Goal: Task Accomplishment & Management: Manage account settings

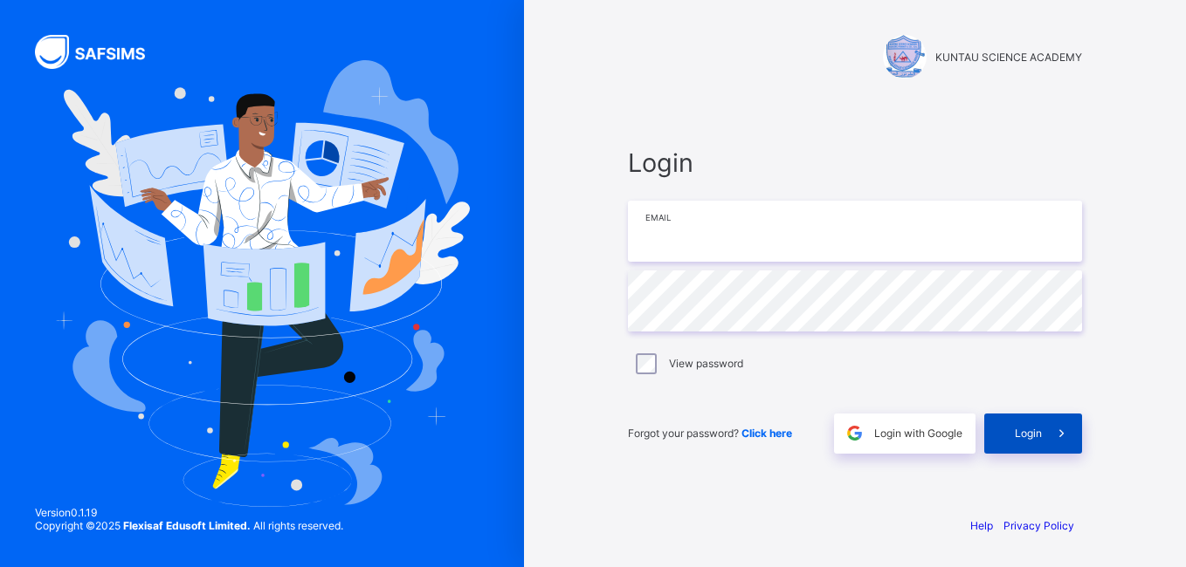
type input "**********"
click at [1039, 429] on span "Login" at bounding box center [1027, 433] width 27 height 13
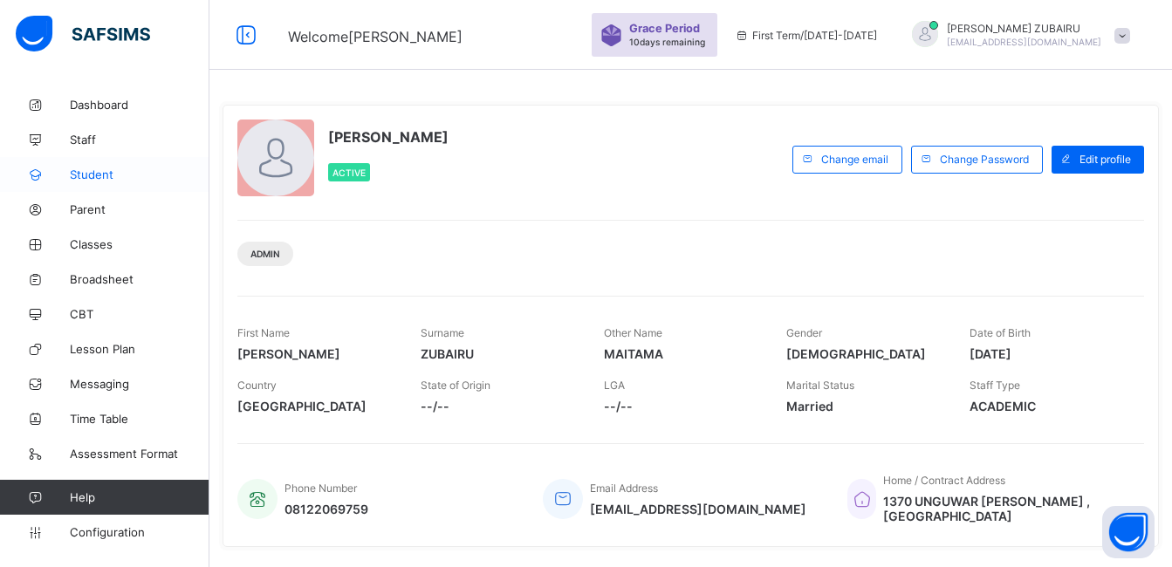
click at [82, 176] on span "Student" at bounding box center [140, 175] width 140 height 14
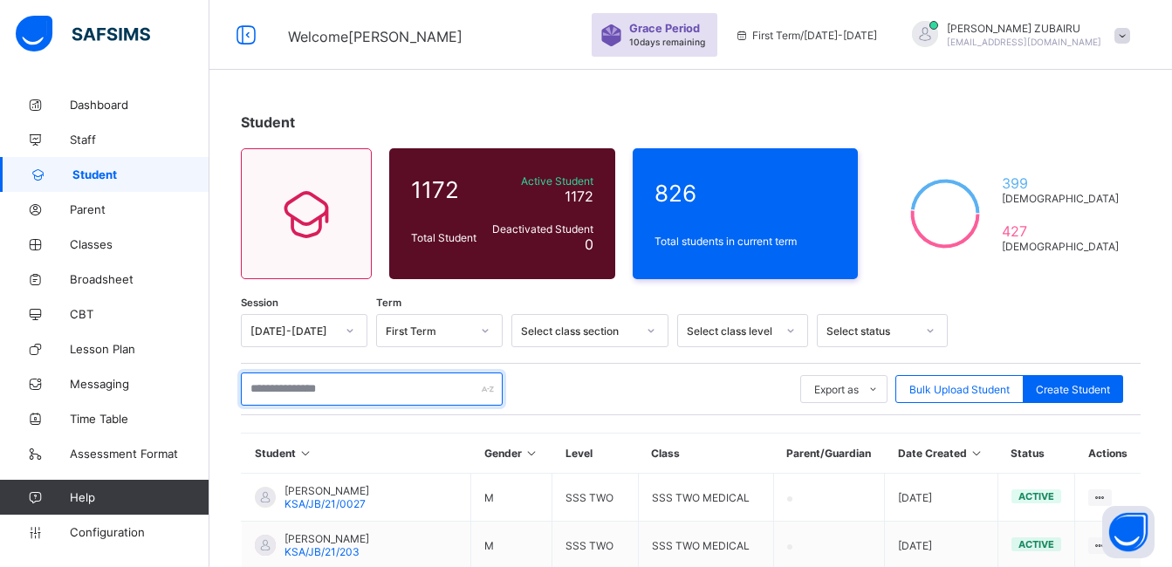
click at [401, 388] on input "text" at bounding box center [372, 389] width 262 height 33
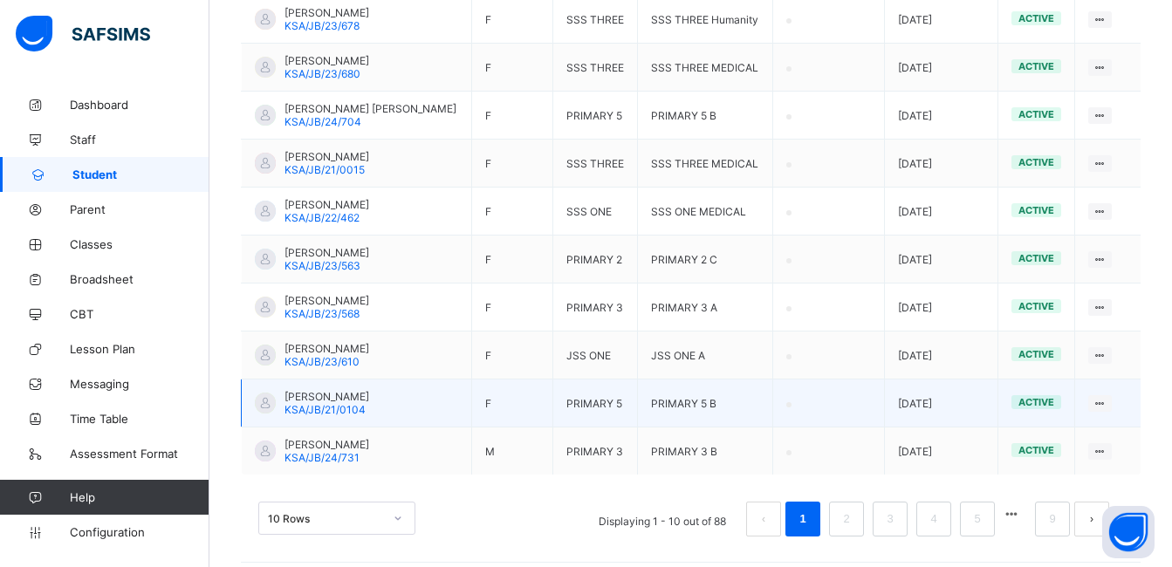
scroll to position [491, 0]
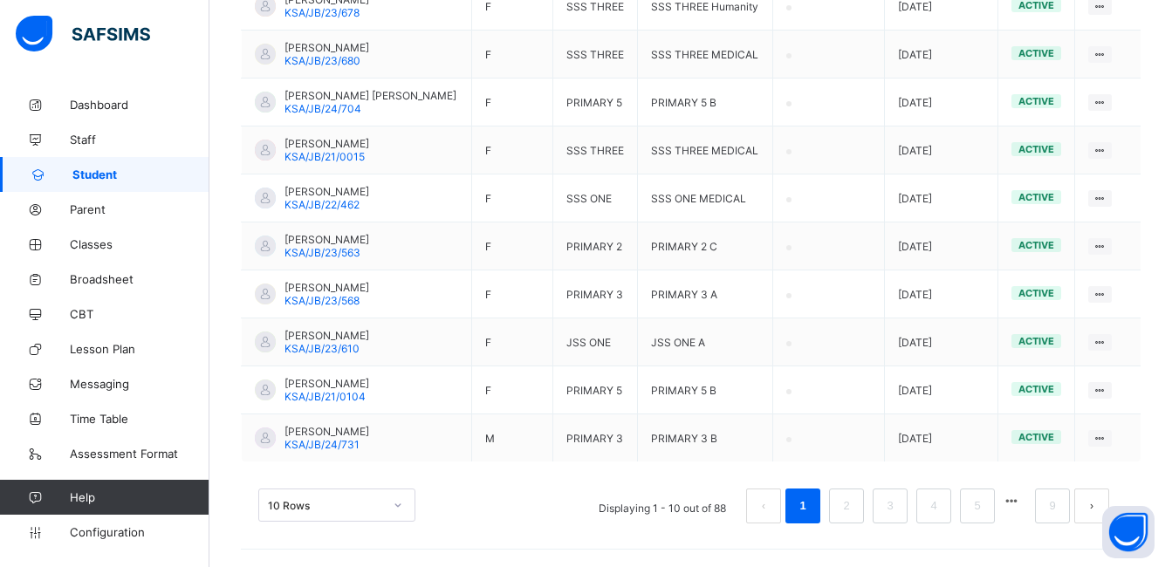
type input "**********"
click at [393, 511] on div "10 Rows" at bounding box center [336, 505] width 157 height 33
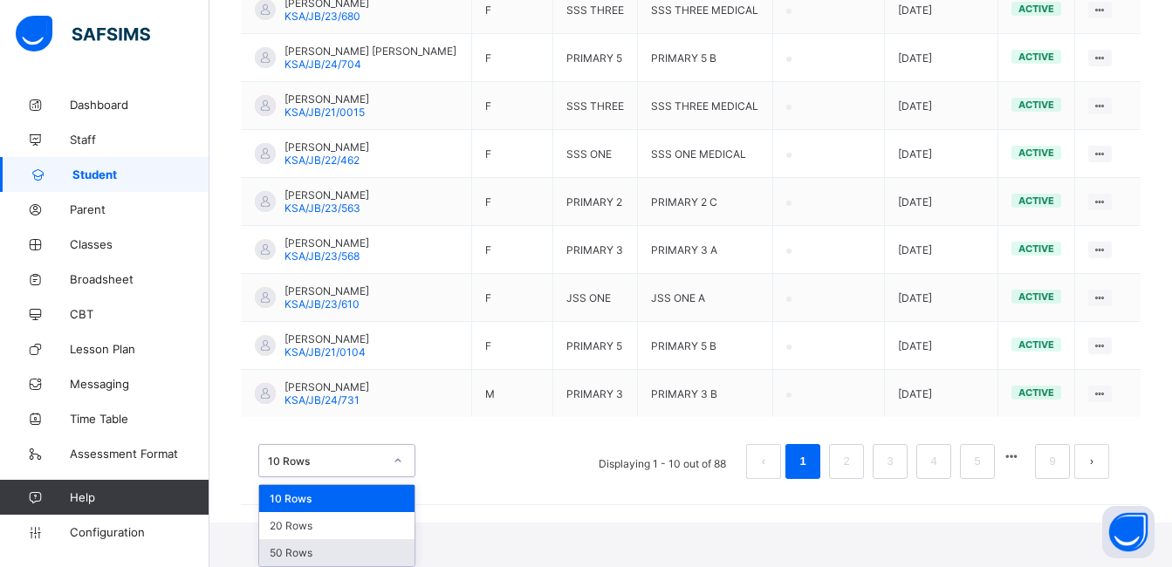
click at [374, 549] on div "50 Rows" at bounding box center [336, 553] width 155 height 27
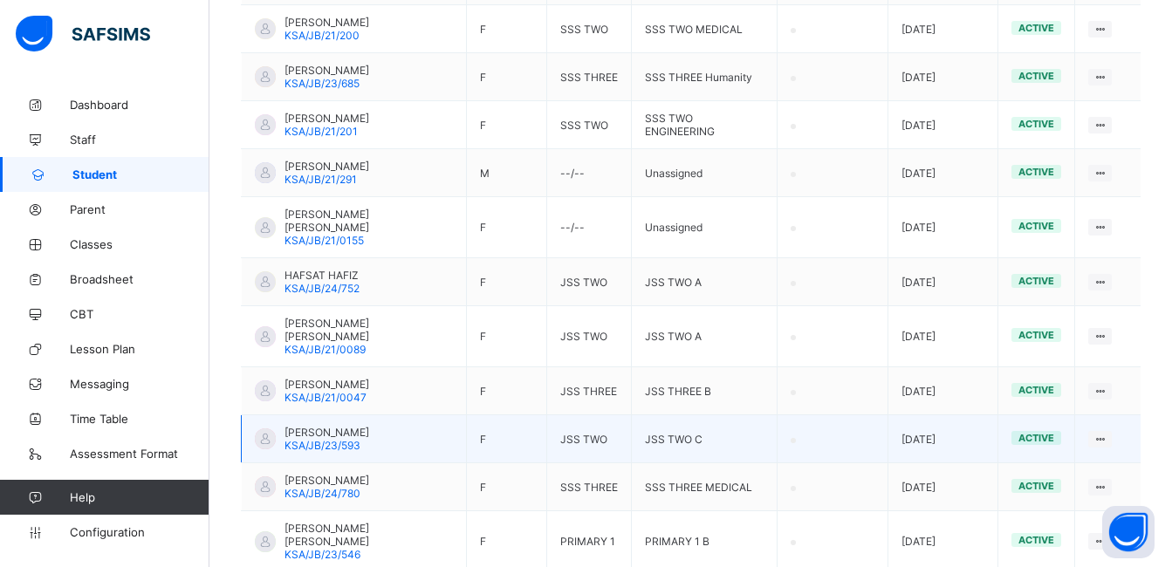
scroll to position [2412, 0]
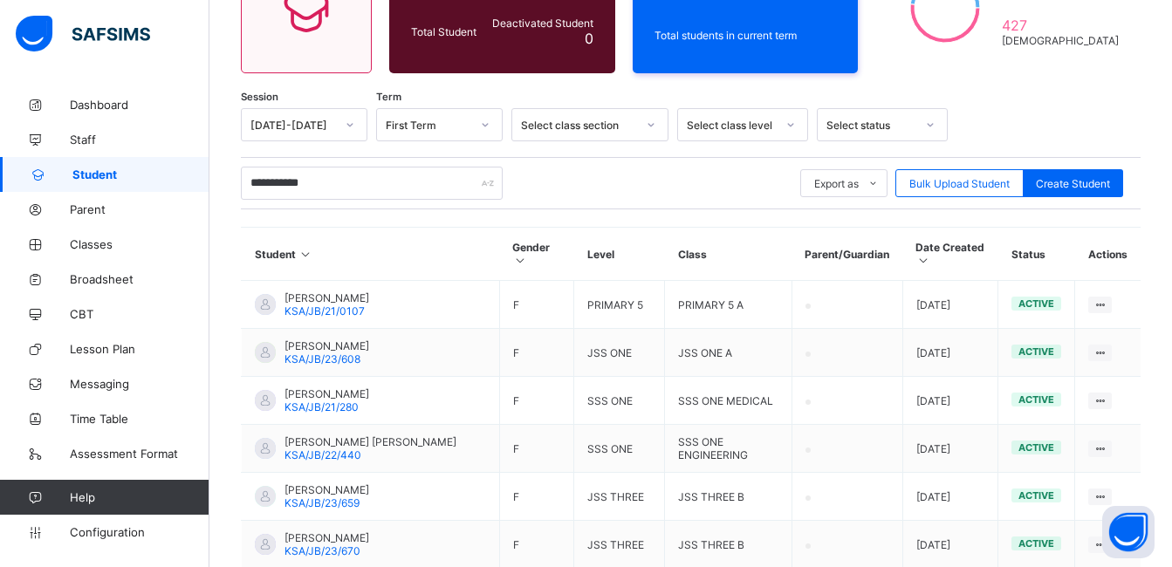
scroll to position [1862, 0]
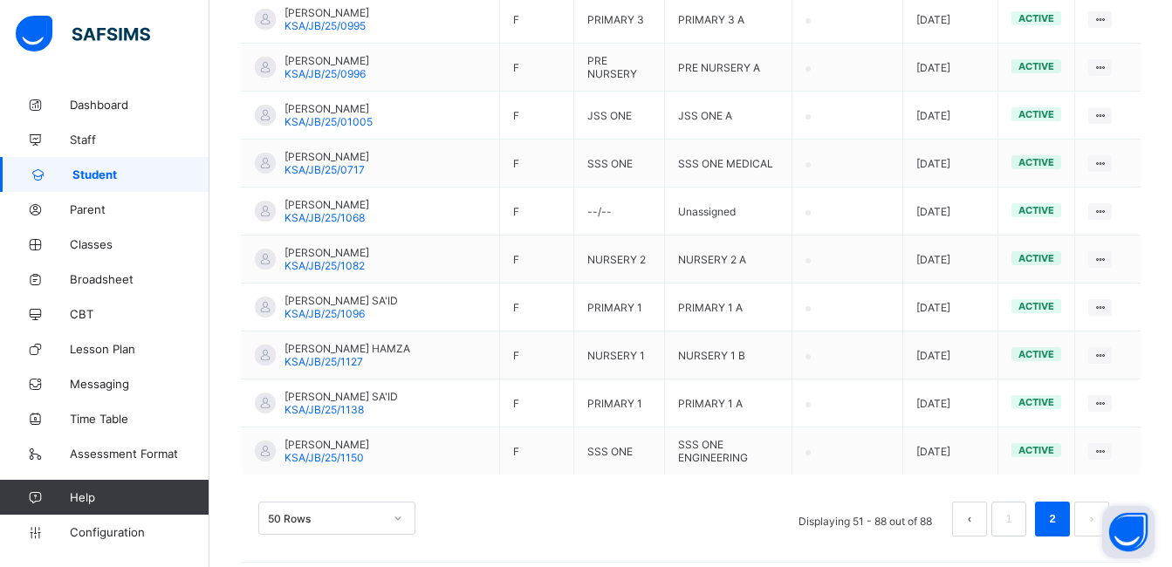
click at [1103, 507] on button "Open asap" at bounding box center [1129, 532] width 52 height 52
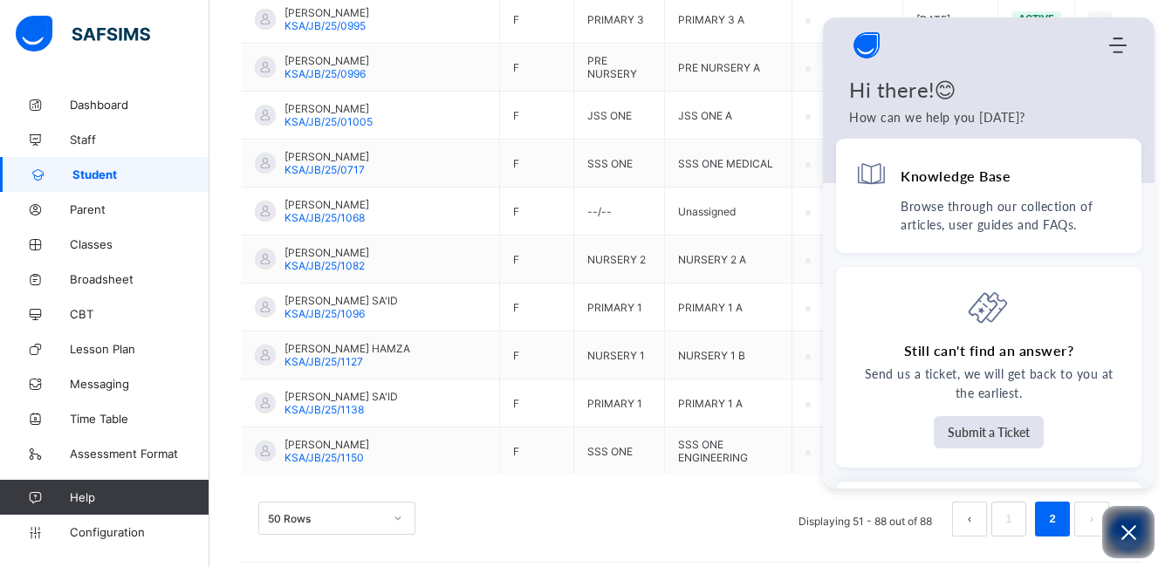
click at [763, 505] on div "50 Rows Displaying 51 - 88 out of 88 1 2" at bounding box center [690, 519] width 865 height 35
click at [673, 506] on div "50 Rows Displaying 51 - 88 out of 88 1 2" at bounding box center [690, 519] width 865 height 35
click at [1131, 530] on icon "Open asap" at bounding box center [1129, 533] width 22 height 22
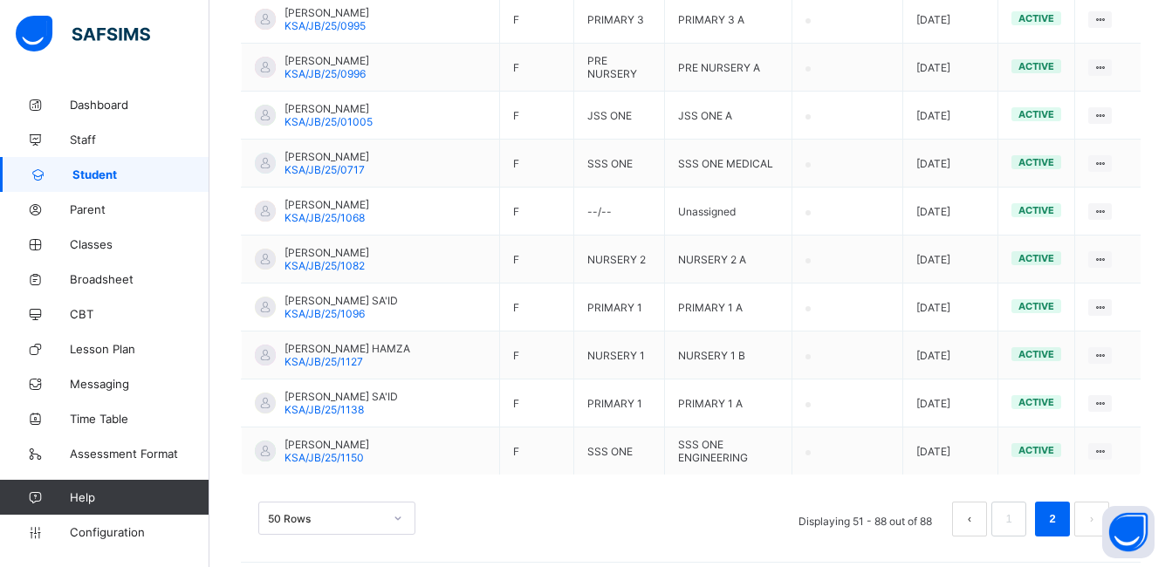
drag, startPoint x: 1131, startPoint y: 530, endPoint x: 1182, endPoint y: 426, distance: 115.6
click at [121, 245] on span "Classes" at bounding box center [140, 244] width 140 height 14
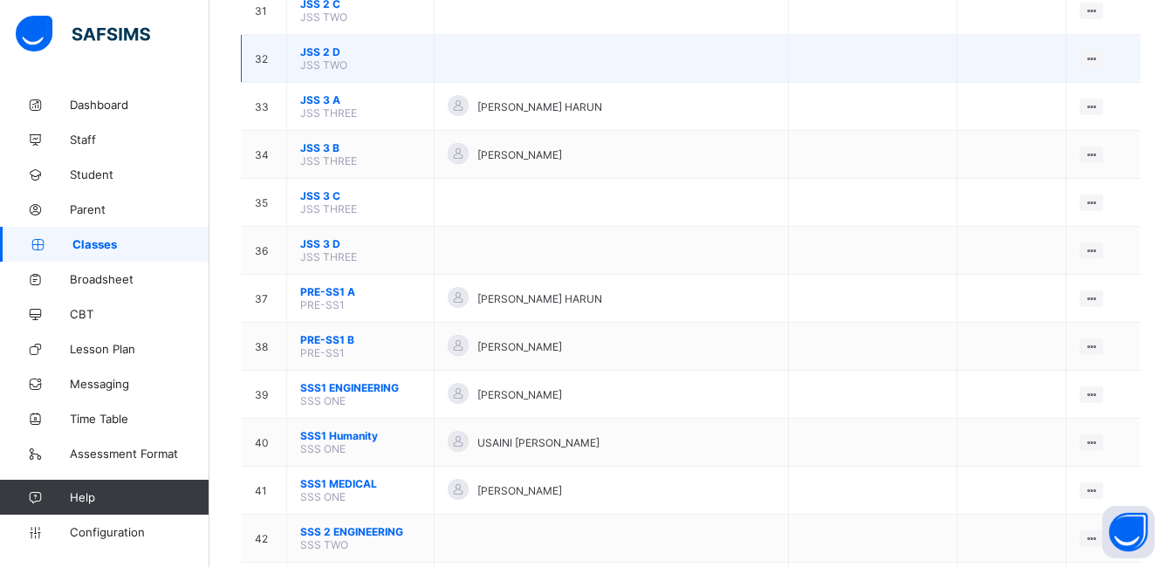
scroll to position [1833, 0]
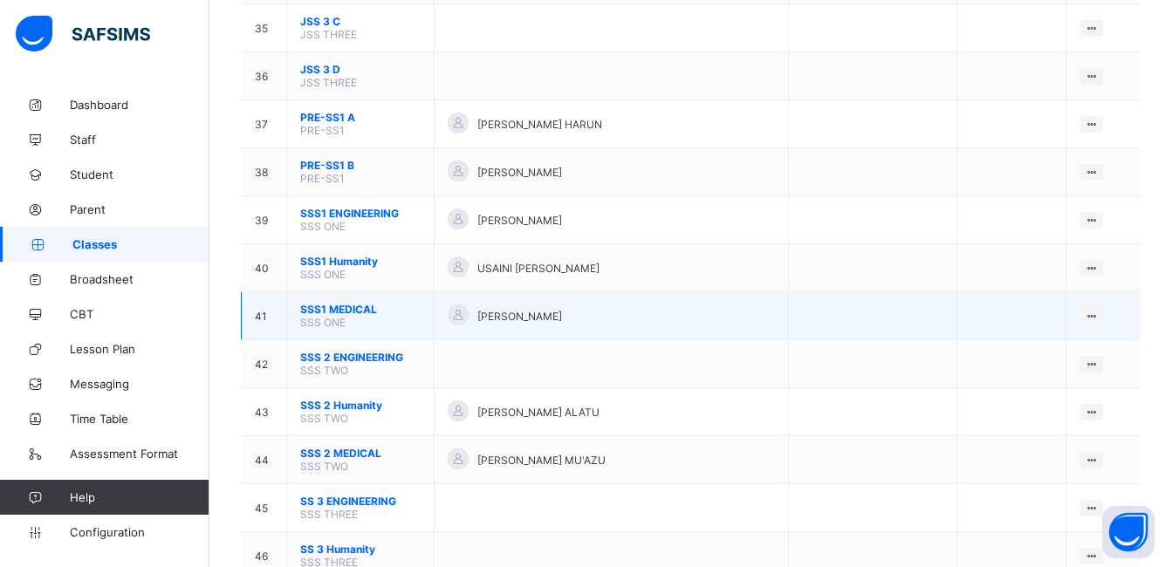
click at [368, 317] on td "SSS1 MEDICAL SSS ONE" at bounding box center [361, 316] width 148 height 48
click at [353, 307] on span "SSS1 MEDICAL" at bounding box center [360, 309] width 120 height 13
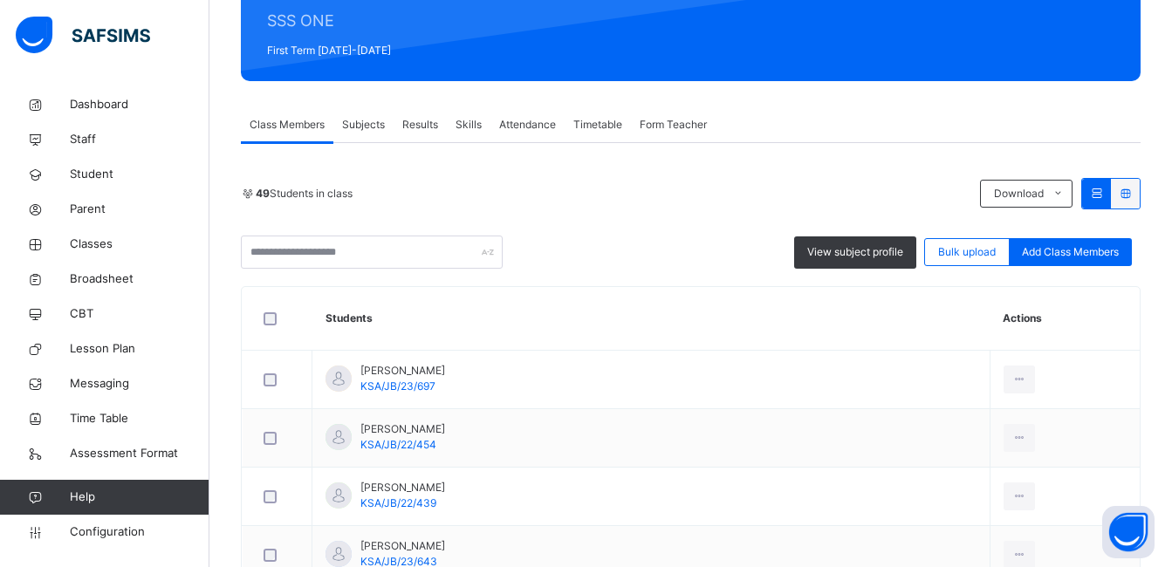
scroll to position [698, 0]
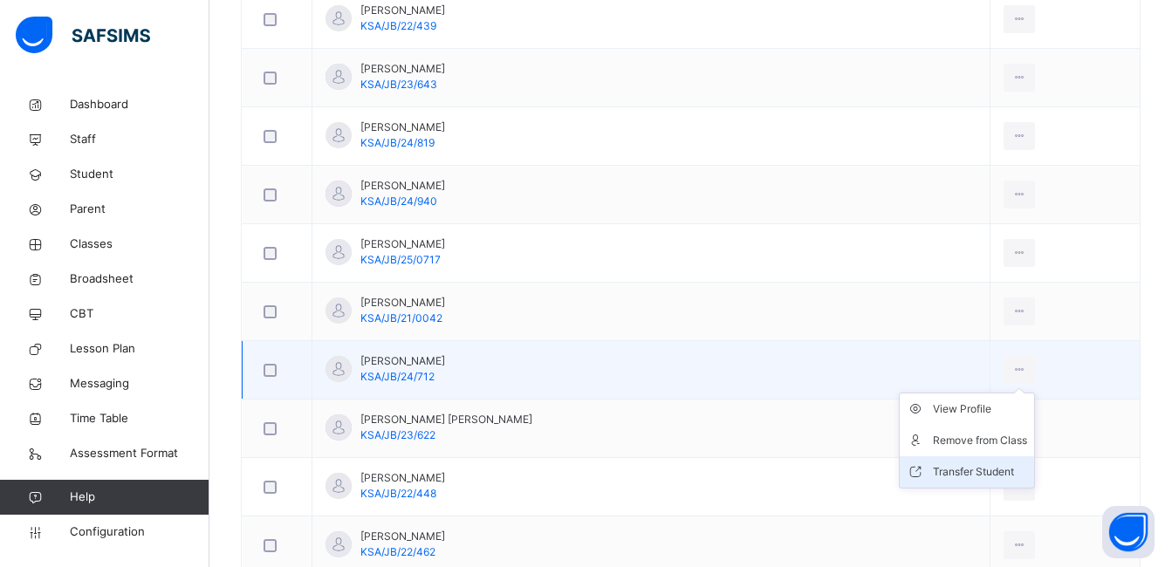
click at [954, 471] on div "Transfer Student" at bounding box center [980, 472] width 94 height 17
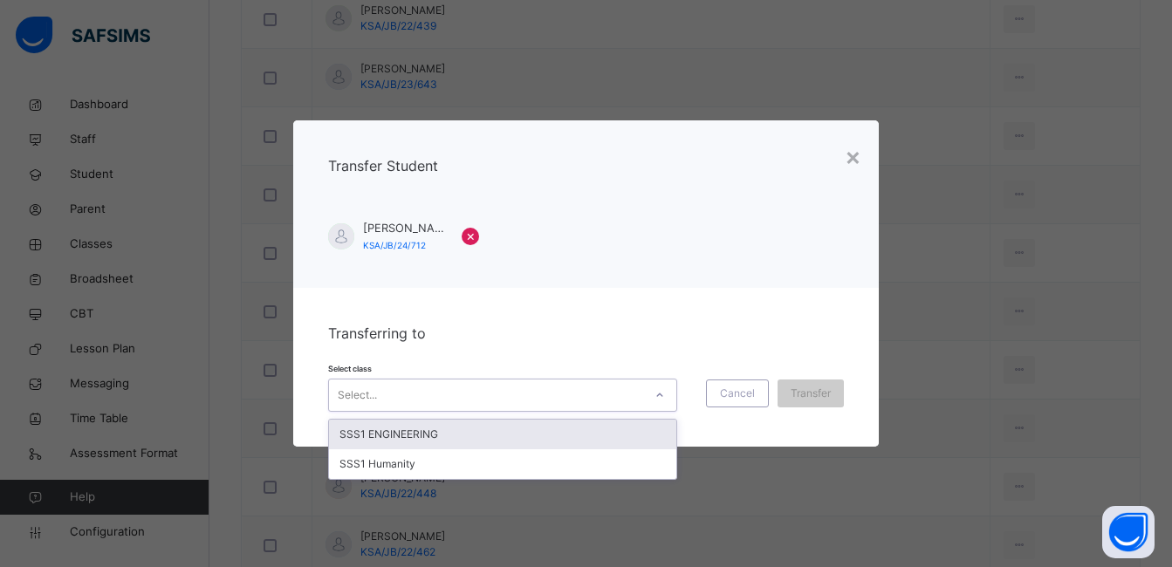
click at [610, 433] on div "SSS1 ENGINEERING" at bounding box center [502, 435] width 347 height 30
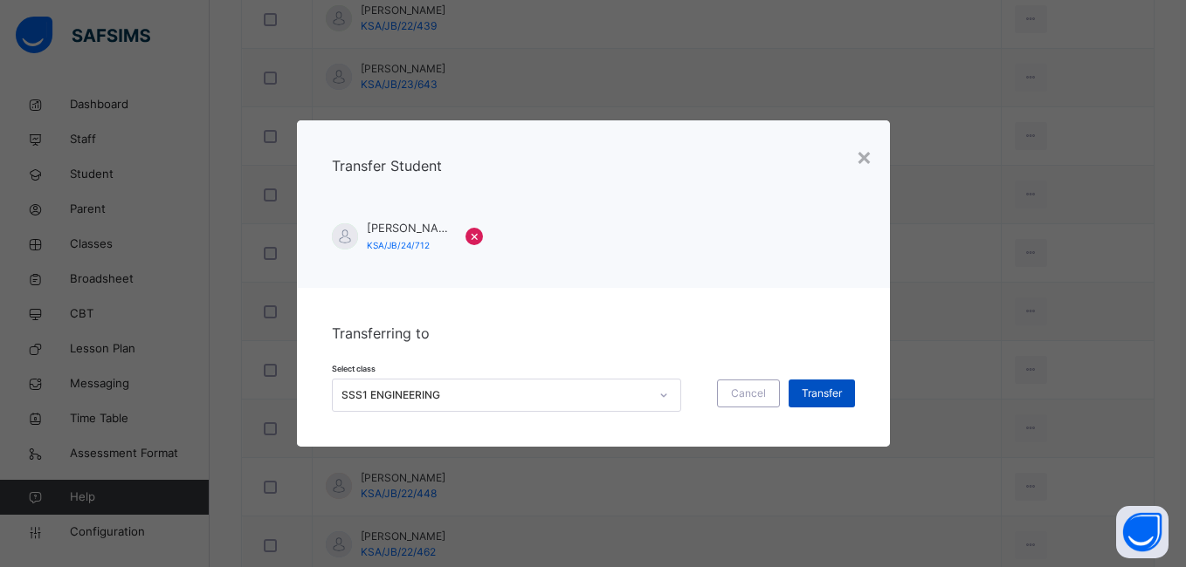
click at [808, 395] on span "Transfer" at bounding box center [821, 394] width 40 height 16
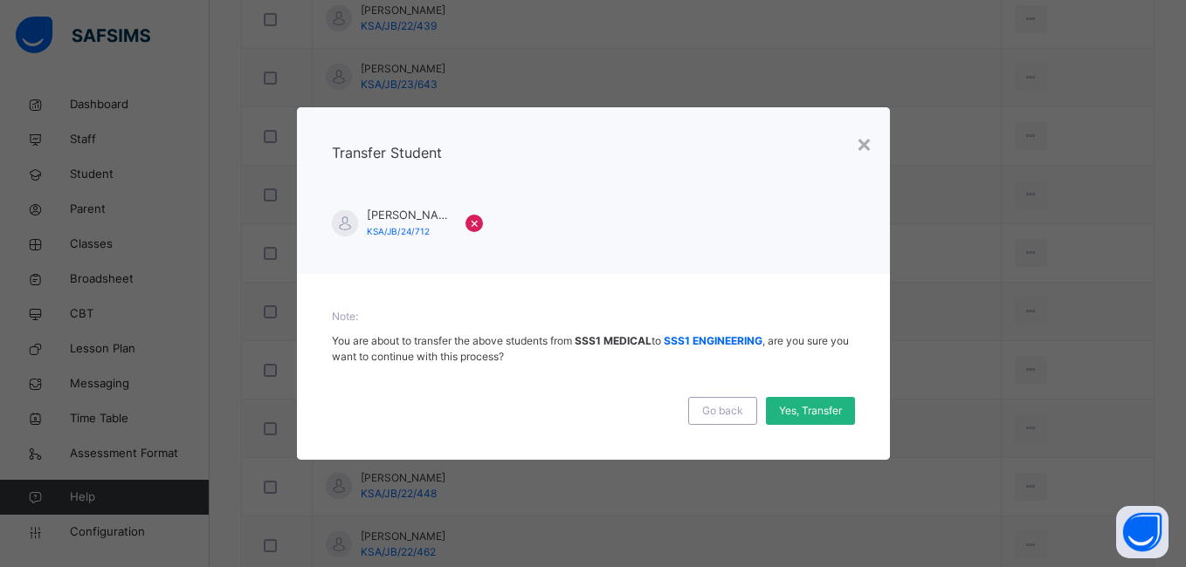
click at [805, 406] on span "Yes, Transfer" at bounding box center [810, 411] width 63 height 16
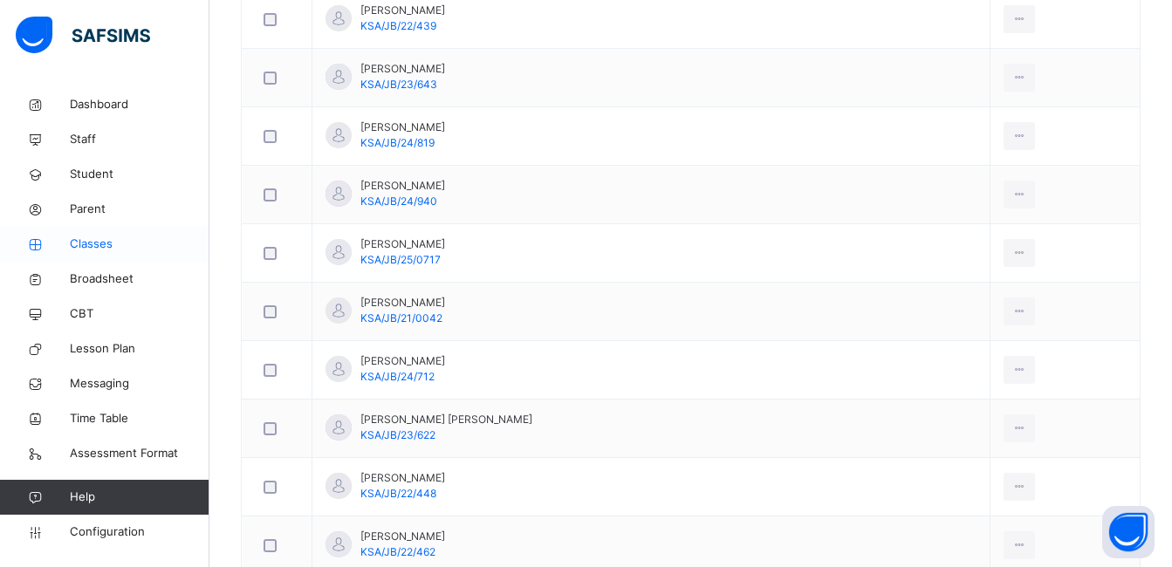
click at [92, 245] on span "Classes" at bounding box center [140, 244] width 140 height 17
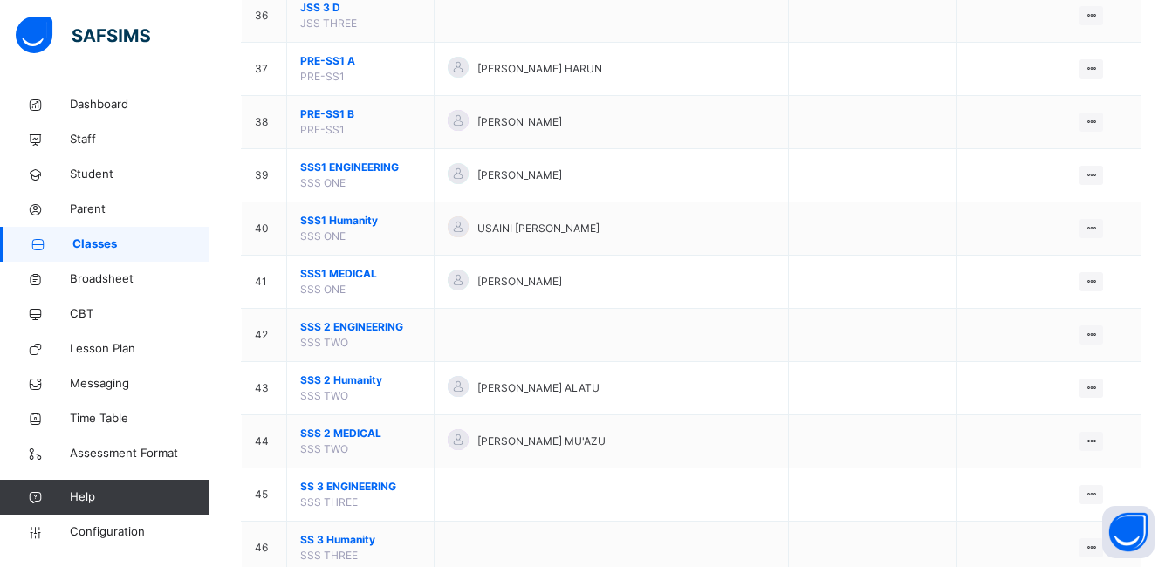
scroll to position [2095, 0]
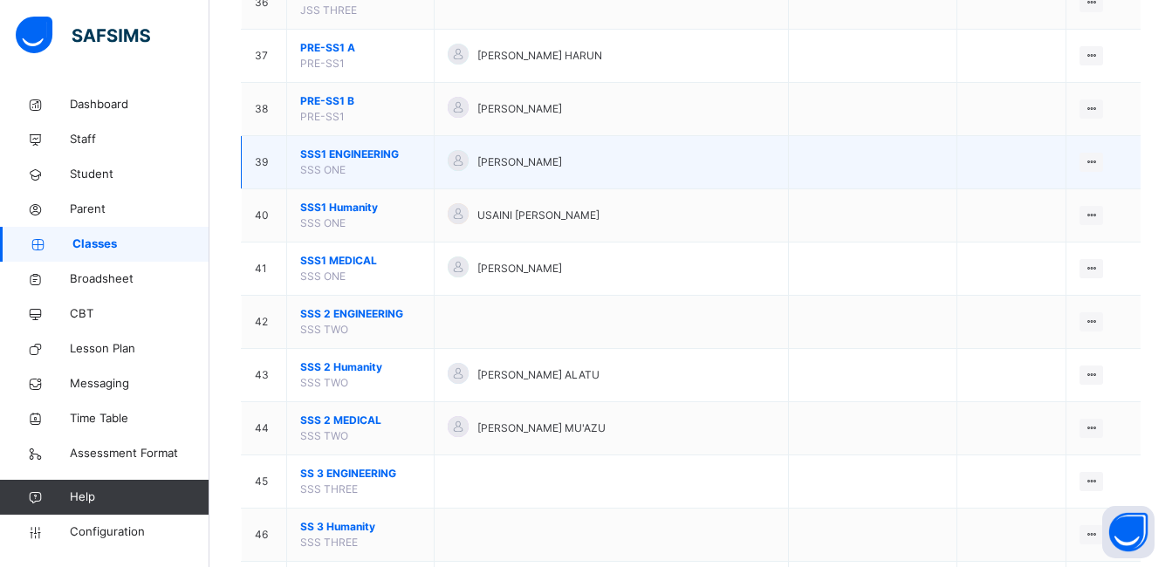
click at [335, 154] on span "SSS1 ENGINEERING" at bounding box center [360, 155] width 120 height 16
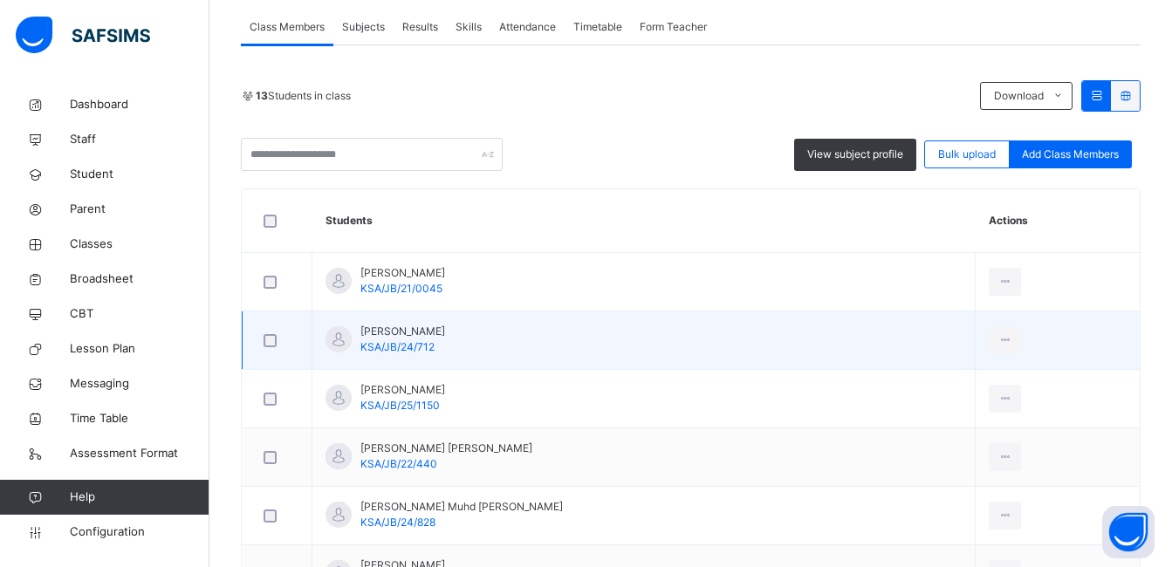
scroll to position [436, 0]
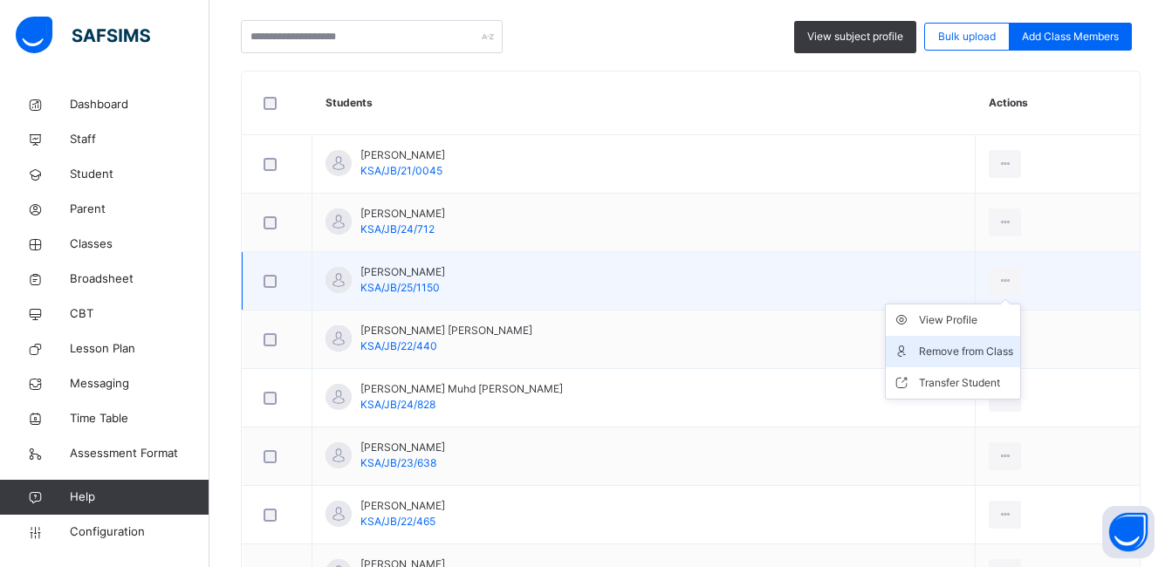
click at [943, 349] on div "Remove from Class" at bounding box center [966, 351] width 94 height 17
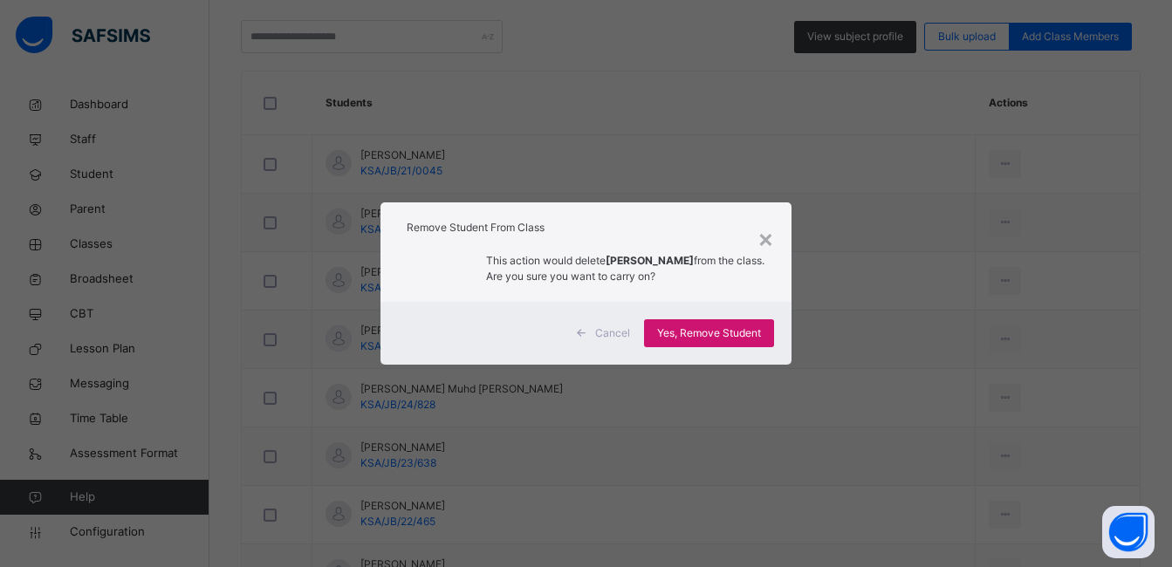
click at [740, 331] on span "Yes, Remove Student" at bounding box center [709, 334] width 104 height 16
click at [726, 327] on span "Yes, Remove Student" at bounding box center [709, 334] width 104 height 16
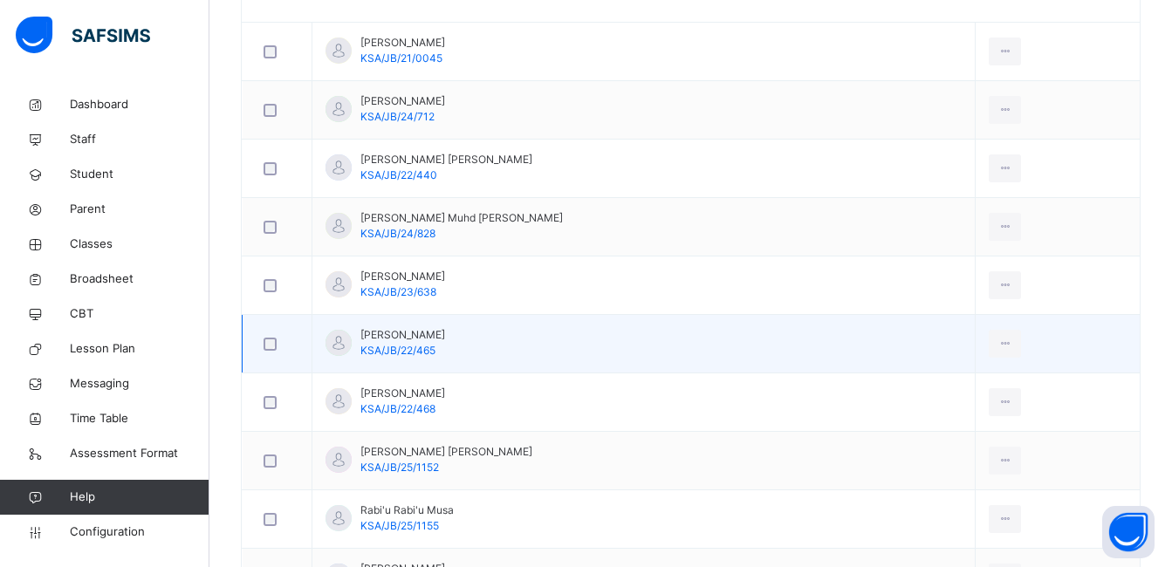
scroll to position [524, 0]
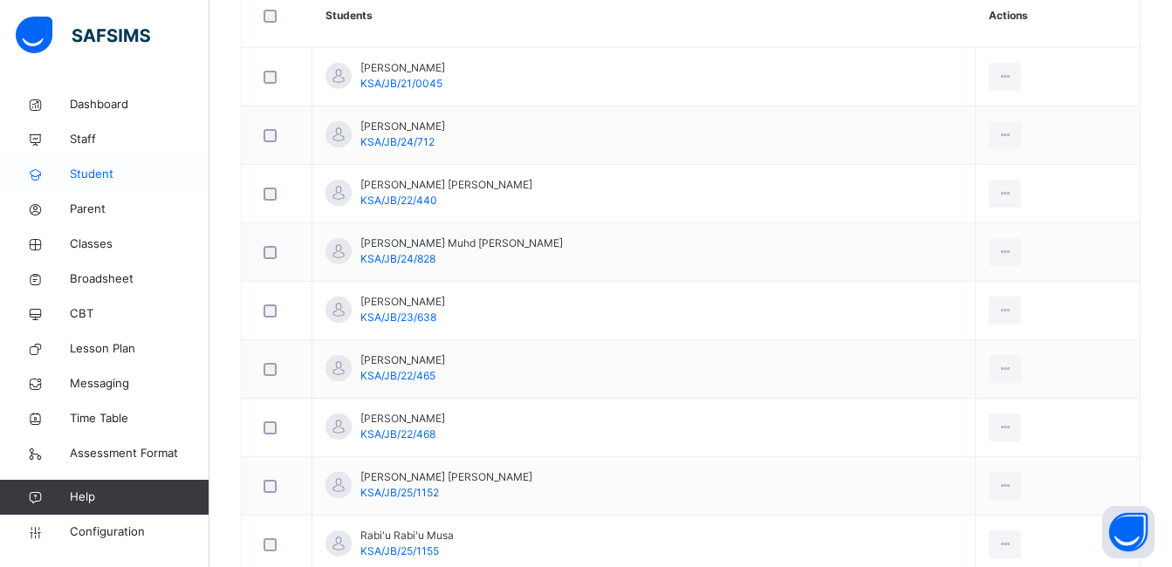
click at [100, 174] on span "Student" at bounding box center [140, 174] width 140 height 17
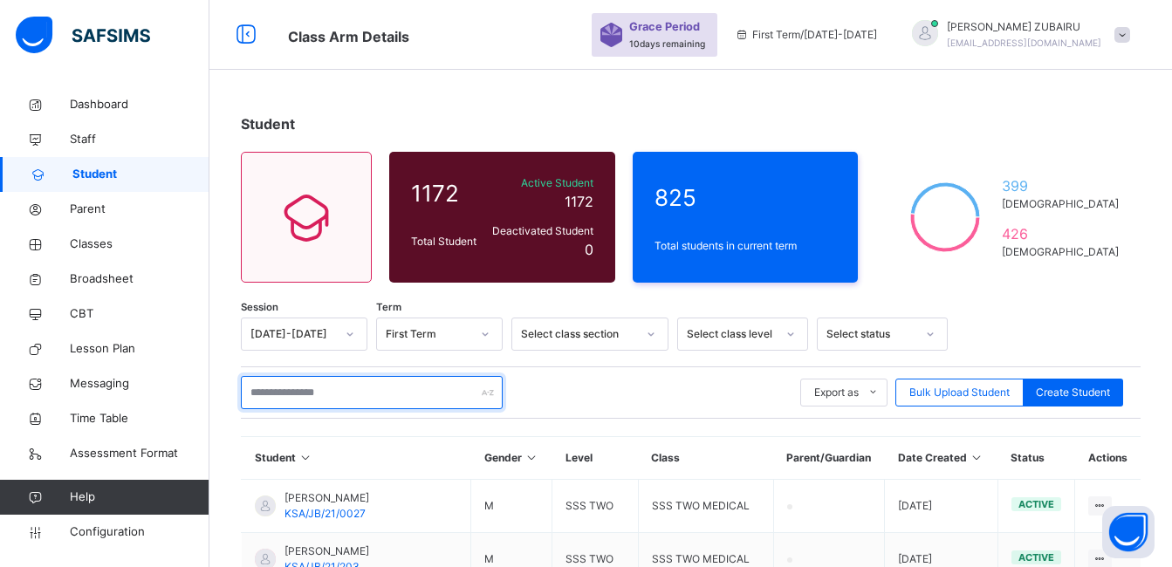
click at [363, 394] on input "text" at bounding box center [372, 392] width 262 height 33
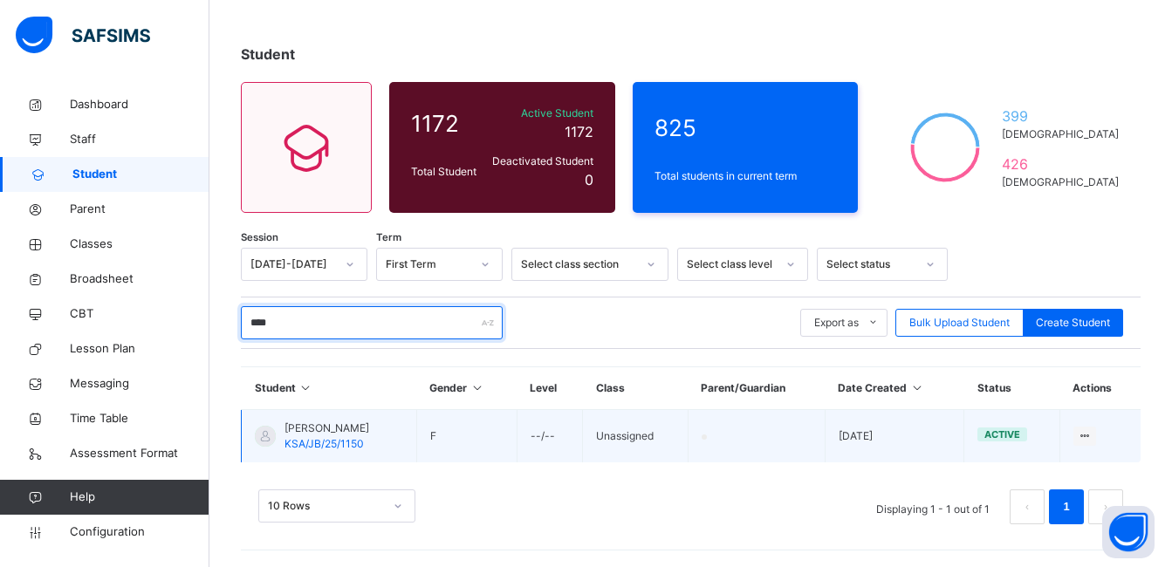
scroll to position [71, 0]
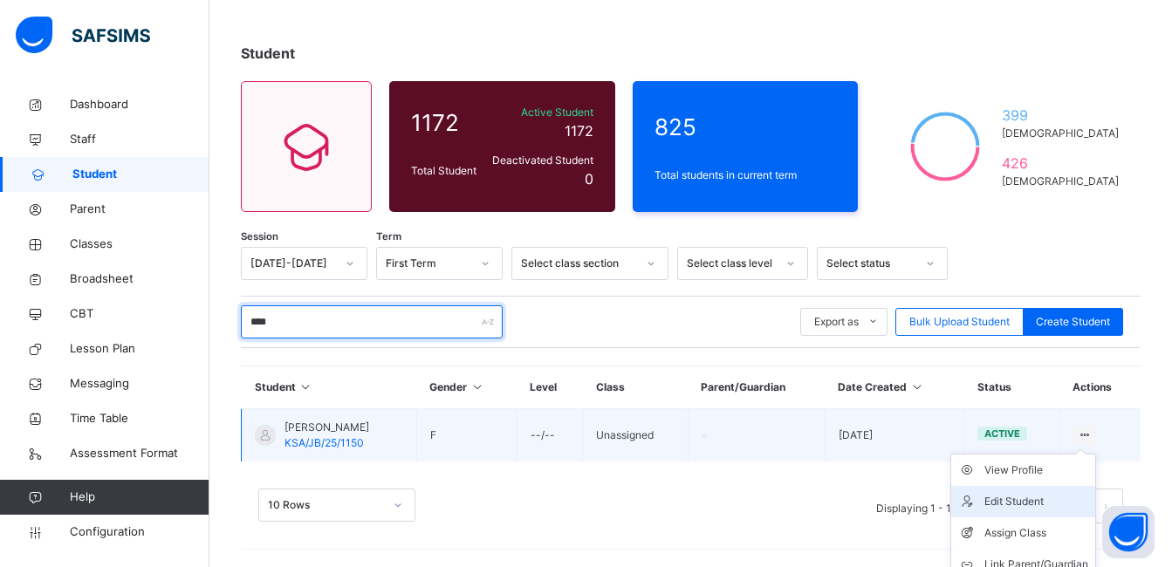
type input "****"
click at [1043, 500] on div "Edit Student" at bounding box center [1037, 501] width 104 height 17
select select "**"
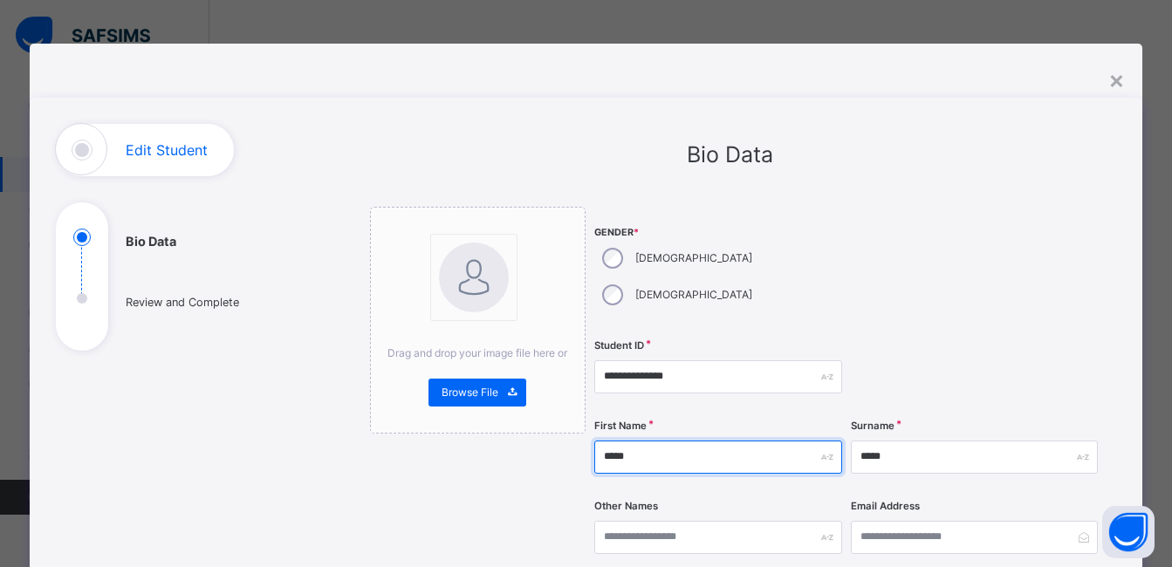
click at [660, 441] on input "*****" at bounding box center [718, 457] width 247 height 33
type input "*"
type input "*****"
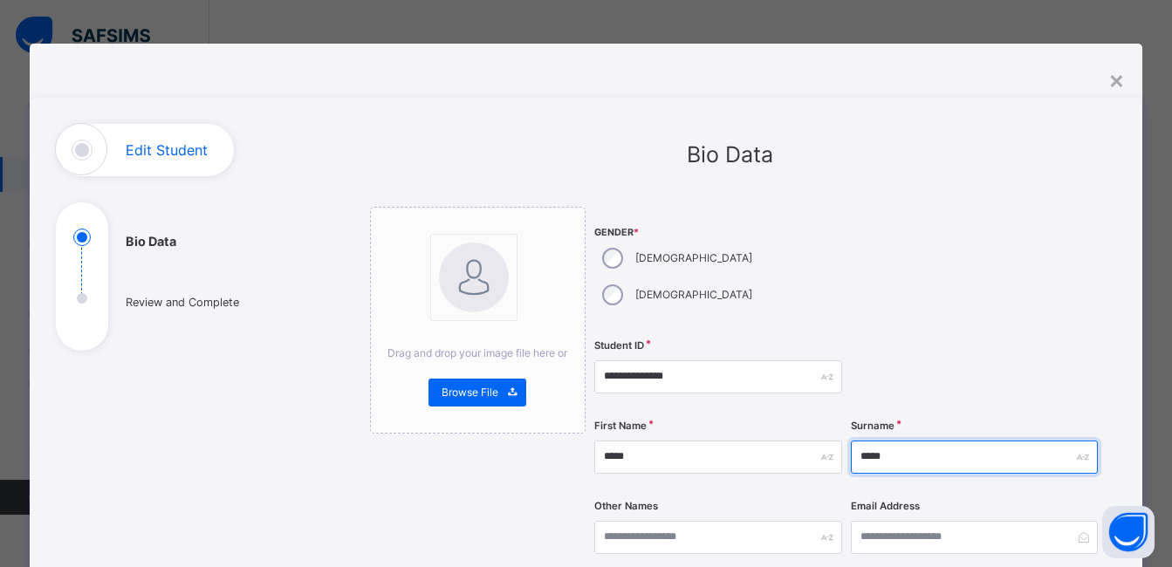
click at [902, 441] on input "*****" at bounding box center [974, 457] width 247 height 33
type input "*"
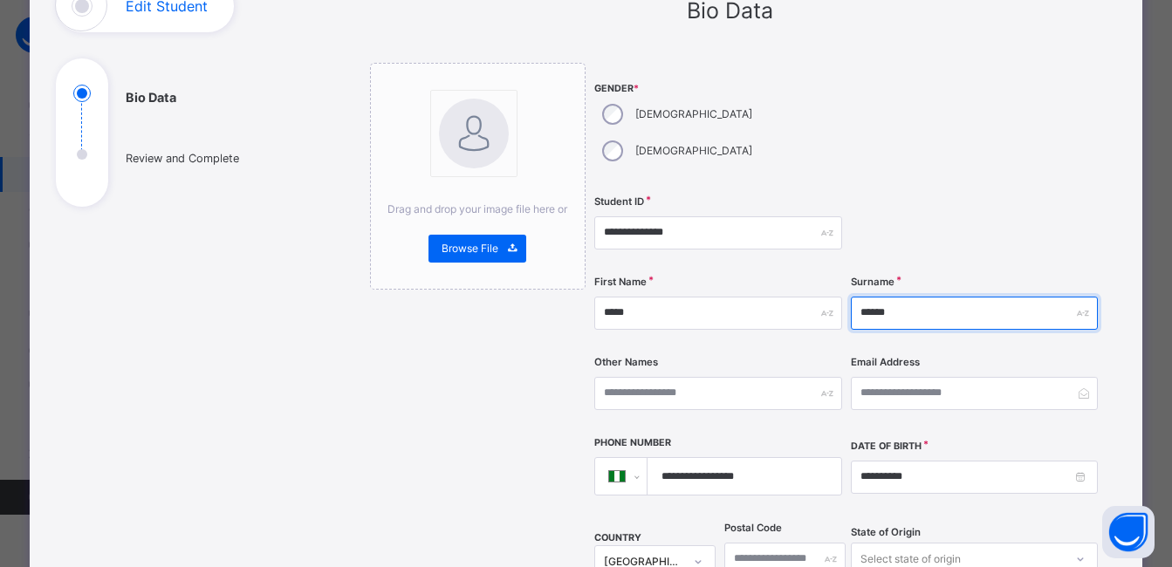
scroll to position [175, 0]
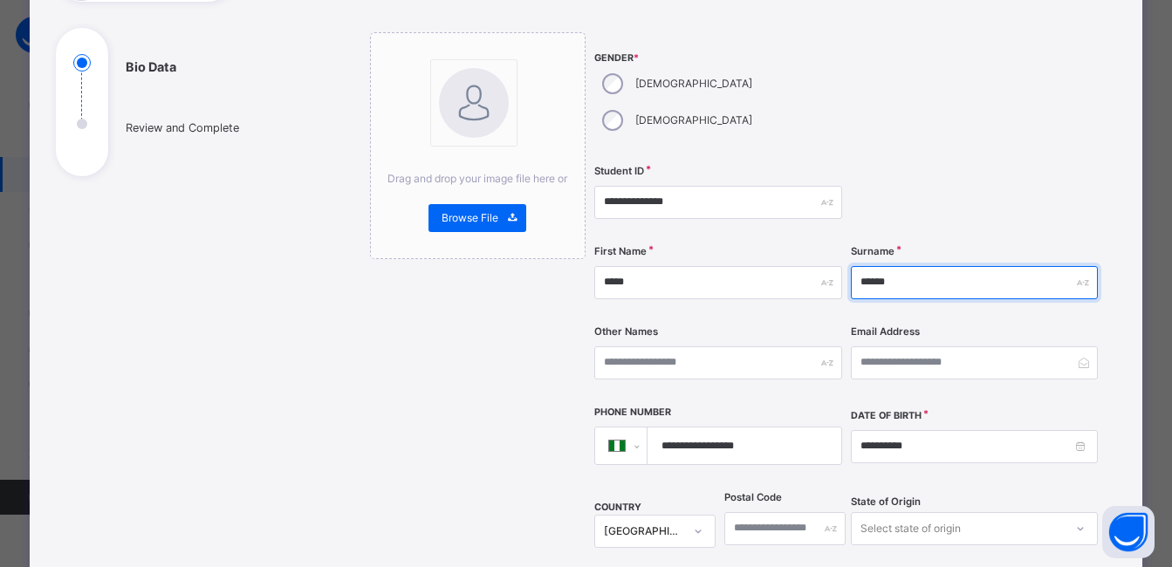
type input "******"
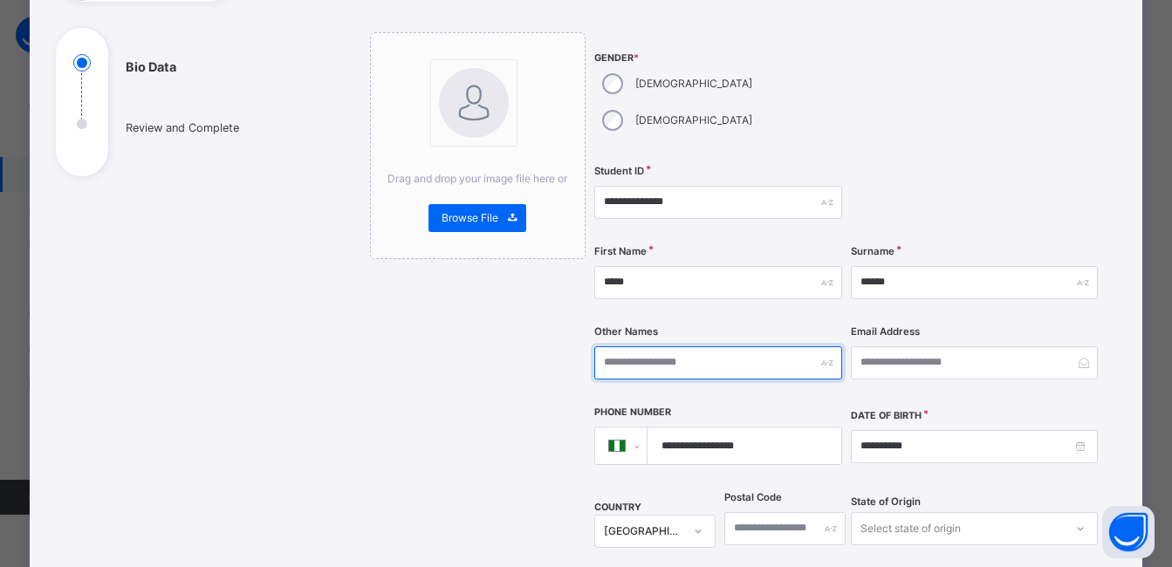
click at [630, 347] on input "text" at bounding box center [718, 363] width 247 height 33
type input "******"
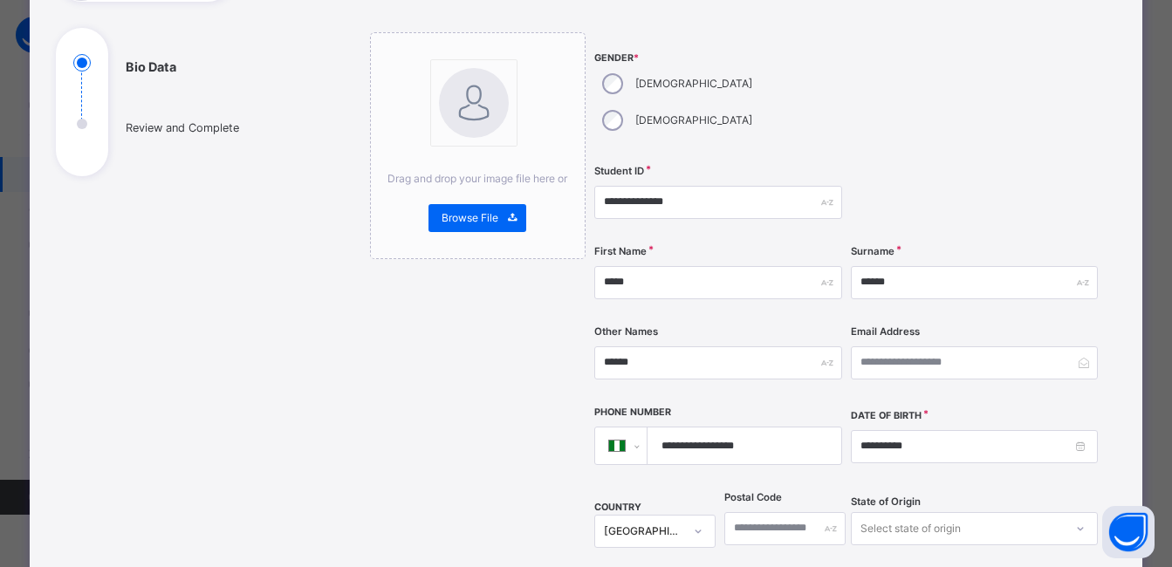
click at [758, 428] on input "**********" at bounding box center [740, 446] width 179 height 37
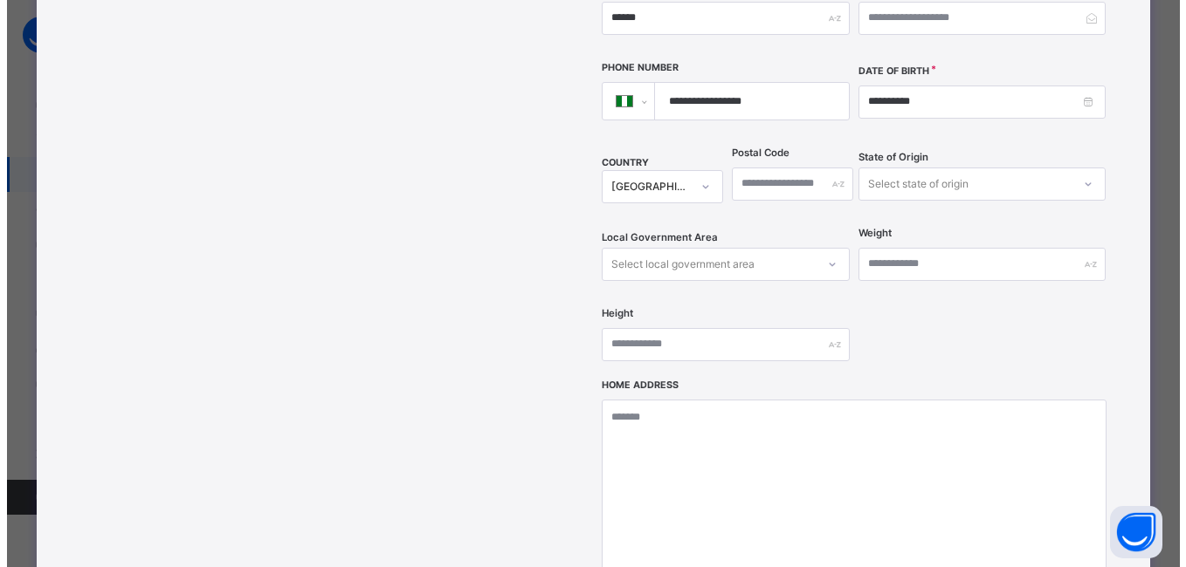
scroll to position [698, 0]
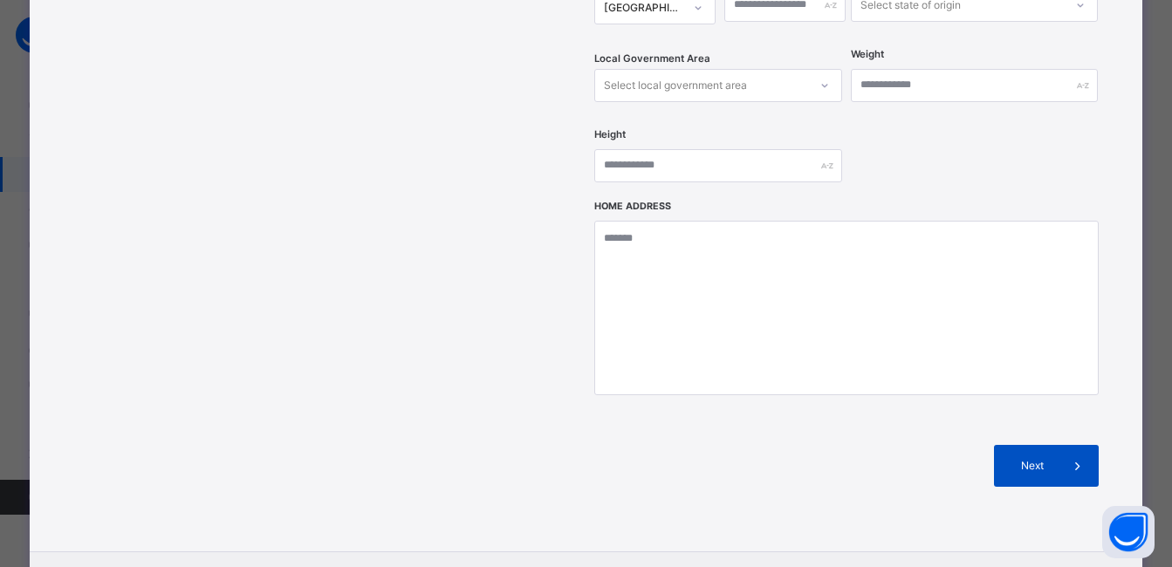
type input "**********"
click at [1040, 445] on div "Next" at bounding box center [1046, 466] width 105 height 42
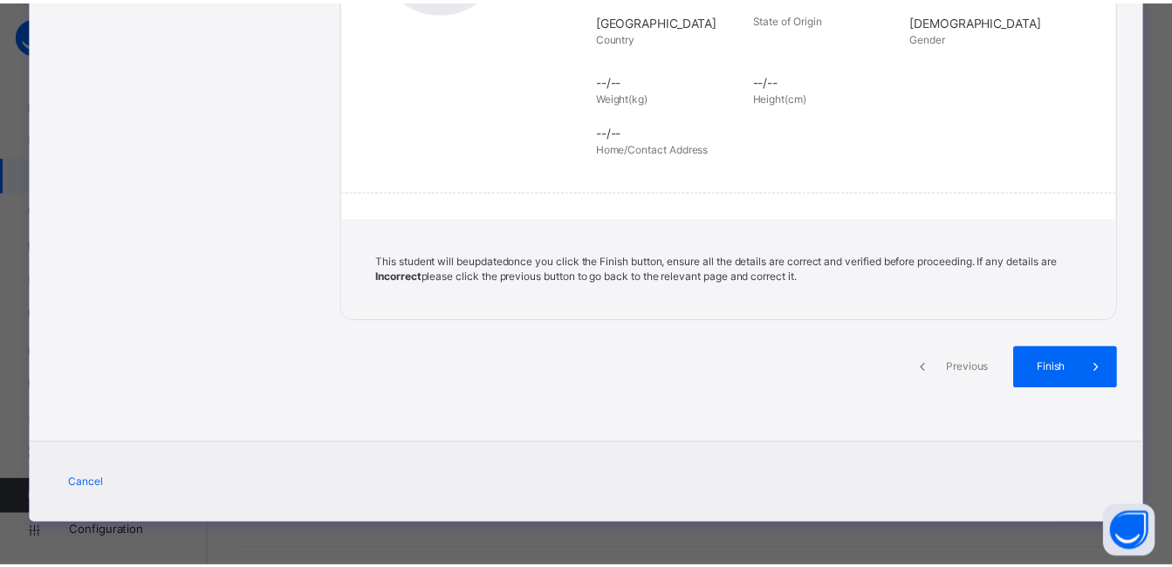
scroll to position [393, 0]
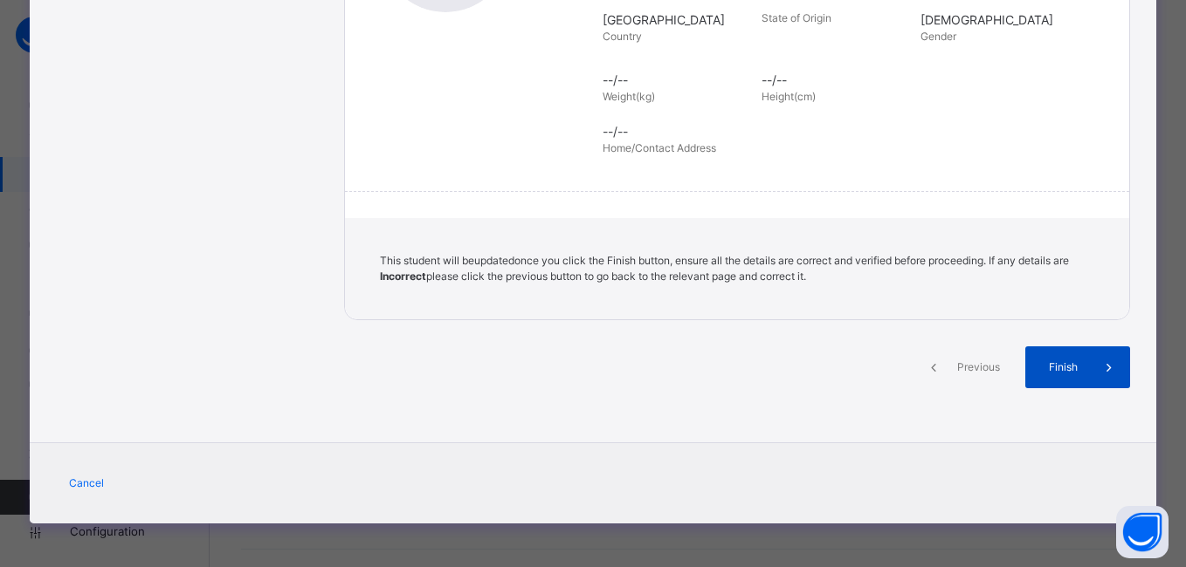
click at [1038, 361] on span "Finish" at bounding box center [1063, 368] width 50 height 16
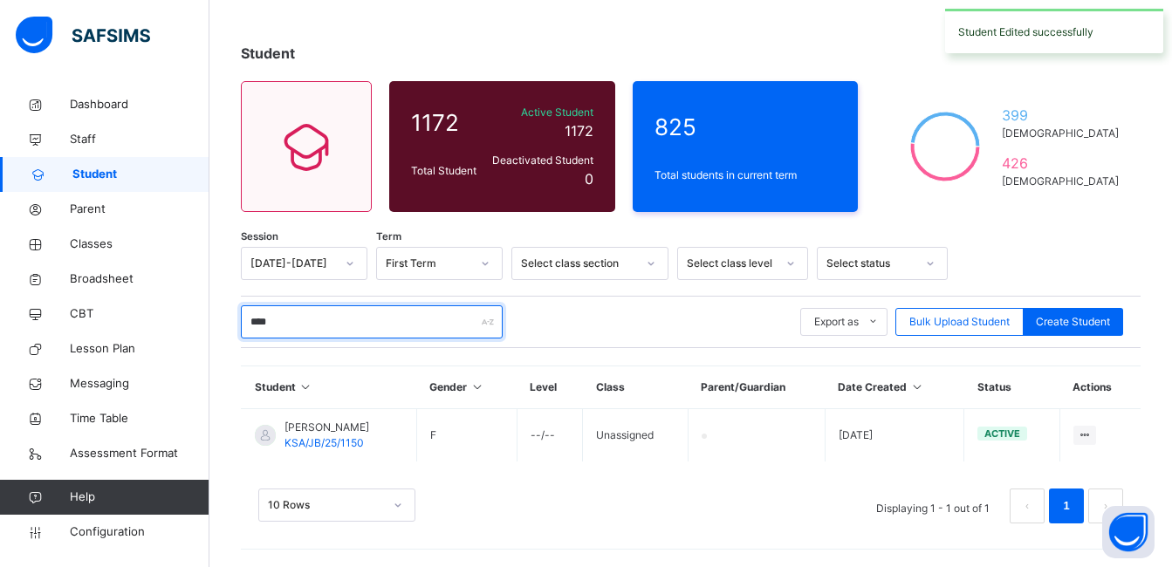
click at [314, 325] on input "****" at bounding box center [372, 322] width 262 height 33
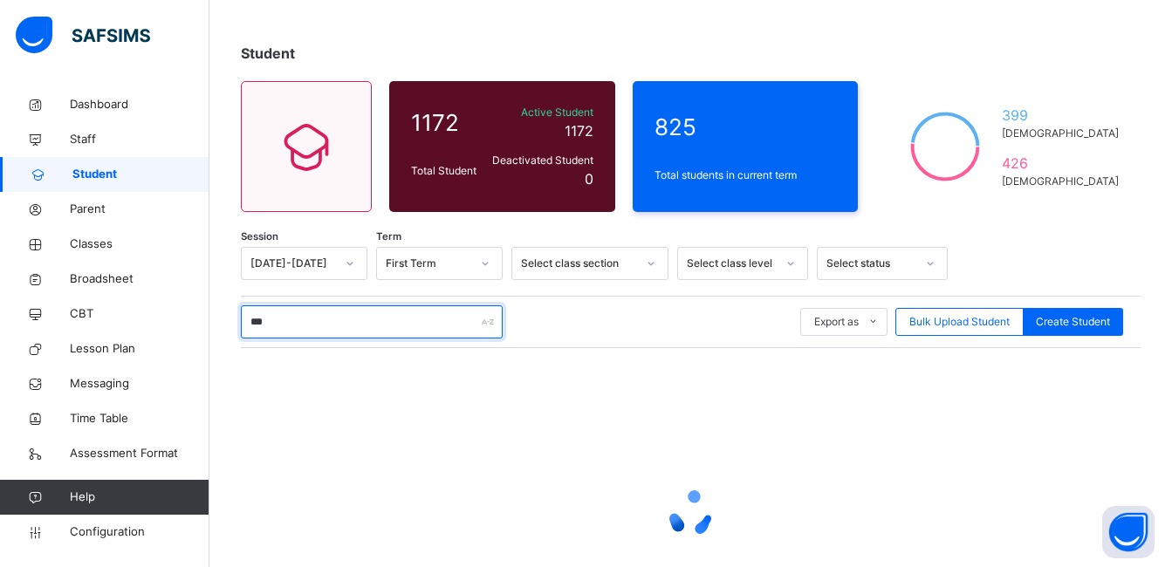
type input "****"
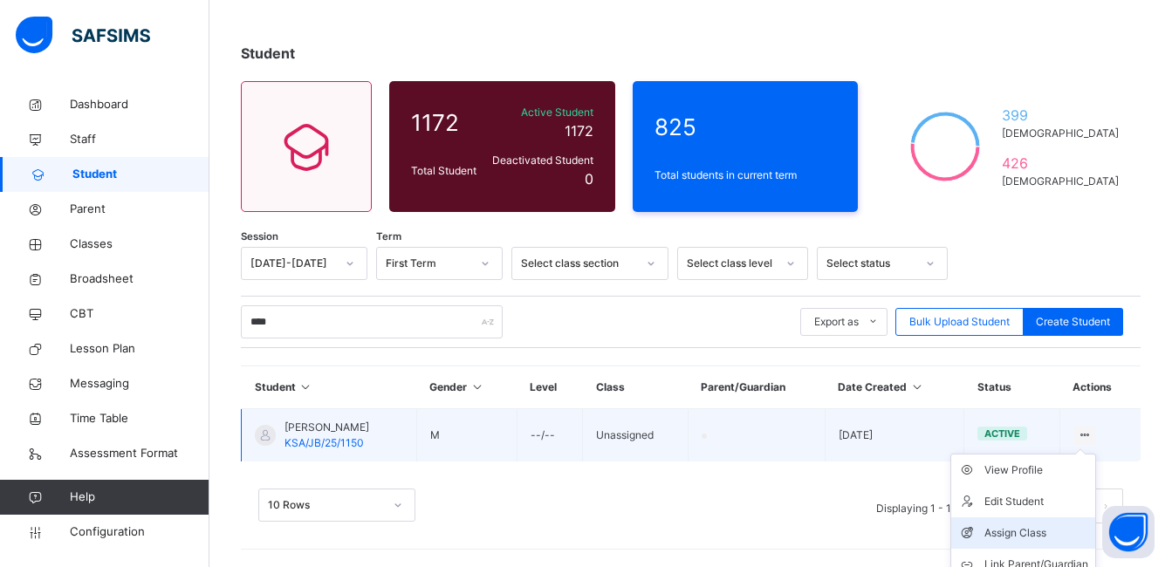
click at [1045, 537] on div "Assign Class" at bounding box center [1037, 533] width 104 height 17
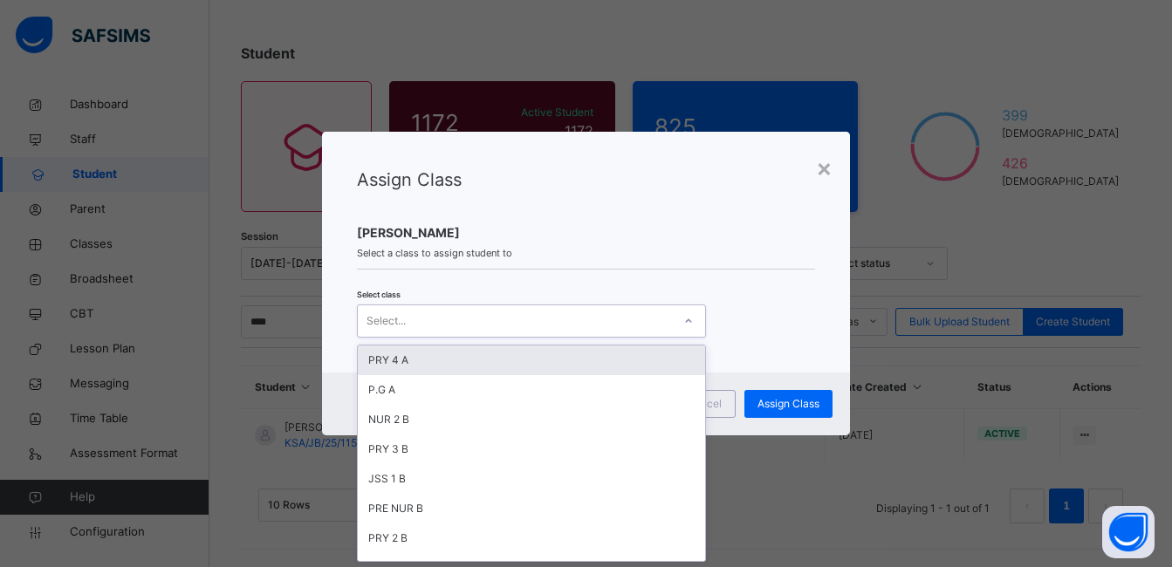
click at [690, 319] on icon at bounding box center [689, 321] width 10 height 17
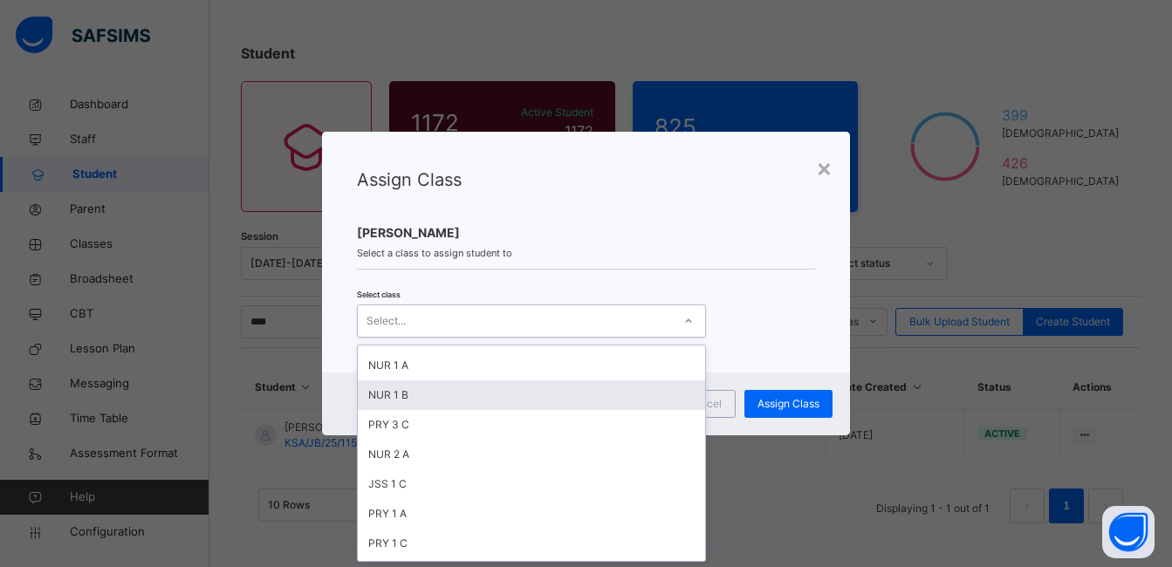
scroll to position [349, 0]
click at [416, 400] on div "JSS 1 C" at bounding box center [531, 397] width 347 height 30
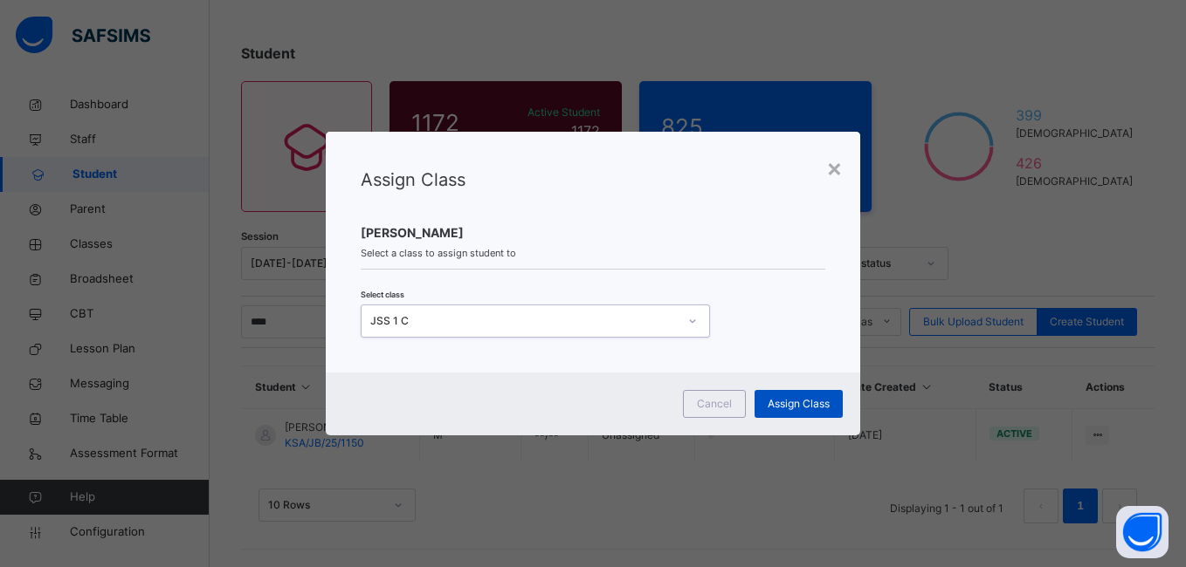
click at [806, 402] on span "Assign Class" at bounding box center [798, 404] width 62 height 16
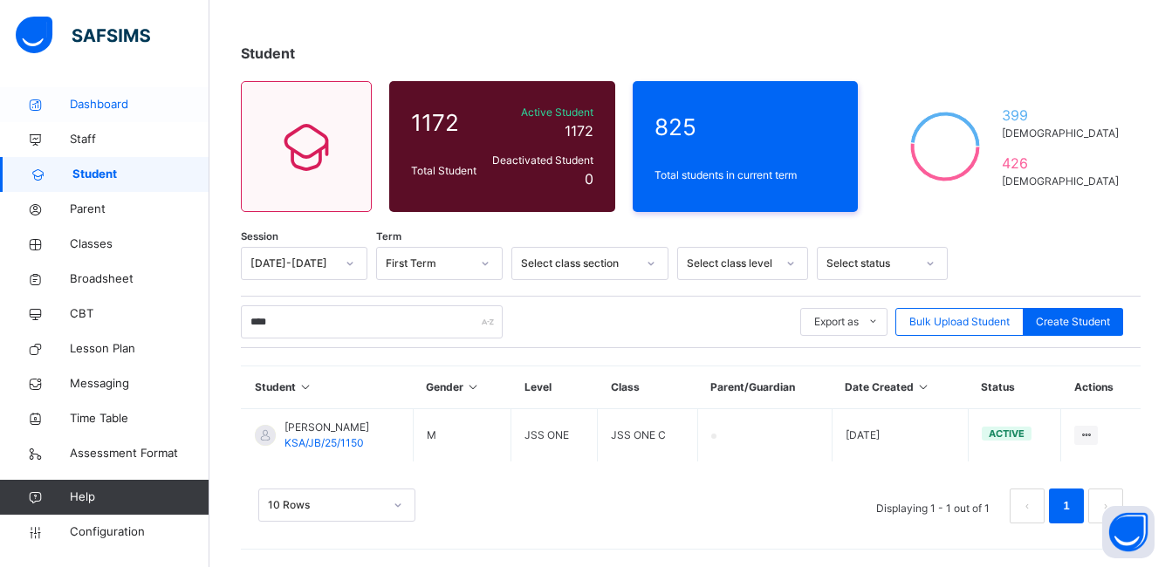
click at [86, 106] on span "Dashboard" at bounding box center [140, 104] width 140 height 17
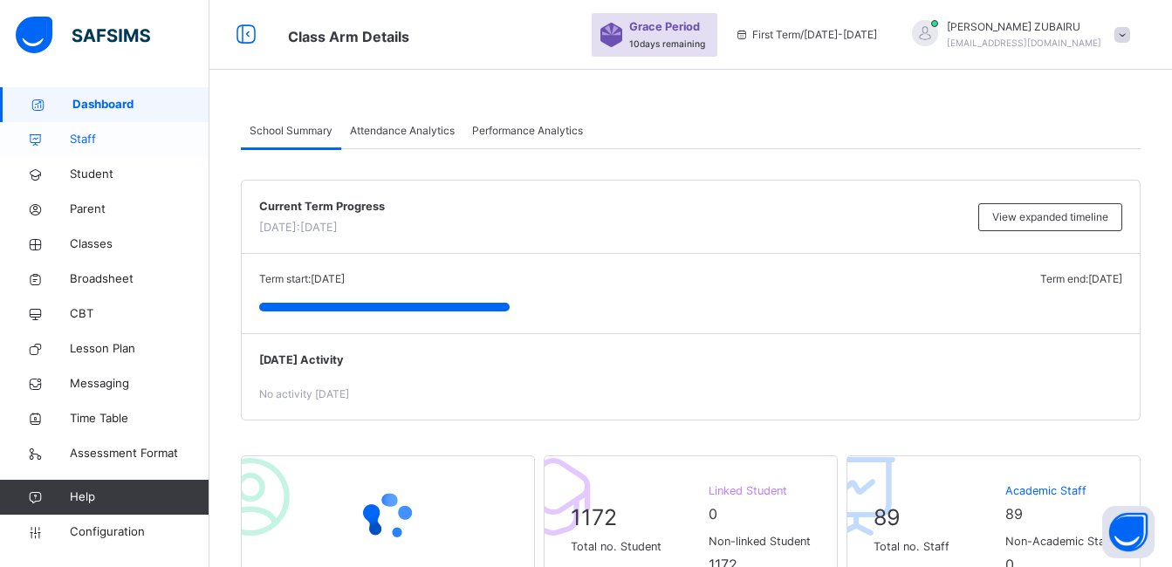
click at [89, 140] on span "Staff" at bounding box center [140, 139] width 140 height 17
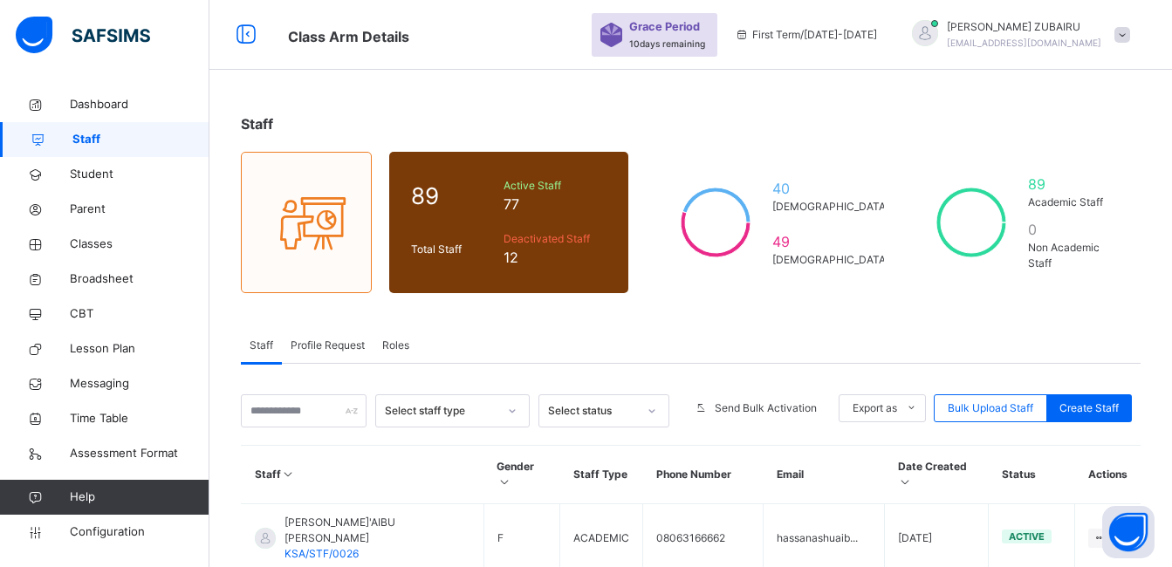
scroll to position [87, 0]
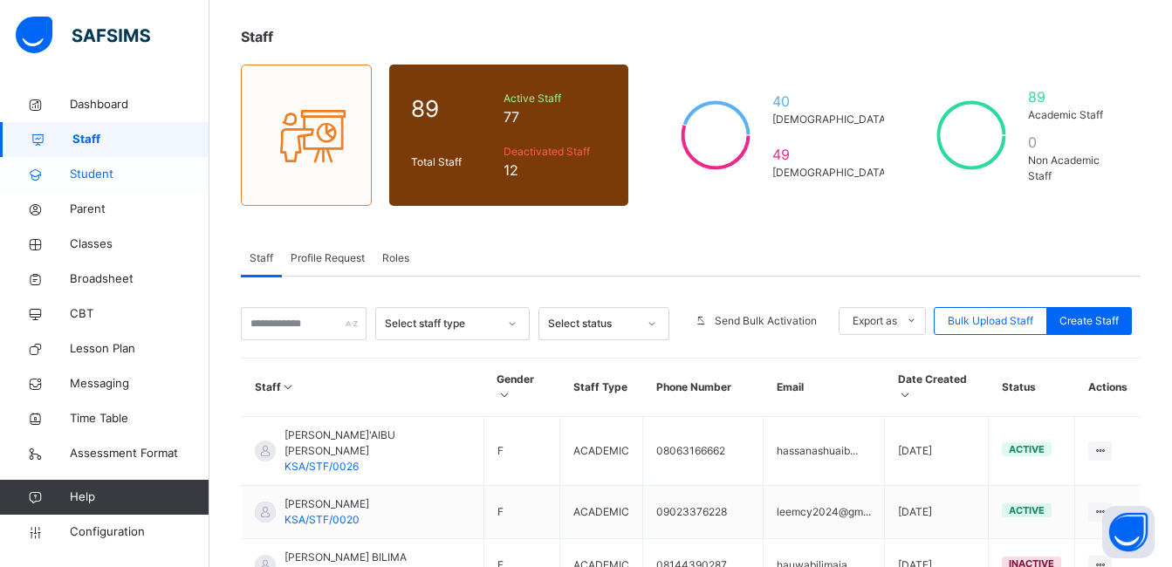
click at [87, 173] on span "Student" at bounding box center [140, 174] width 140 height 17
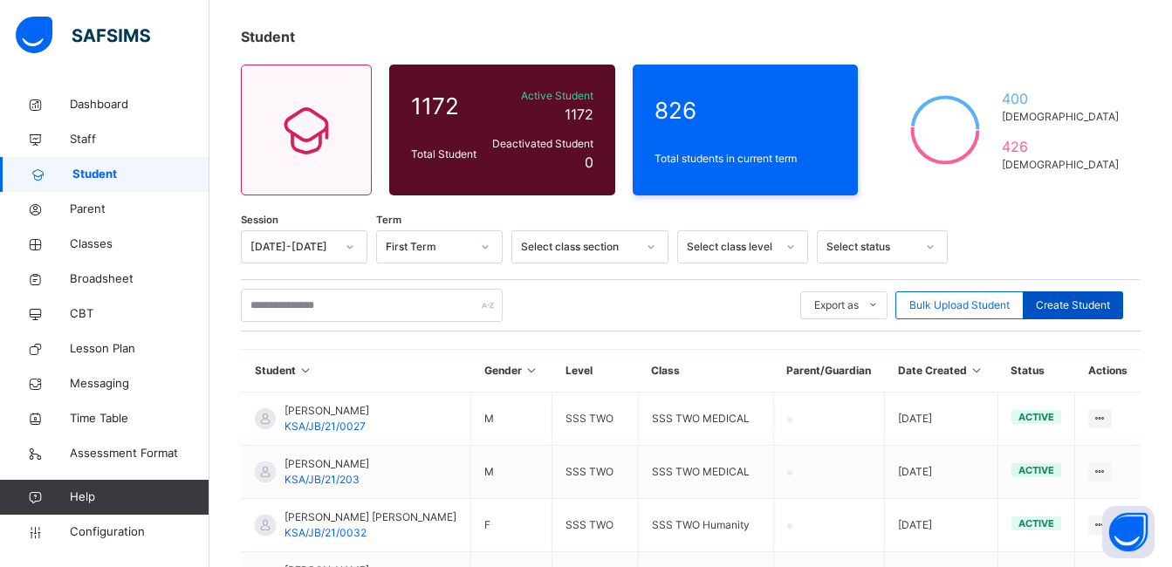
click at [1076, 302] on span "Create Student" at bounding box center [1073, 306] width 74 height 16
select select "**"
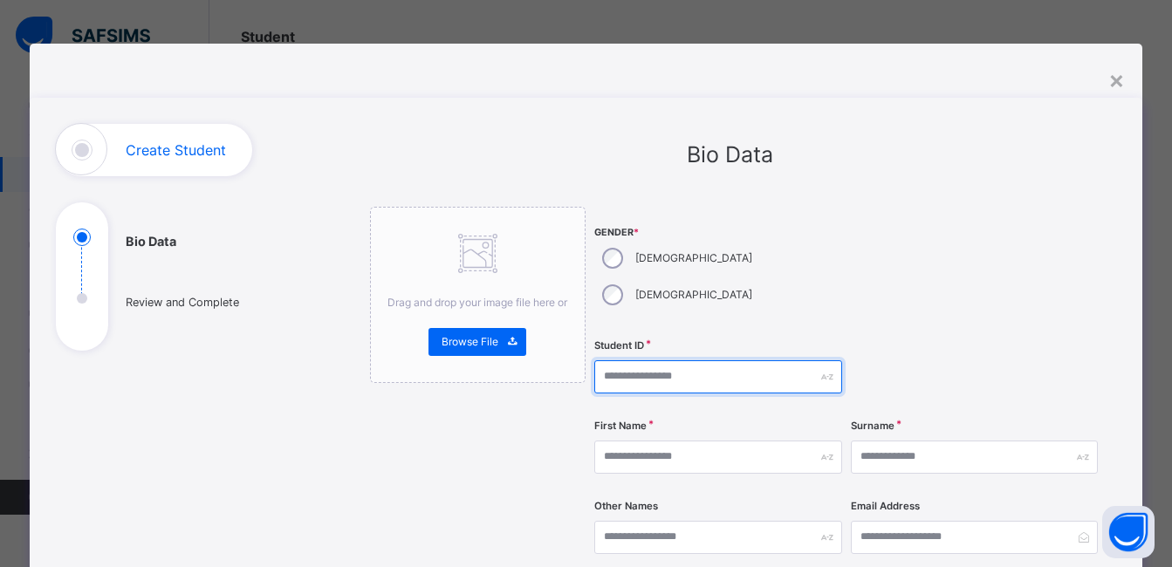
click at [654, 361] on input "text" at bounding box center [718, 377] width 247 height 33
paste input "**********"
type input "**********"
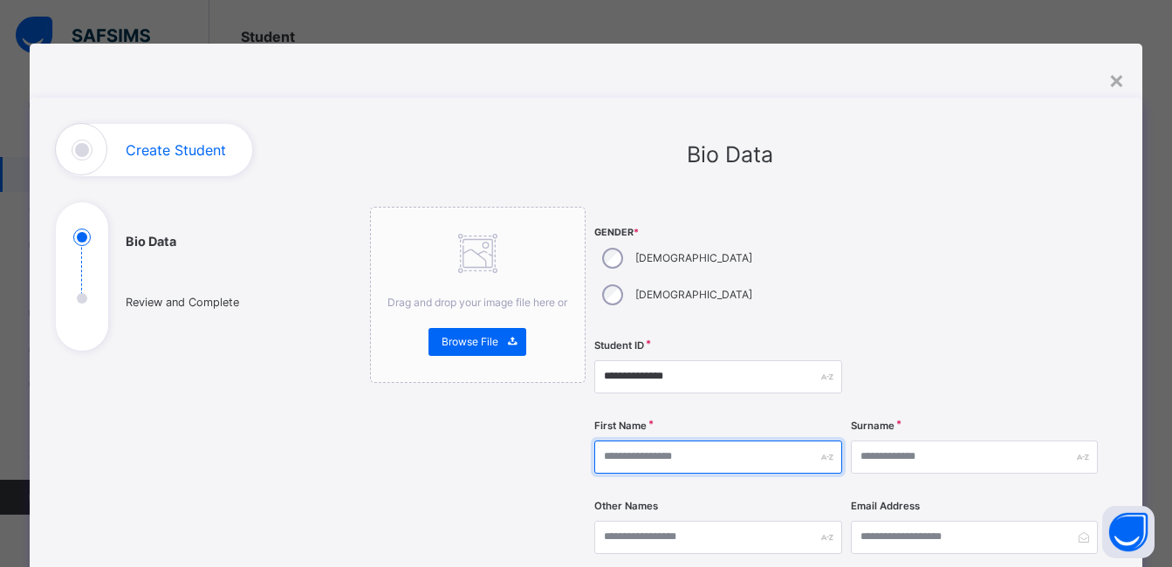
click at [643, 441] on input "text" at bounding box center [718, 457] width 247 height 33
type input "********"
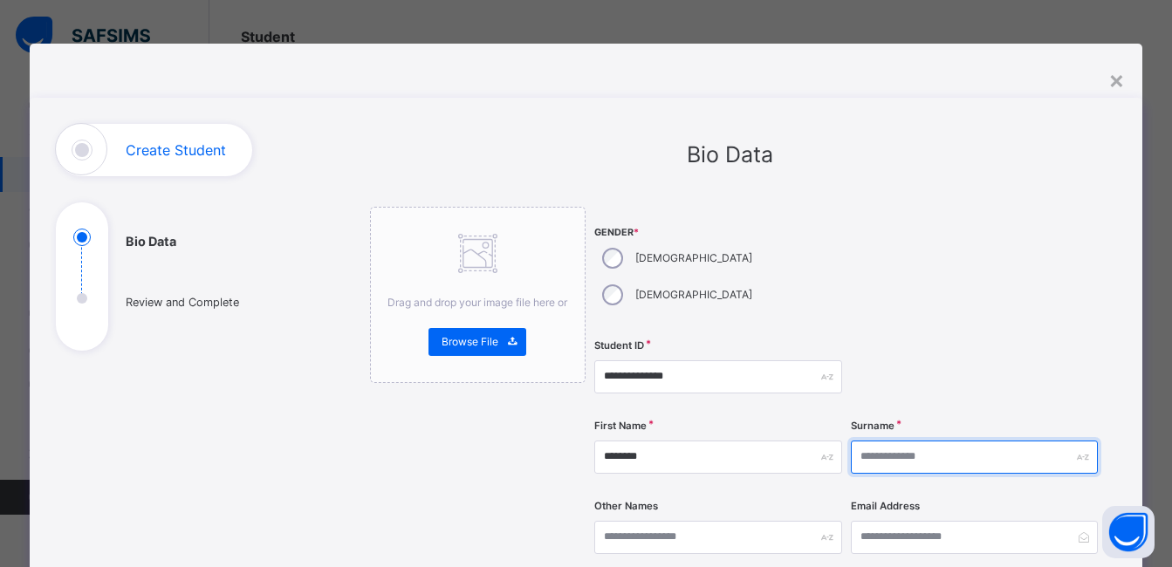
click at [919, 441] on input "text" at bounding box center [974, 457] width 247 height 33
type input "*********"
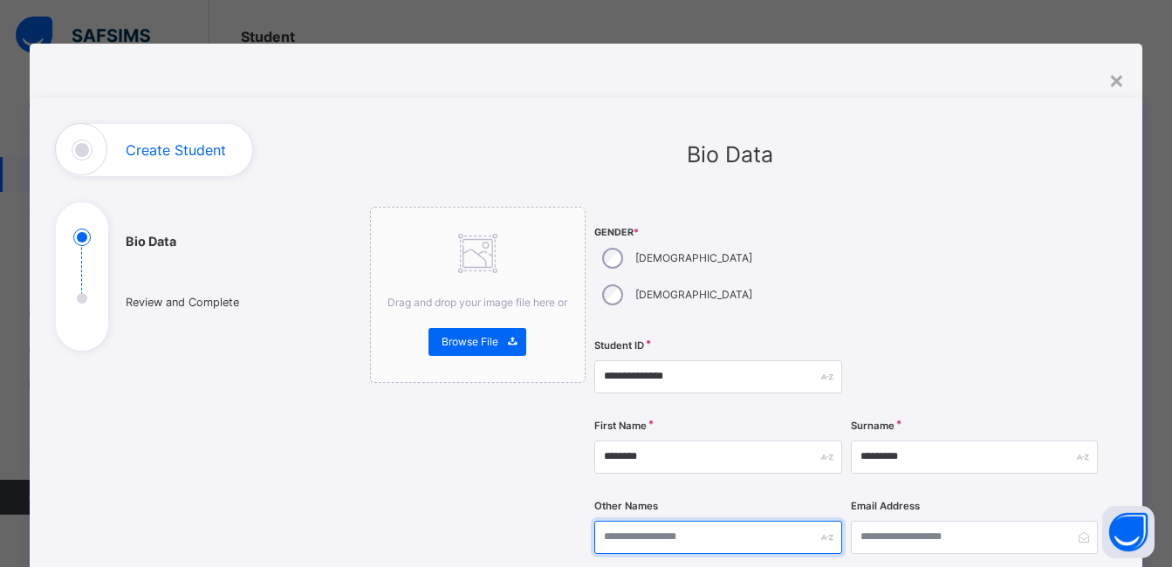
click at [661, 521] on input "text" at bounding box center [718, 537] width 247 height 33
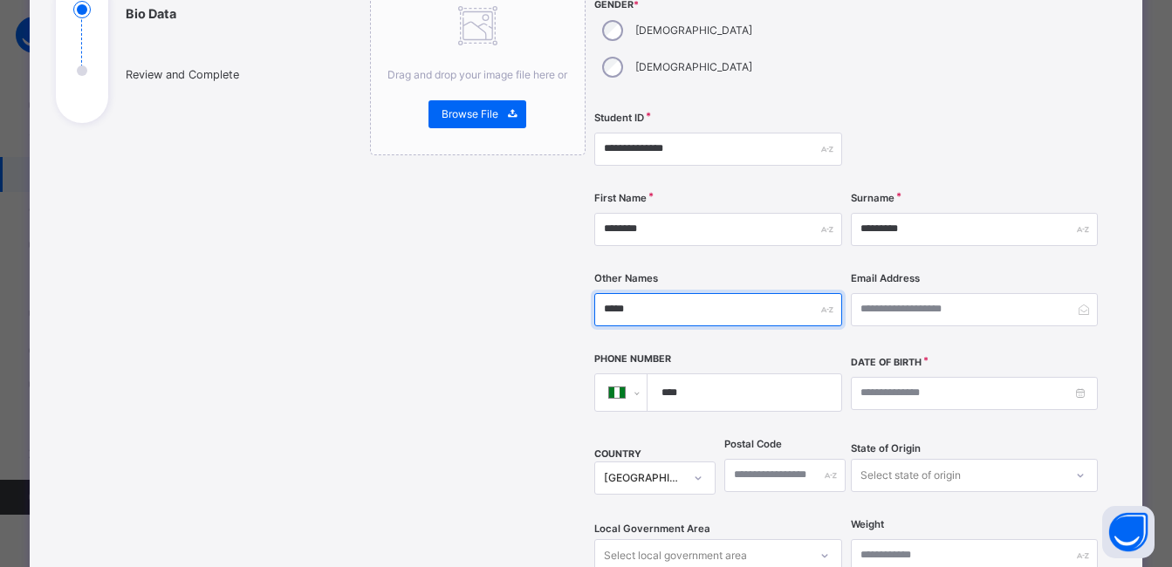
scroll to position [262, 0]
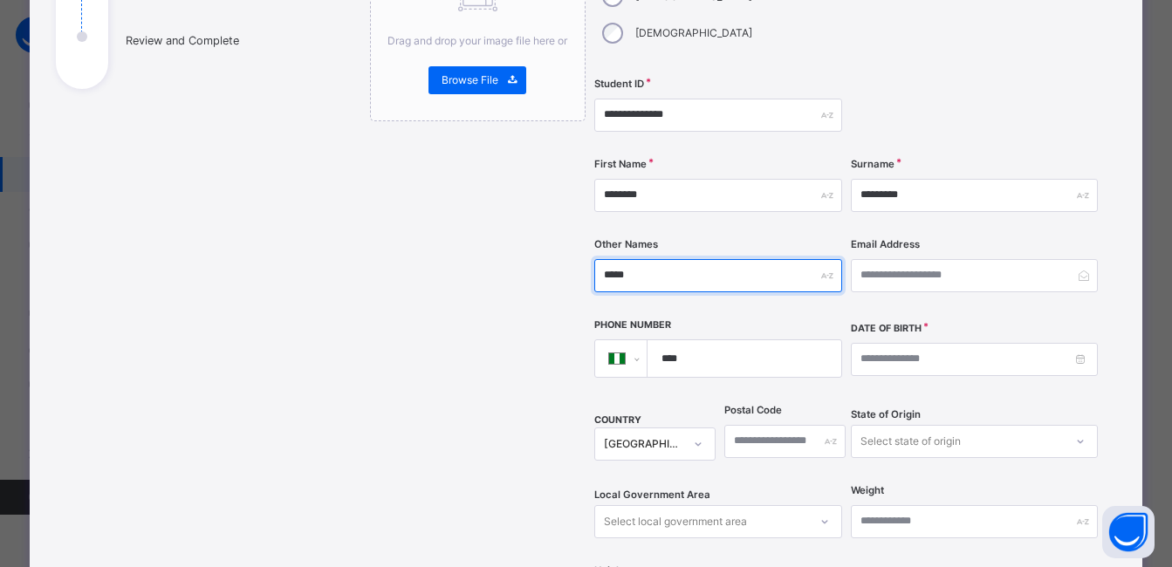
type input "*****"
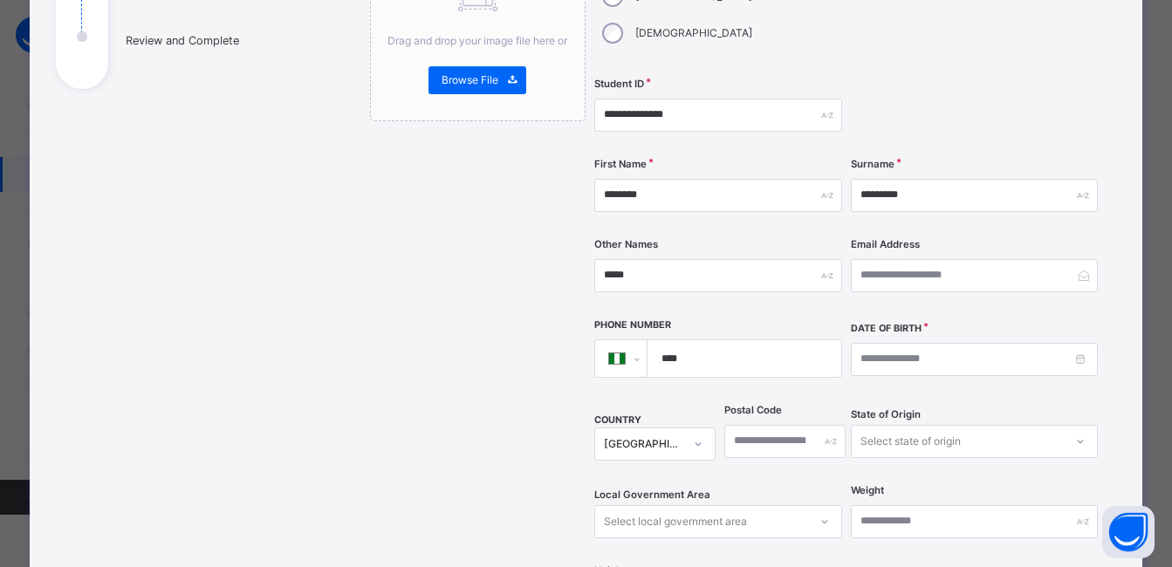
click at [730, 340] on input "****" at bounding box center [740, 358] width 179 height 37
type input "**********"
click at [920, 343] on input at bounding box center [974, 359] width 247 height 33
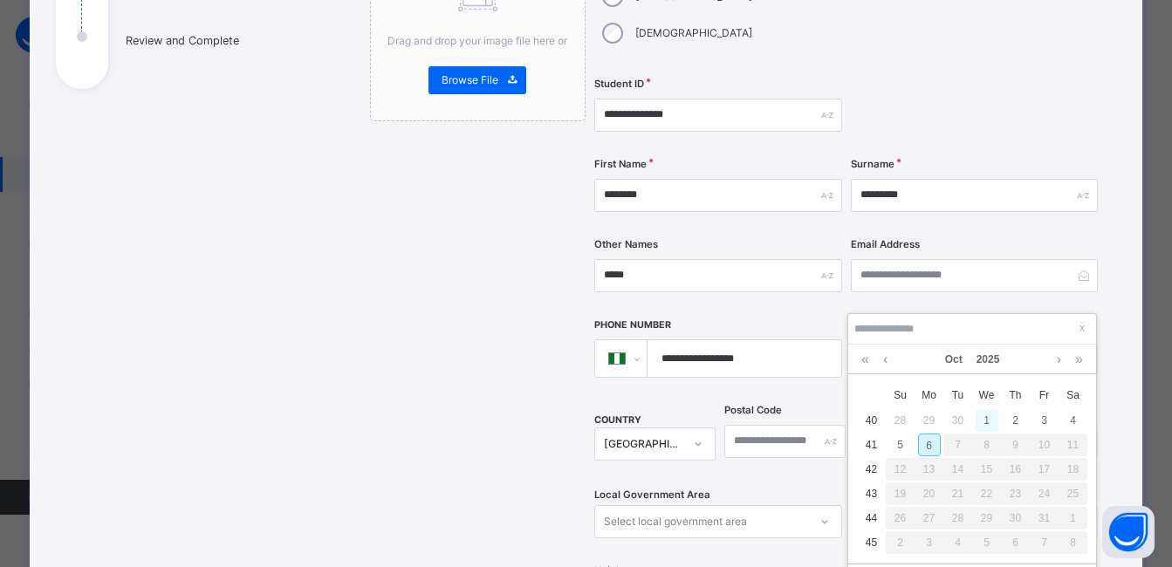
click at [989, 417] on div "1" at bounding box center [987, 420] width 23 height 23
type input "**********"
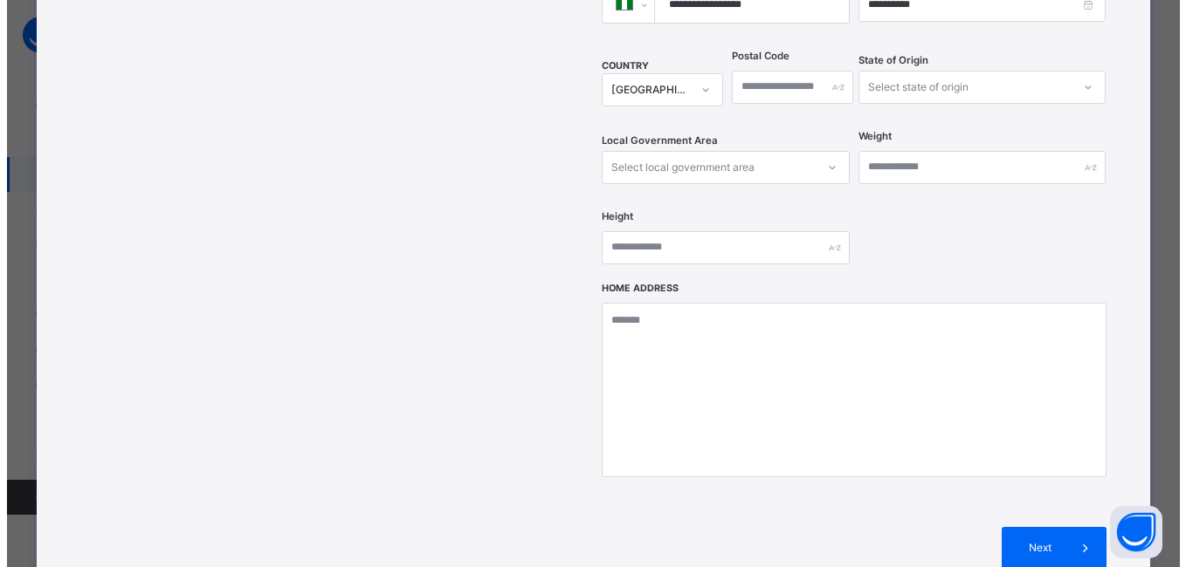
scroll to position [698, 0]
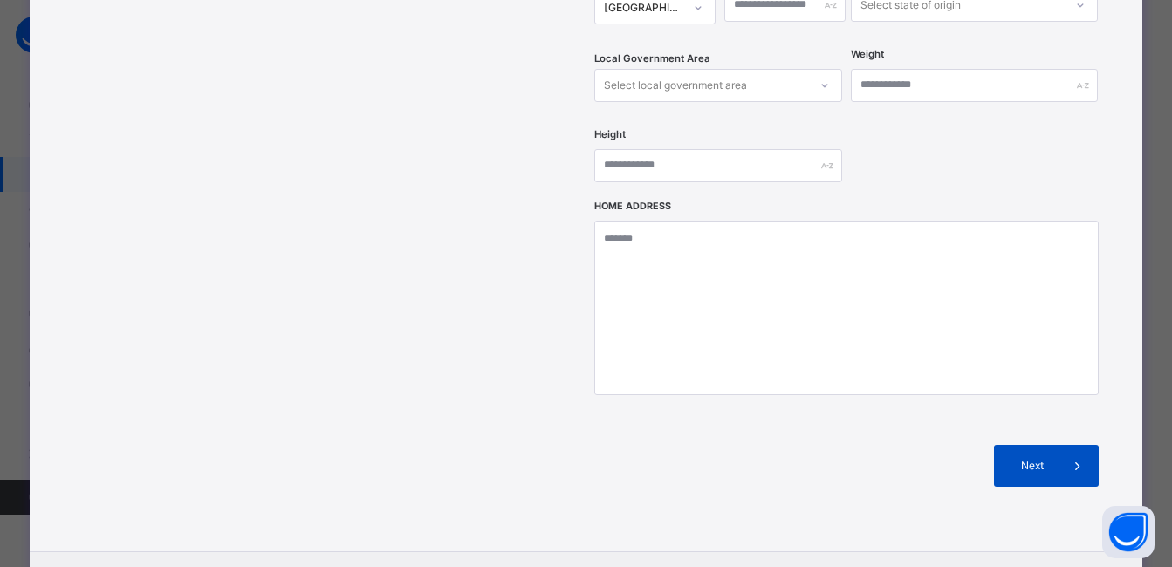
click at [1027, 458] on span "Next" at bounding box center [1032, 466] width 50 height 16
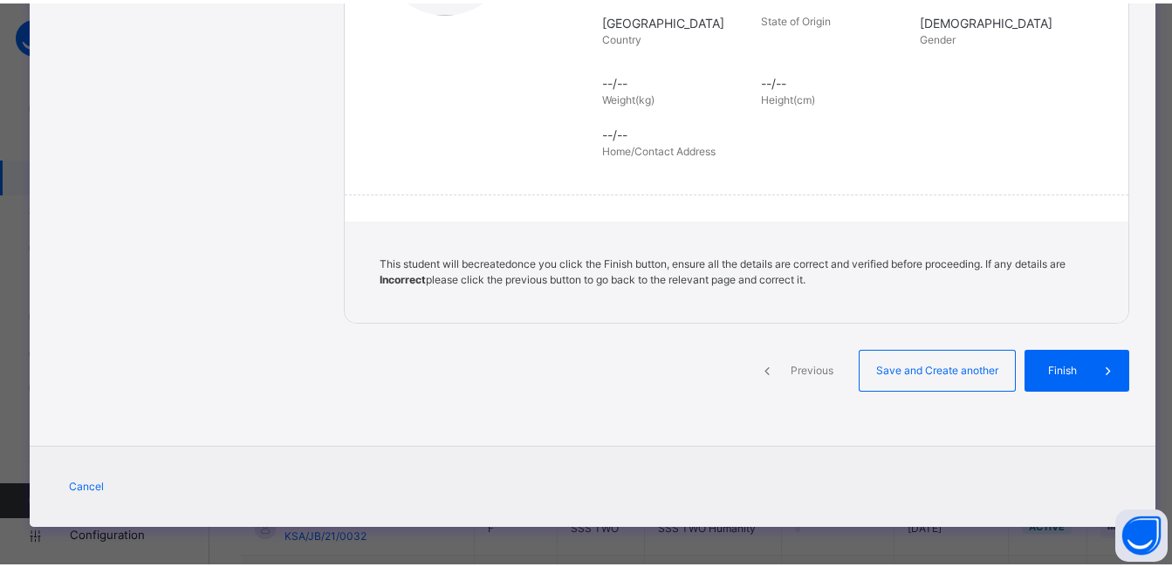
scroll to position [393, 0]
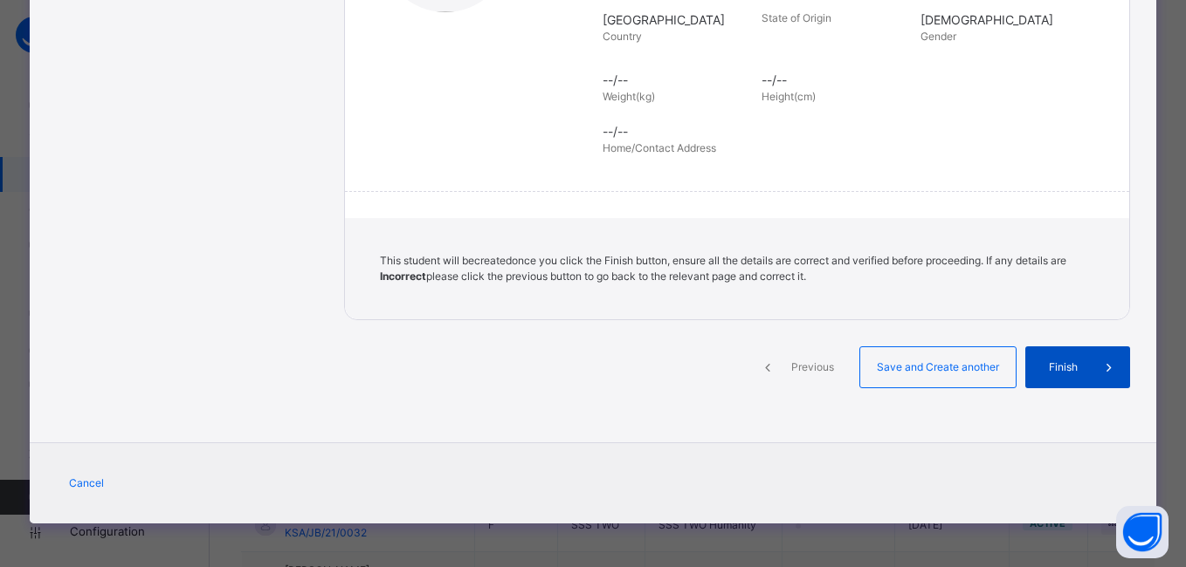
click at [1045, 368] on span "Finish" at bounding box center [1063, 368] width 50 height 16
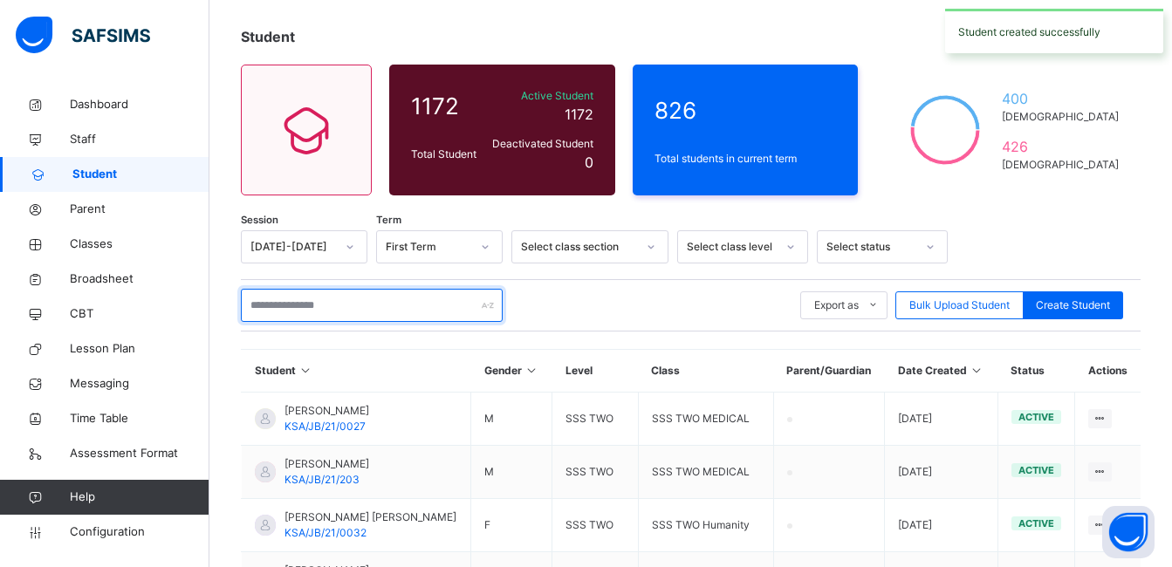
click at [343, 306] on input "text" at bounding box center [372, 305] width 262 height 33
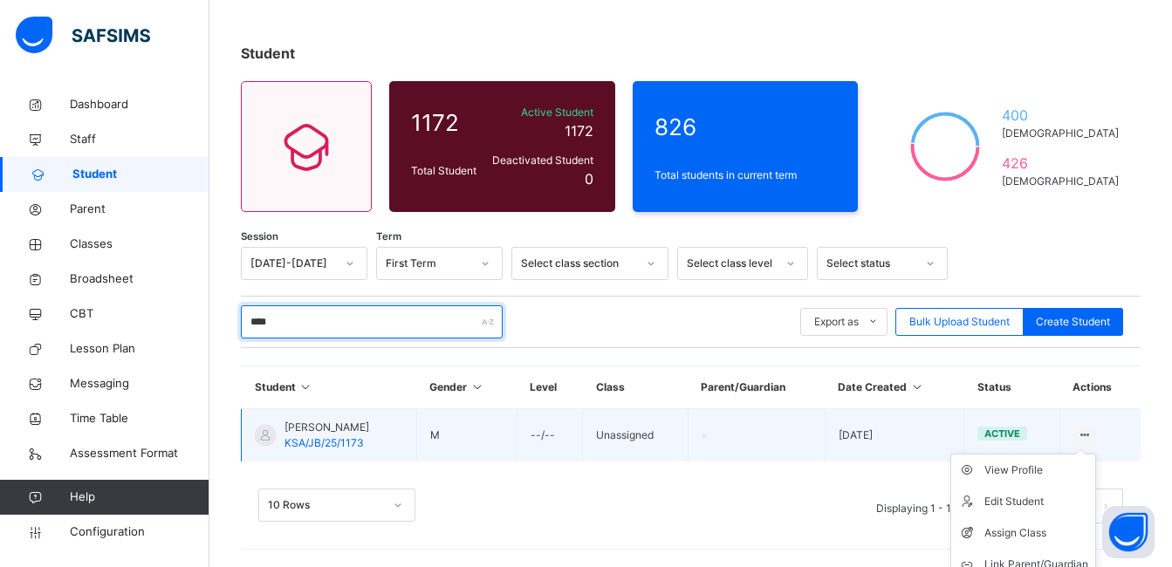
scroll to position [87, 0]
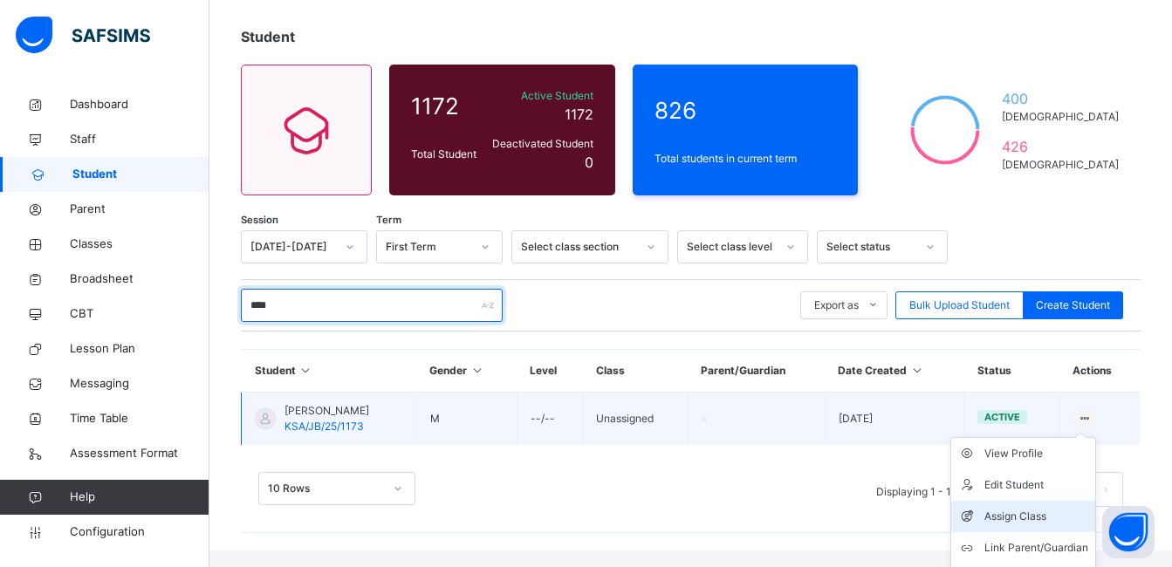
type input "****"
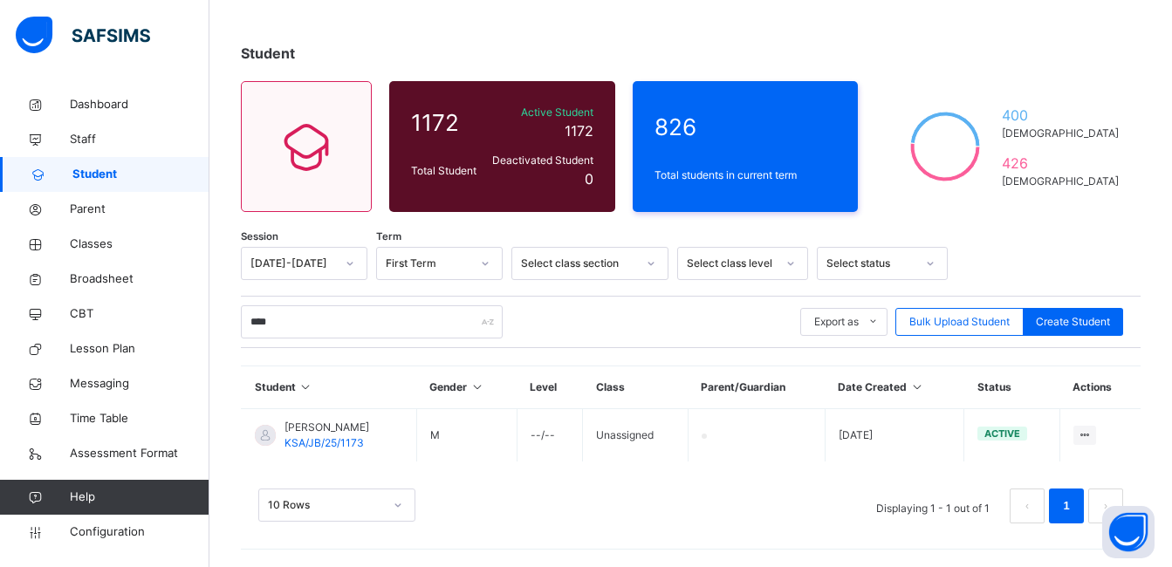
click at [0, 0] on div "Assign Class" at bounding box center [0, 0] width 0 height 0
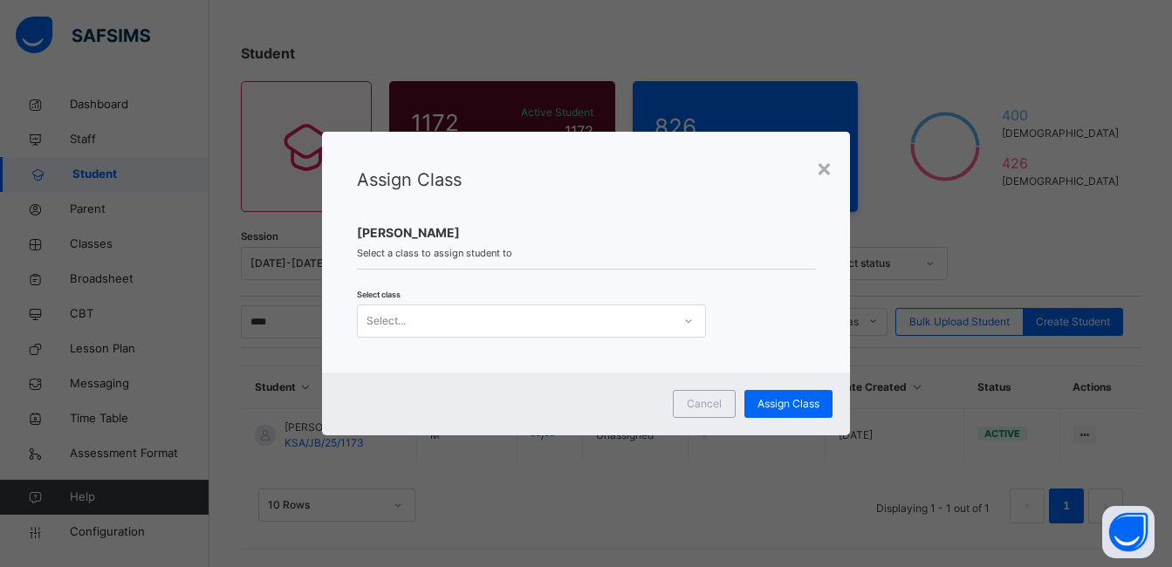
scroll to position [71, 0]
click at [684, 324] on icon at bounding box center [689, 321] width 10 height 17
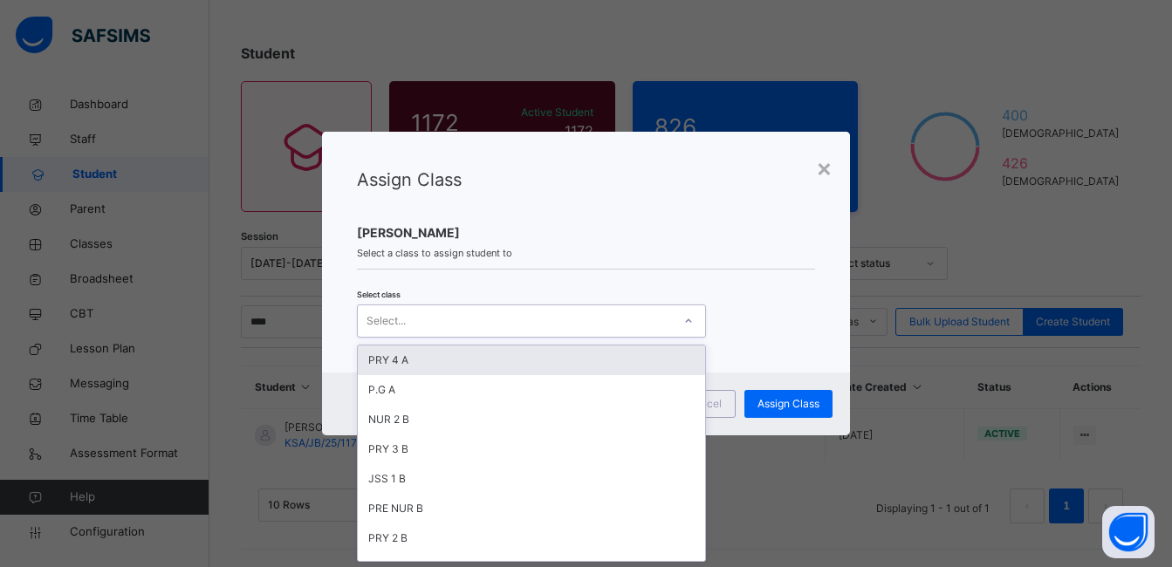
scroll to position [0, 0]
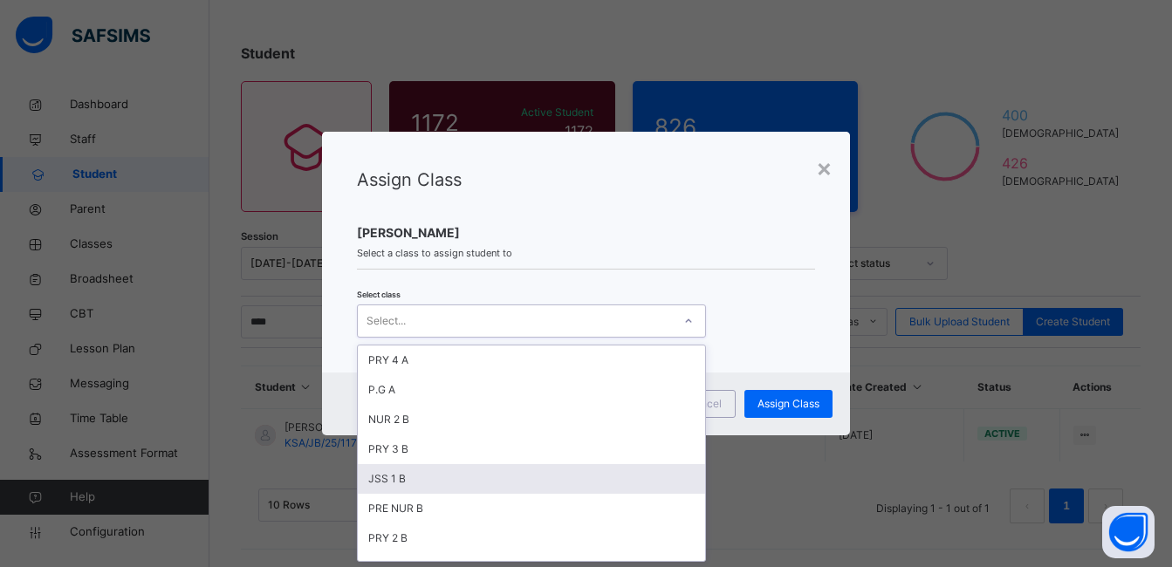
click at [493, 481] on div "JSS 1 B" at bounding box center [531, 479] width 347 height 30
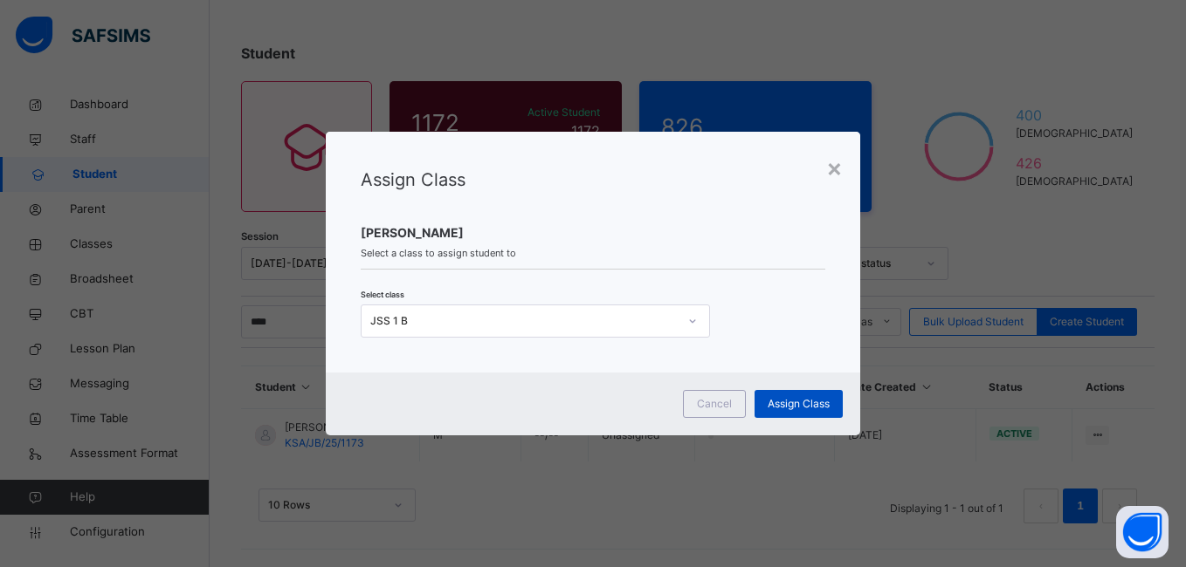
click at [789, 398] on span "Assign Class" at bounding box center [798, 404] width 62 height 16
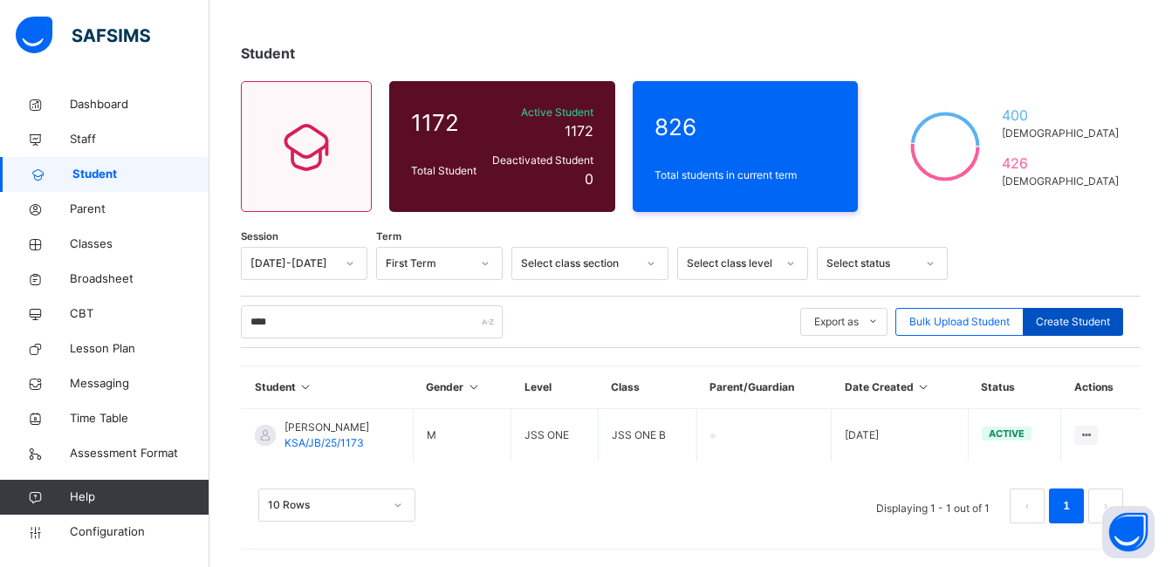
click at [1076, 323] on span "Create Student" at bounding box center [1073, 322] width 74 height 16
select select "**"
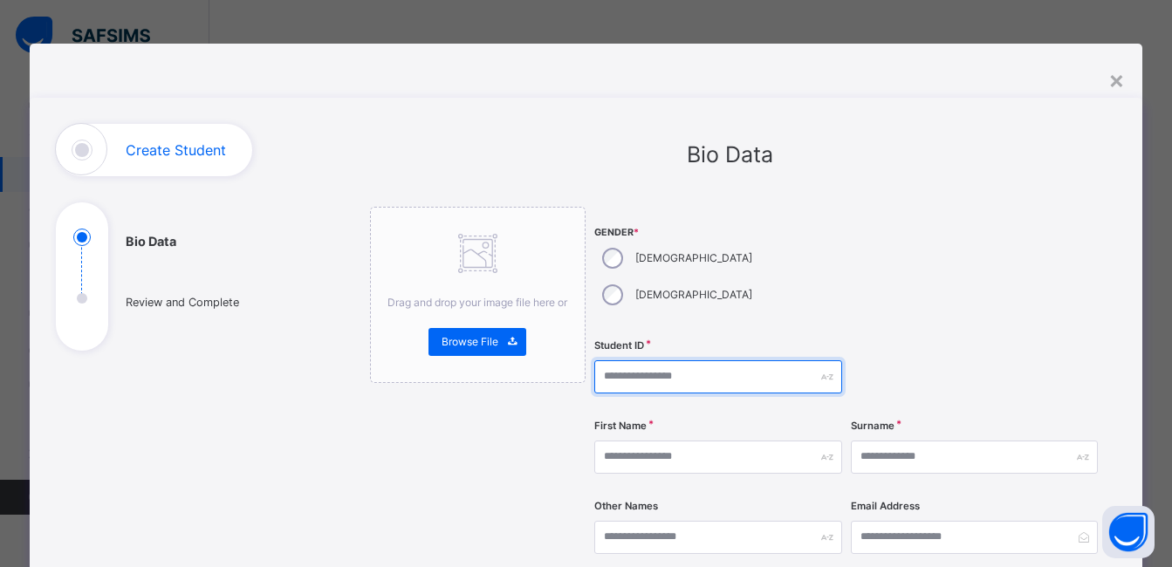
drag, startPoint x: 632, startPoint y: 332, endPoint x: 629, endPoint y: 349, distance: 17.8
click at [632, 361] on input "text" at bounding box center [718, 377] width 247 height 33
paste input "**********"
type input "**********"
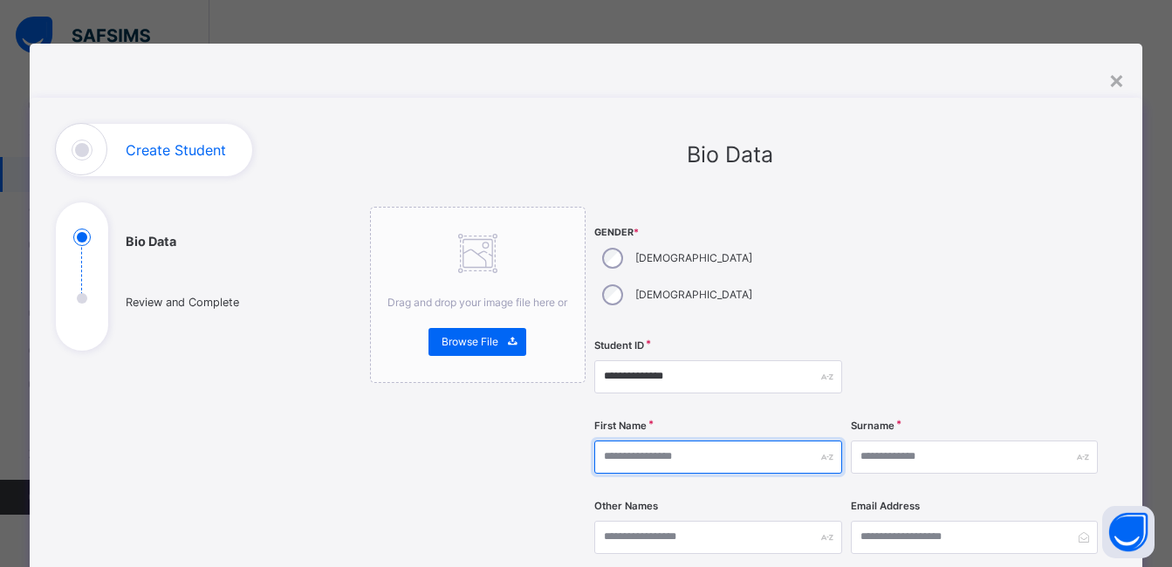
click at [663, 441] on input "text" at bounding box center [718, 457] width 247 height 33
type input "*****"
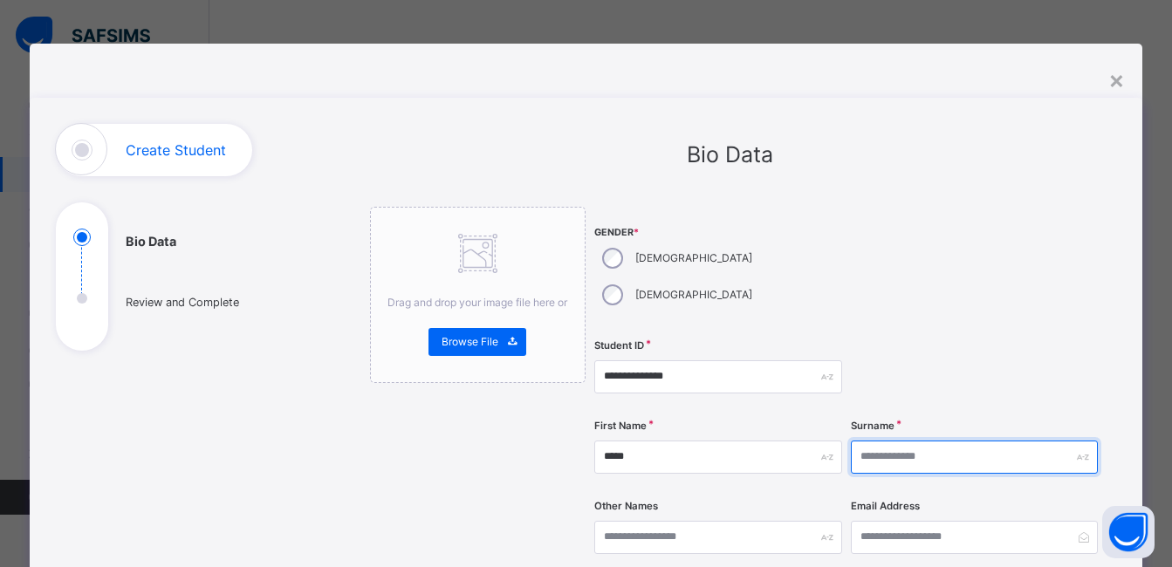
click at [908, 441] on input "text" at bounding box center [974, 457] width 247 height 33
type input "********"
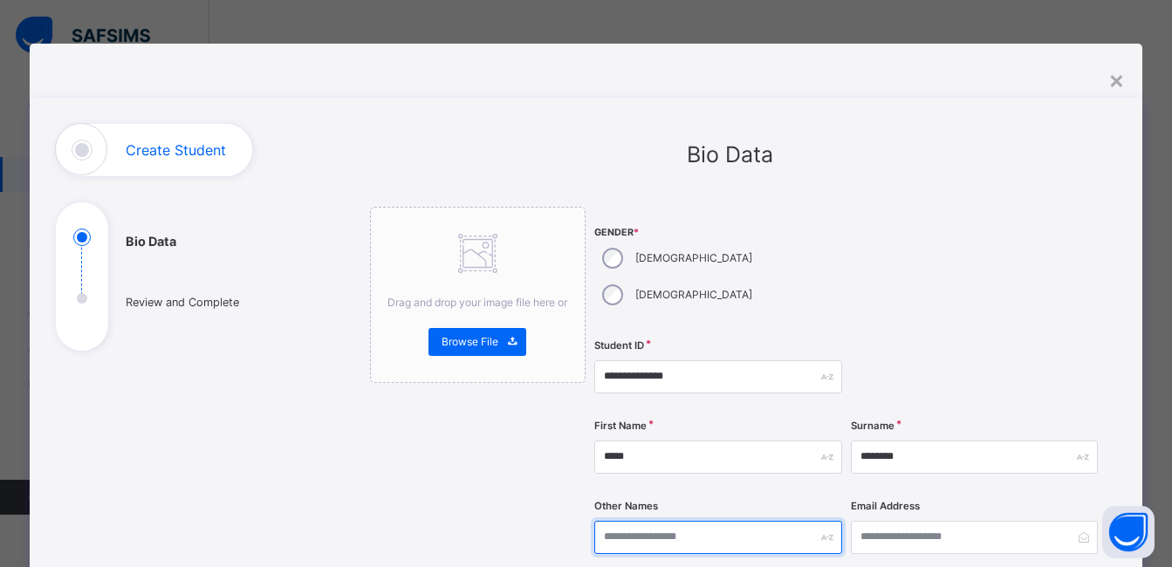
click at [683, 521] on input "text" at bounding box center [718, 537] width 247 height 33
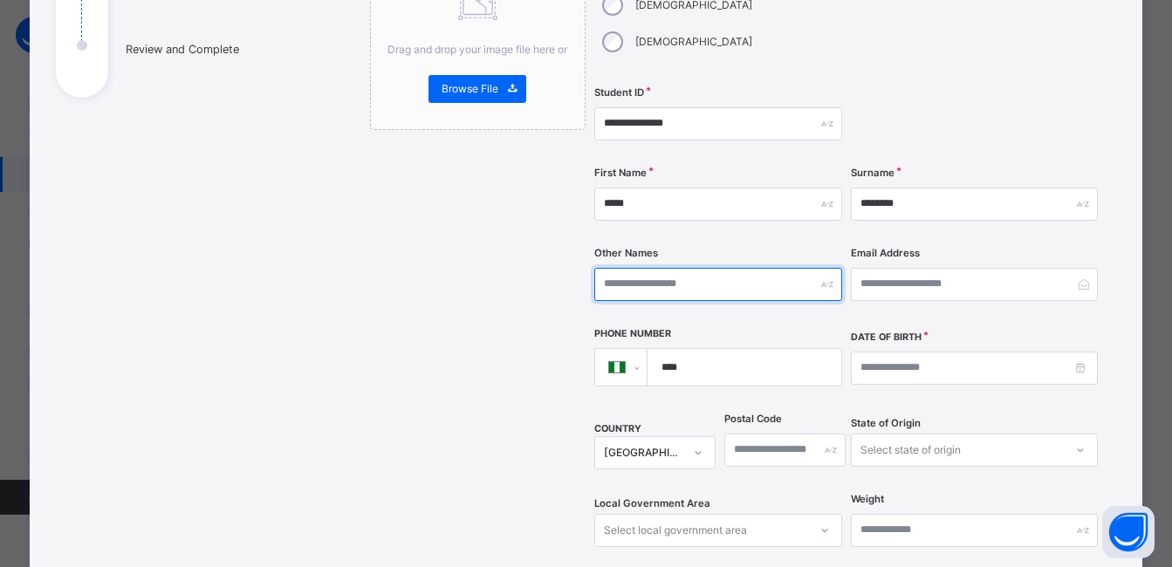
scroll to position [262, 0]
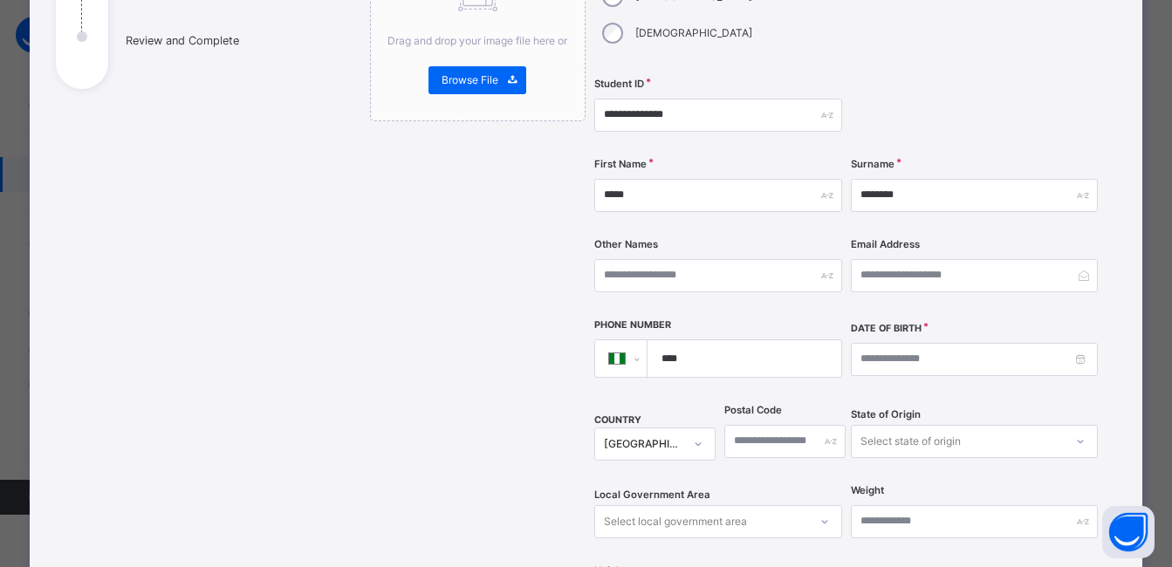
click at [760, 185] on div "First Name *****" at bounding box center [718, 196] width 247 height 72
click at [712, 340] on input "****" at bounding box center [740, 358] width 179 height 37
type input "**********"
click at [857, 343] on input at bounding box center [974, 359] width 247 height 33
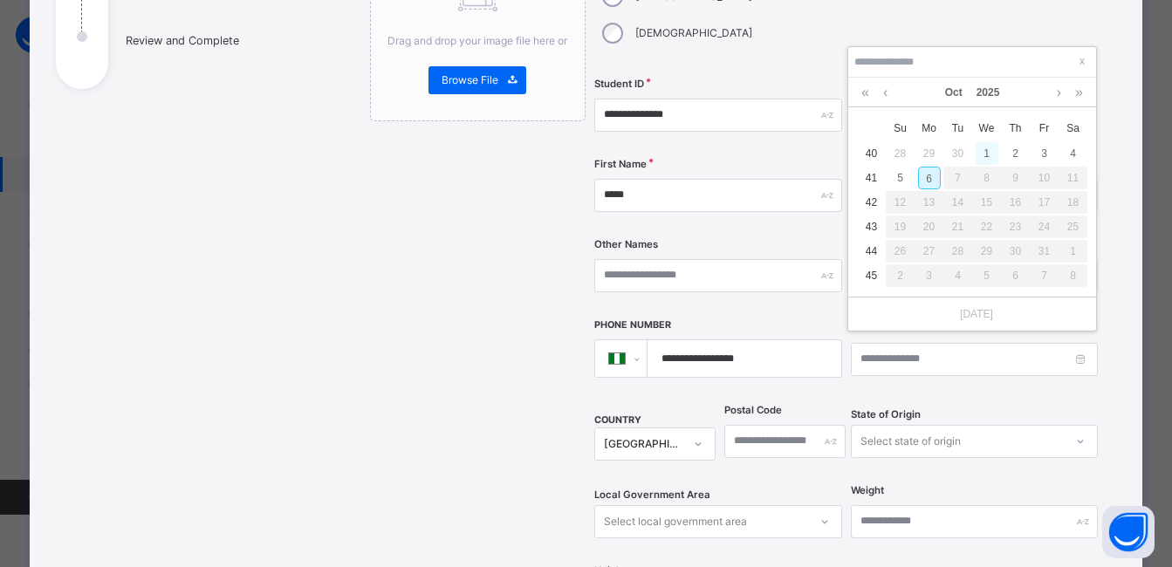
click at [986, 150] on div "1" at bounding box center [987, 153] width 23 height 23
type input "**********"
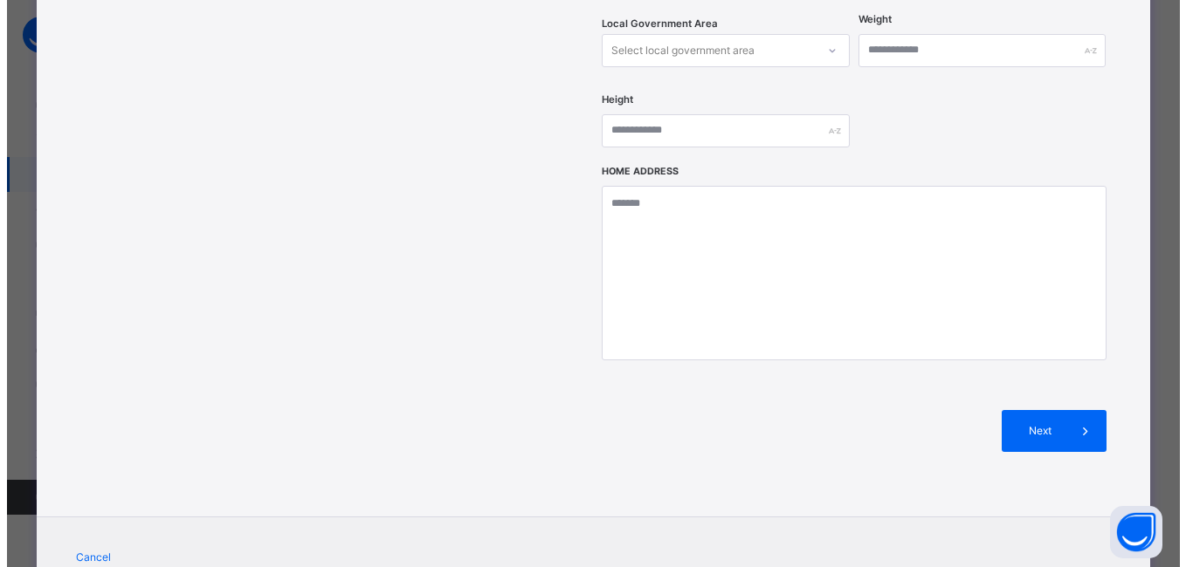
scroll to position [771, 0]
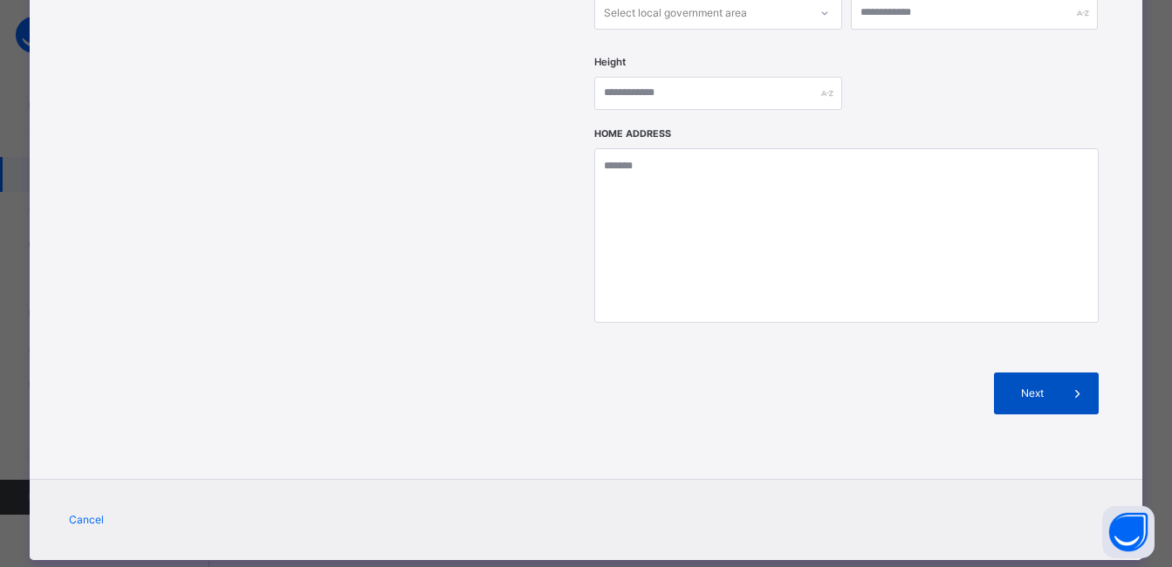
click at [1021, 386] on span "Next" at bounding box center [1032, 394] width 50 height 16
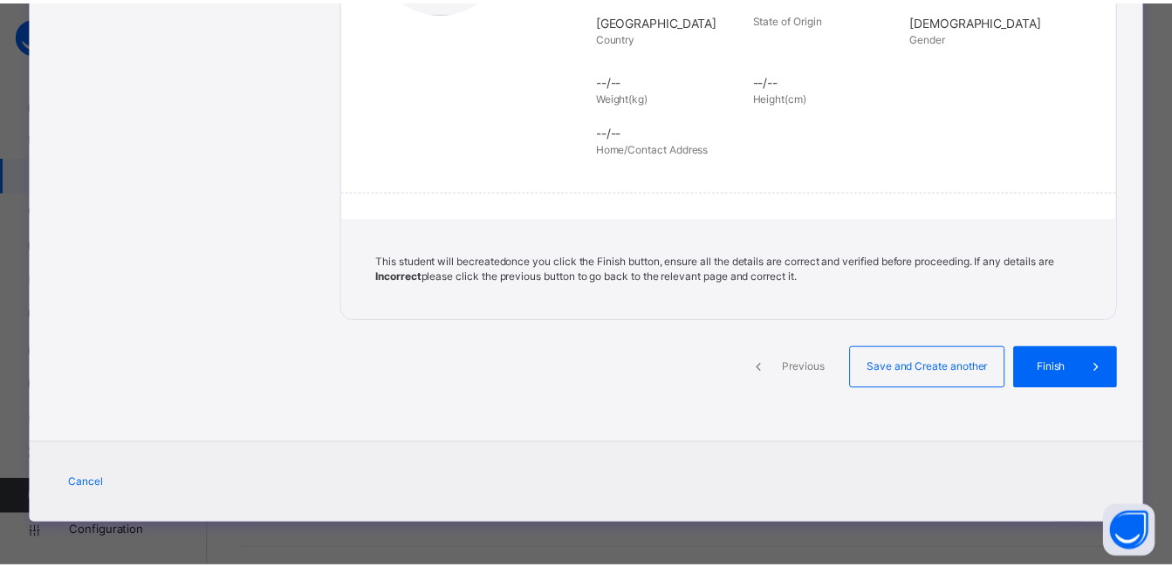
scroll to position [393, 0]
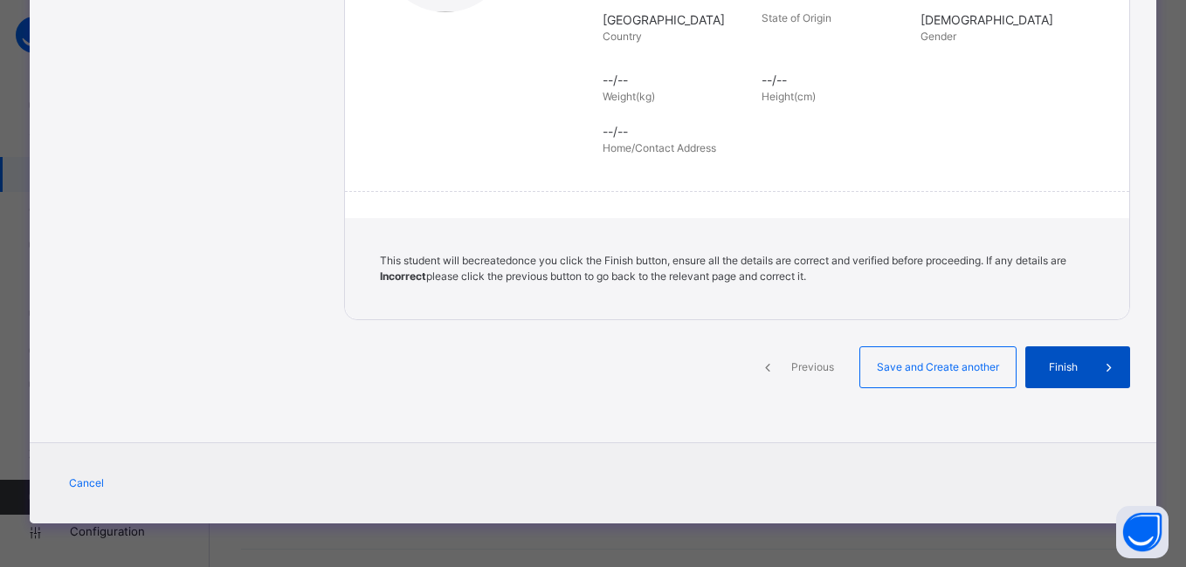
click at [1038, 366] on span "Finish" at bounding box center [1063, 368] width 50 height 16
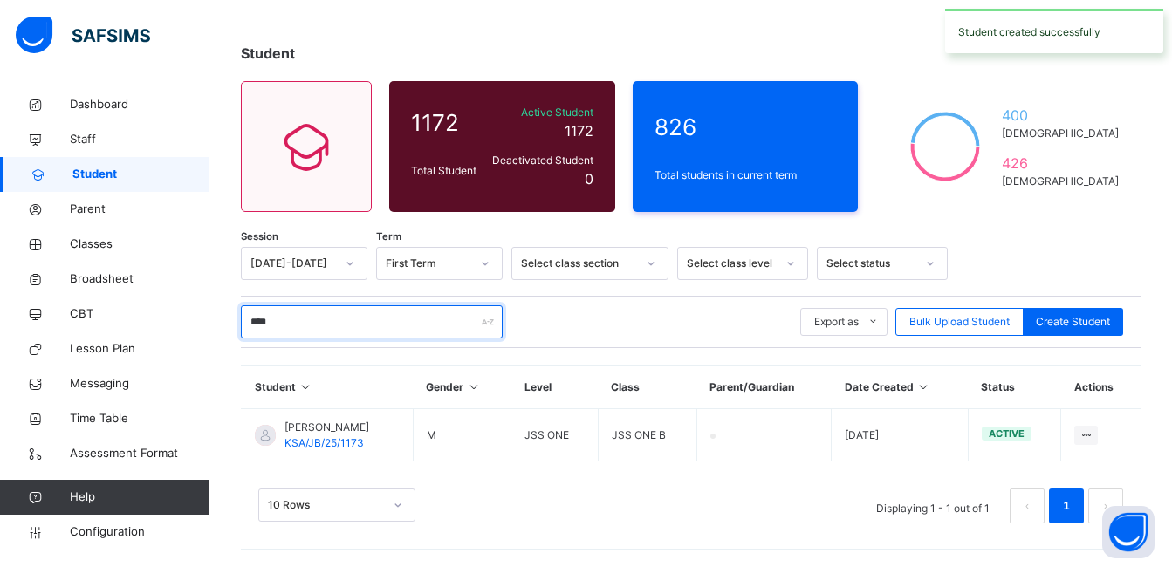
click at [354, 329] on input "****" at bounding box center [372, 322] width 262 height 33
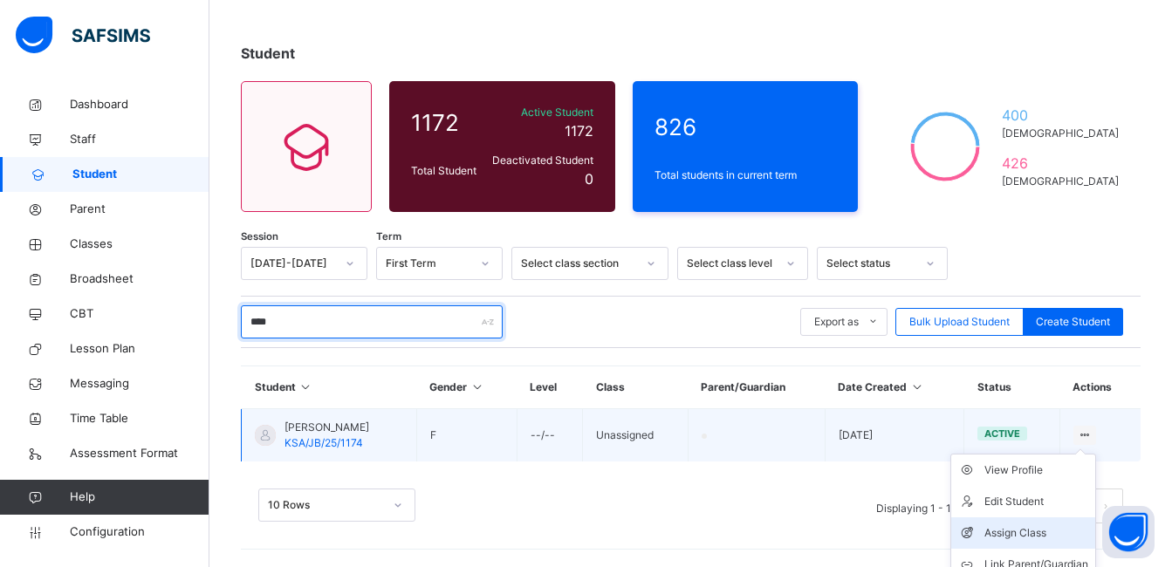
type input "****"
click at [1043, 533] on div "Assign Class" at bounding box center [1037, 533] width 104 height 17
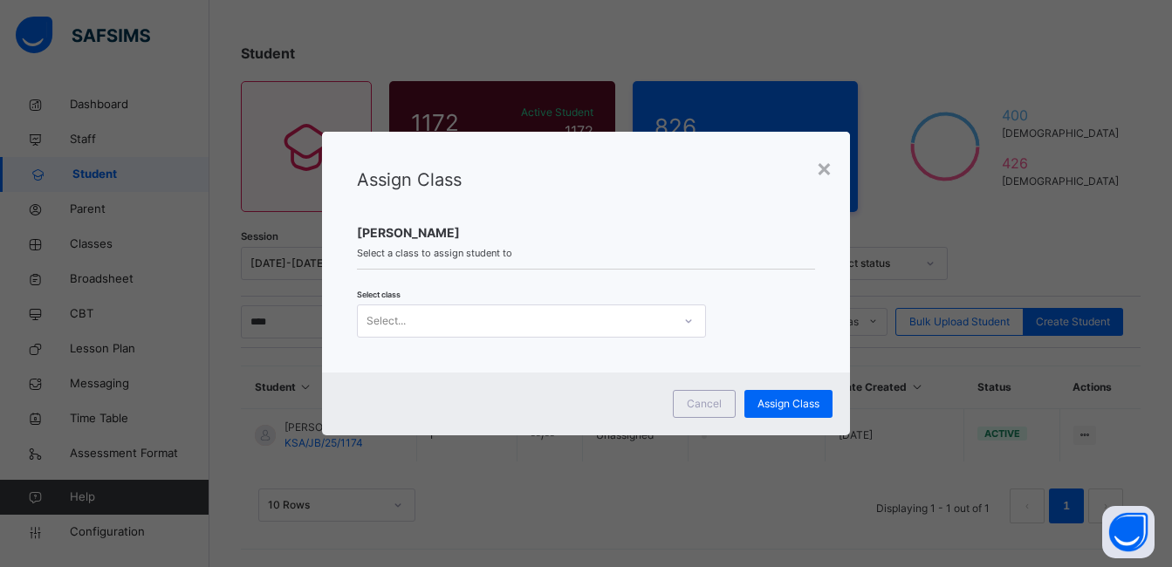
click at [689, 320] on icon at bounding box center [689, 321] width 10 height 17
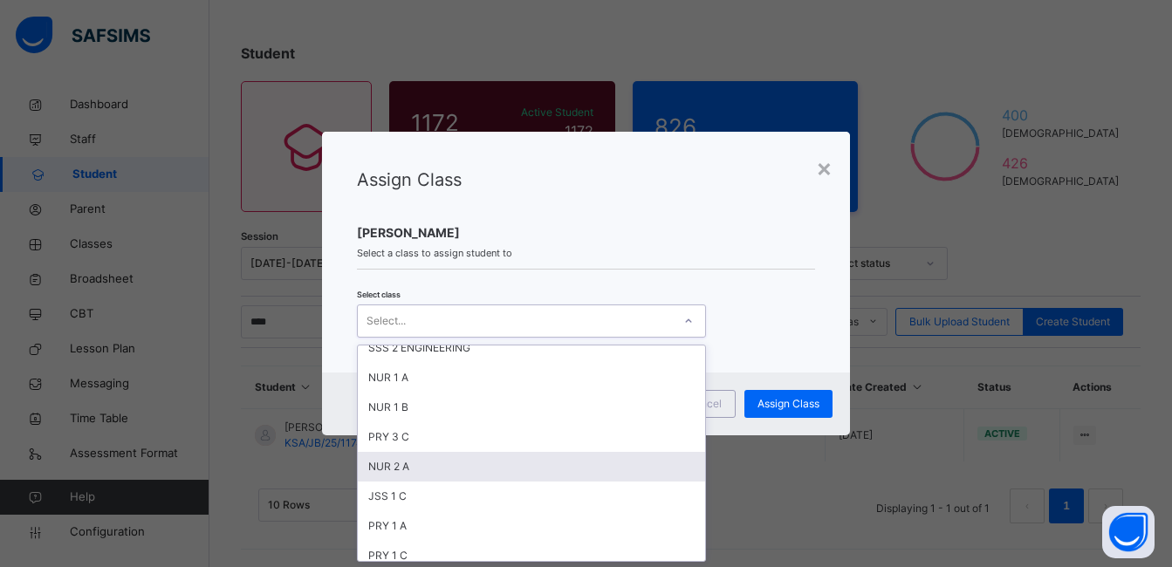
scroll to position [262, 0]
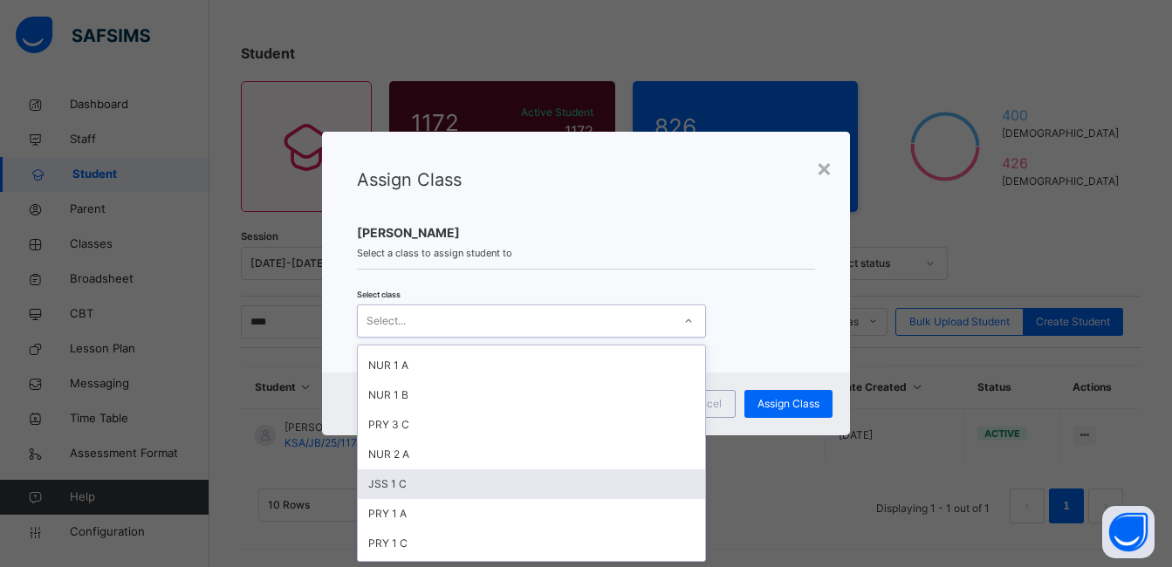
click at [476, 481] on div "JSS 1 C" at bounding box center [531, 485] width 347 height 30
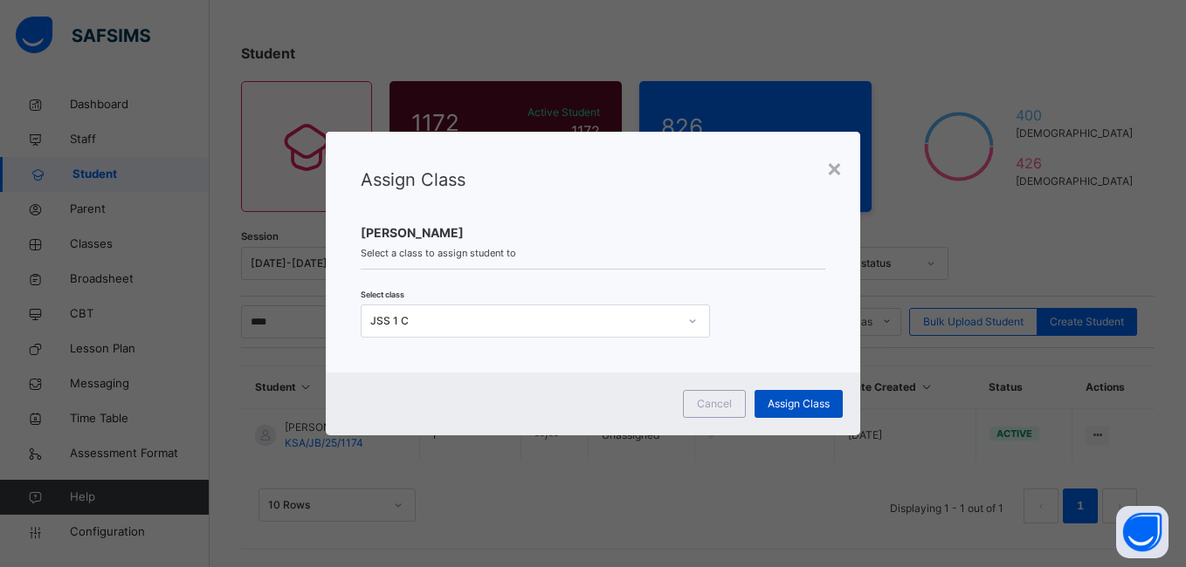
click at [788, 402] on span "Assign Class" at bounding box center [798, 404] width 62 height 16
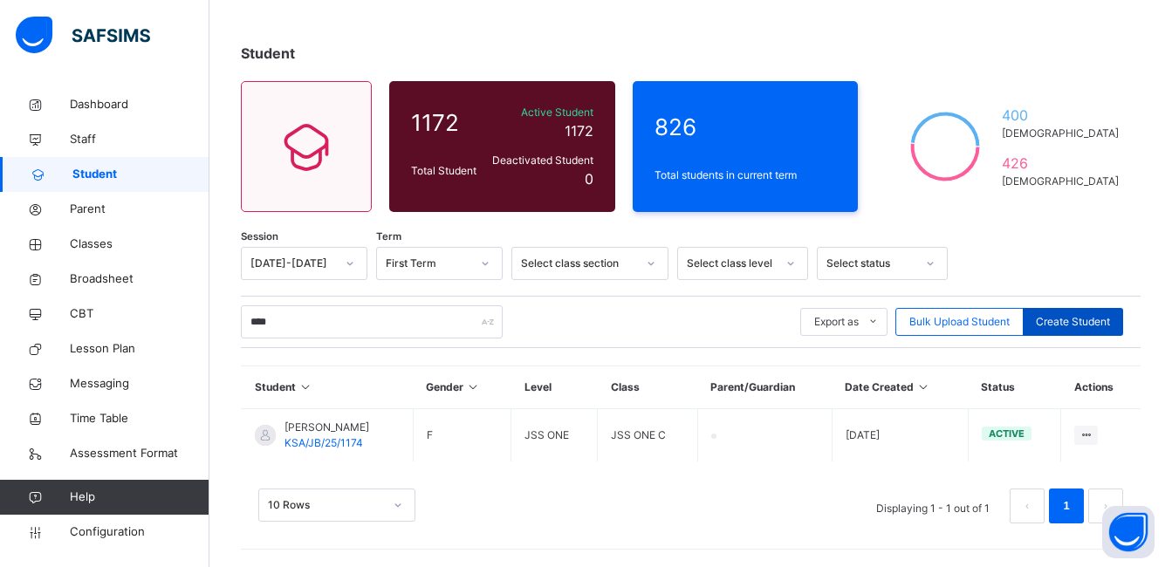
click at [1089, 325] on span "Create Student" at bounding box center [1073, 322] width 74 height 16
select select "**"
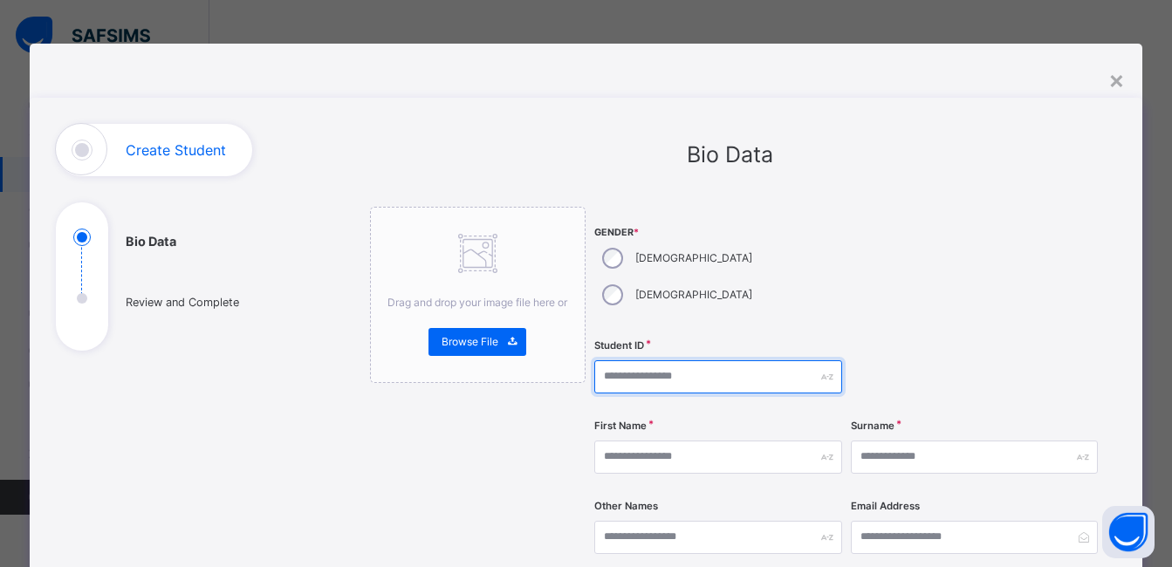
click at [671, 361] on input "text" at bounding box center [718, 377] width 247 height 33
paste input "**********"
type input "**********"
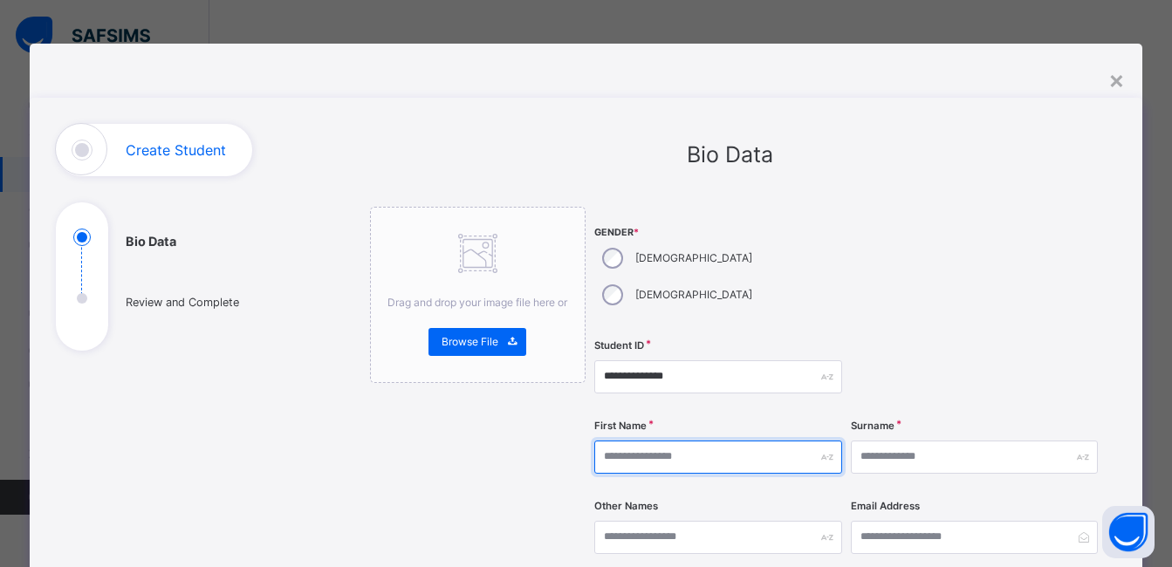
click at [650, 441] on input "text" at bounding box center [718, 457] width 247 height 33
type input "******"
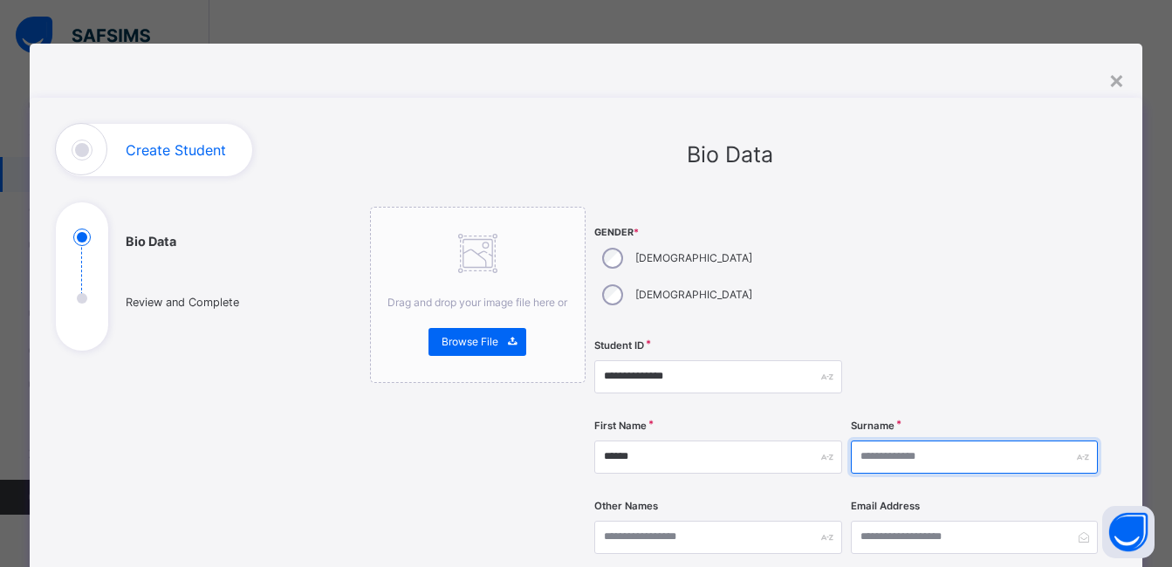
click at [926, 441] on input "text" at bounding box center [974, 457] width 247 height 33
type input "*****"
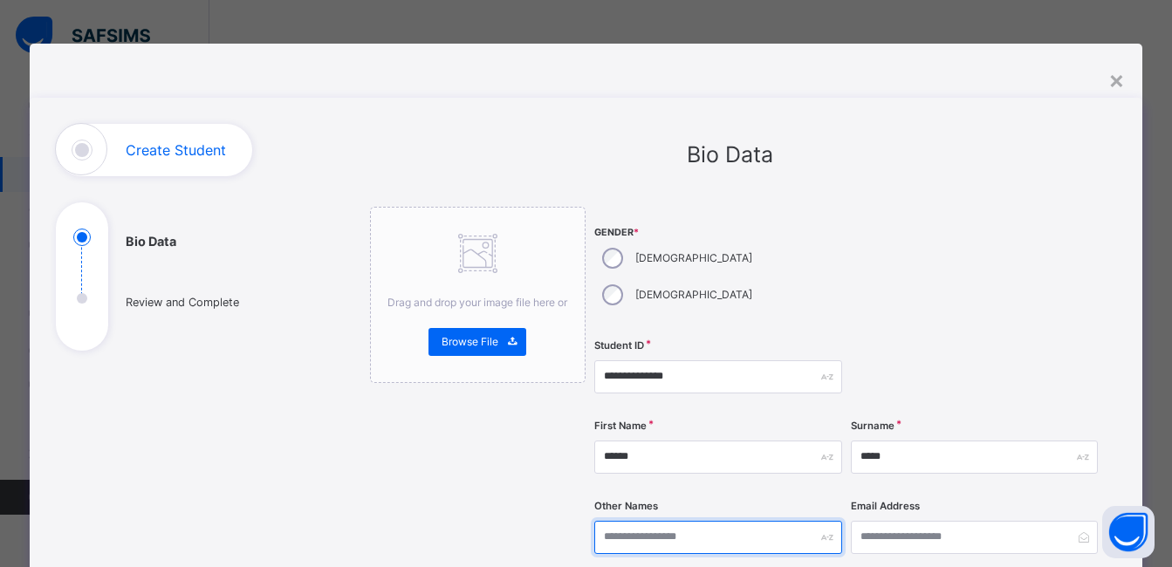
click at [648, 521] on input "text" at bounding box center [718, 537] width 247 height 33
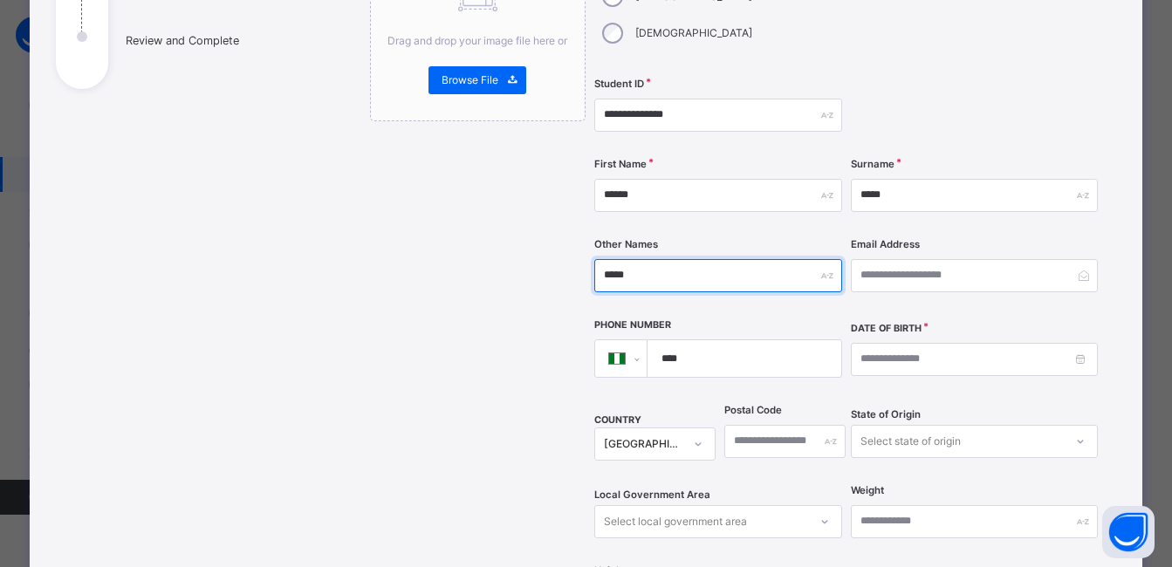
type input "*****"
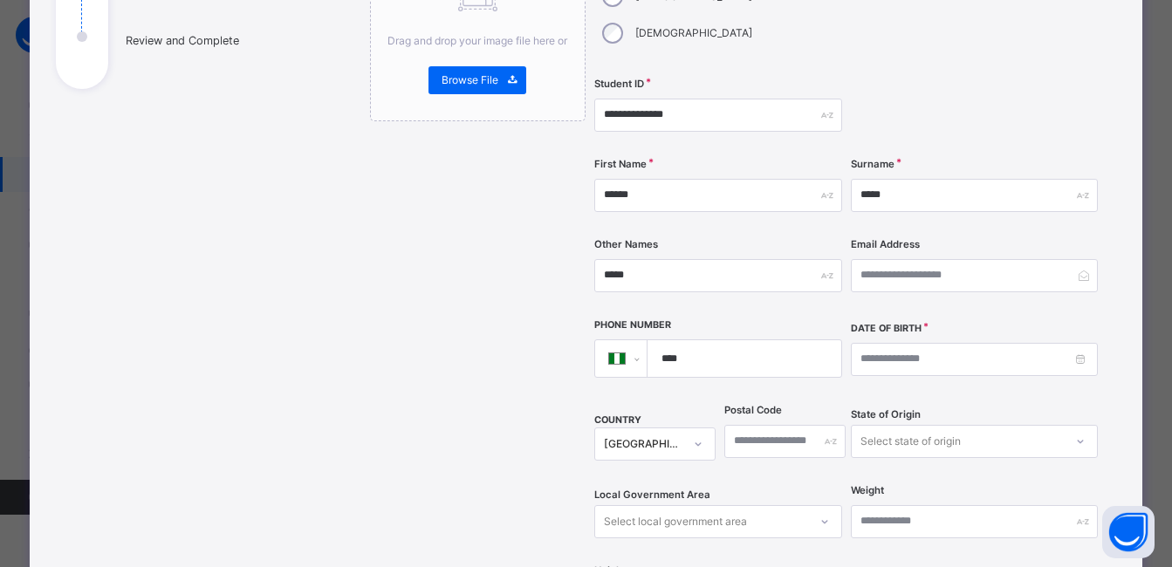
click at [692, 340] on input "****" at bounding box center [740, 358] width 179 height 37
type input "**********"
click at [870, 343] on input at bounding box center [974, 359] width 247 height 33
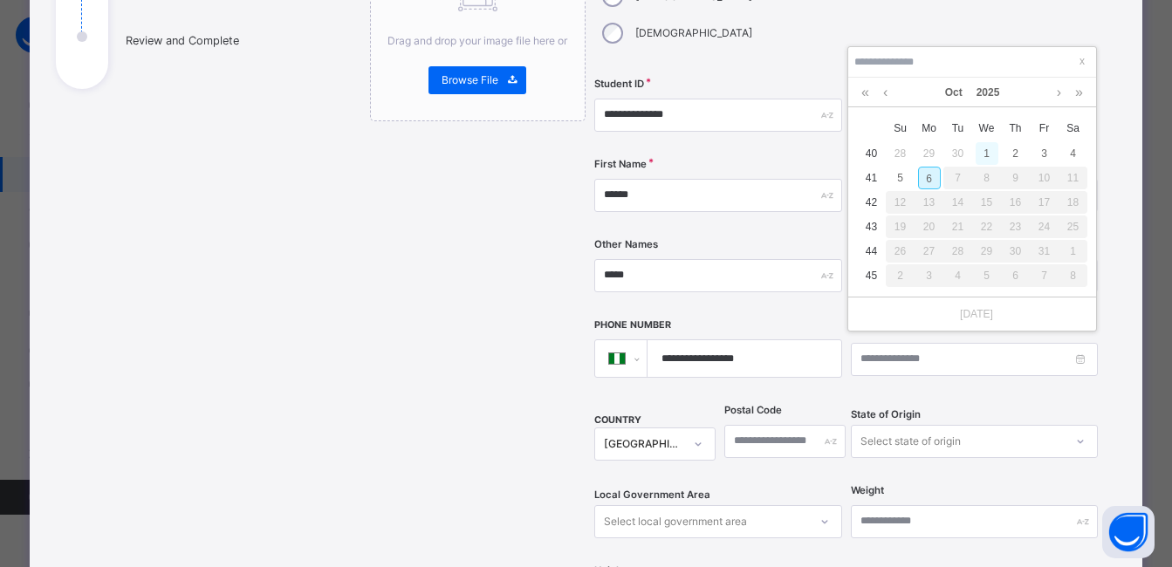
click at [986, 149] on div "1" at bounding box center [987, 153] width 23 height 23
type input "**********"
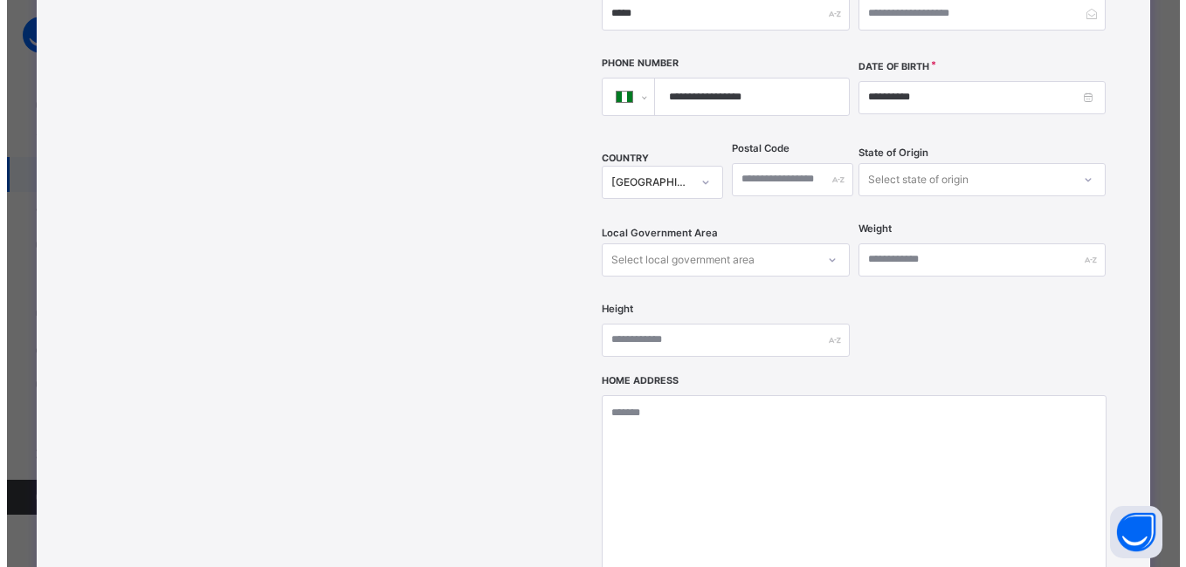
scroll to position [771, 0]
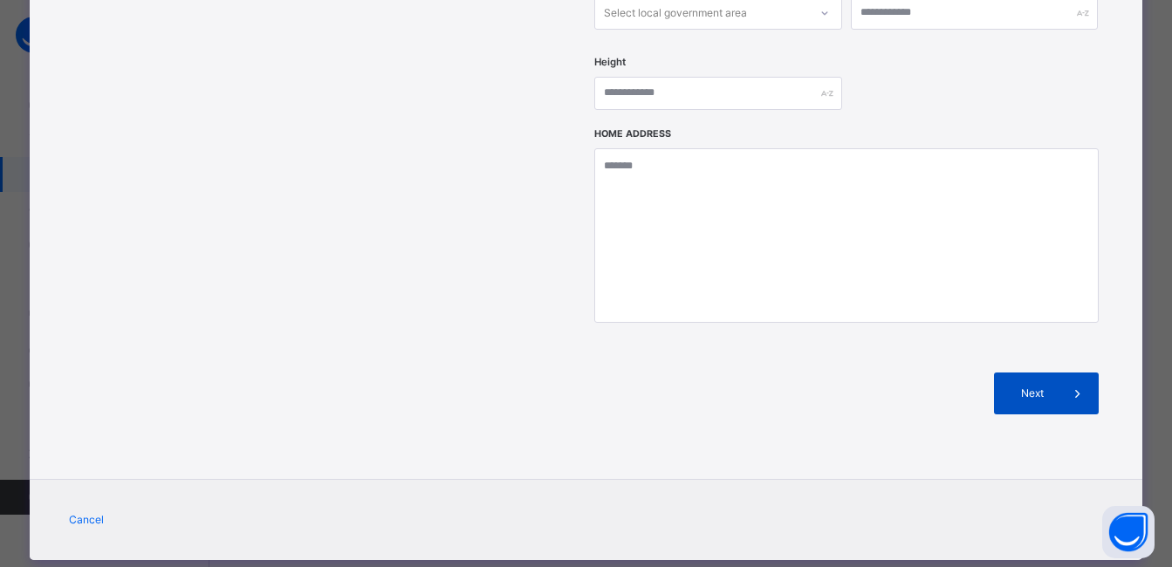
click at [1035, 386] on span "Next" at bounding box center [1032, 394] width 50 height 16
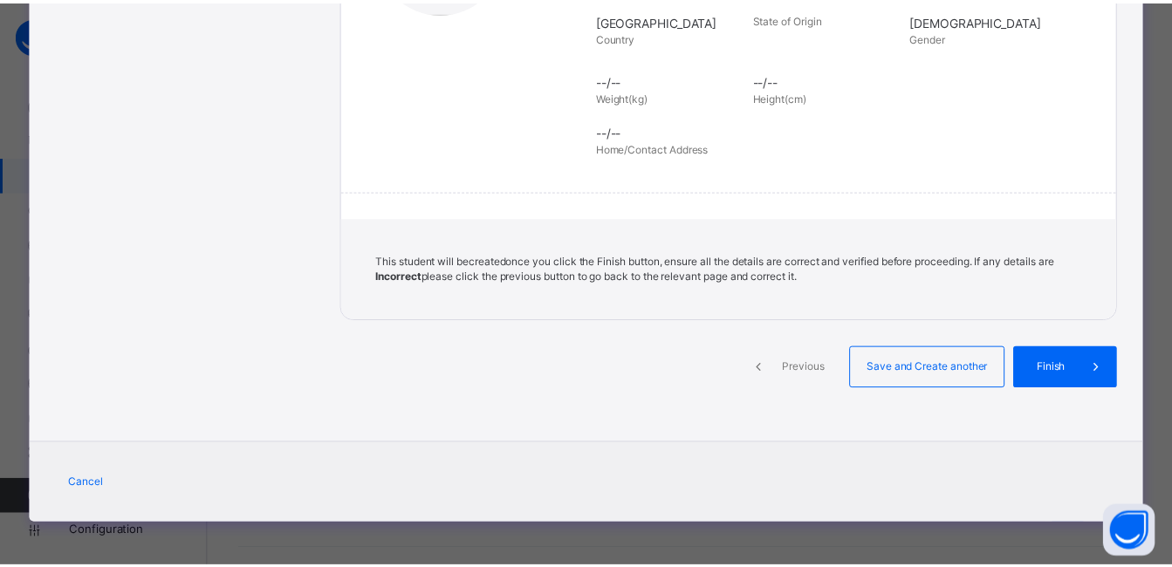
scroll to position [393, 0]
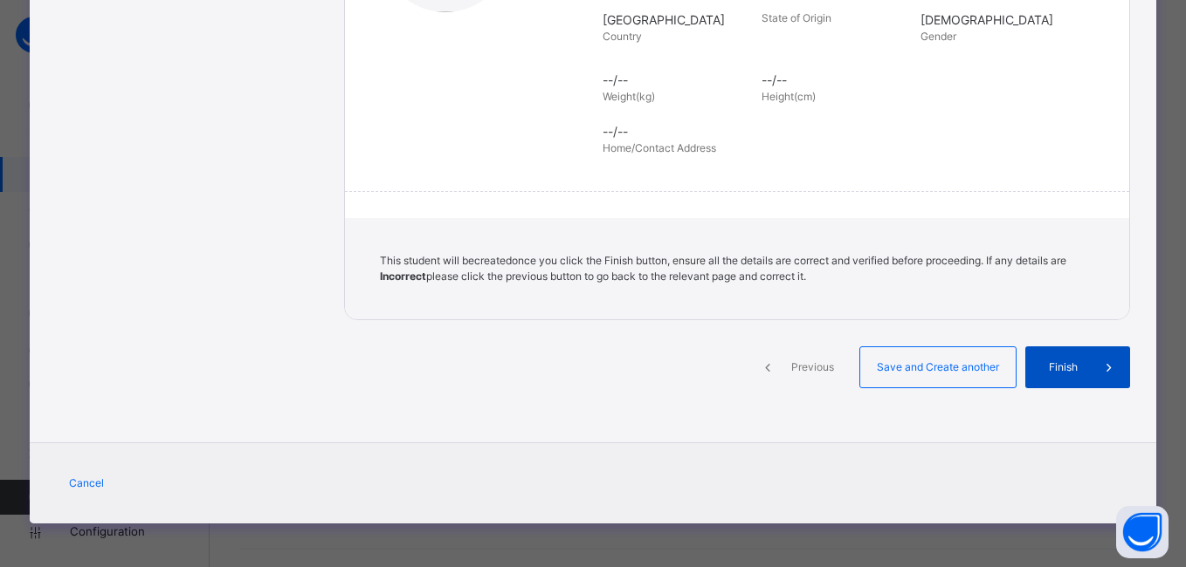
click at [1048, 367] on span "Finish" at bounding box center [1063, 368] width 50 height 16
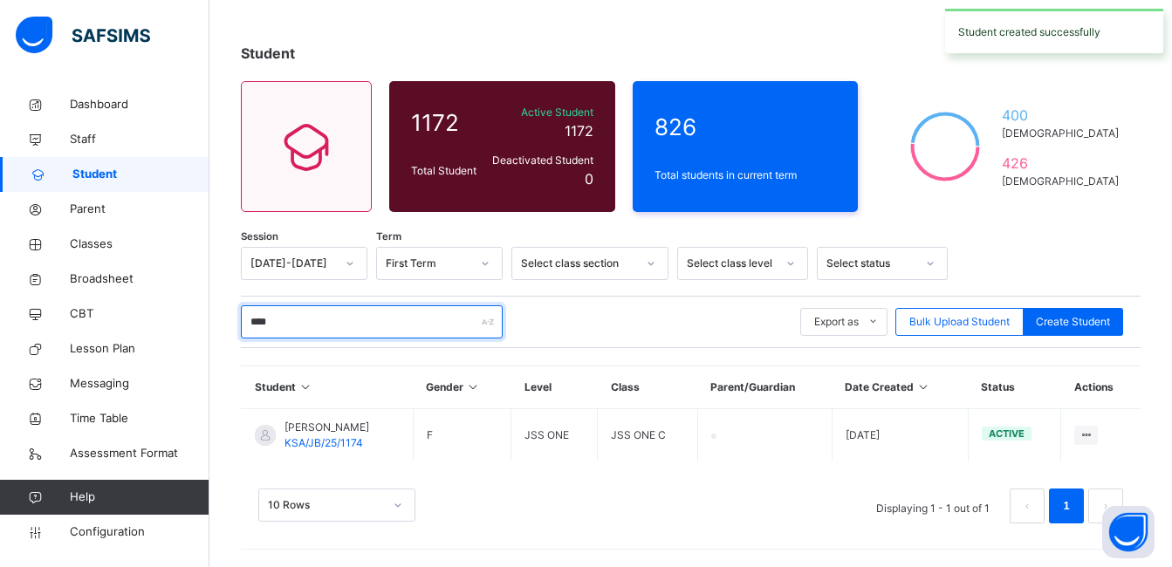
click at [370, 318] on input "****" at bounding box center [372, 322] width 262 height 33
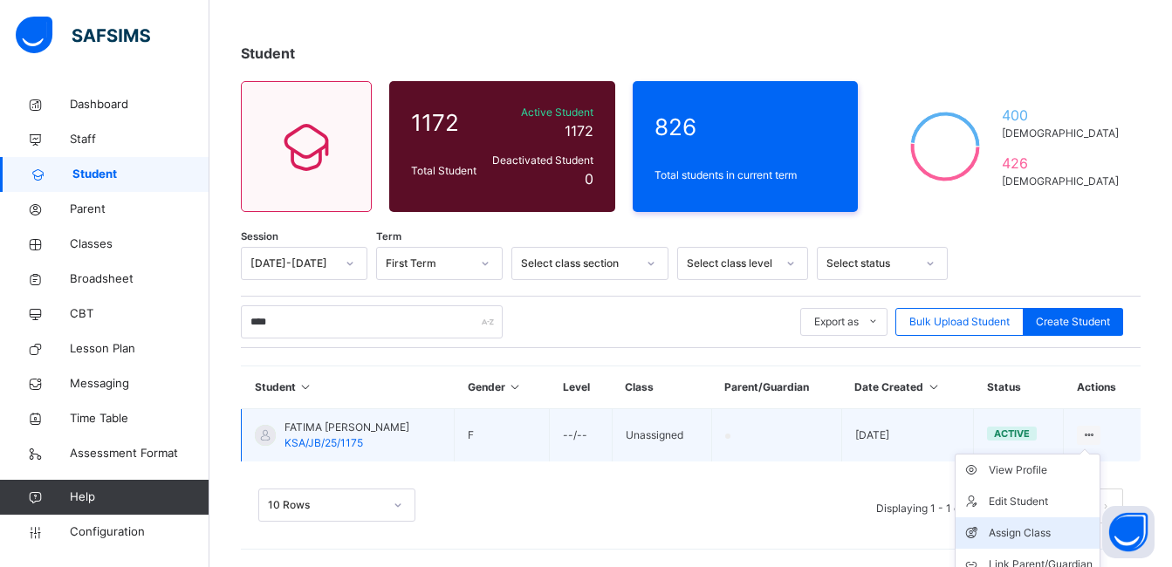
click at [1039, 526] on div "Assign Class" at bounding box center [1041, 533] width 104 height 17
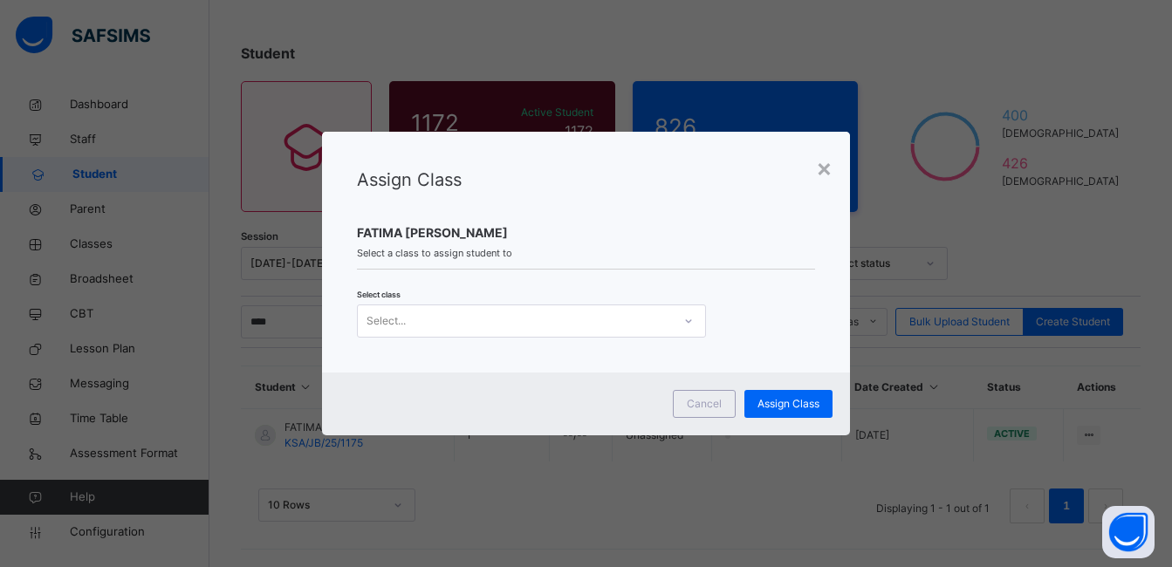
click at [688, 318] on icon at bounding box center [689, 321] width 10 height 17
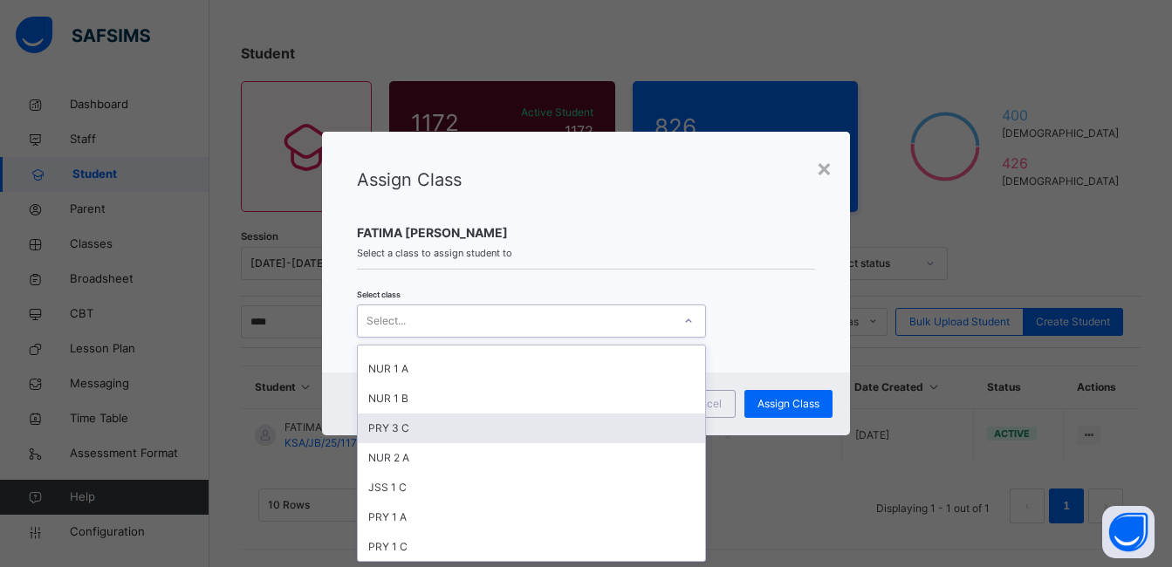
scroll to position [262, 0]
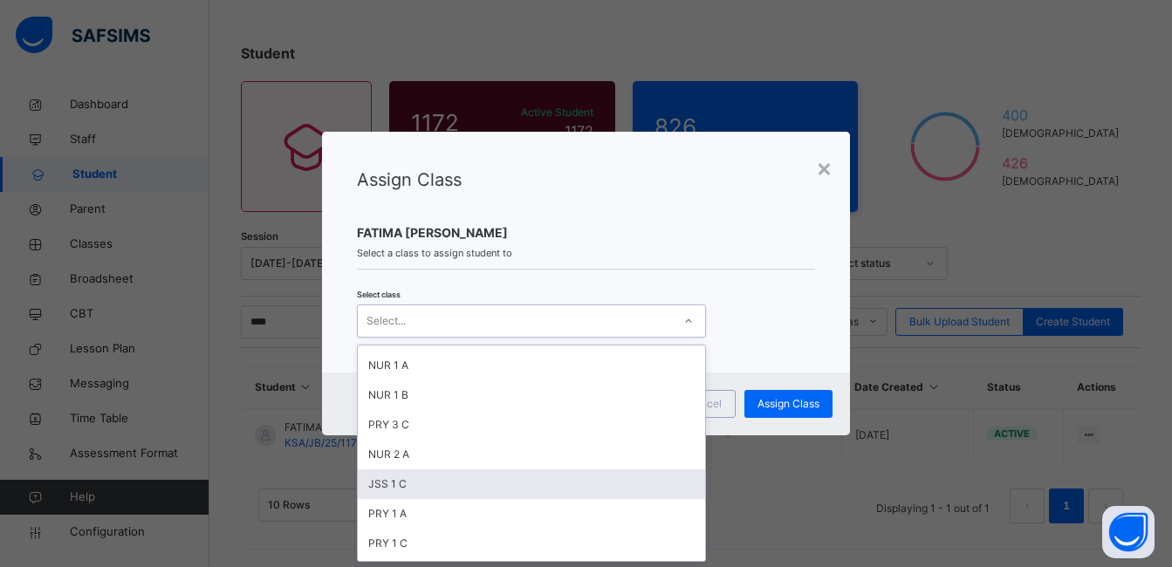
click at [419, 487] on div "JSS 1 C" at bounding box center [531, 485] width 347 height 30
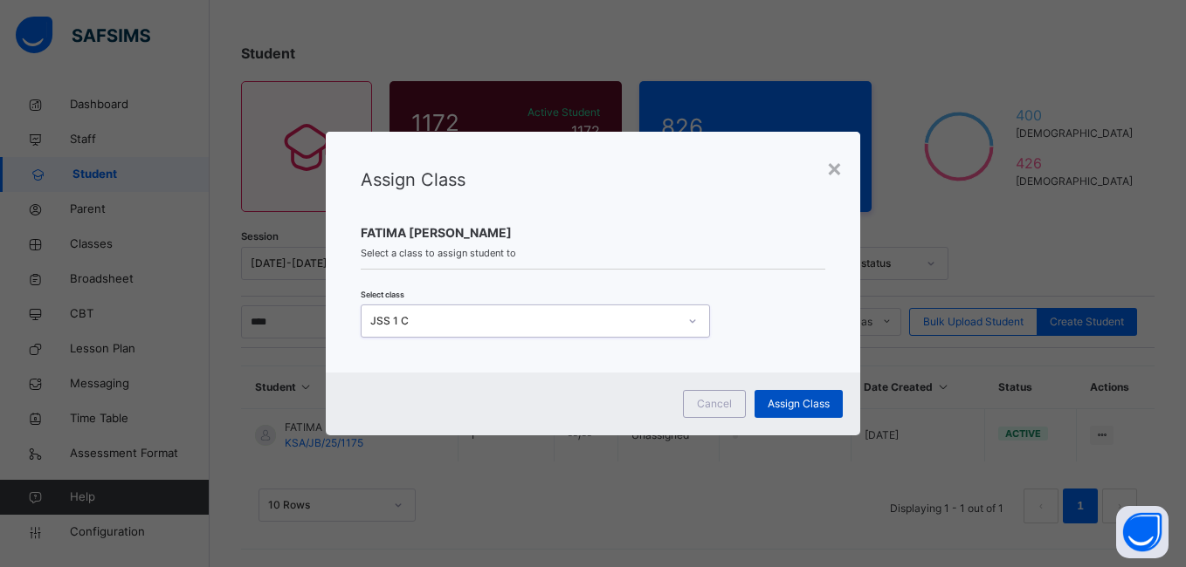
click at [794, 402] on span "Assign Class" at bounding box center [798, 404] width 62 height 16
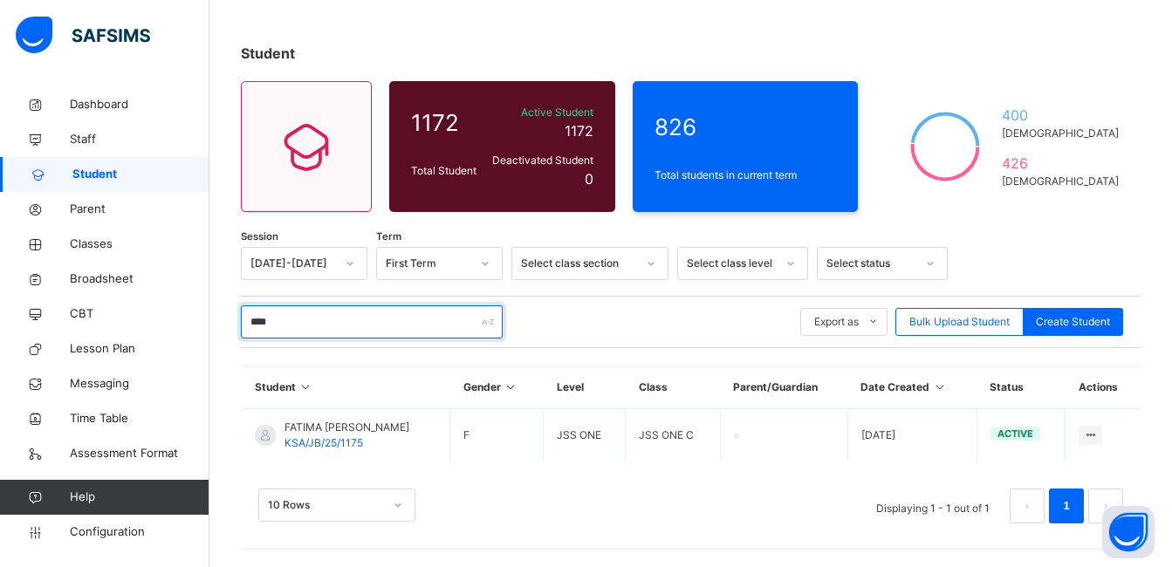
click at [306, 326] on input "****" at bounding box center [372, 322] width 262 height 33
type input "*"
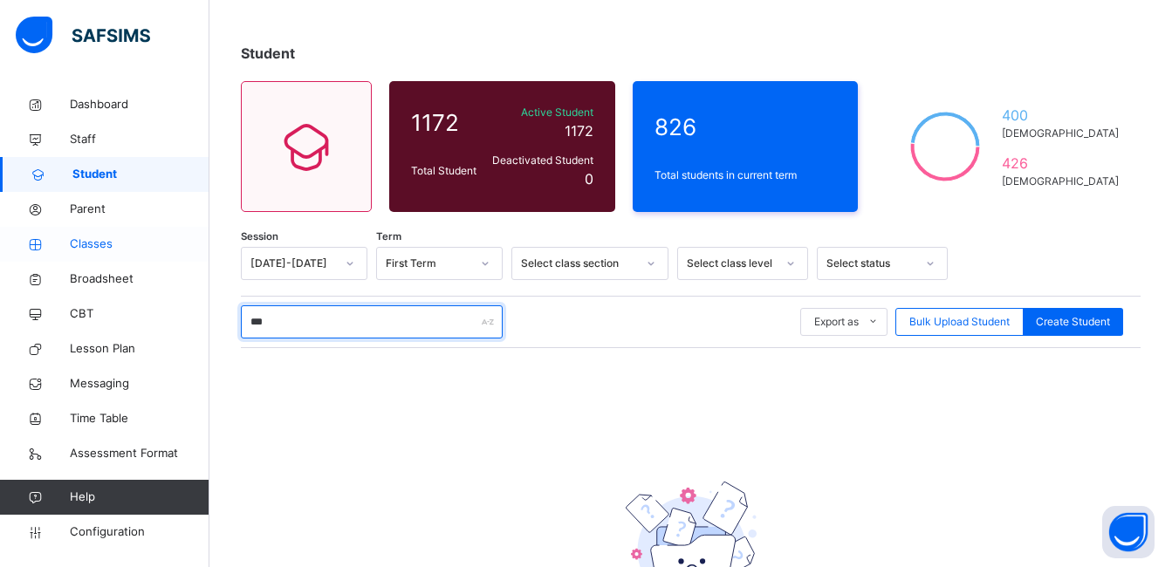
type input "***"
click at [96, 242] on span "Classes" at bounding box center [140, 244] width 140 height 17
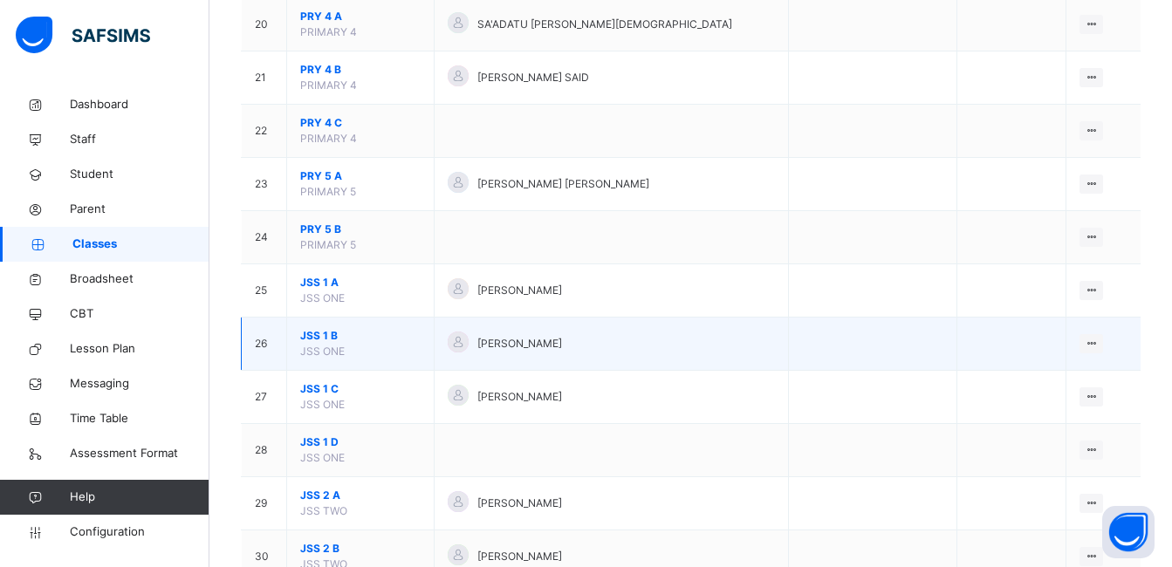
scroll to position [1222, 0]
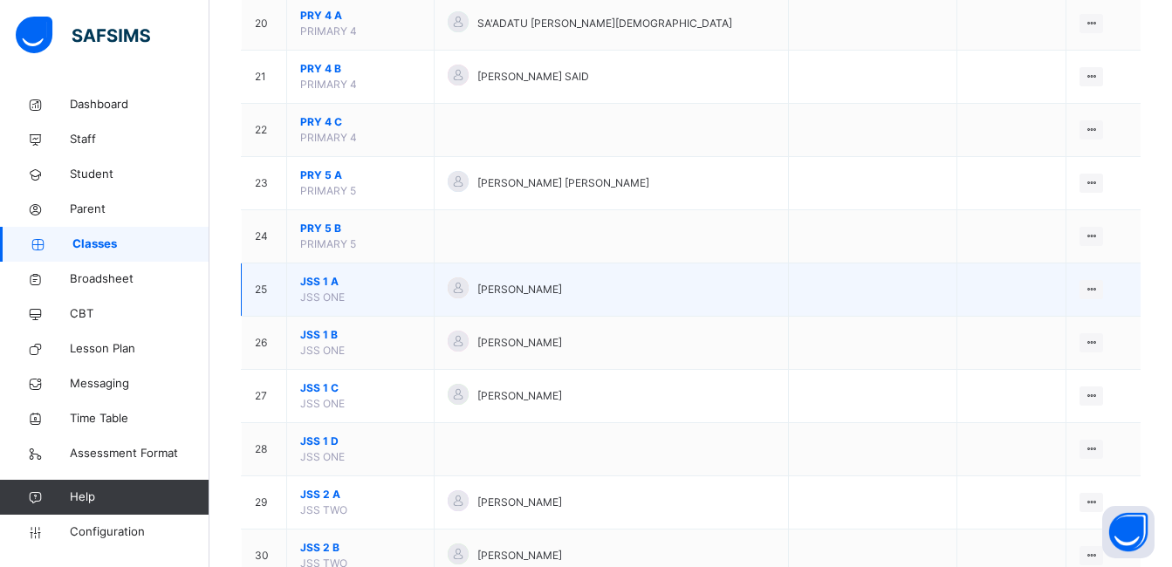
click at [317, 280] on span "JSS 1 A" at bounding box center [360, 282] width 120 height 16
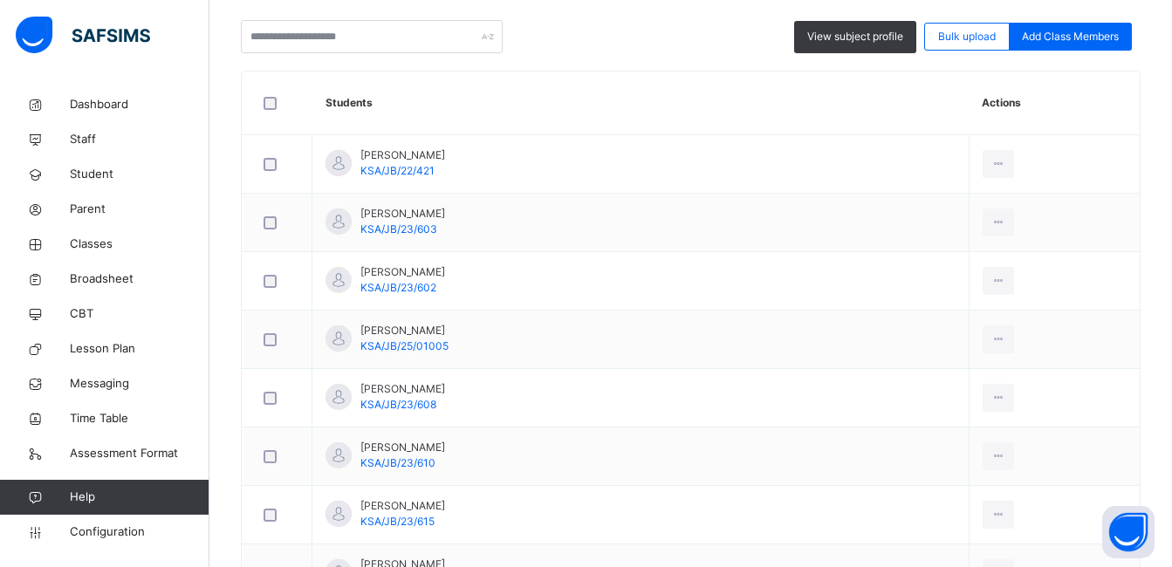
scroll to position [873, 0]
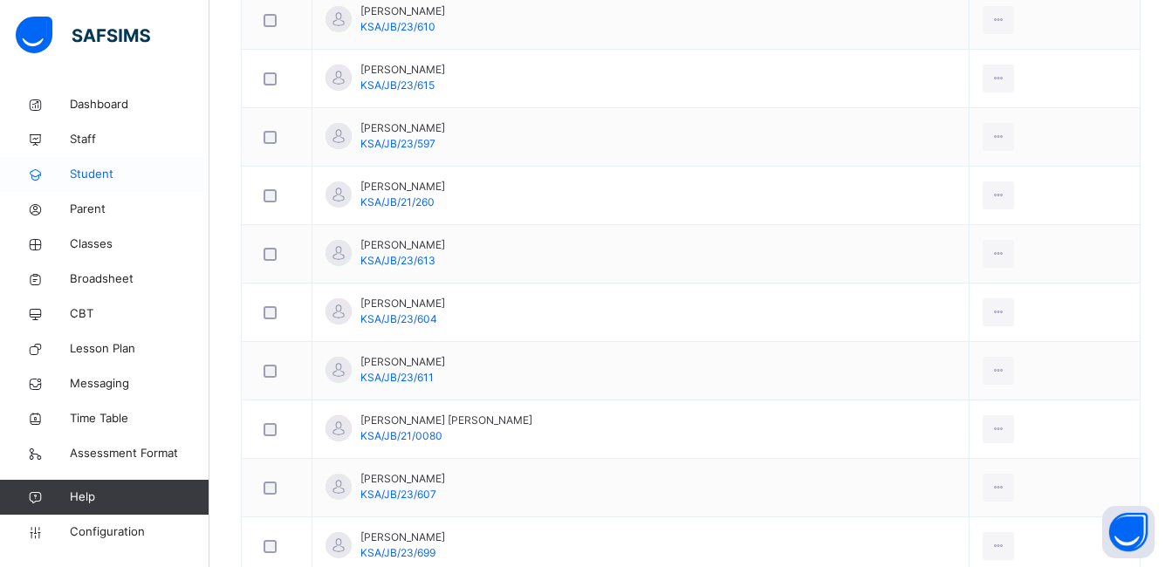
click at [79, 171] on span "Student" at bounding box center [140, 174] width 140 height 17
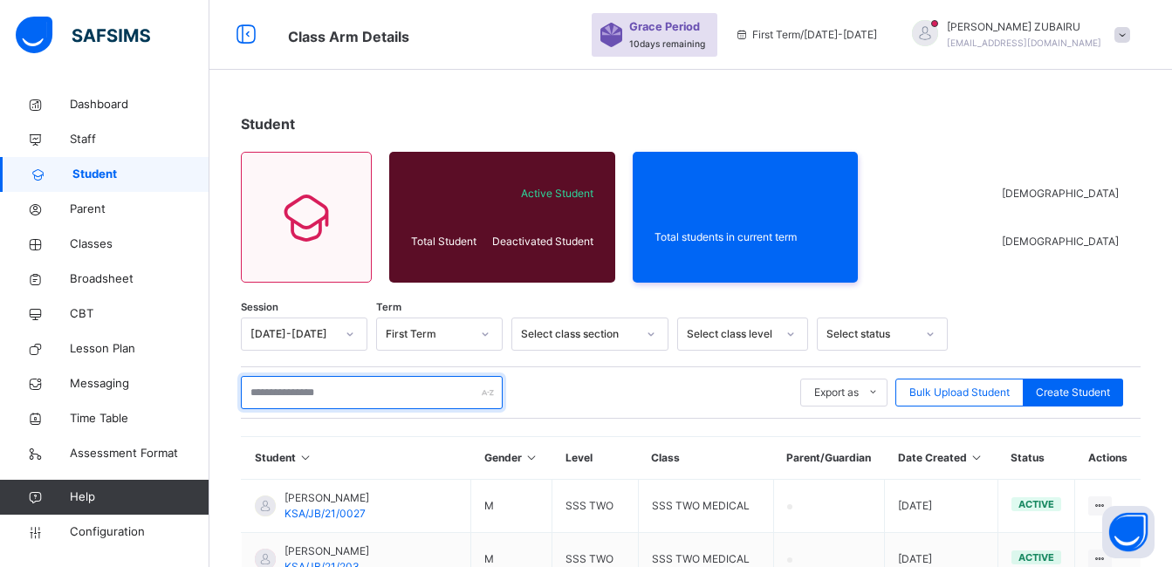
click at [394, 395] on input "text" at bounding box center [372, 392] width 262 height 33
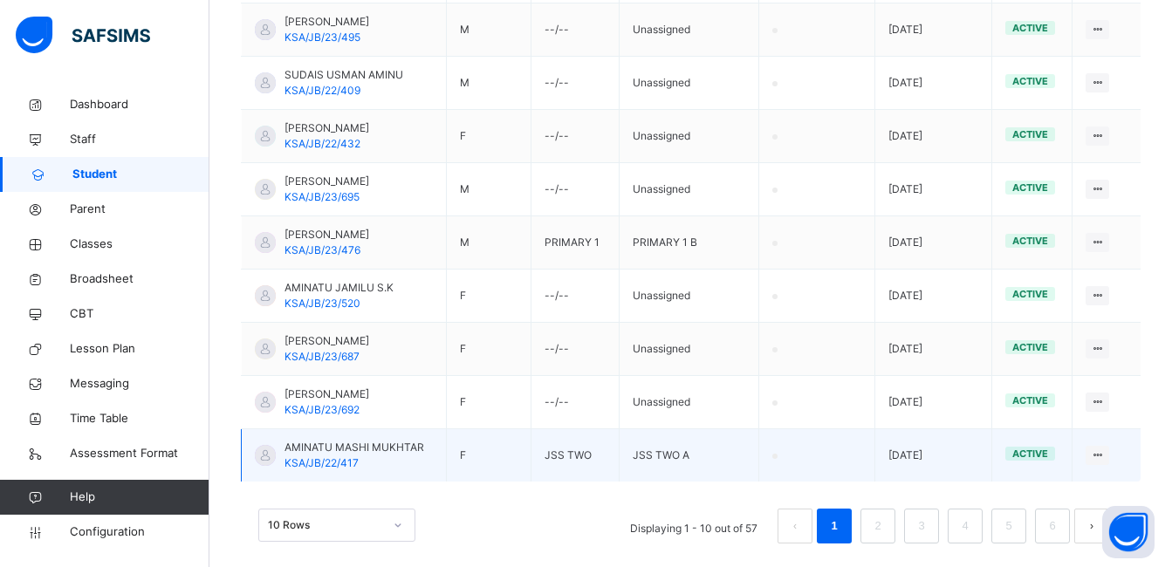
scroll to position [550, 0]
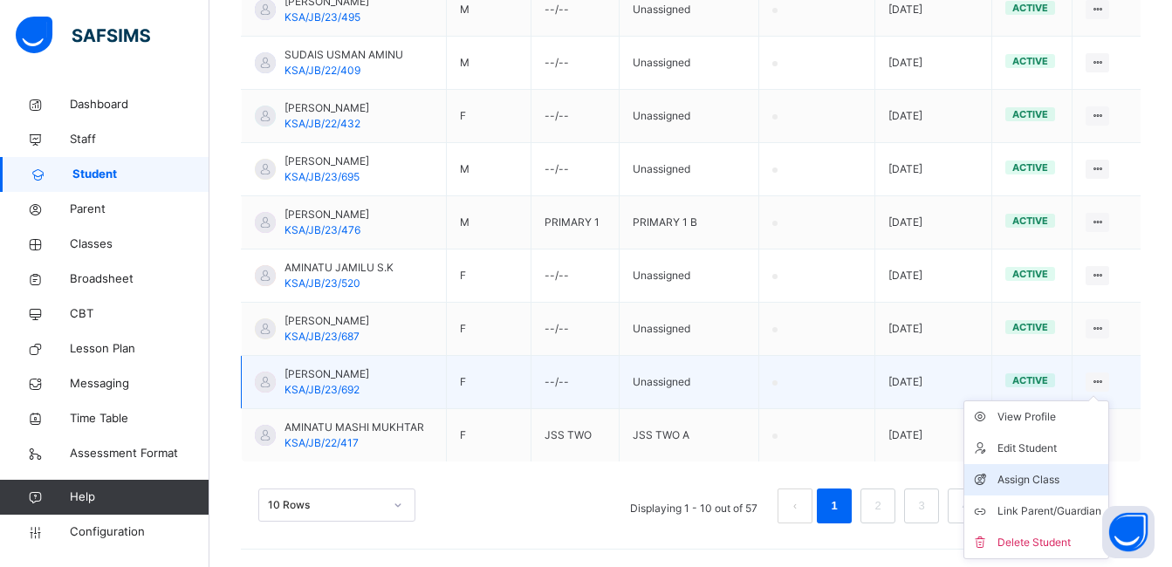
click at [1035, 476] on div "Assign Class" at bounding box center [1050, 479] width 104 height 17
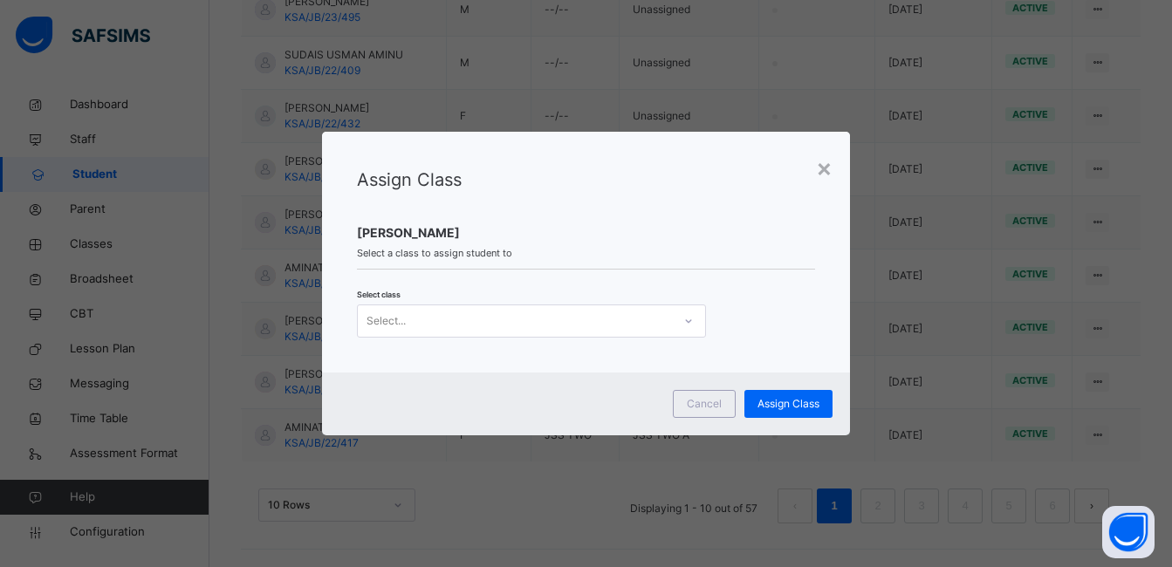
click at [684, 321] on icon at bounding box center [689, 321] width 10 height 17
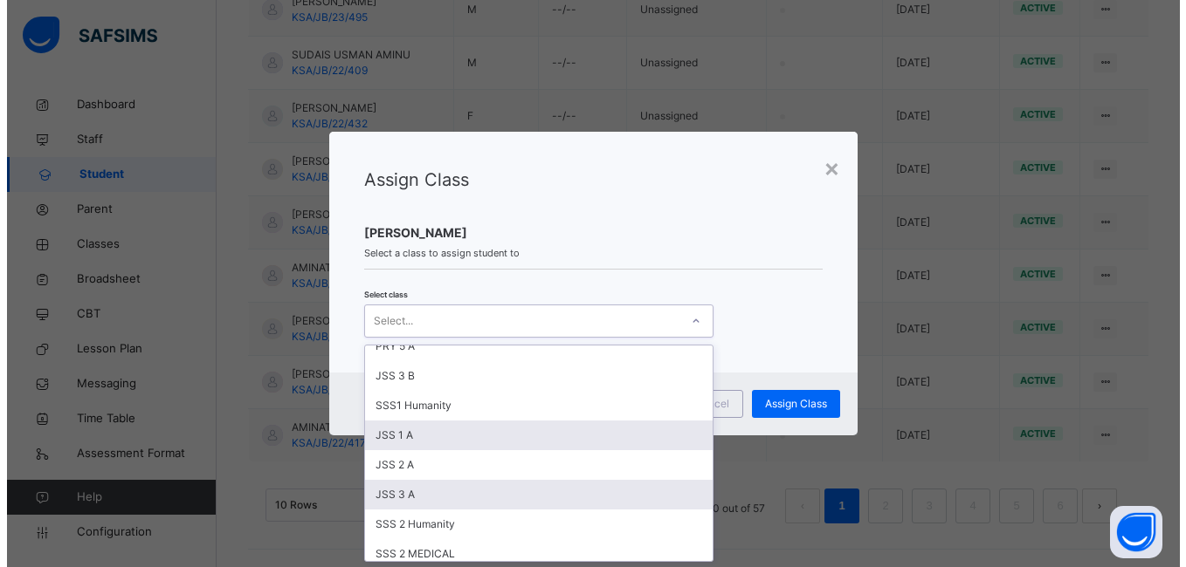
scroll to position [698, 0]
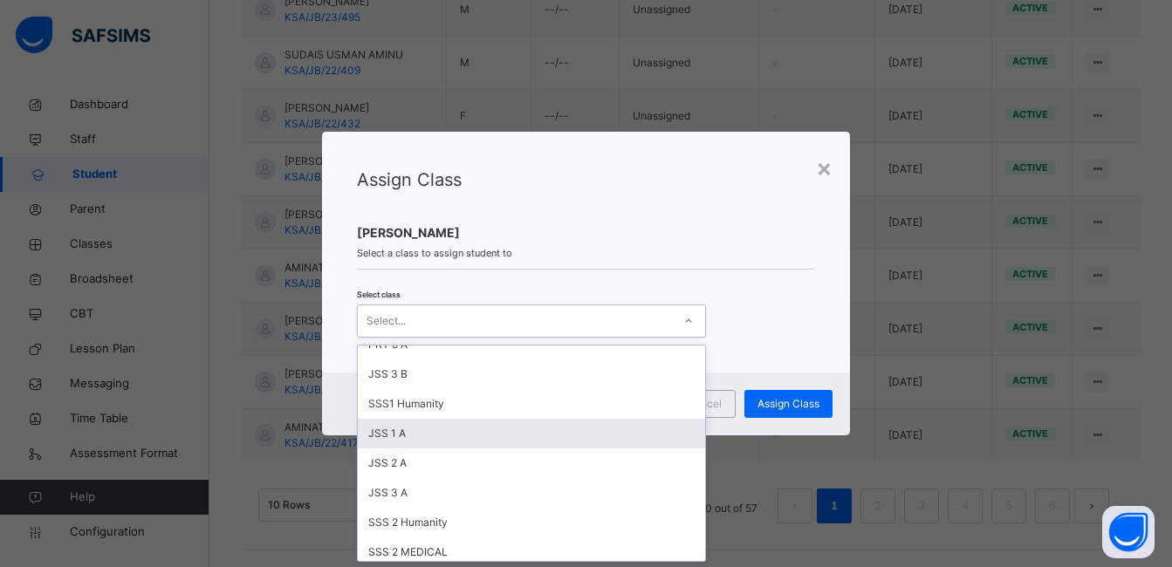
click at [434, 436] on div "JSS 1 A" at bounding box center [531, 434] width 347 height 30
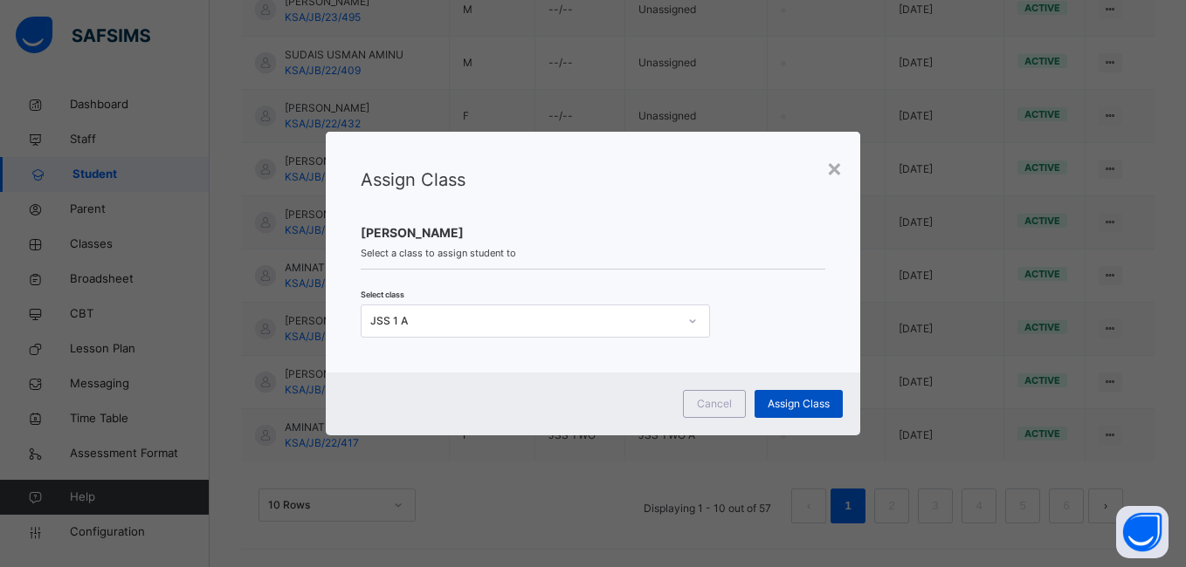
click at [788, 404] on span "Assign Class" at bounding box center [798, 404] width 62 height 16
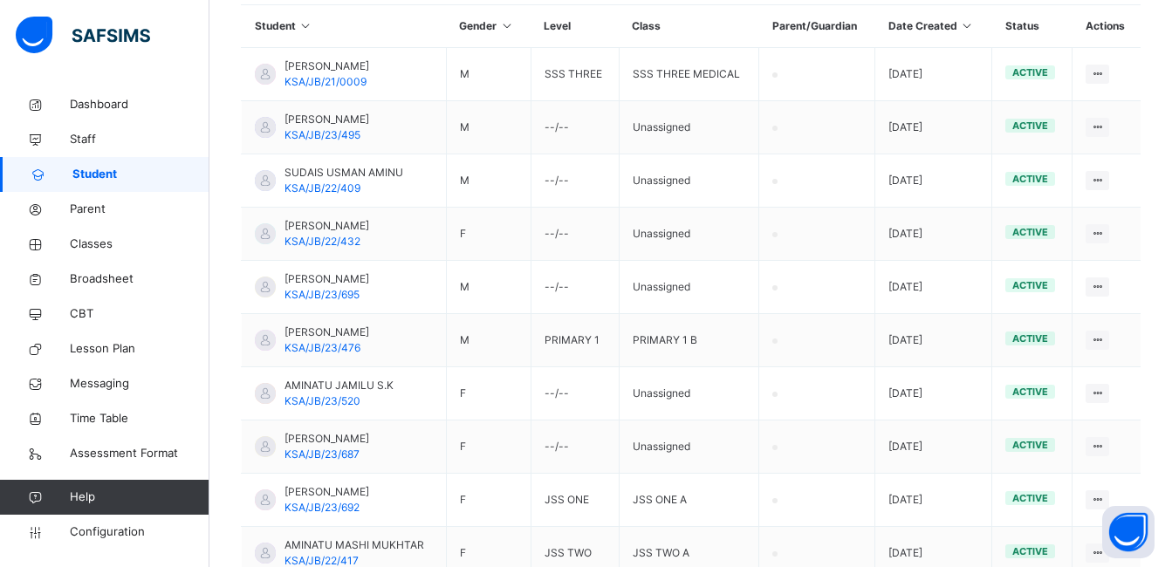
scroll to position [201, 0]
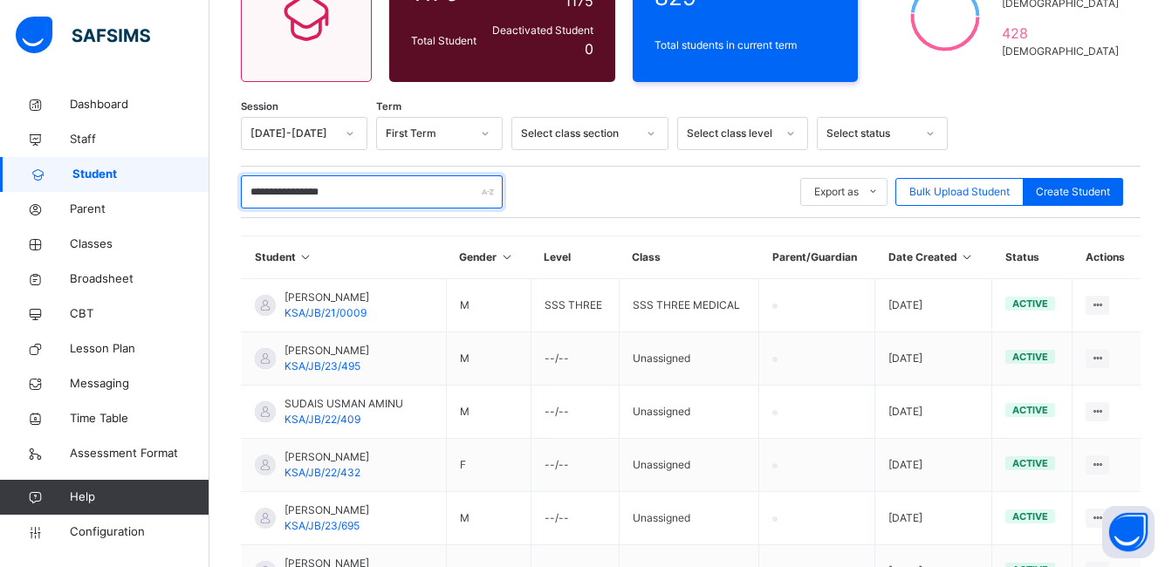
click at [371, 186] on input "**********" at bounding box center [372, 191] width 262 height 33
type input "*"
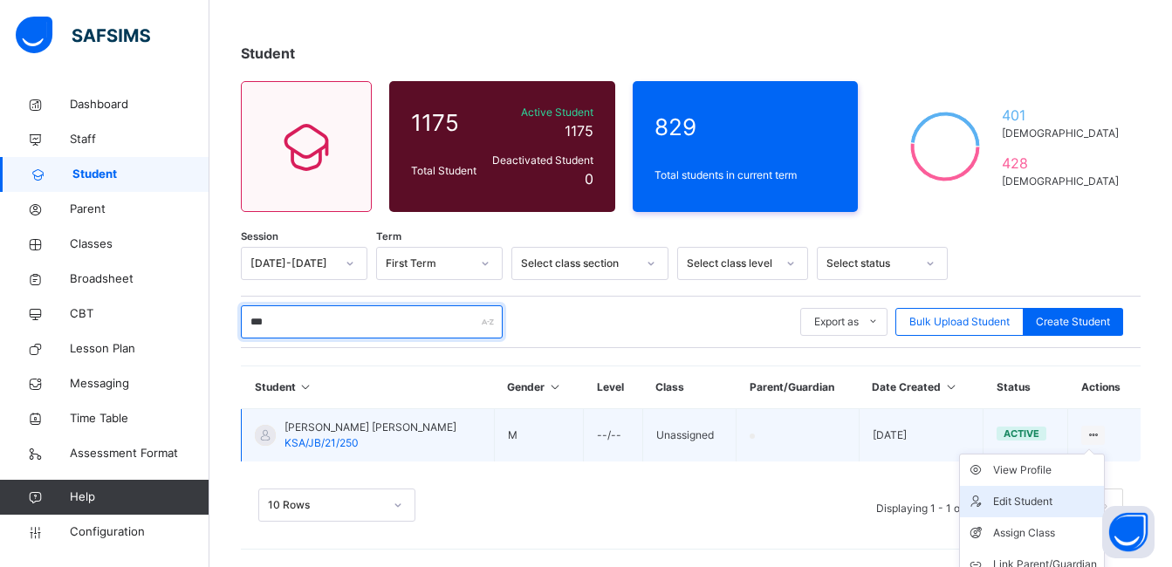
scroll to position [116, 0]
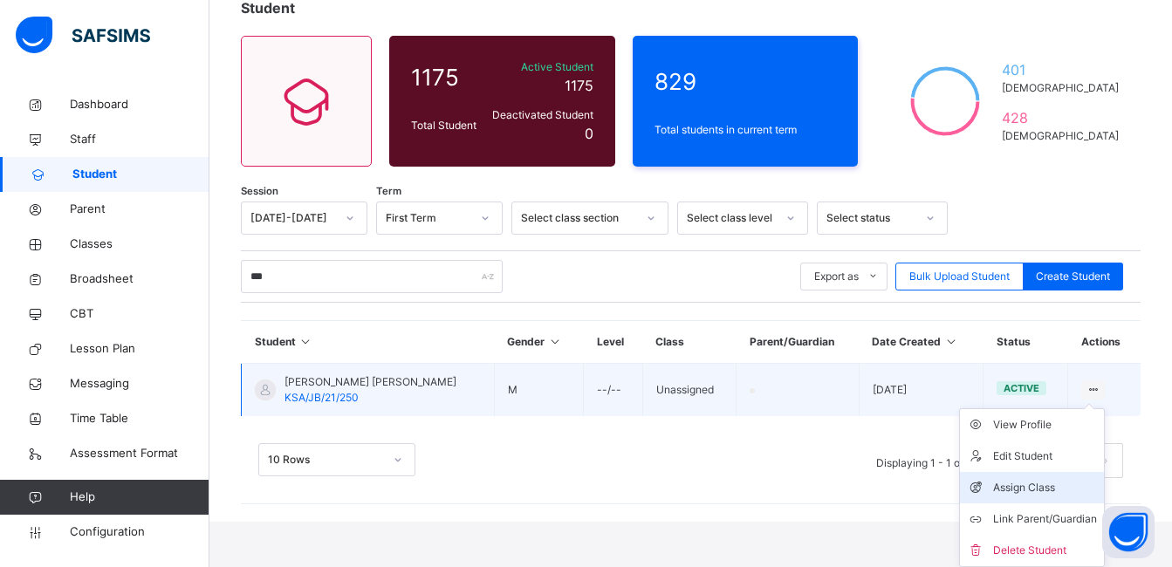
click at [1041, 485] on div "Assign Class" at bounding box center [1045, 487] width 104 height 17
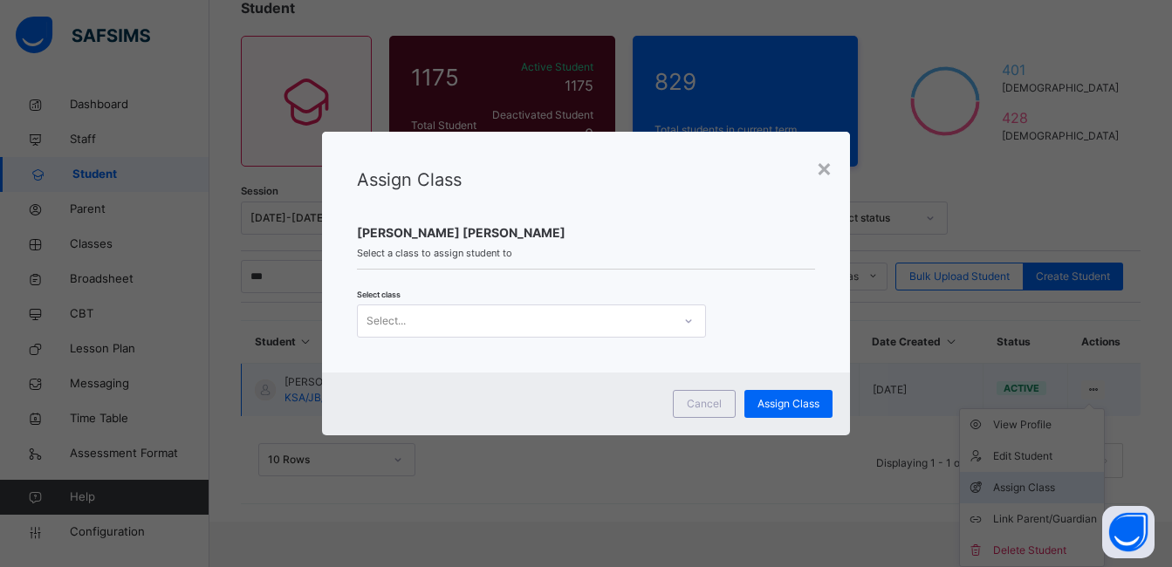
scroll to position [71, 0]
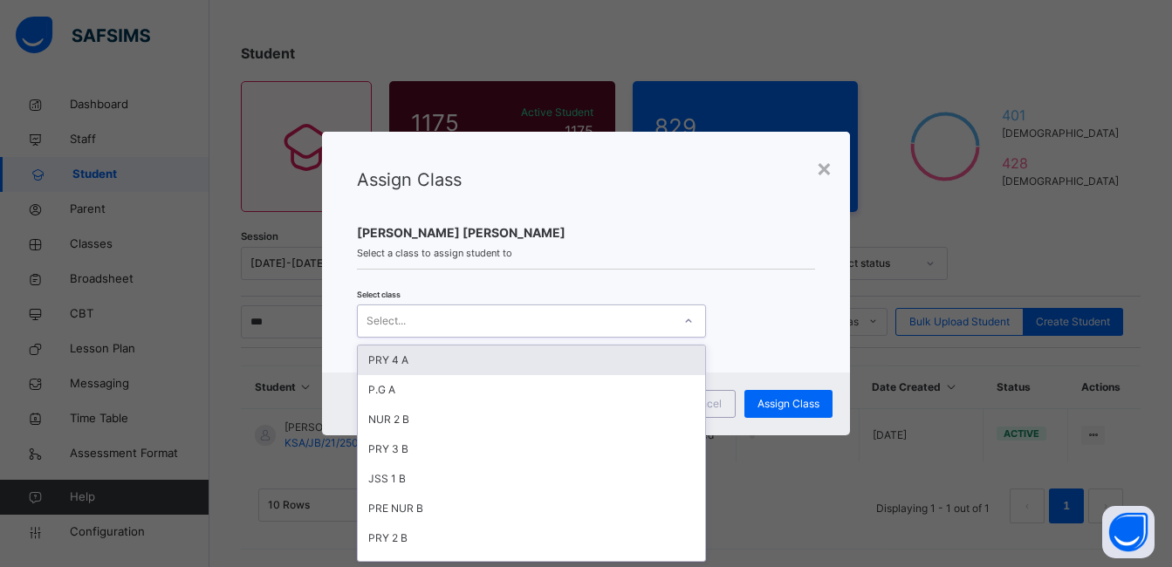
click at [691, 321] on div at bounding box center [689, 321] width 30 height 28
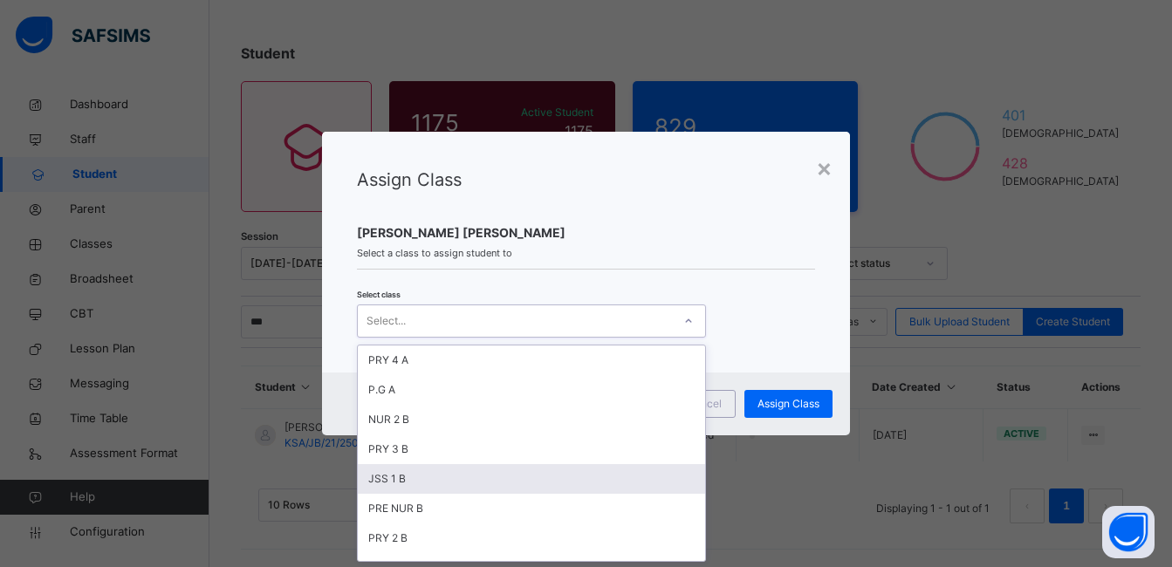
click at [480, 478] on div "JSS 1 B" at bounding box center [531, 479] width 347 height 30
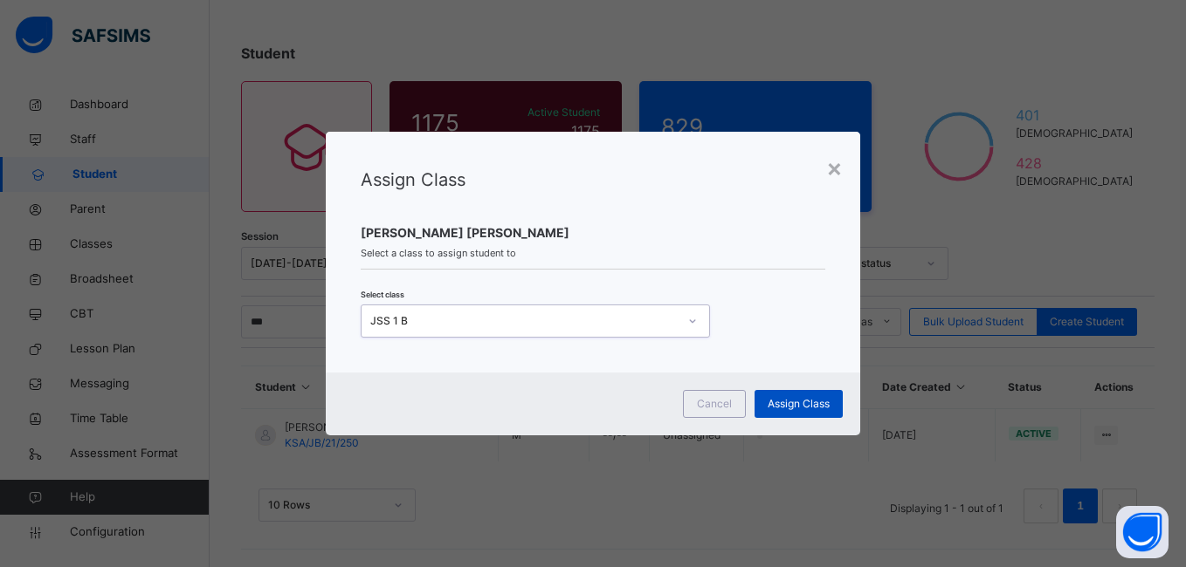
click at [781, 402] on span "Assign Class" at bounding box center [798, 404] width 62 height 16
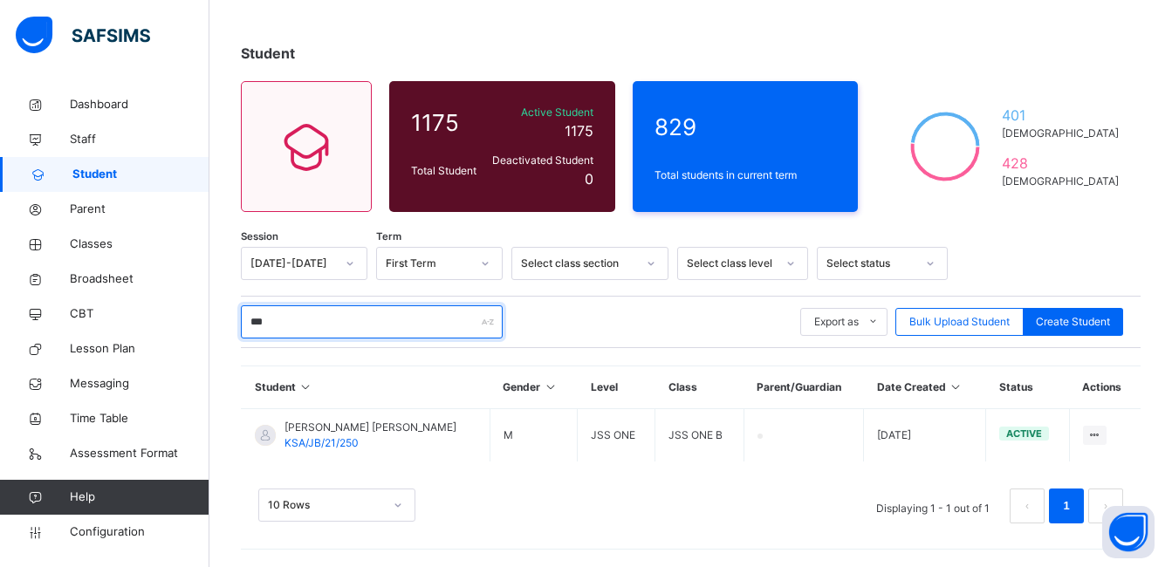
click at [367, 324] on input "***" at bounding box center [372, 322] width 262 height 33
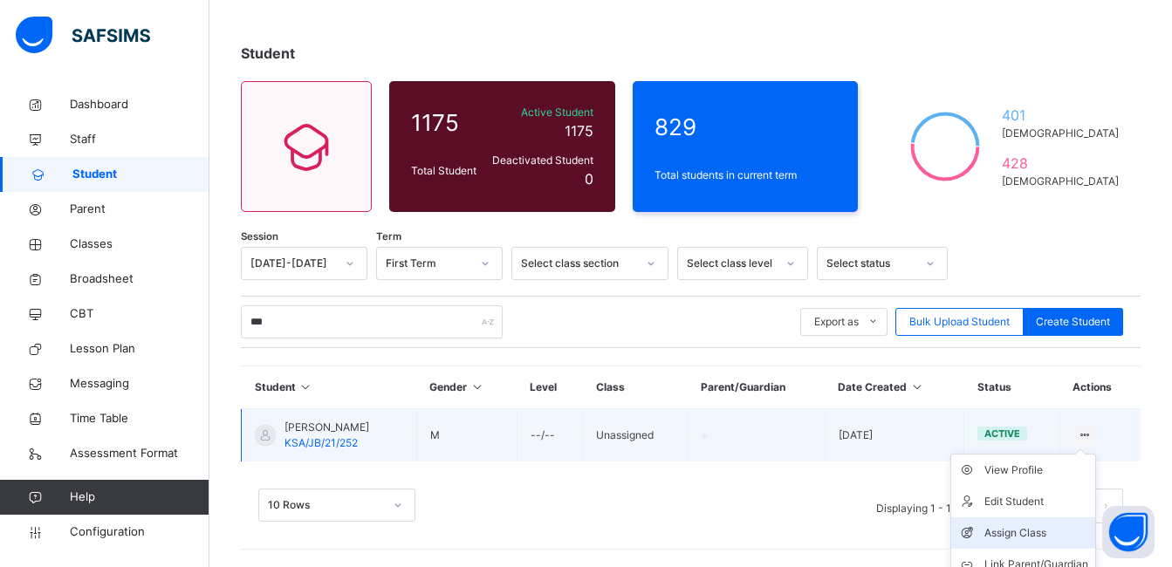
click at [1037, 533] on div "Assign Class" at bounding box center [1037, 533] width 104 height 17
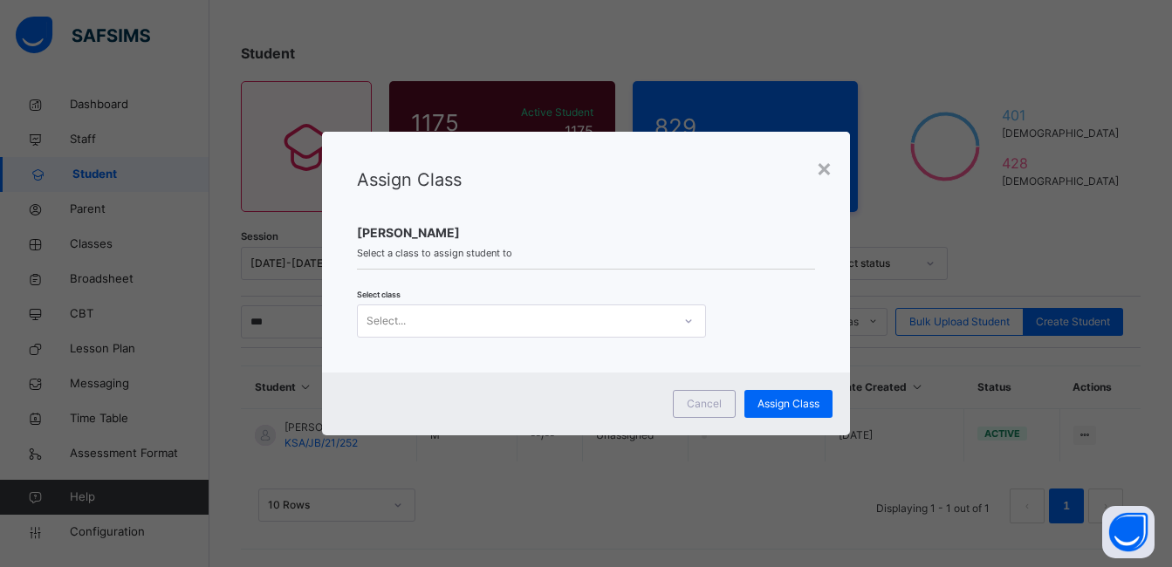
click at [677, 324] on div at bounding box center [689, 321] width 30 height 28
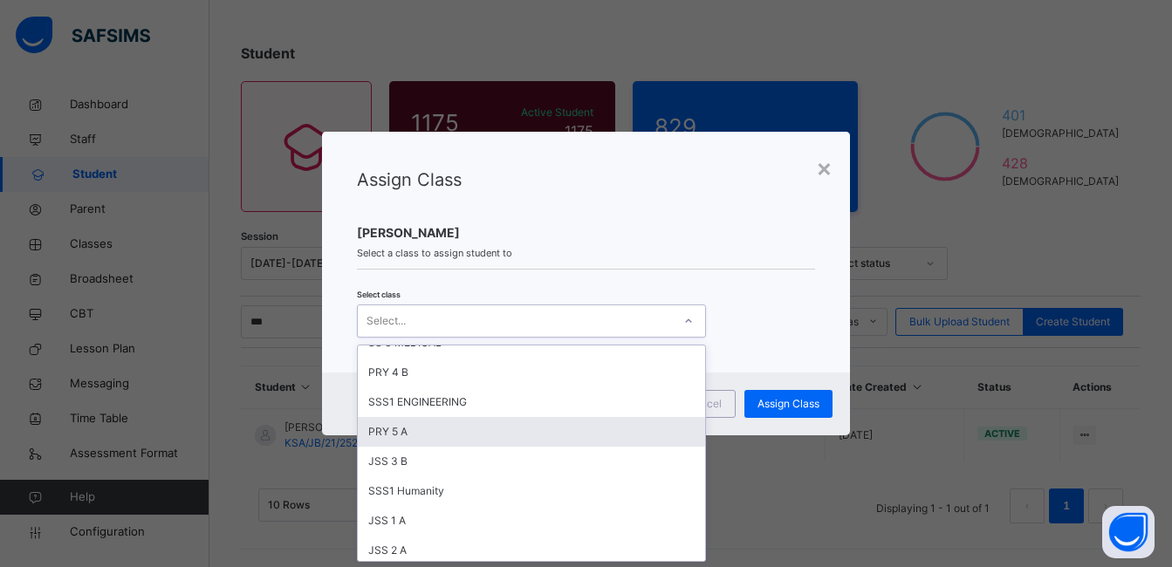
scroll to position [698, 0]
click at [436, 437] on div "JSS 1 A" at bounding box center [531, 434] width 347 height 30
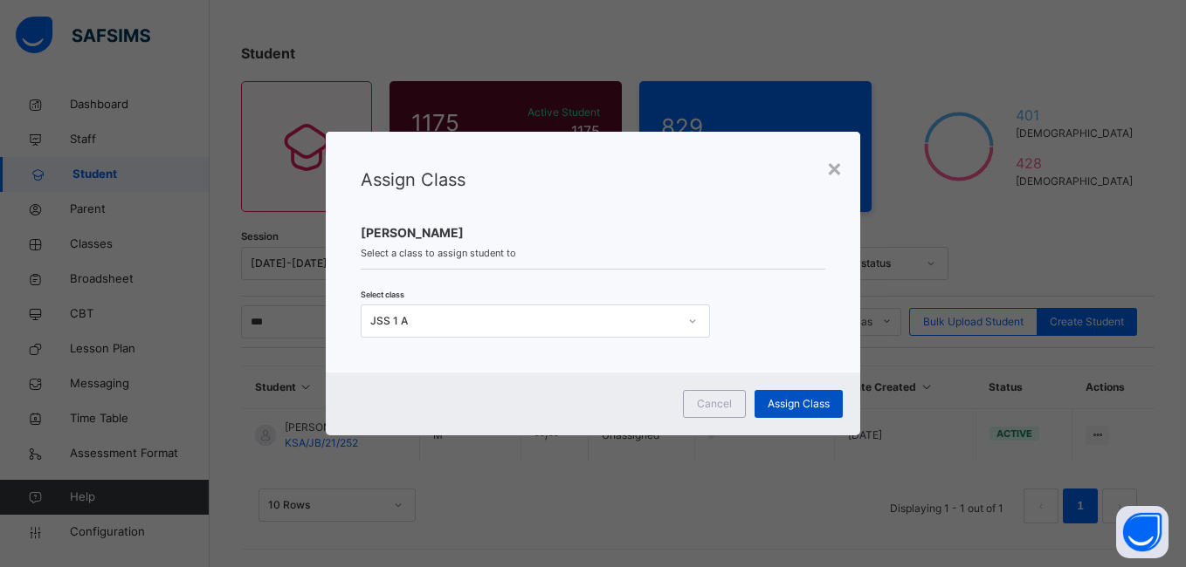
click at [792, 396] on span "Assign Class" at bounding box center [798, 404] width 62 height 16
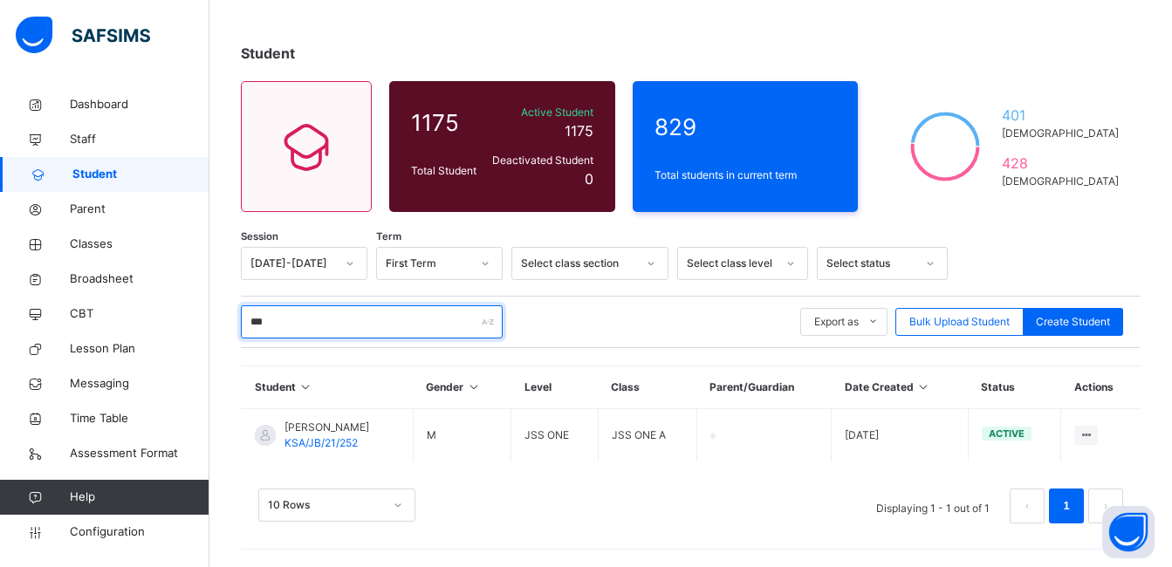
click at [346, 319] on input "***" at bounding box center [372, 322] width 262 height 33
type input "*"
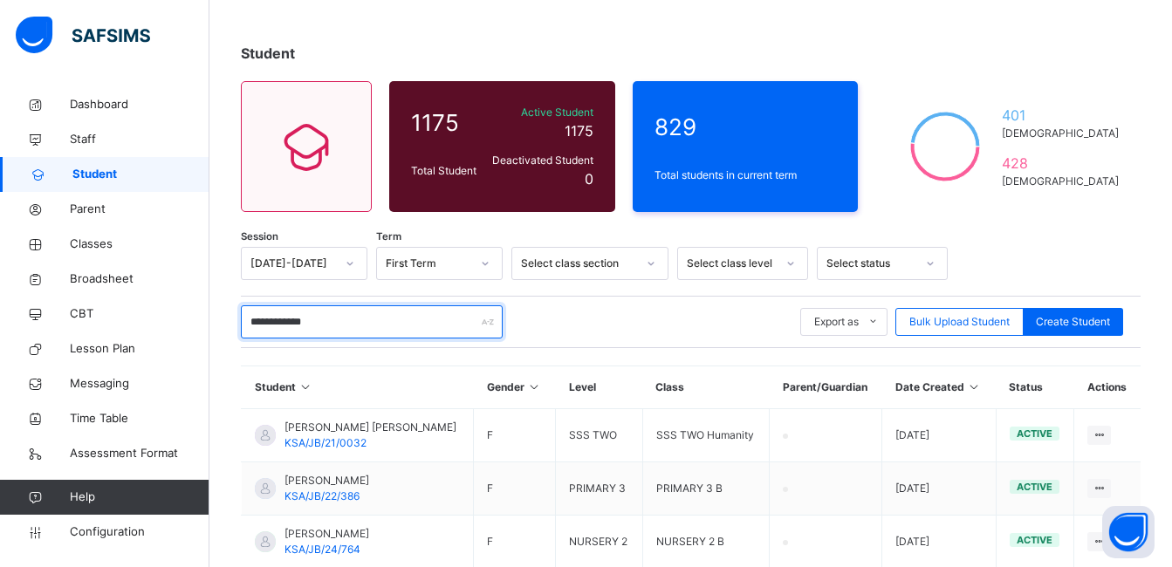
type input "**********"
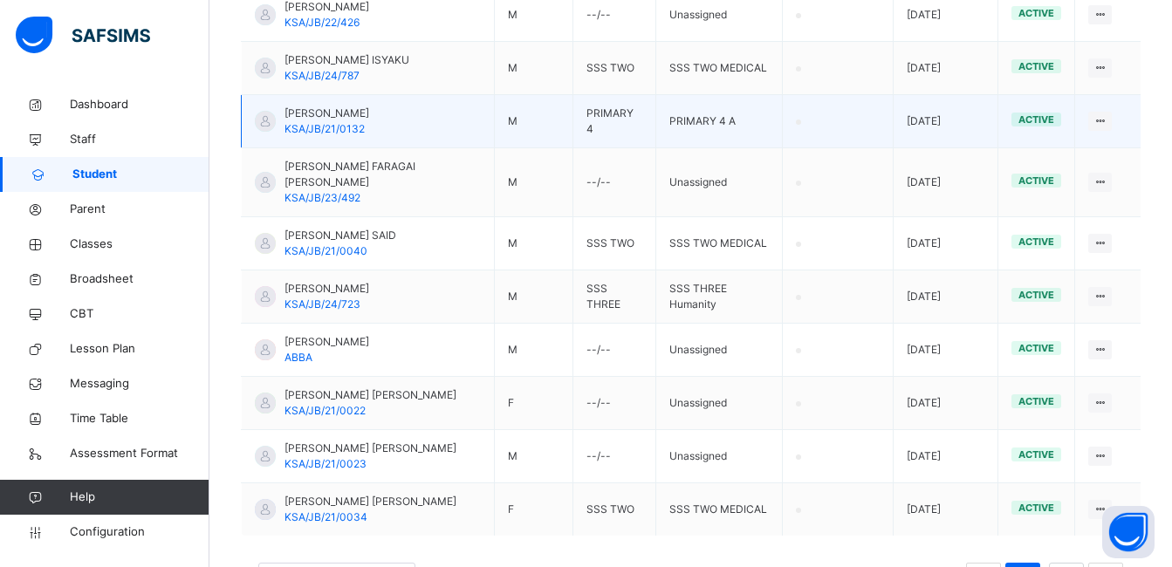
scroll to position [550, 0]
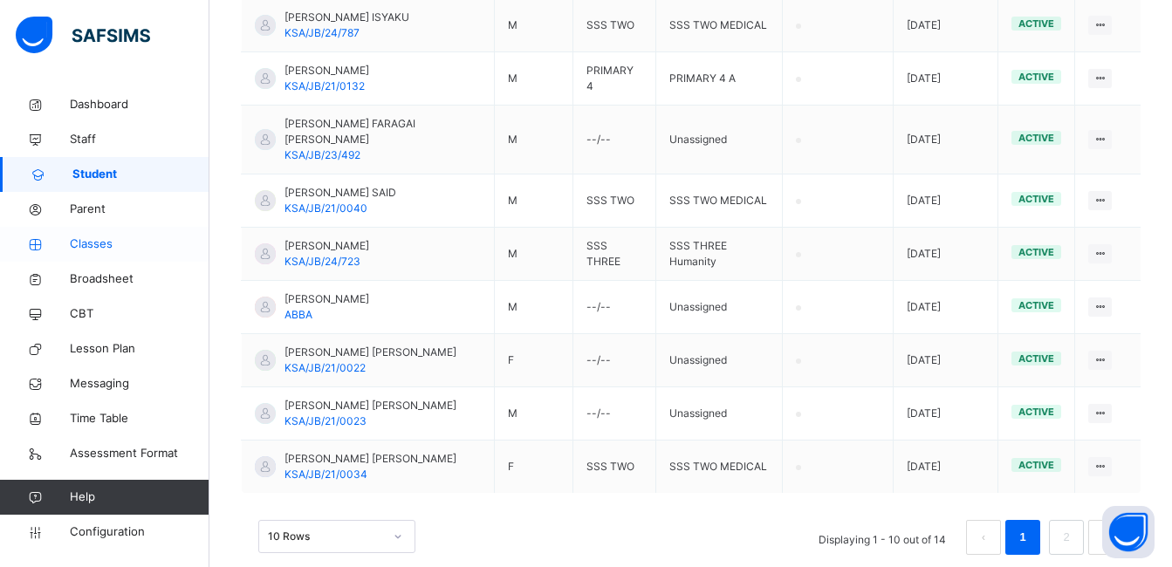
click at [93, 246] on span "Classes" at bounding box center [140, 244] width 140 height 17
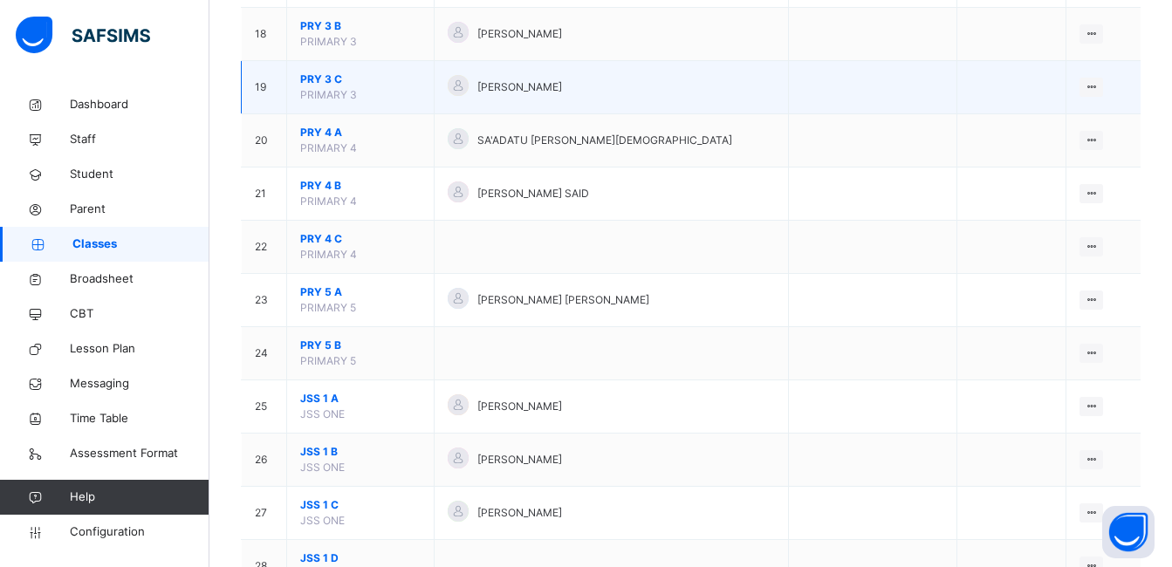
scroll to position [1135, 0]
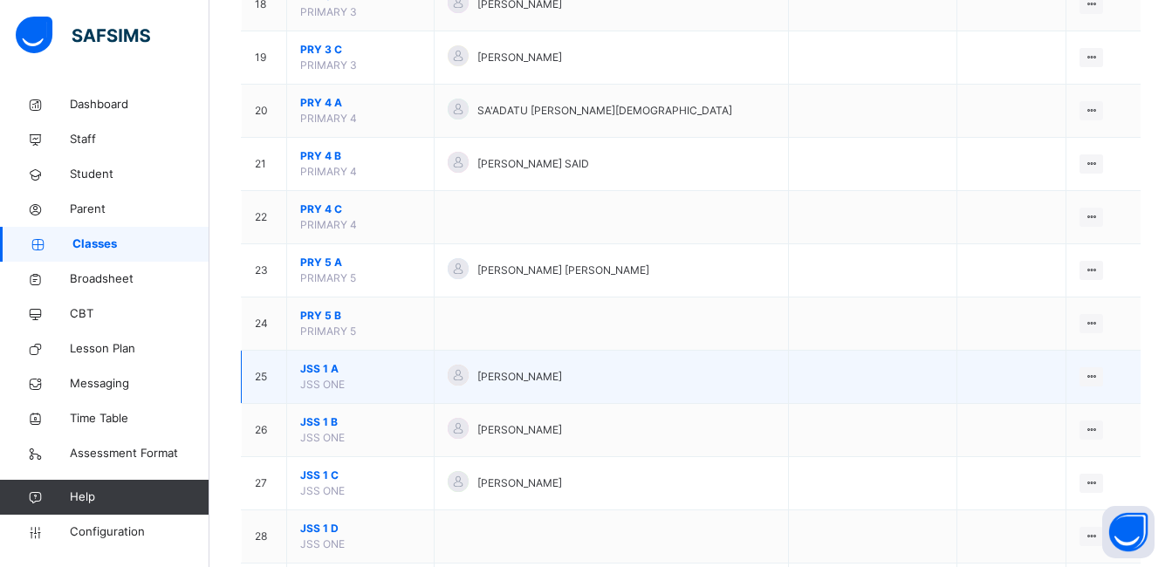
click at [312, 370] on span "JSS 1 A" at bounding box center [360, 369] width 120 height 16
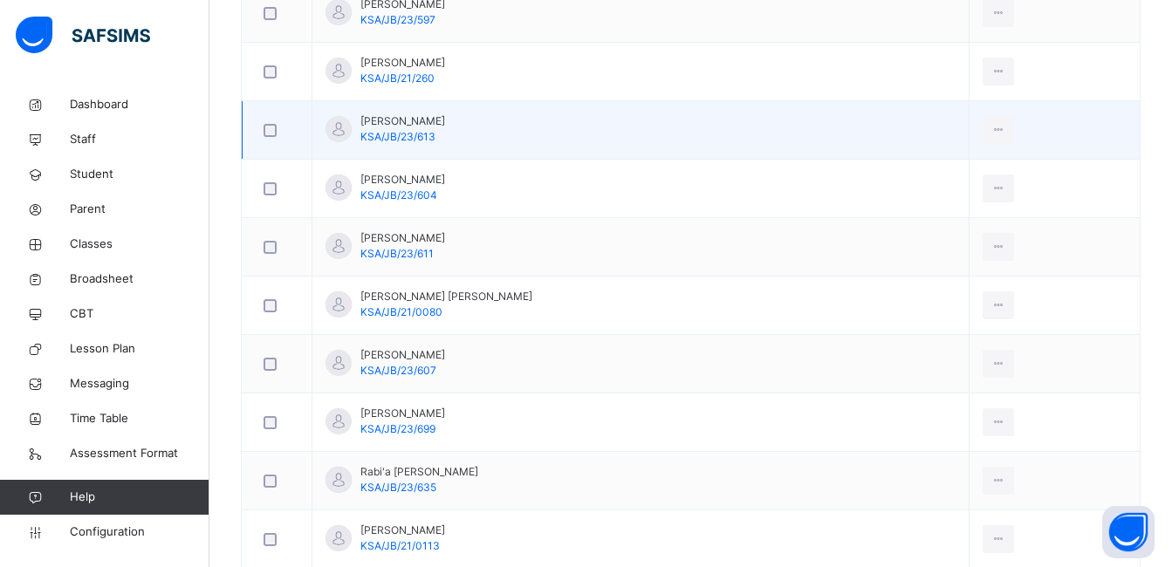
scroll to position [1135, 0]
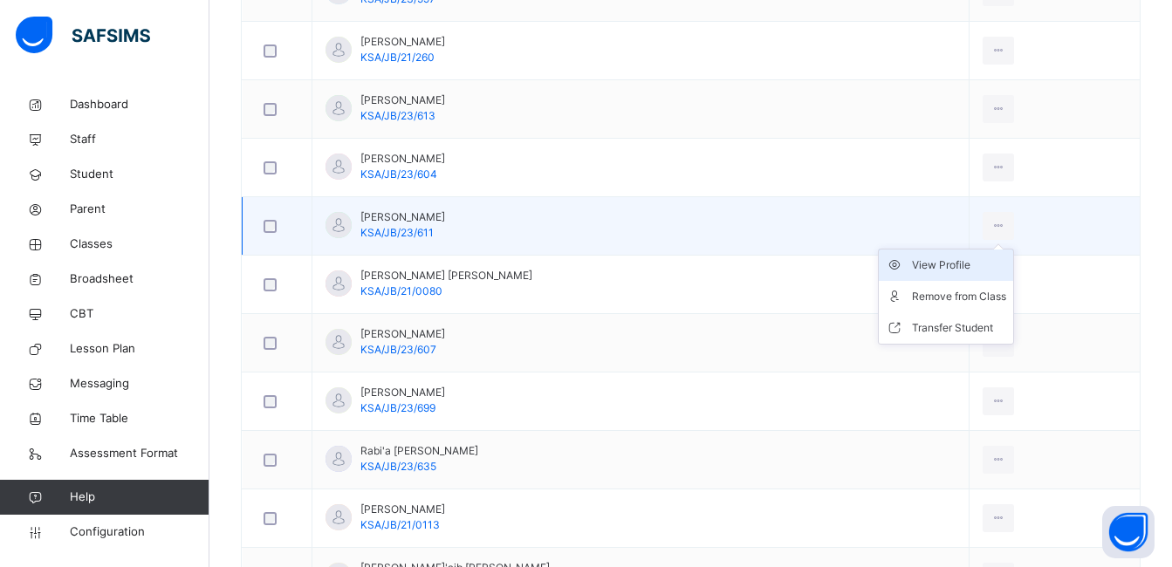
click at [920, 261] on div "View Profile" at bounding box center [959, 265] width 94 height 17
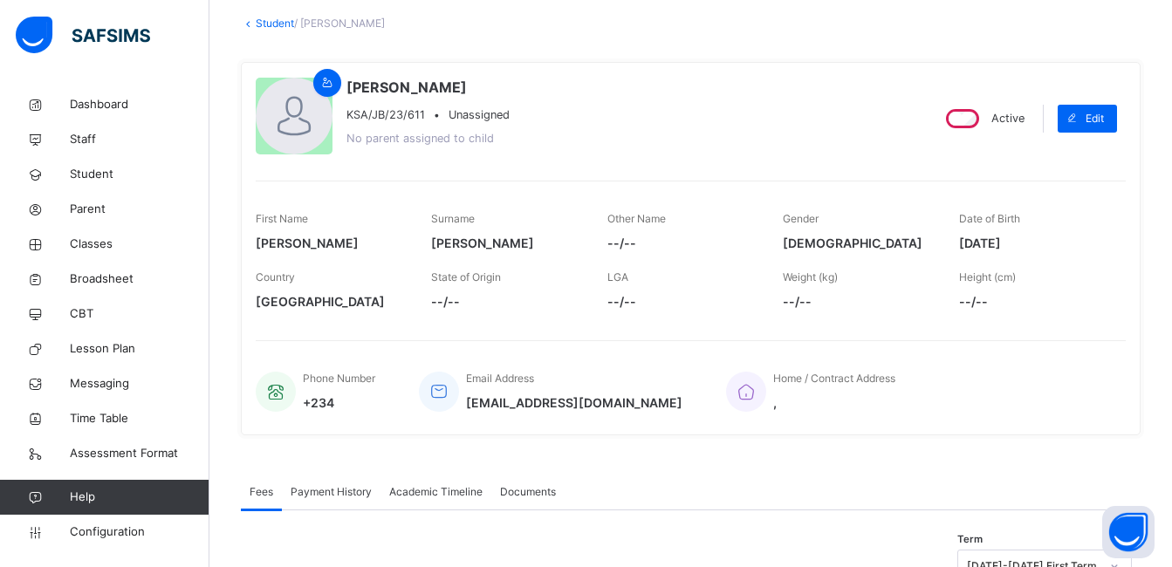
scroll to position [10, 0]
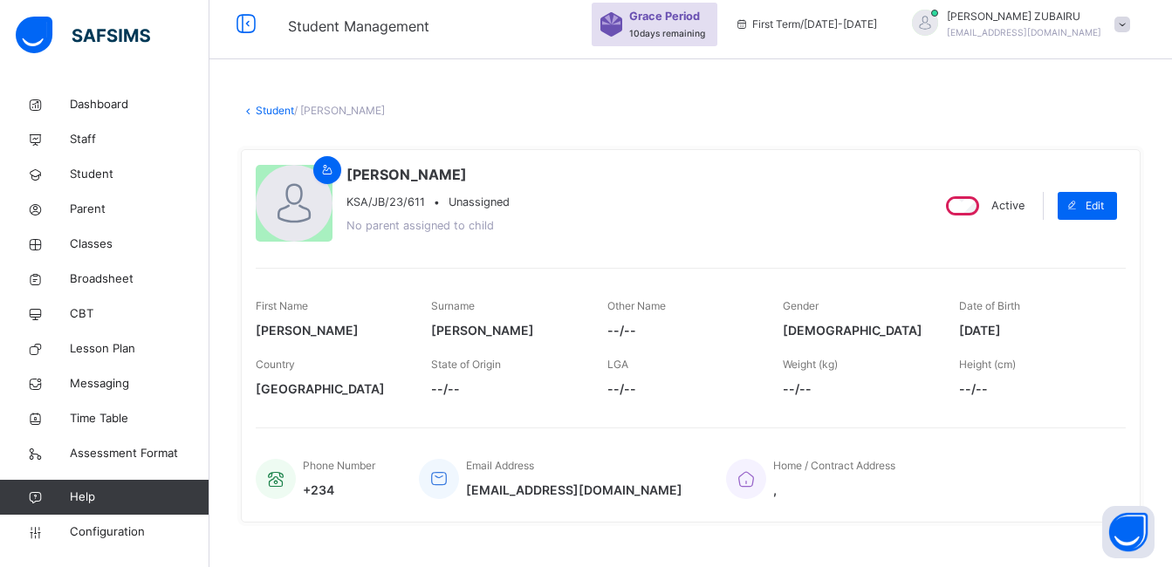
click at [263, 110] on link "Student" at bounding box center [275, 110] width 38 height 13
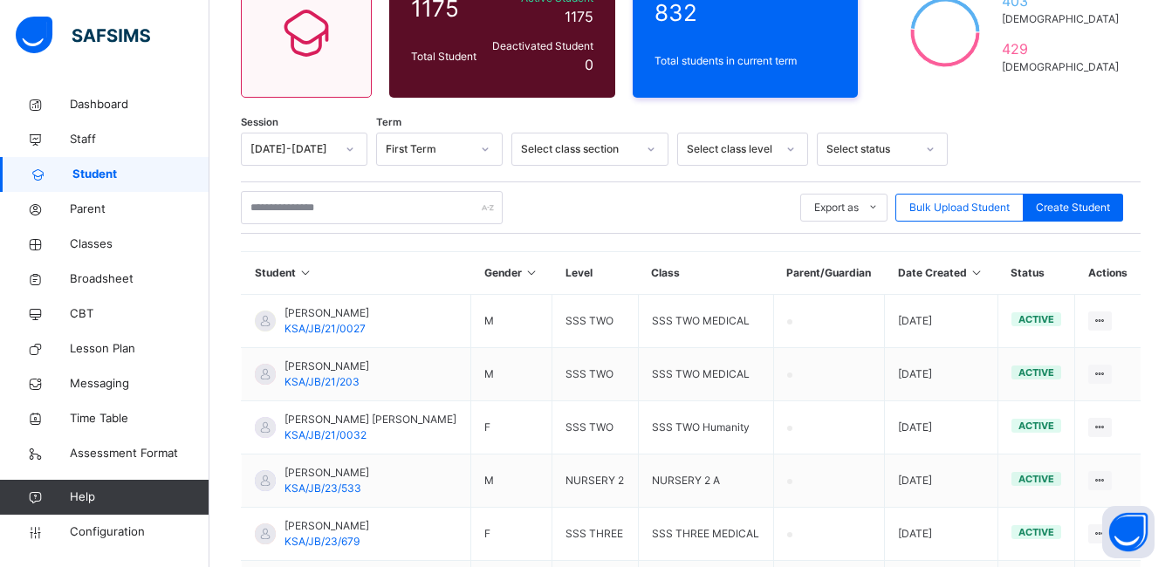
scroll to position [98, 0]
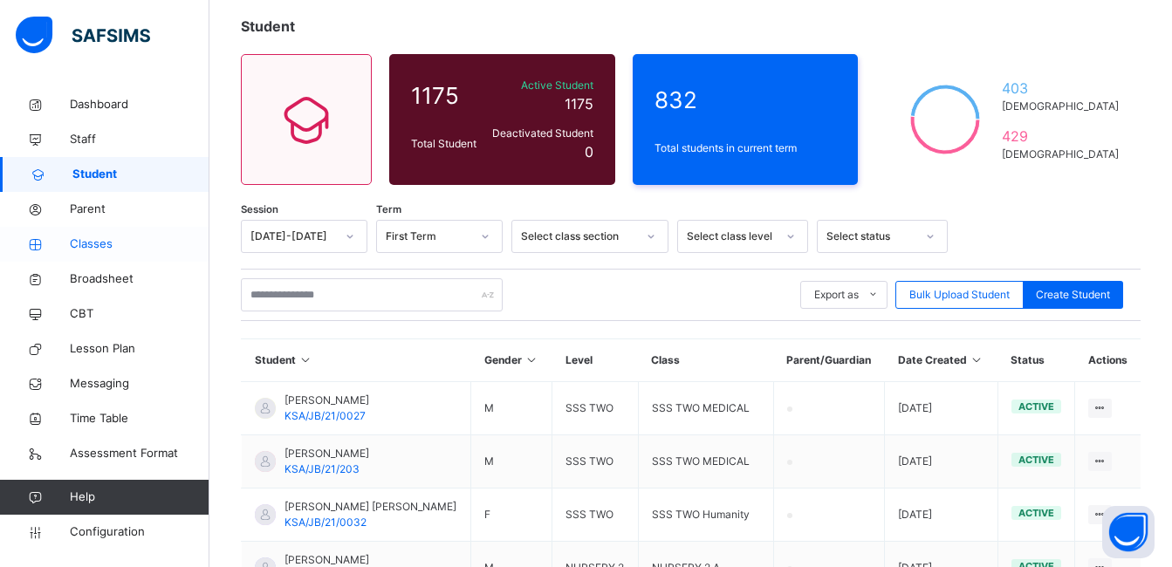
click at [81, 248] on span "Classes" at bounding box center [140, 244] width 140 height 17
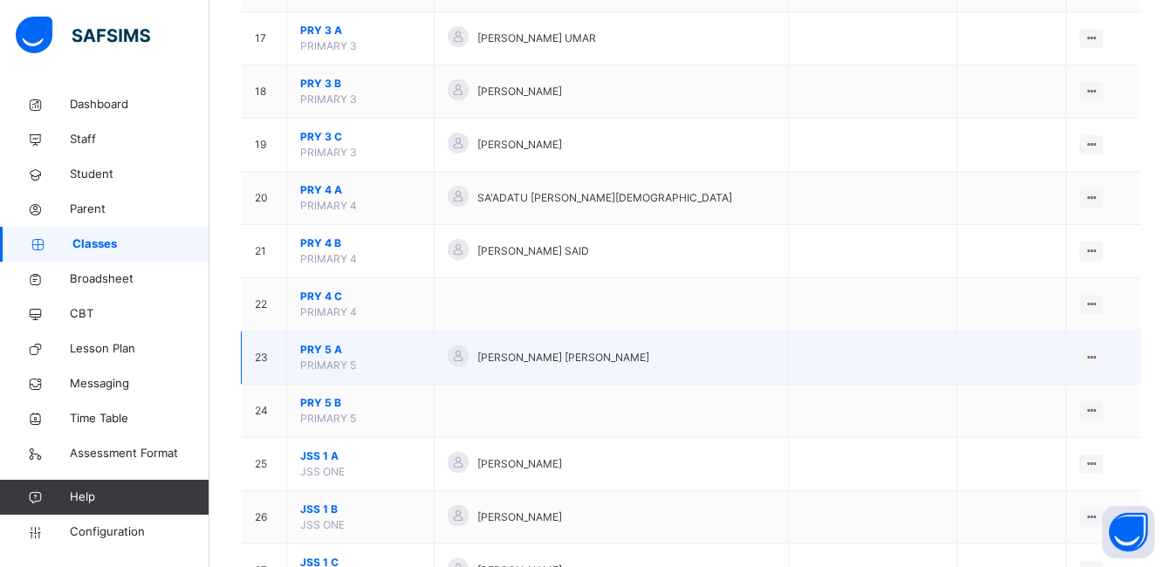
scroll to position [1222, 0]
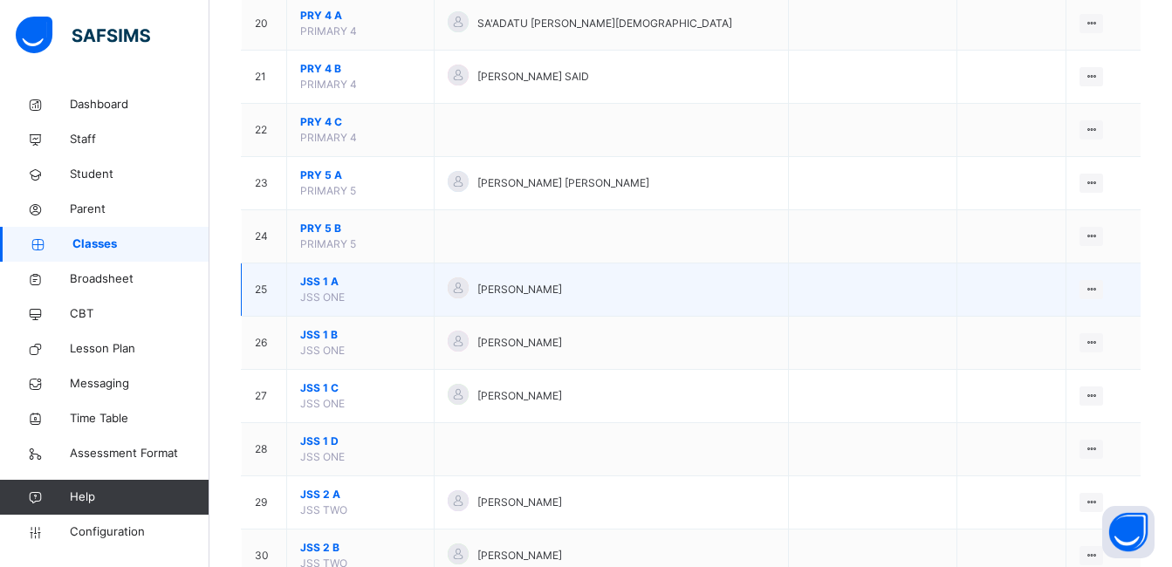
click at [310, 278] on span "JSS 1 A" at bounding box center [360, 282] width 120 height 16
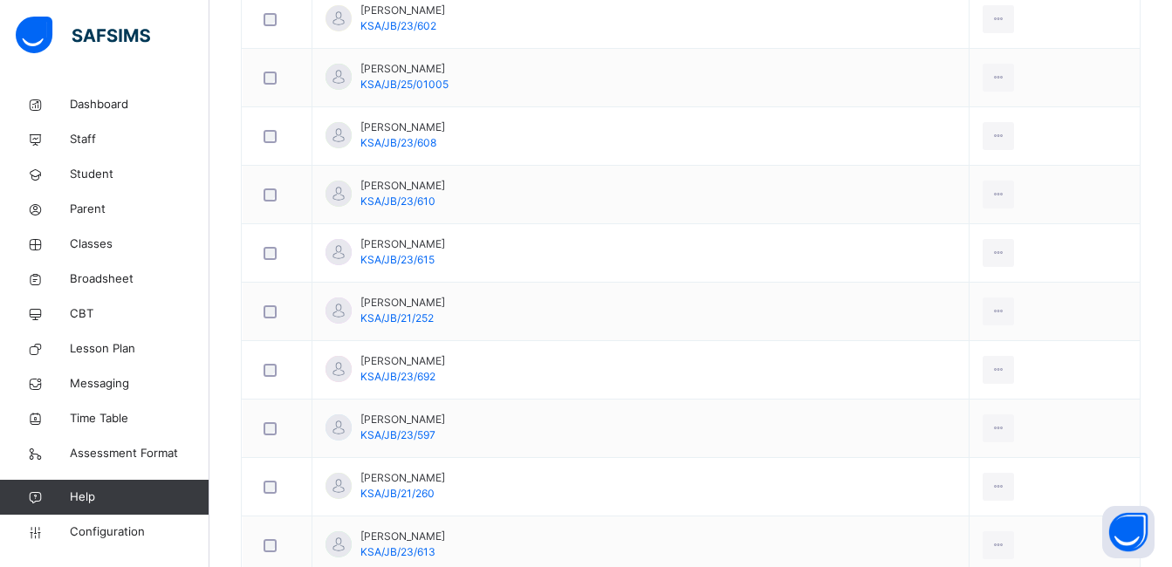
scroll to position [1048, 0]
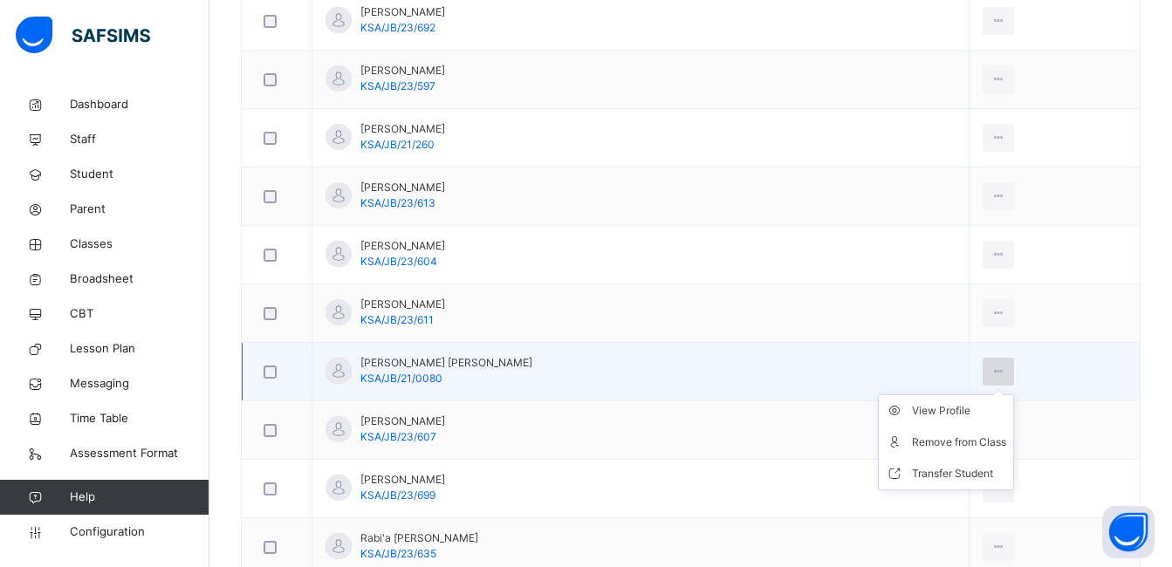
click at [992, 364] on icon at bounding box center [999, 372] width 15 height 16
click at [918, 402] on div "View Profile" at bounding box center [959, 410] width 94 height 17
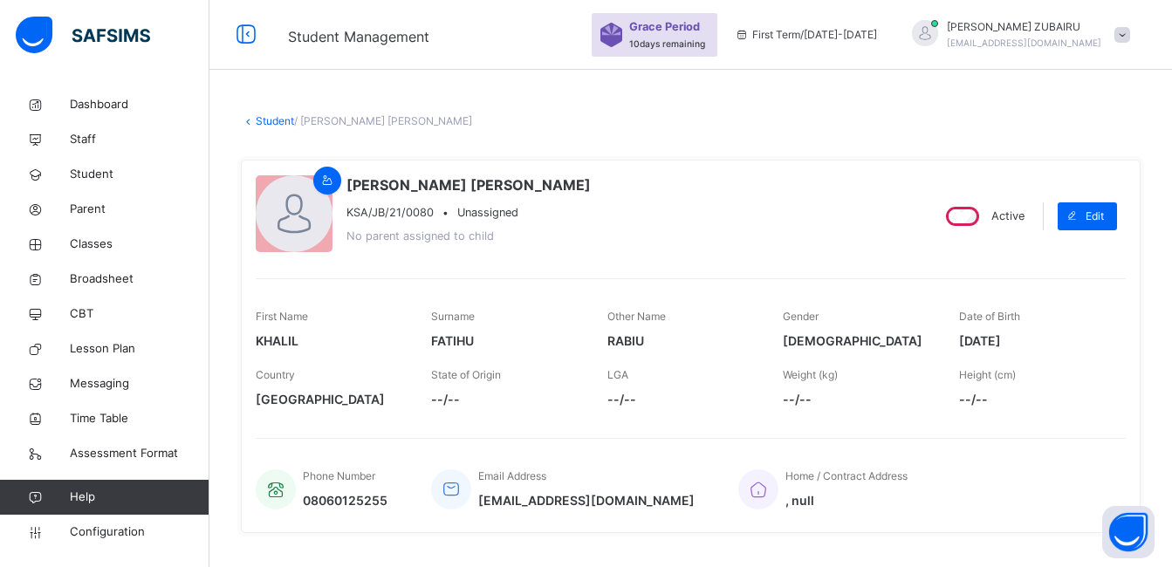
click at [265, 120] on link "Student" at bounding box center [275, 120] width 38 height 13
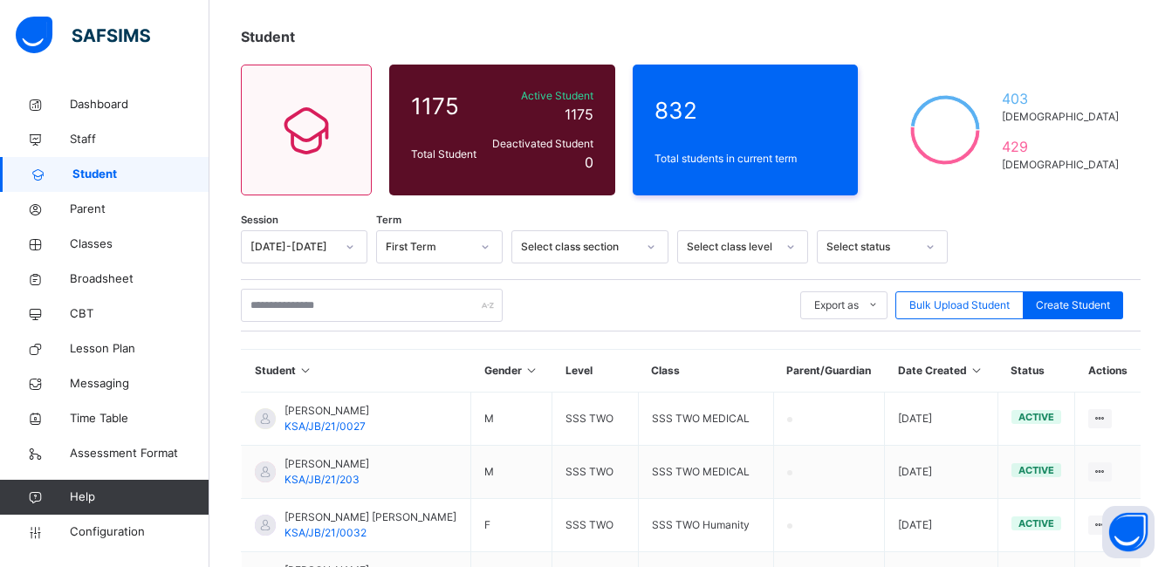
scroll to position [175, 0]
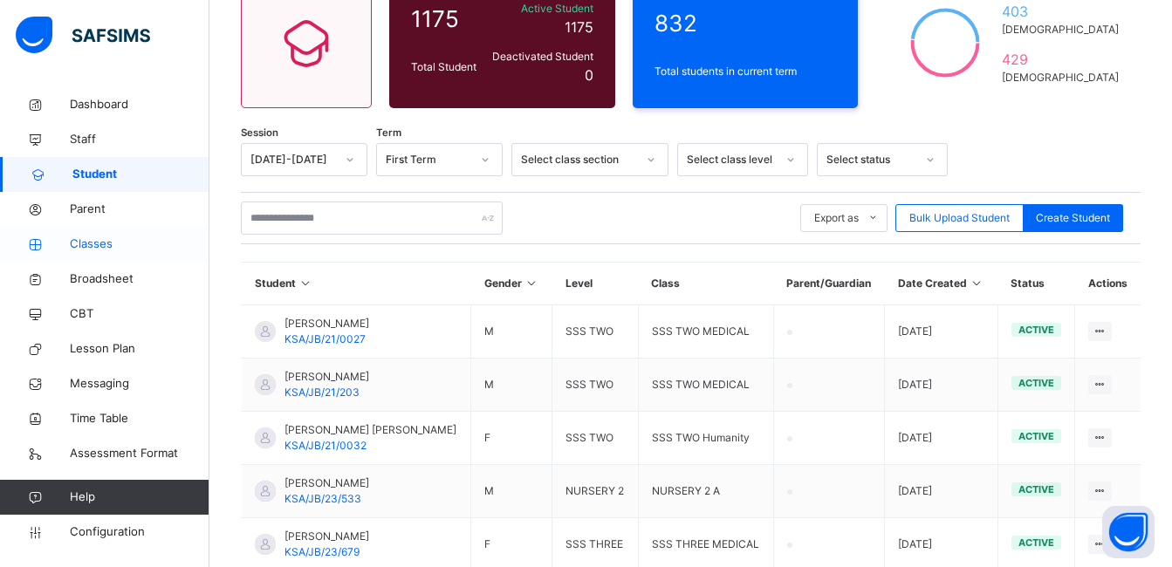
click at [82, 245] on span "Classes" at bounding box center [140, 244] width 140 height 17
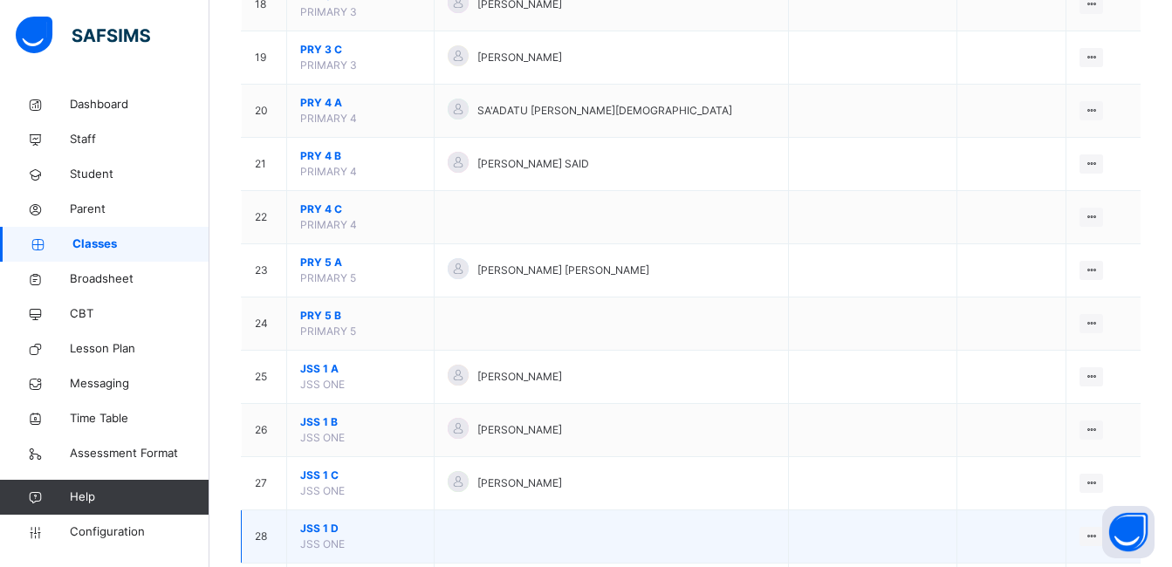
scroll to position [1309, 0]
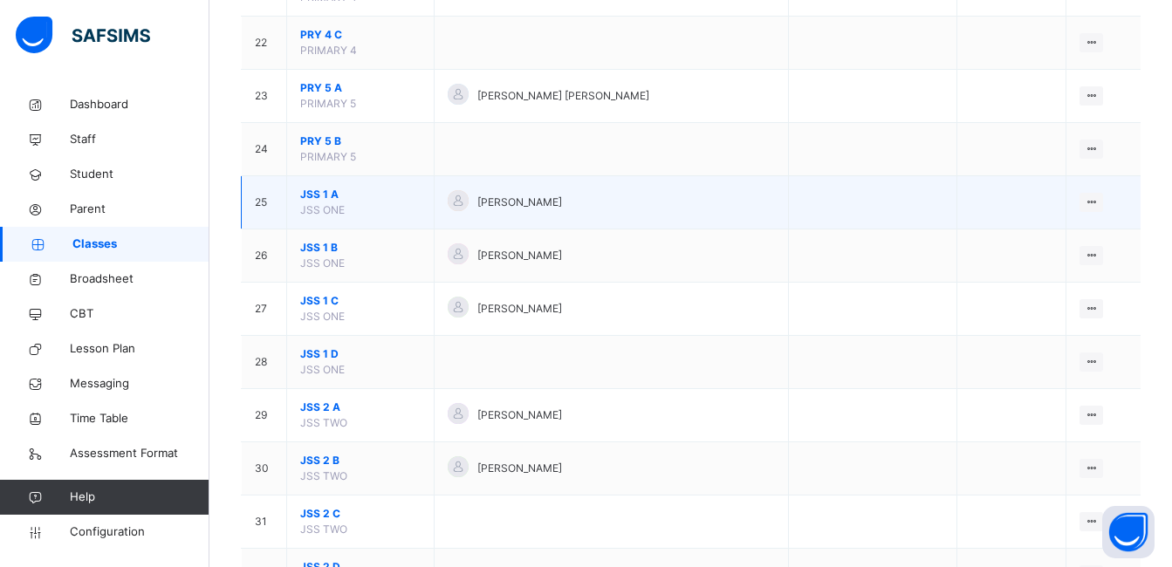
click at [312, 190] on span "JSS 1 A" at bounding box center [360, 195] width 120 height 16
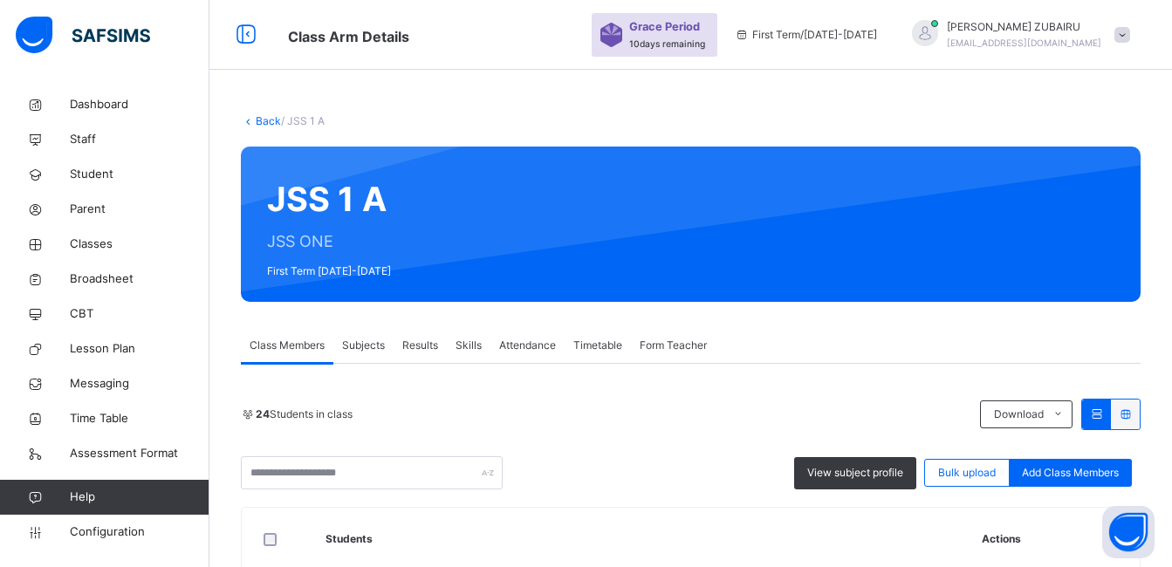
scroll to position [786, 0]
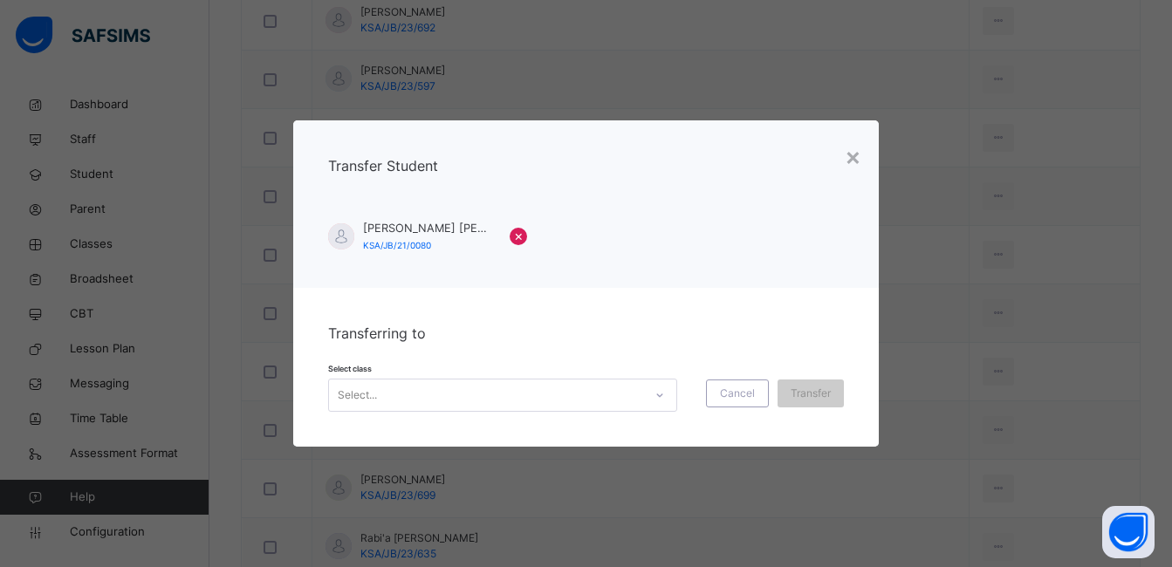
click at [655, 395] on icon at bounding box center [660, 395] width 10 height 17
click at [802, 394] on span "Transfer" at bounding box center [811, 394] width 40 height 16
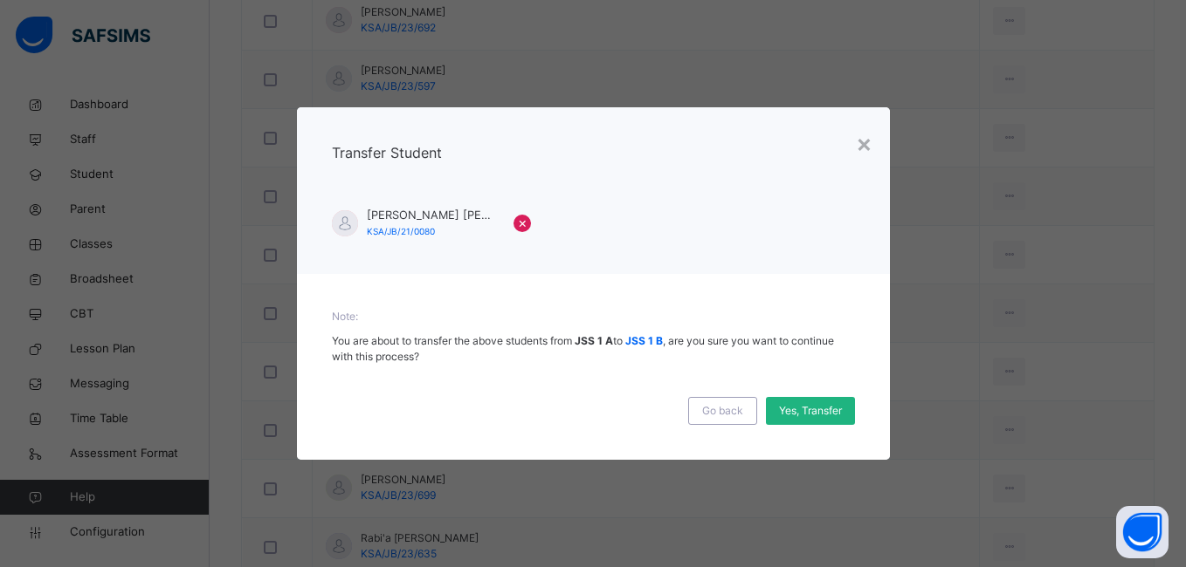
click at [794, 408] on span "Yes, Transfer" at bounding box center [810, 411] width 63 height 16
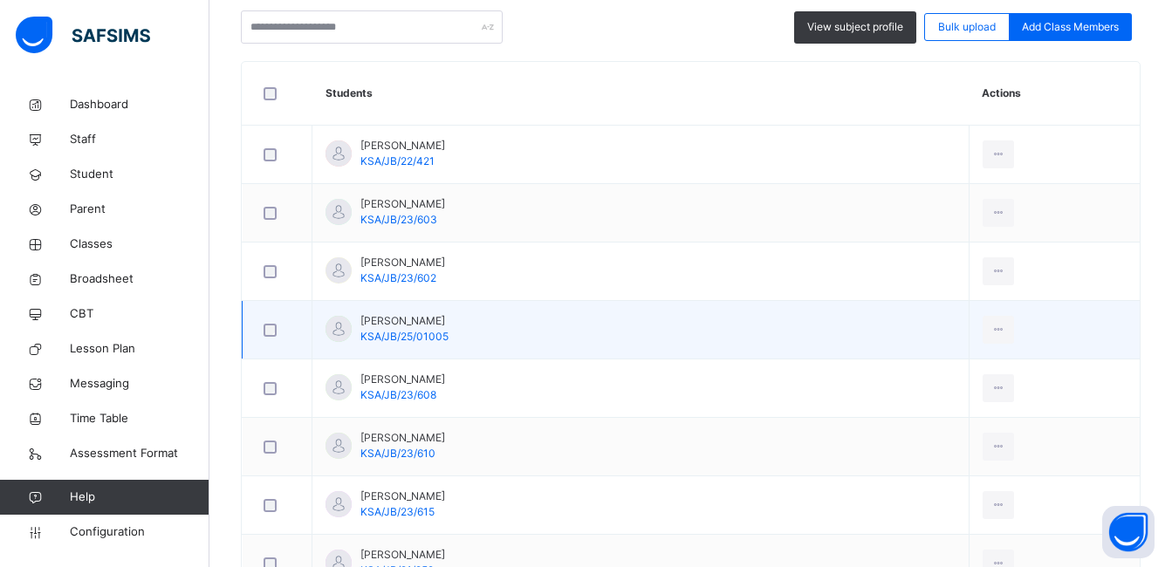
scroll to position [436, 0]
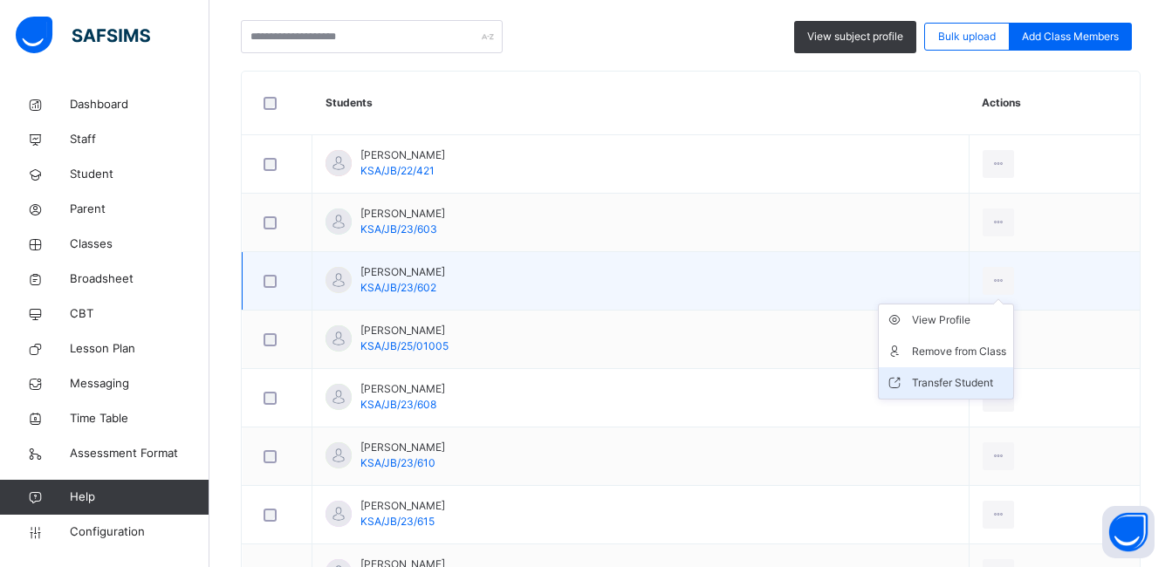
click at [919, 379] on div "Transfer Student" at bounding box center [959, 383] width 94 height 17
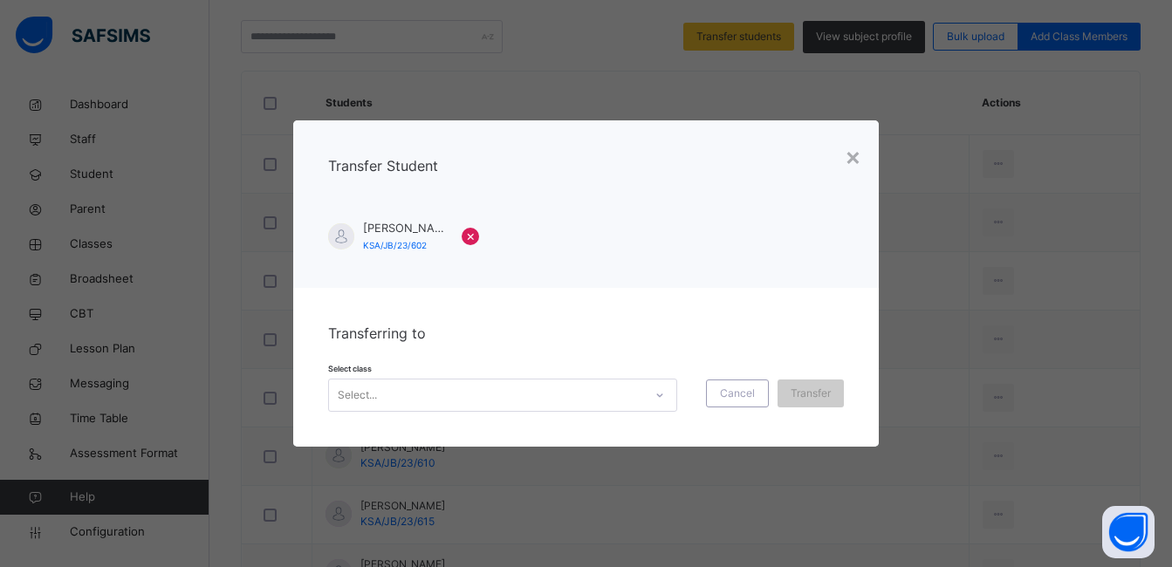
click at [655, 392] on icon at bounding box center [660, 395] width 10 height 17
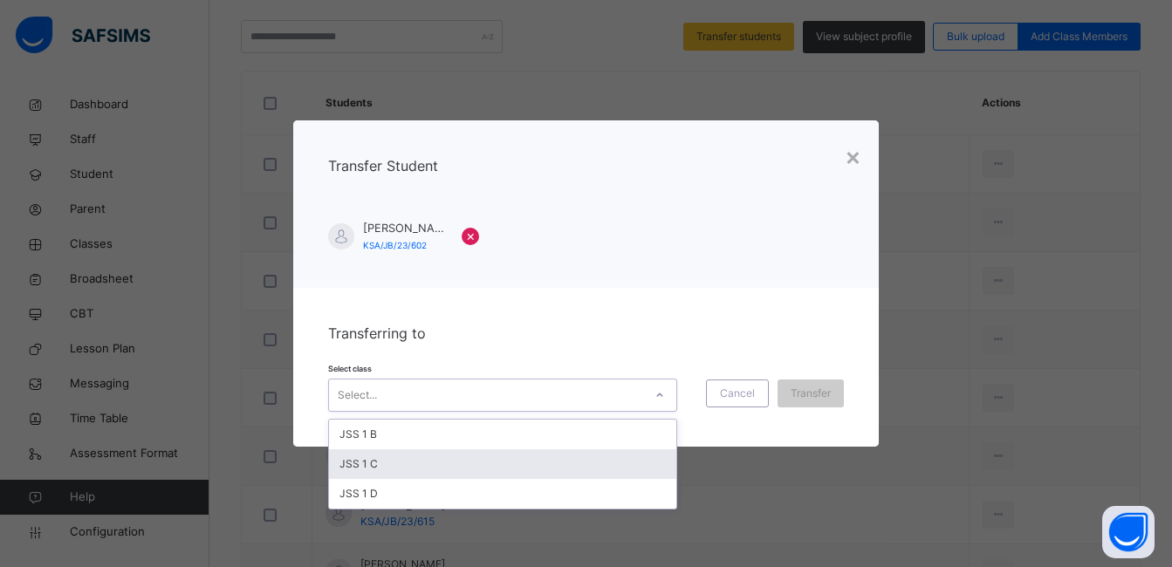
click at [590, 454] on div "JSS 1 C" at bounding box center [502, 465] width 347 height 30
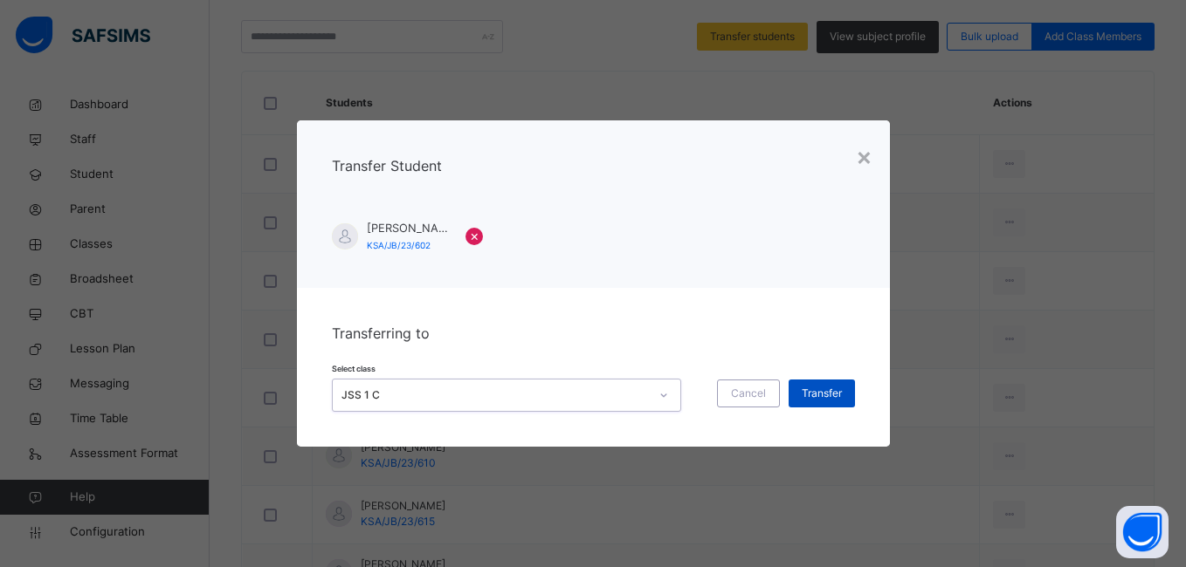
click at [821, 394] on span "Transfer" at bounding box center [821, 394] width 40 height 16
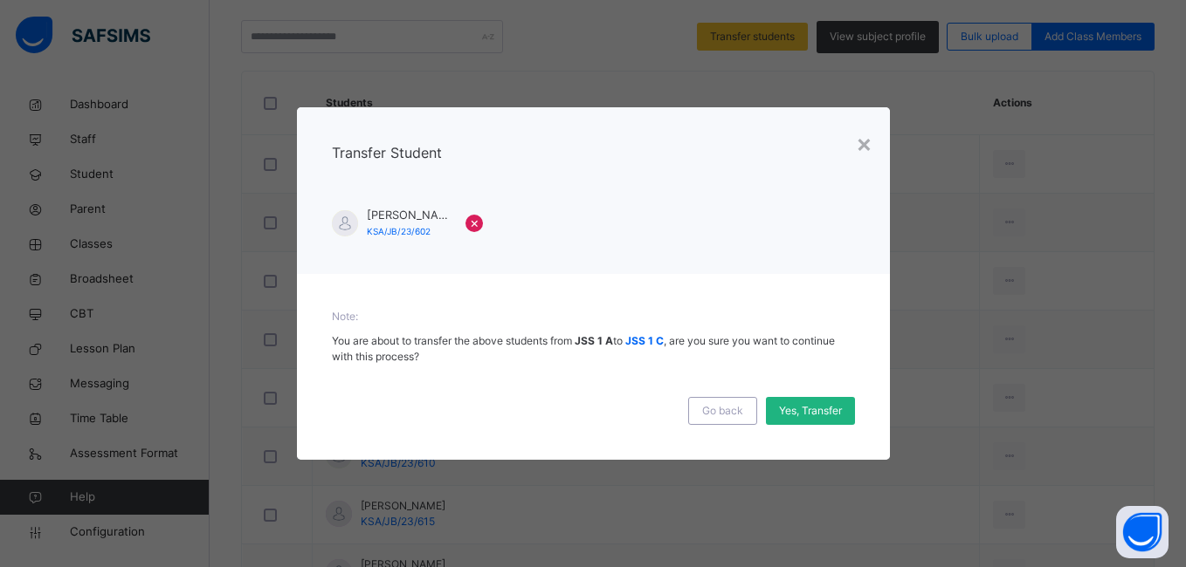
click at [814, 412] on span "Yes, Transfer" at bounding box center [810, 411] width 63 height 16
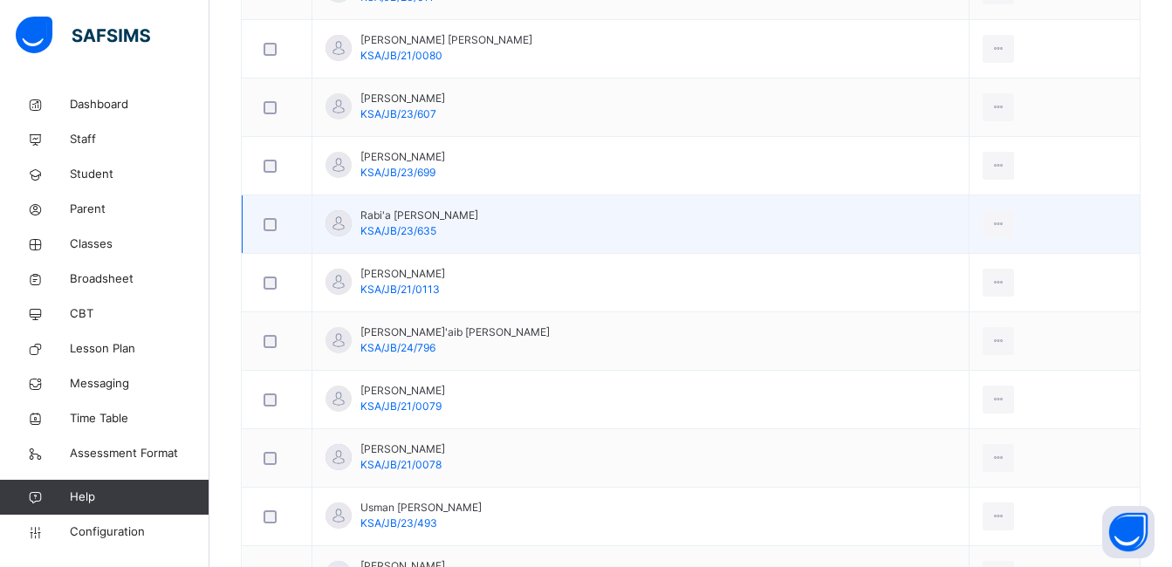
scroll to position [1397, 0]
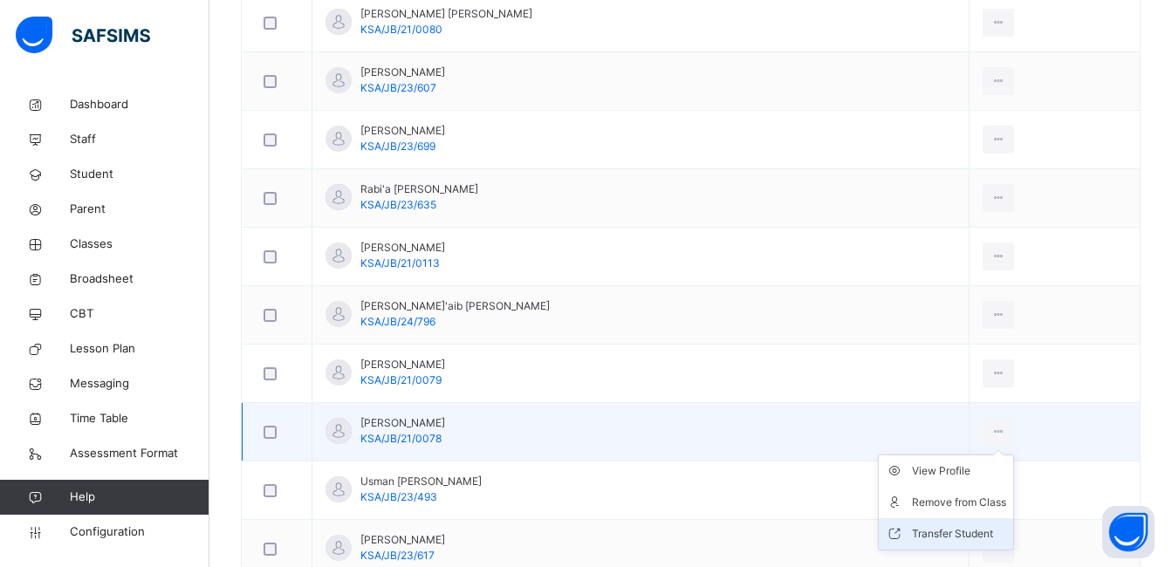
click at [921, 532] on div "Transfer Student" at bounding box center [959, 534] width 94 height 17
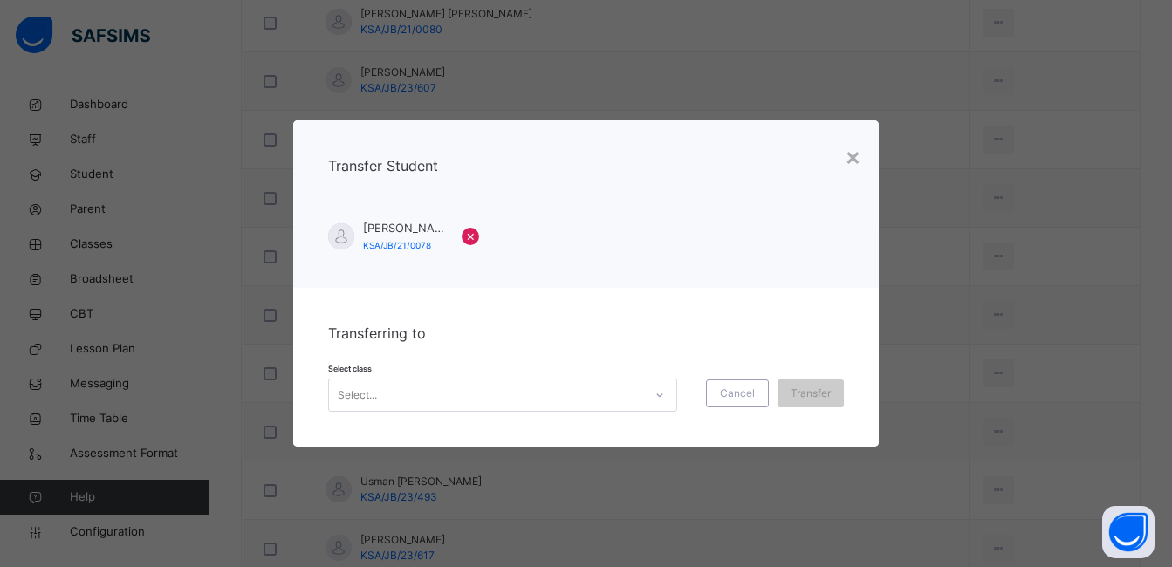
click at [655, 396] on icon at bounding box center [660, 395] width 10 height 17
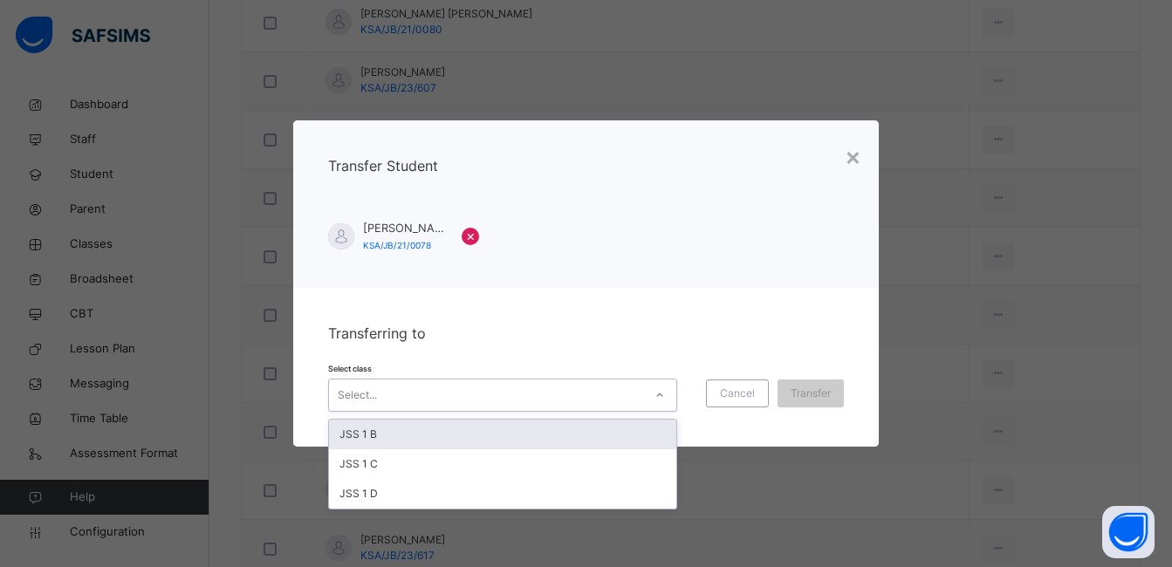
click at [517, 430] on div "JSS 1 B" at bounding box center [502, 435] width 347 height 30
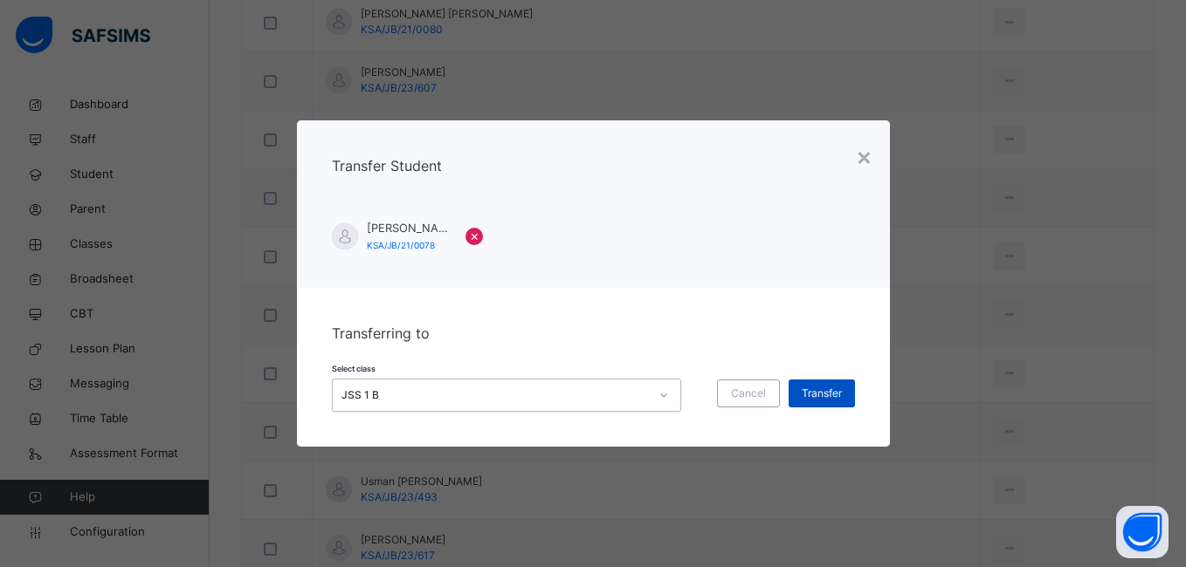
click at [818, 391] on span "Transfer" at bounding box center [821, 394] width 40 height 16
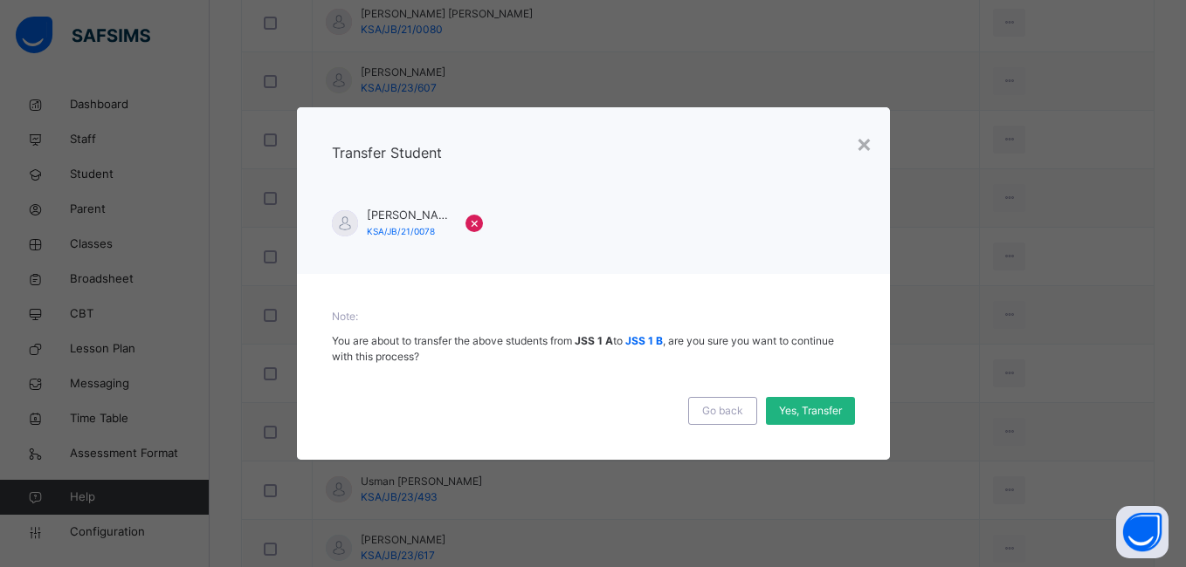
click at [807, 408] on span "Yes, Transfer" at bounding box center [810, 411] width 63 height 16
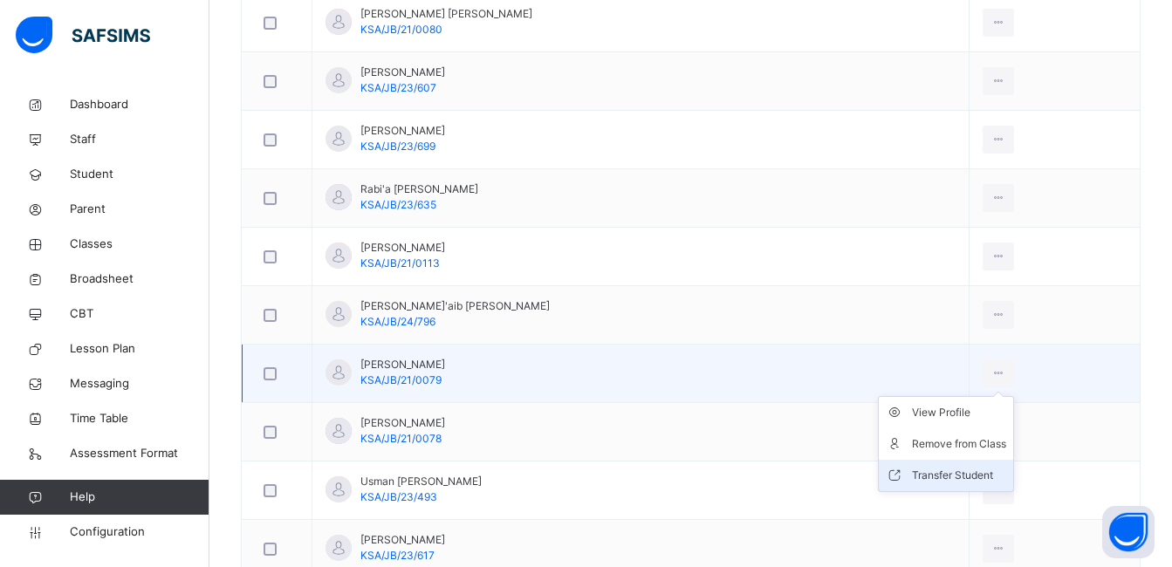
click at [923, 474] on div "Transfer Student" at bounding box center [959, 475] width 94 height 17
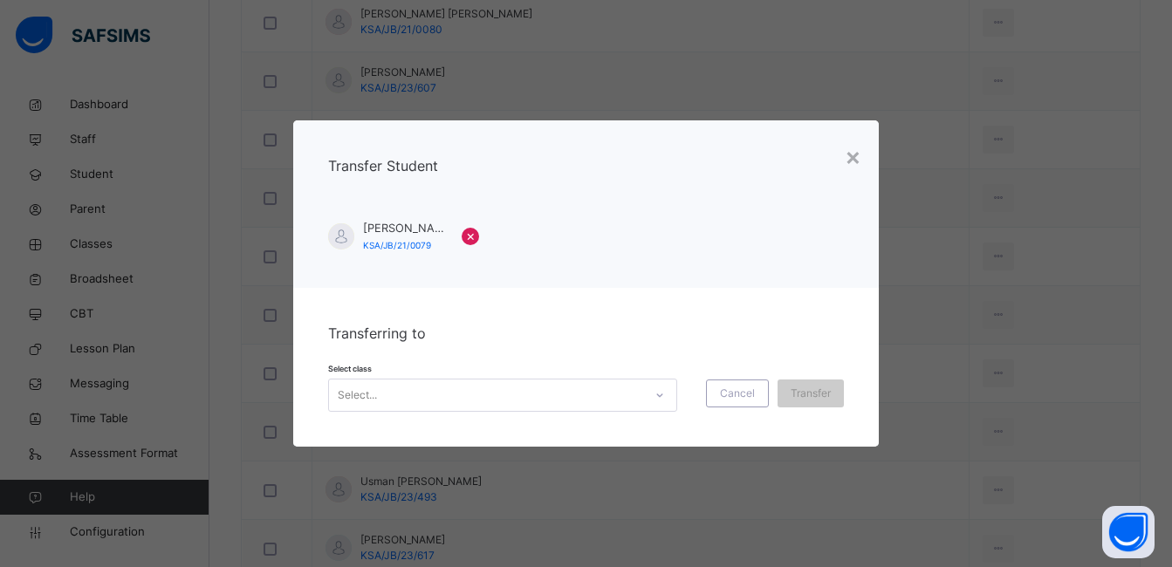
click at [657, 393] on icon at bounding box center [660, 395] width 10 height 17
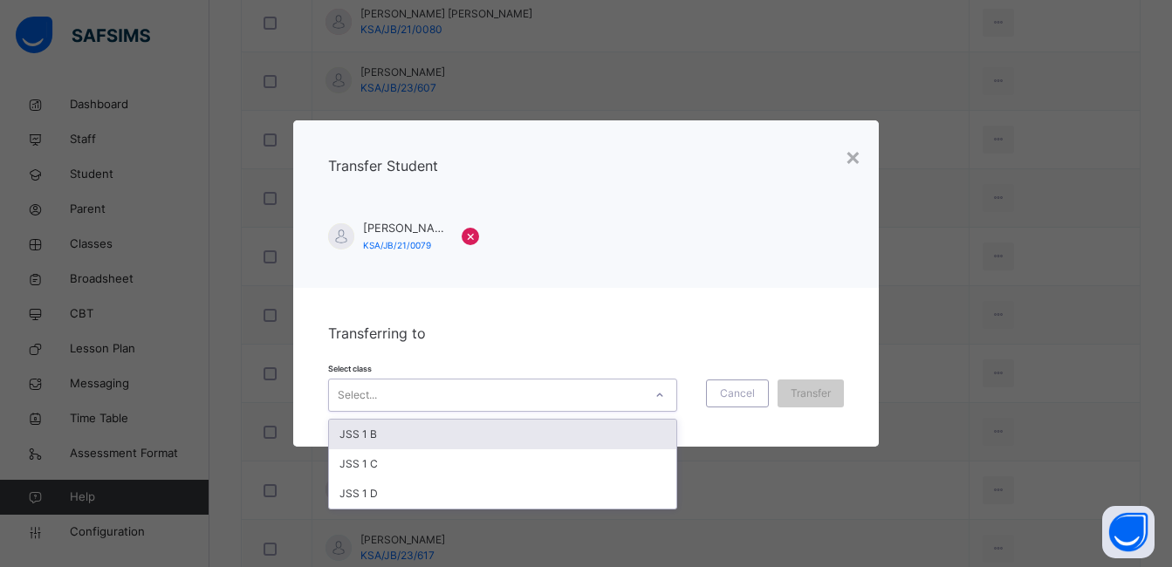
click at [610, 427] on div "JSS 1 B" at bounding box center [502, 435] width 347 height 30
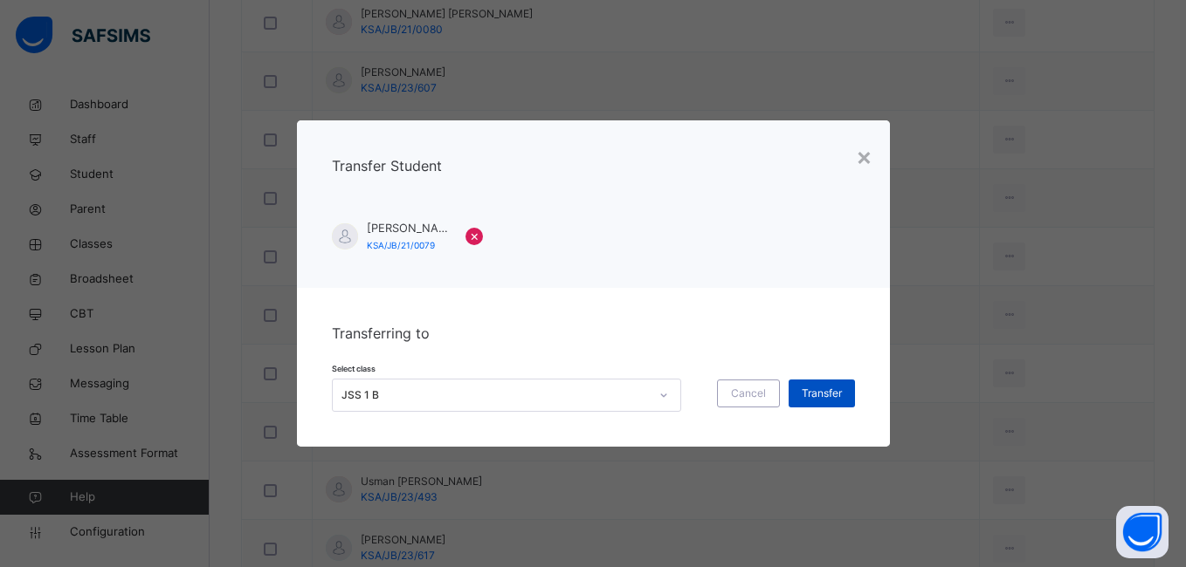
click at [822, 395] on span "Transfer" at bounding box center [821, 394] width 40 height 16
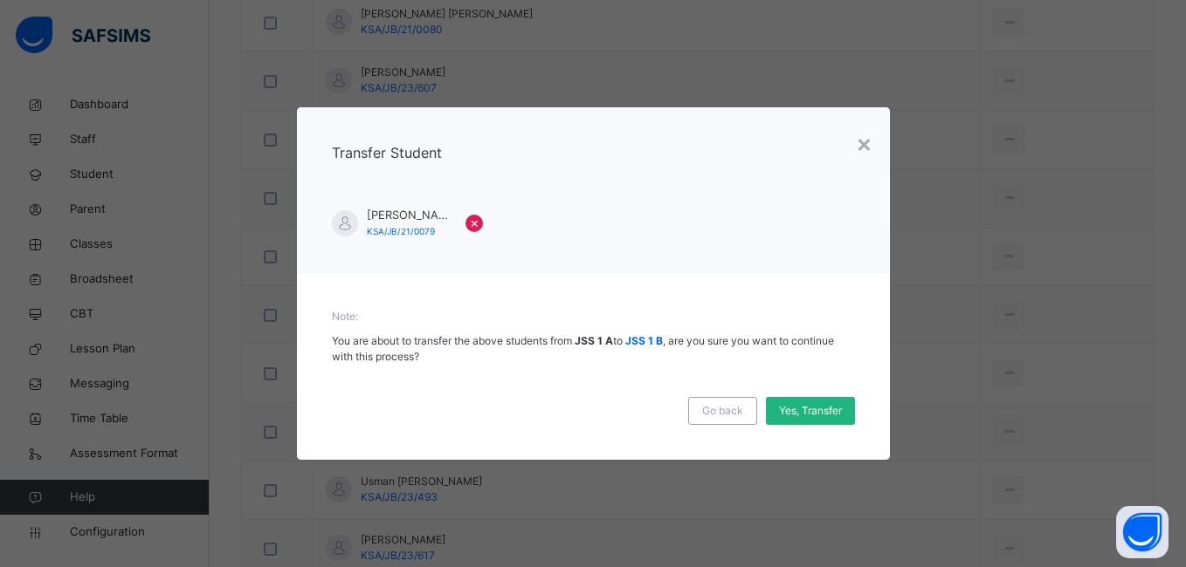
click at [815, 412] on span "Yes, Transfer" at bounding box center [810, 411] width 63 height 16
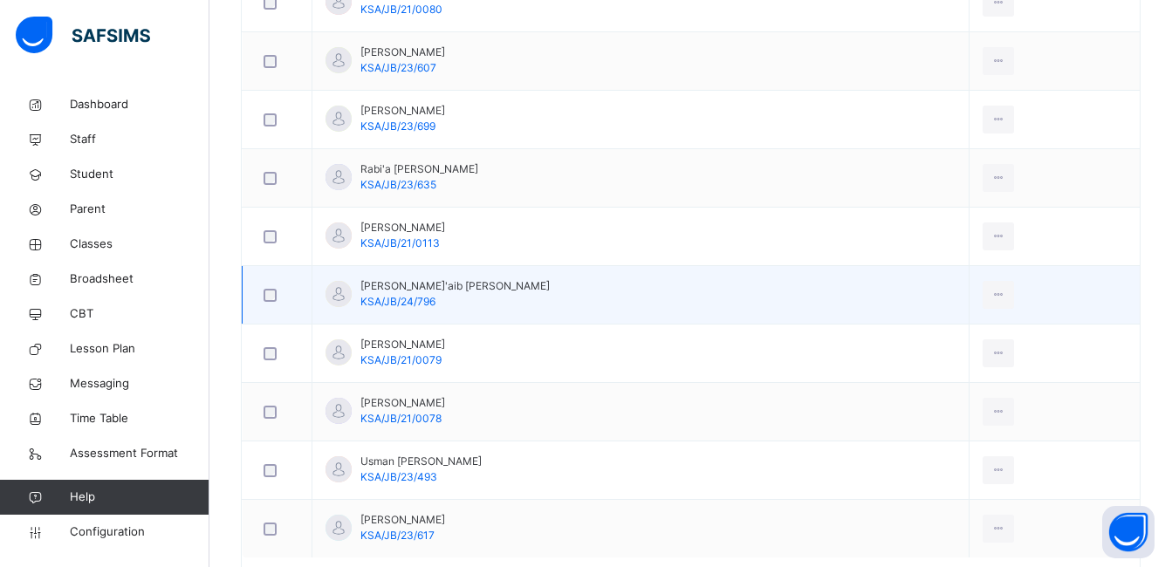
scroll to position [1330, 0]
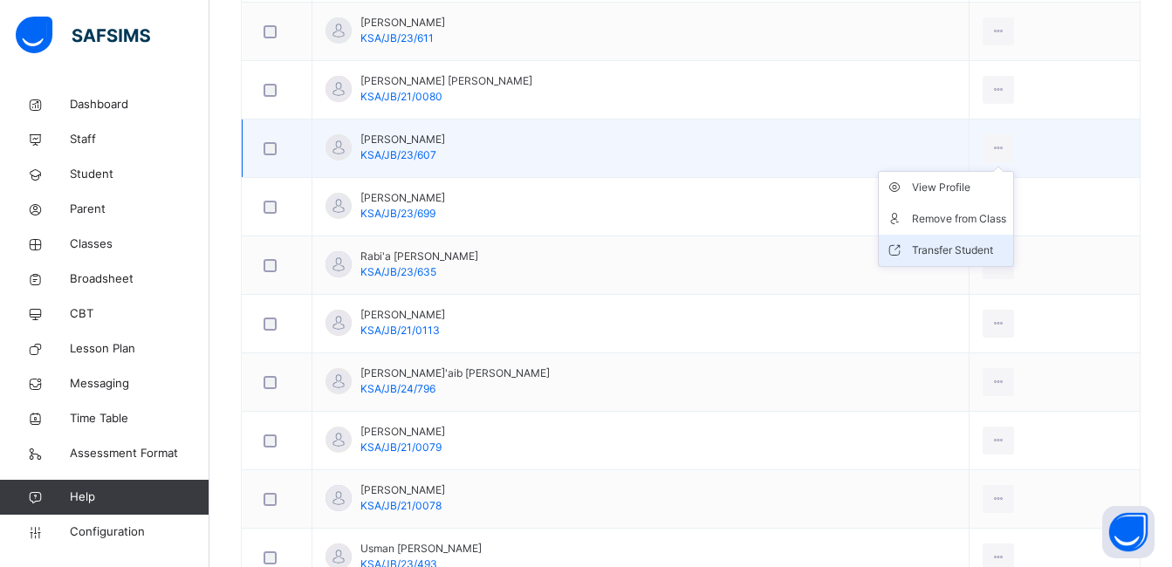
click at [932, 248] on div "Transfer Student" at bounding box center [959, 250] width 94 height 17
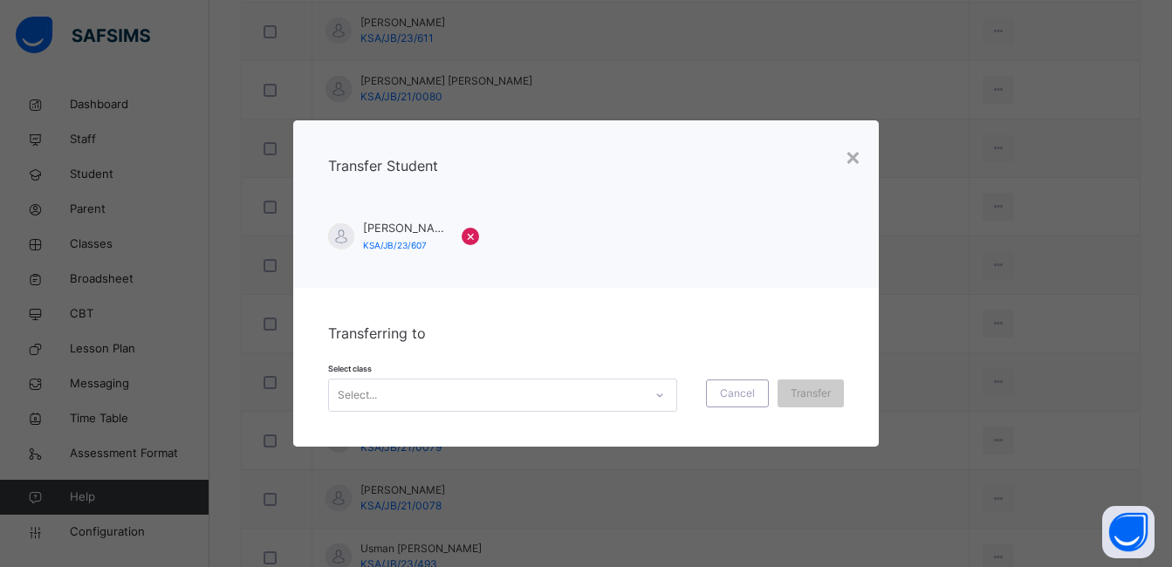
click at [655, 393] on icon at bounding box center [660, 395] width 10 height 17
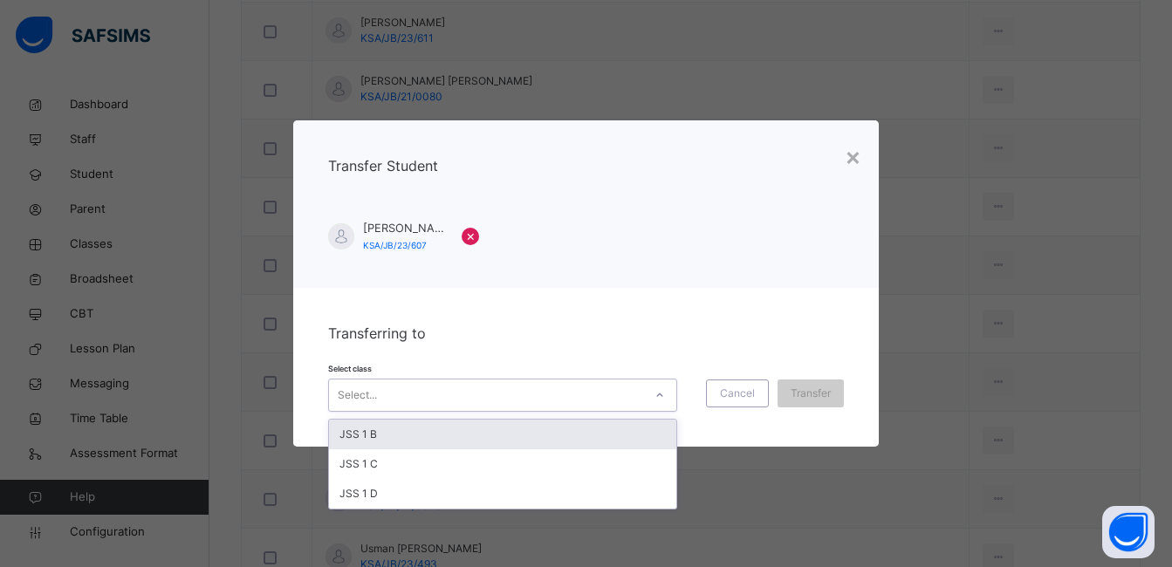
click at [842, 250] on div "[PERSON_NAME] KSA/JB/23/607 ×" at bounding box center [586, 236] width 517 height 32
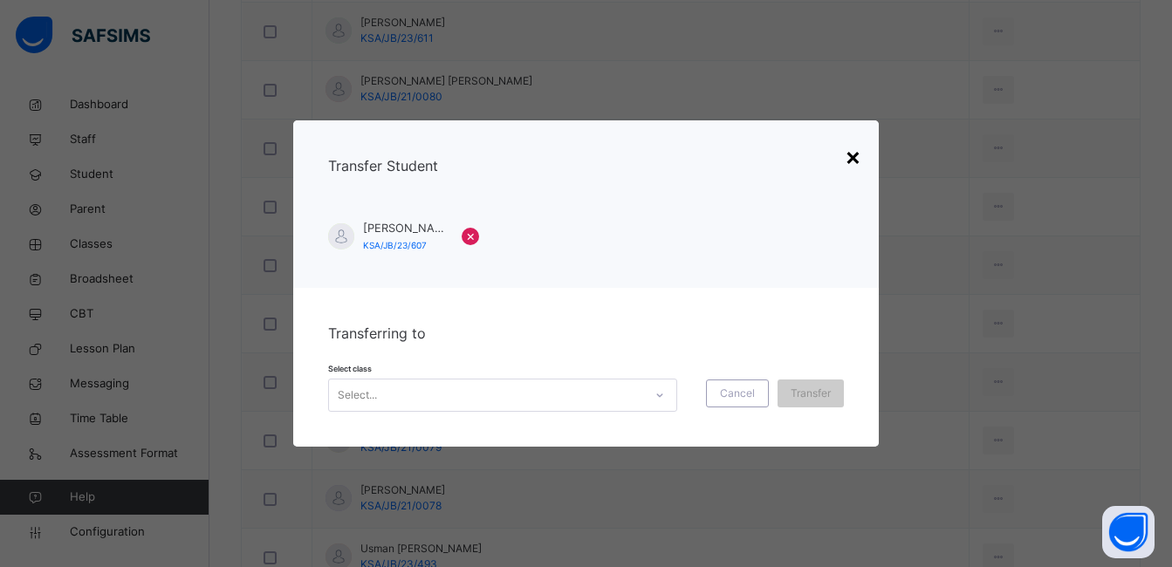
click at [859, 155] on div "×" at bounding box center [853, 156] width 17 height 37
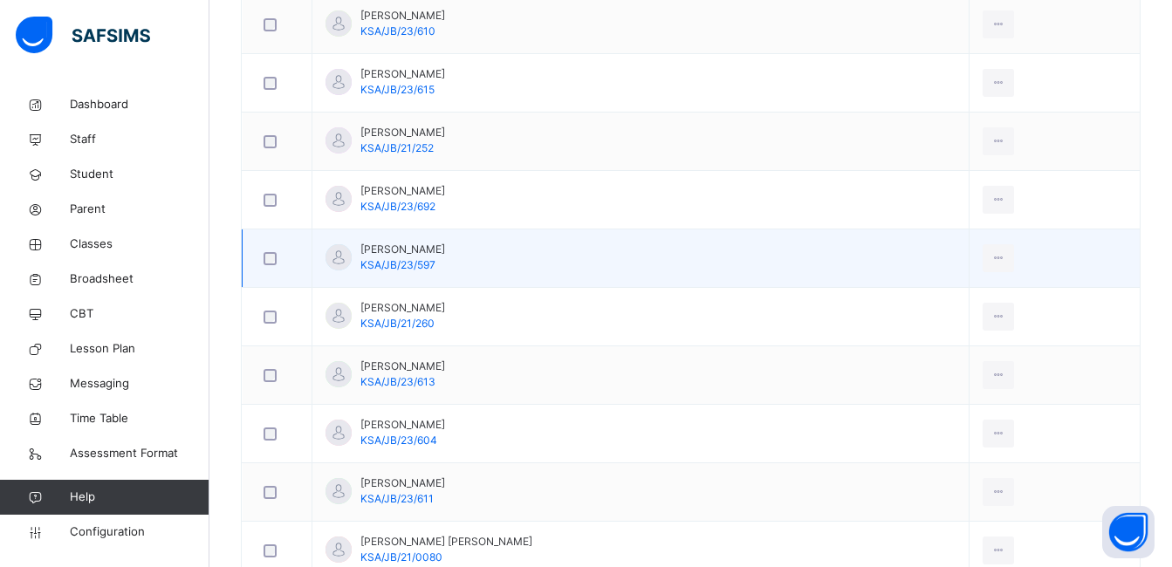
scroll to position [806, 0]
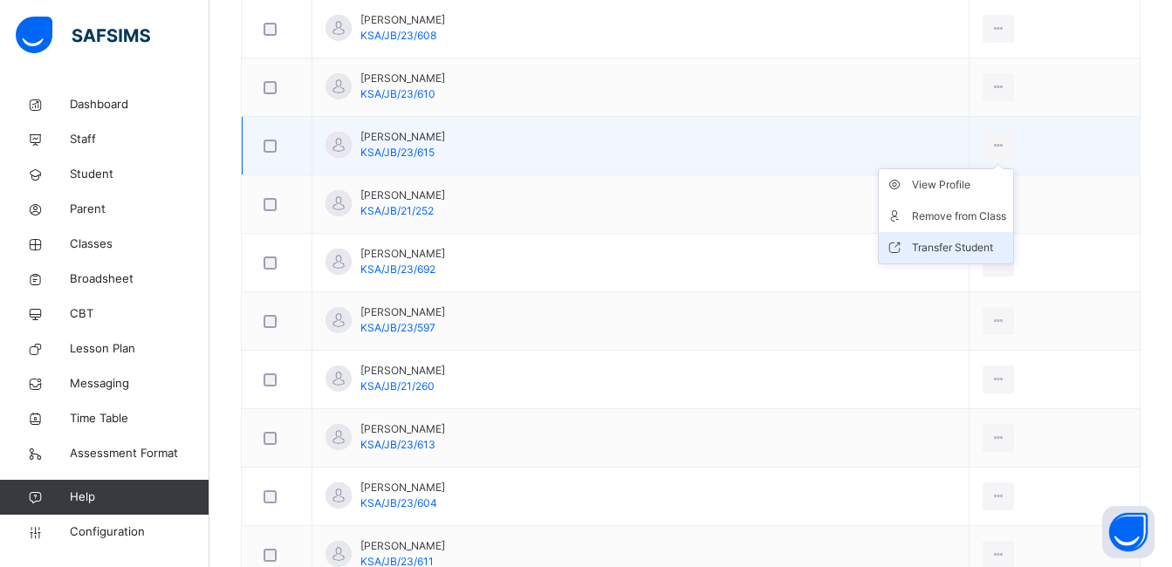
click at [918, 244] on div "Transfer Student" at bounding box center [959, 247] width 94 height 17
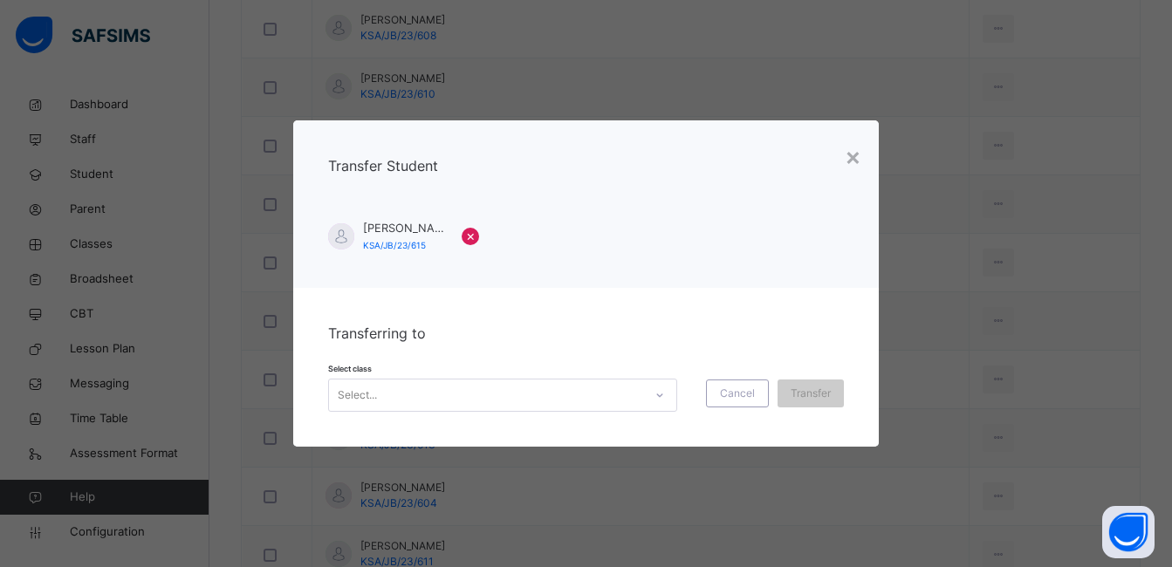
click at [659, 395] on icon at bounding box center [660, 395] width 10 height 17
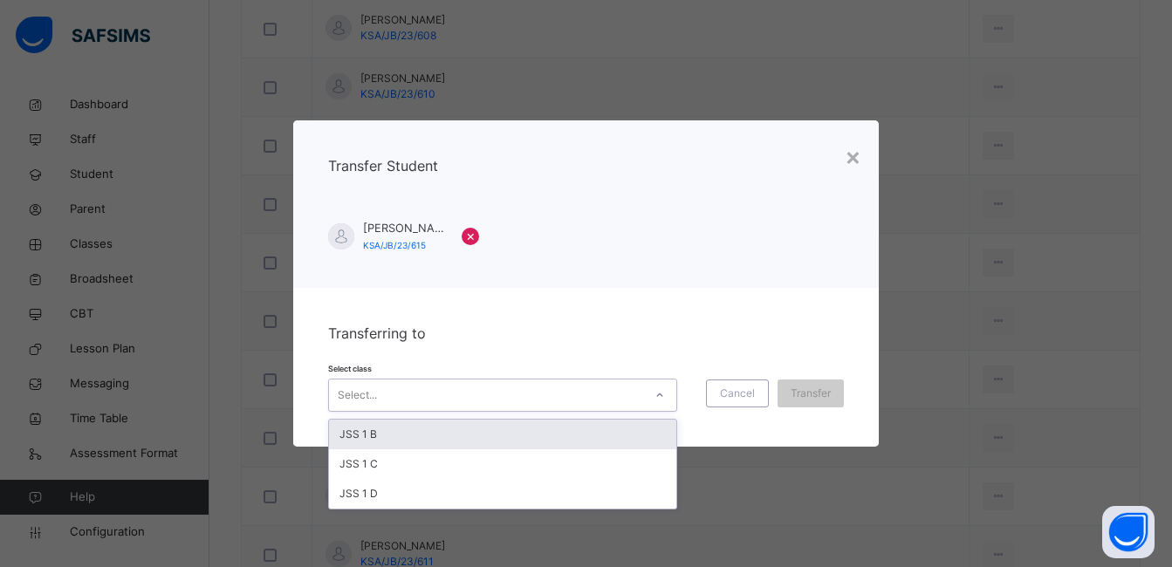
click at [614, 436] on div "JSS 1 B" at bounding box center [502, 435] width 347 height 30
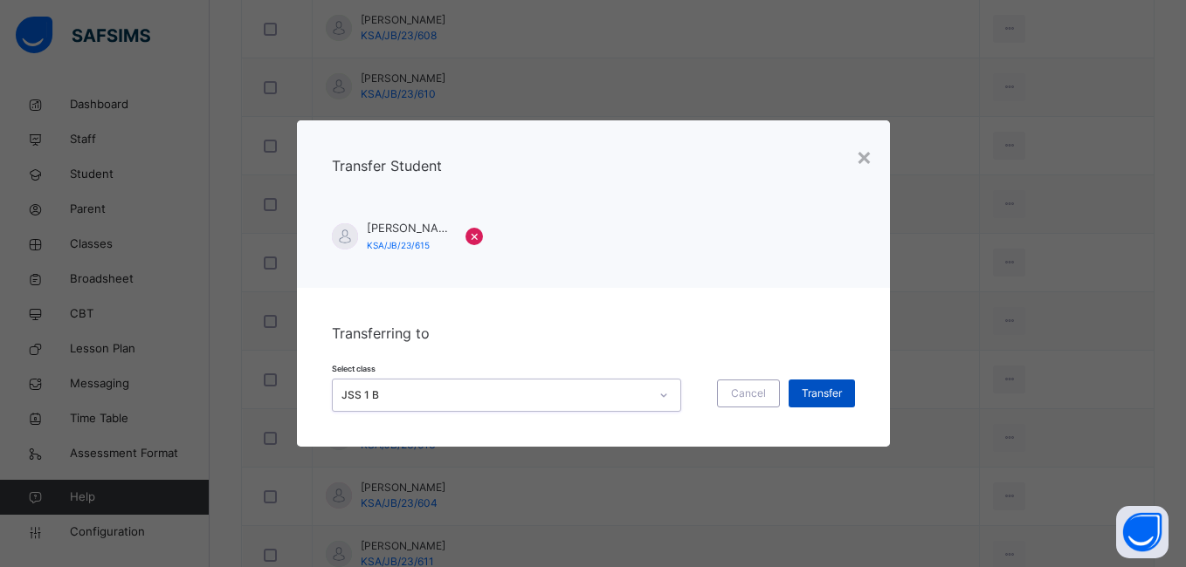
click at [818, 395] on span "Transfer" at bounding box center [821, 394] width 40 height 16
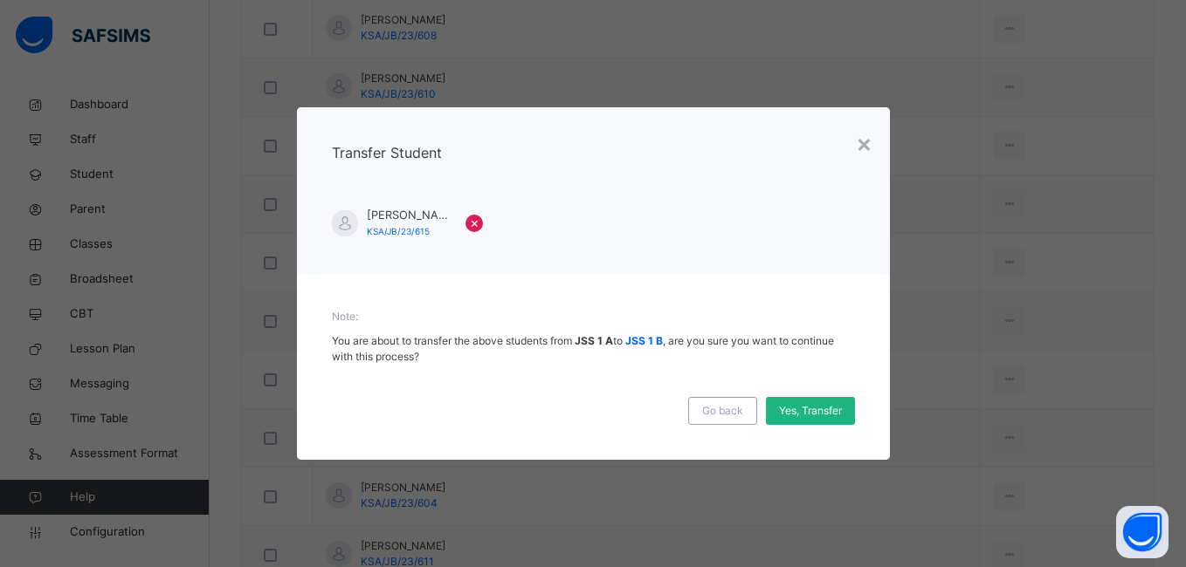
click at [815, 410] on span "Yes, Transfer" at bounding box center [810, 411] width 63 height 16
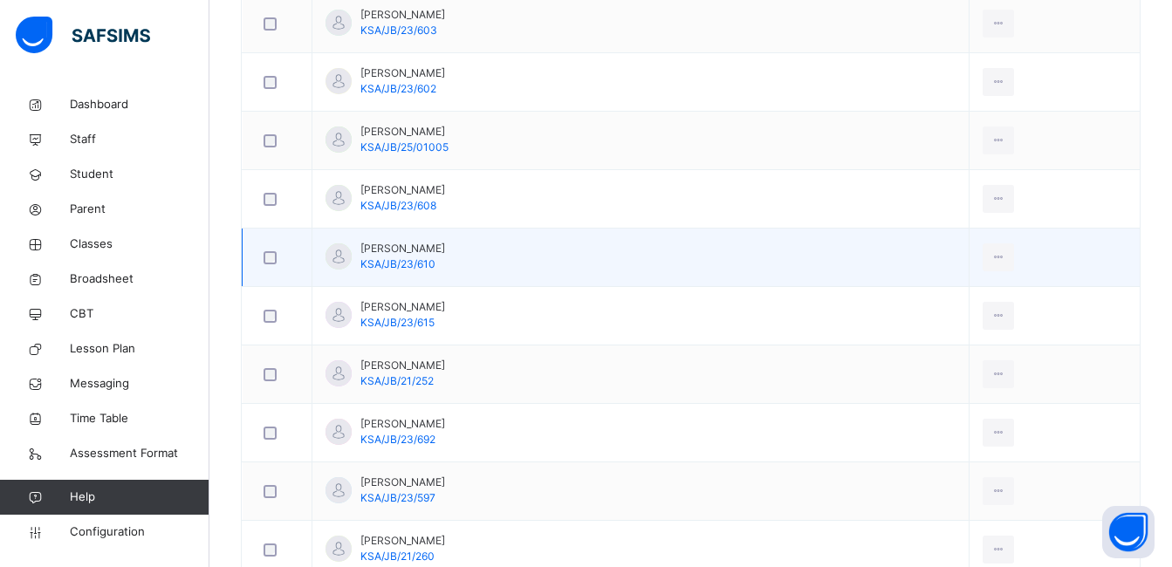
scroll to position [631, 0]
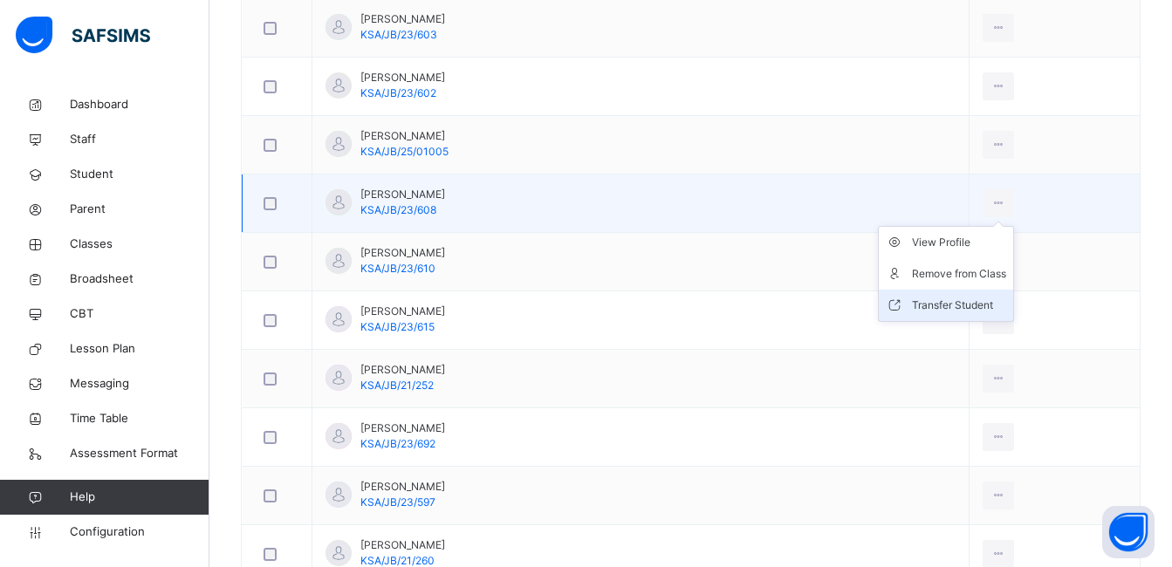
click at [950, 306] on div "Transfer Student" at bounding box center [959, 305] width 94 height 17
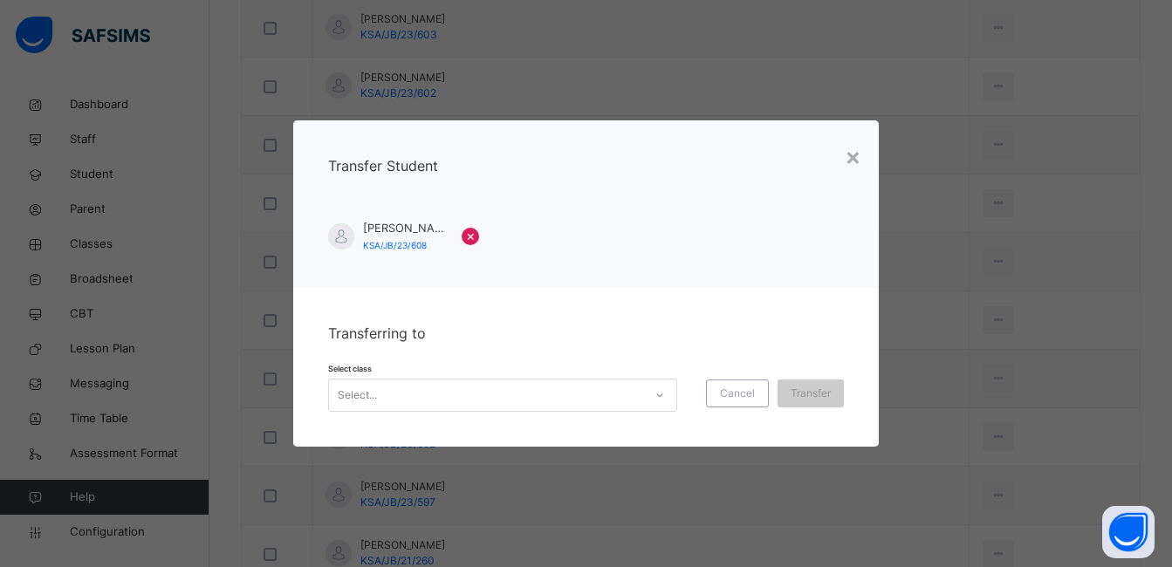
click at [657, 390] on icon at bounding box center [660, 395] width 10 height 17
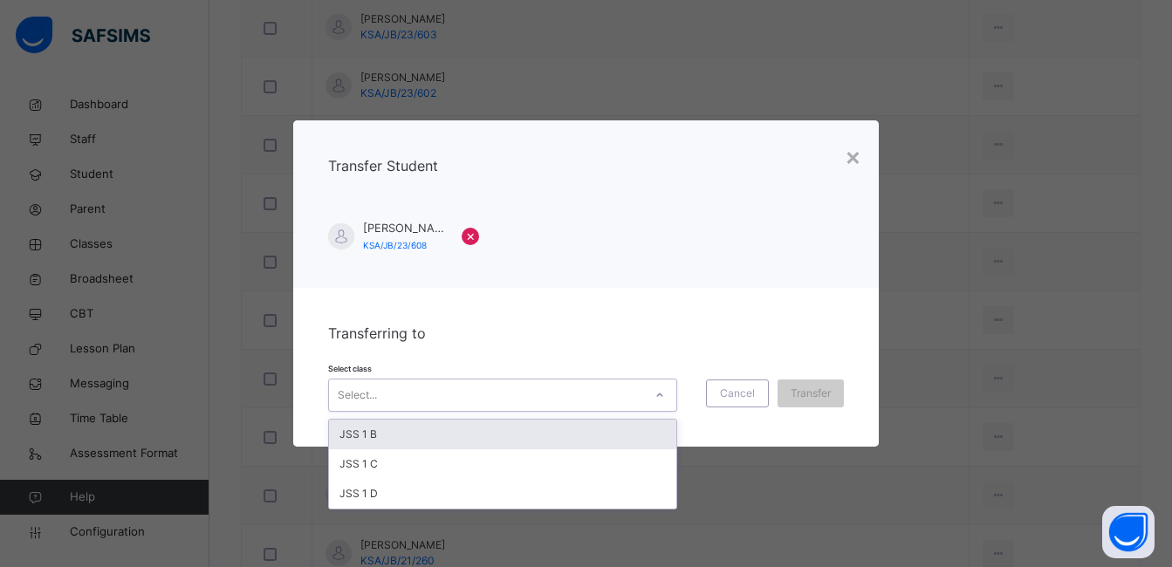
click at [607, 443] on div "JSS 1 B" at bounding box center [502, 435] width 347 height 30
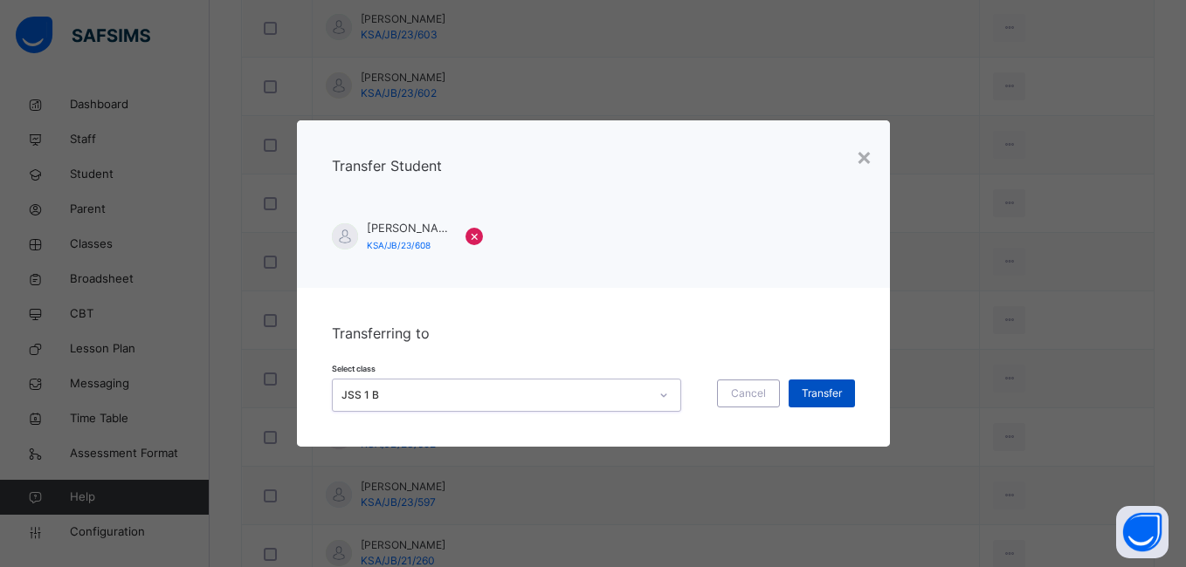
click at [821, 395] on span "Transfer" at bounding box center [821, 394] width 40 height 16
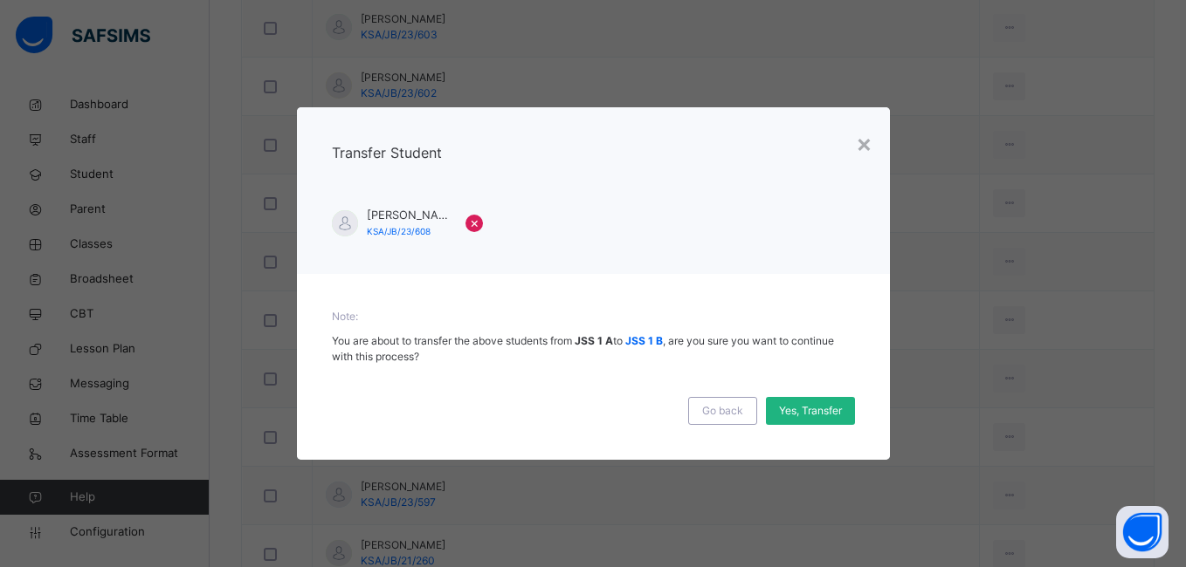
click at [811, 416] on span "Yes, Transfer" at bounding box center [810, 411] width 63 height 16
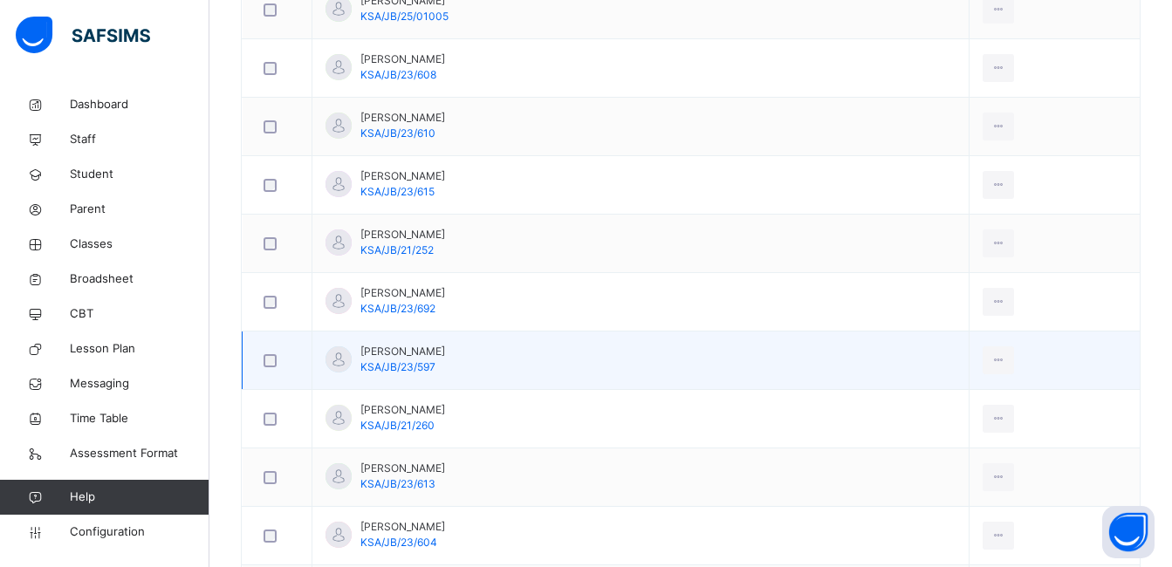
scroll to position [806, 0]
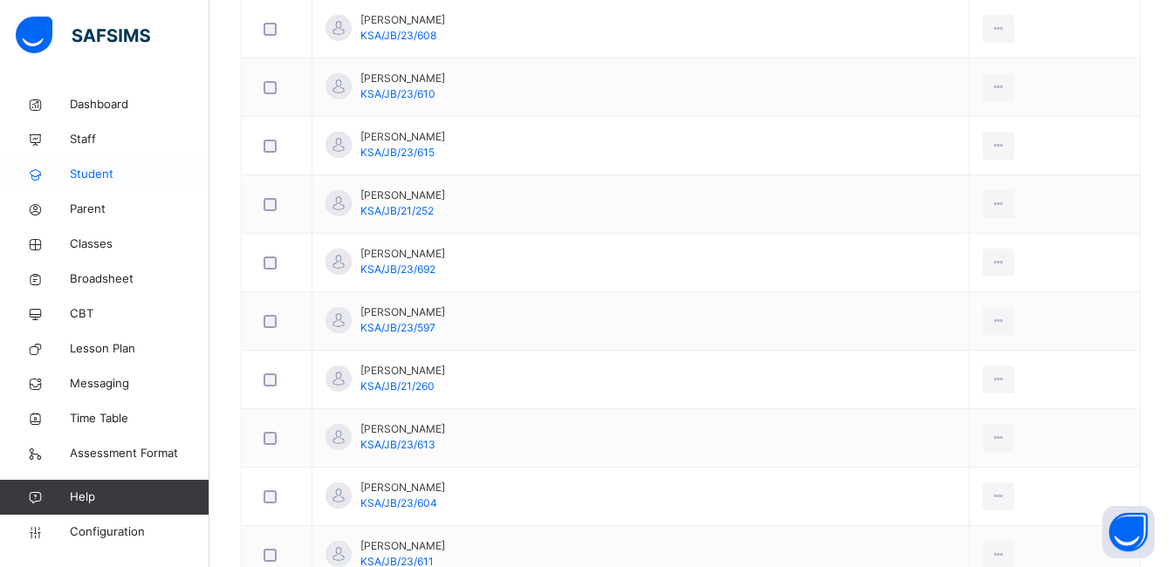
click at [94, 175] on span "Student" at bounding box center [140, 174] width 140 height 17
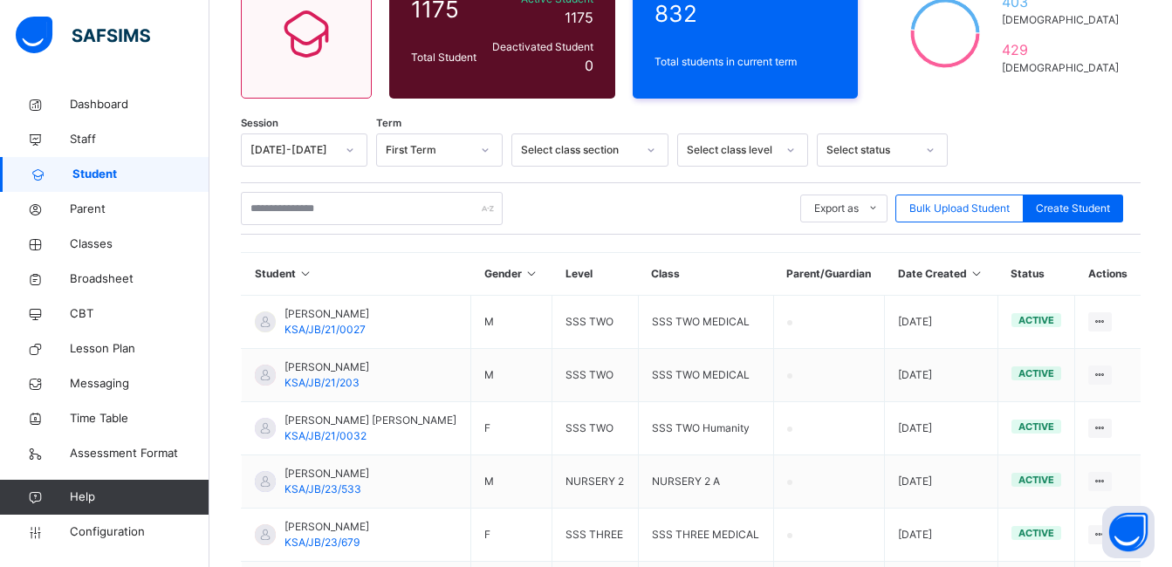
scroll to position [113, 0]
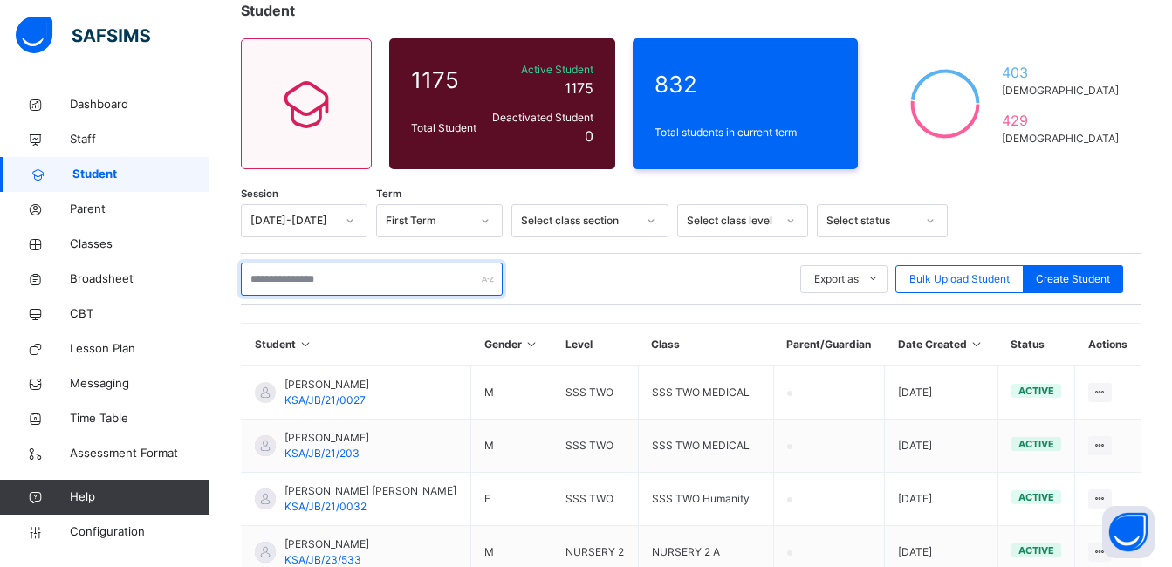
click at [341, 285] on input "text" at bounding box center [372, 279] width 262 height 33
type input "**********"
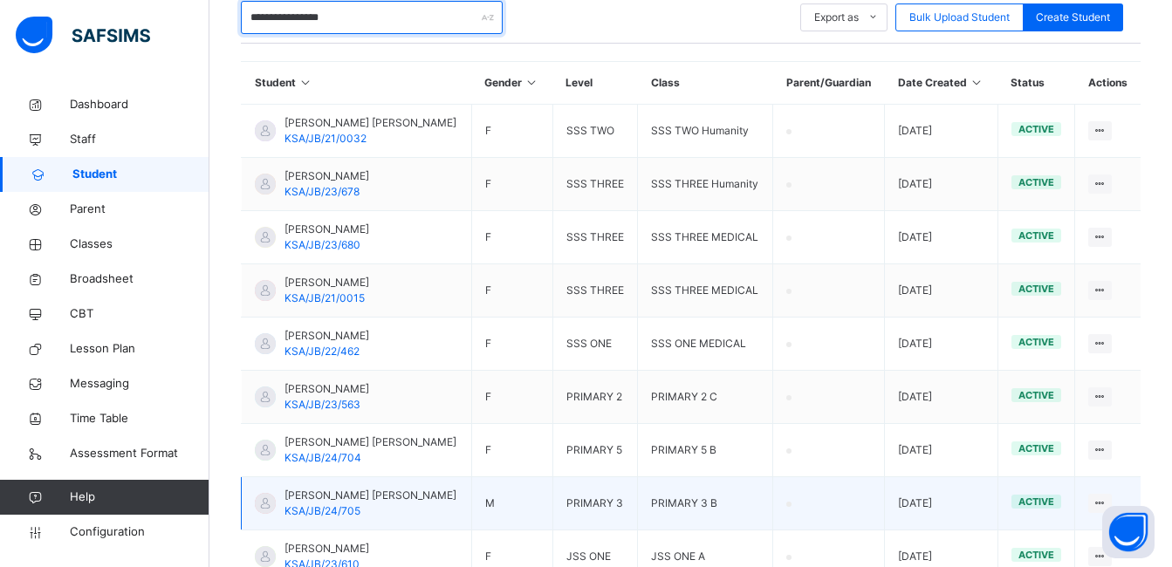
scroll to position [463, 0]
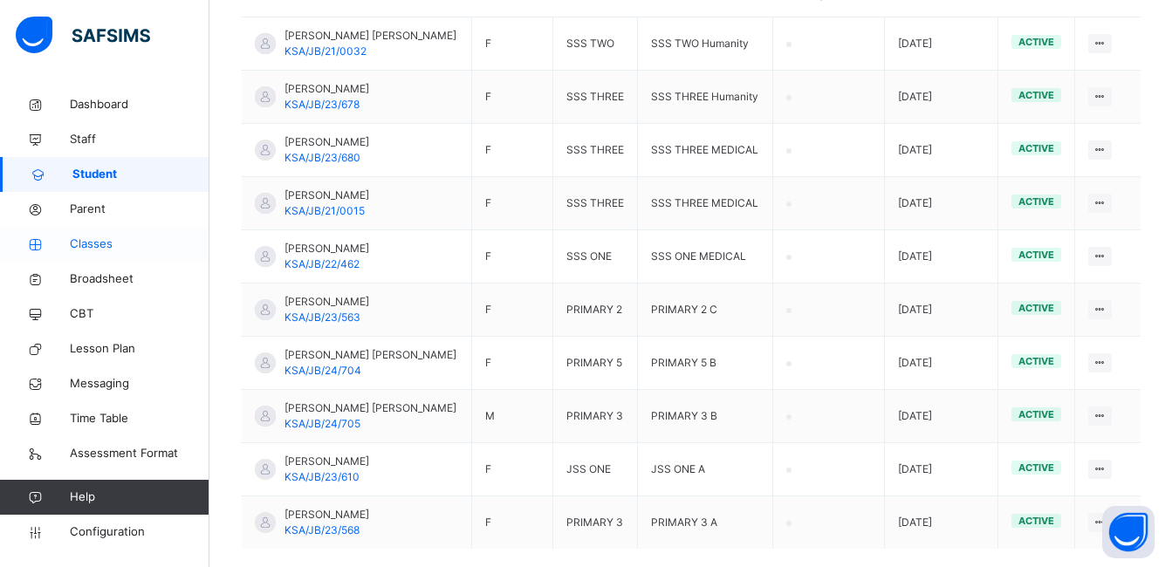
click at [87, 246] on span "Classes" at bounding box center [140, 244] width 140 height 17
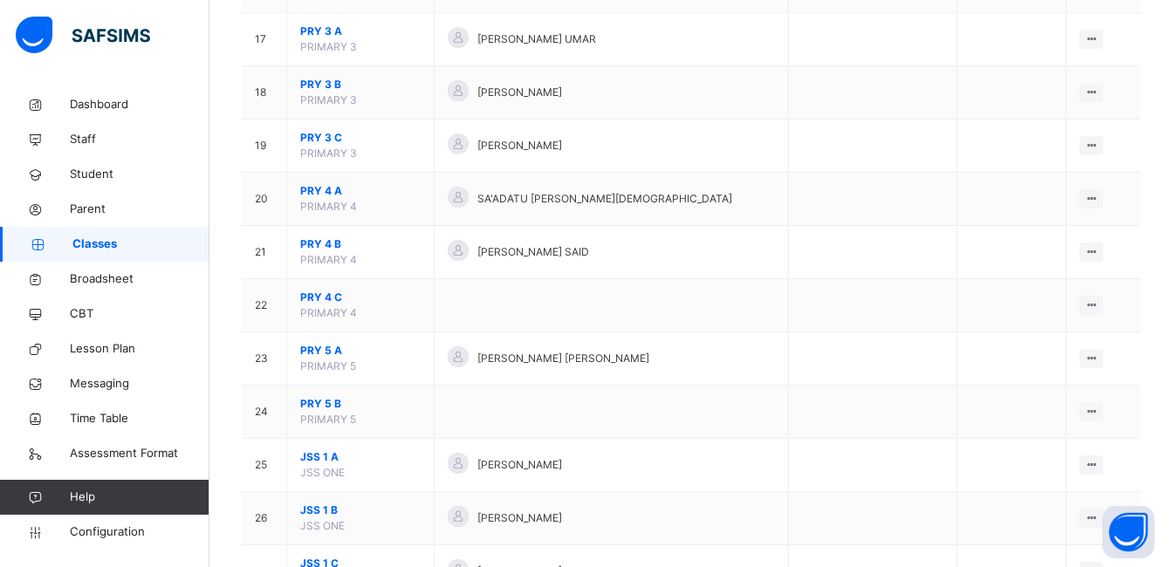
scroll to position [1048, 0]
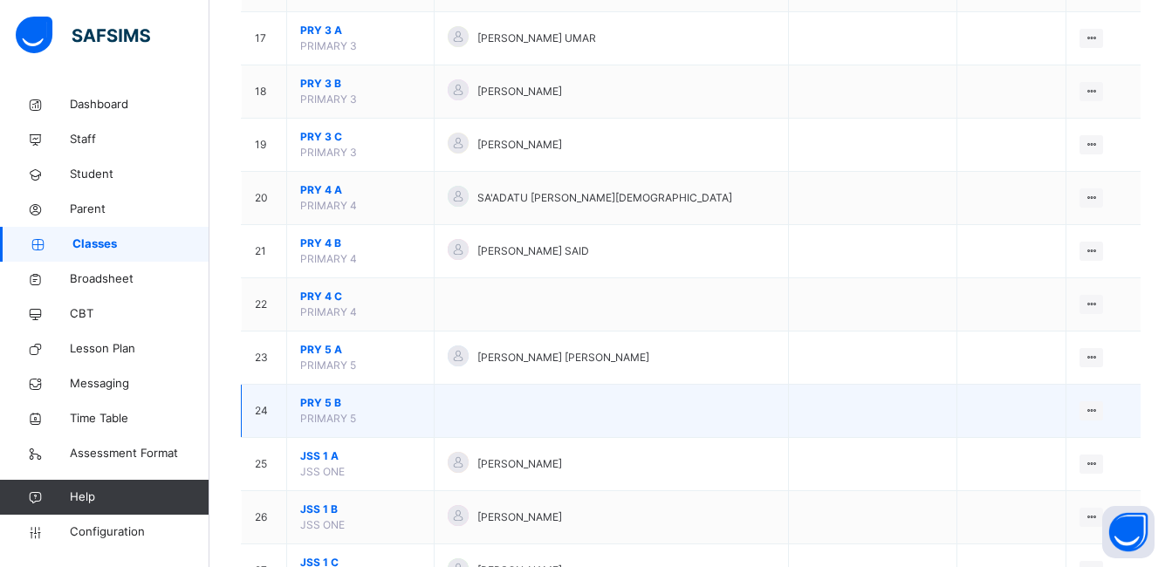
click at [312, 402] on span "PRY 5 B" at bounding box center [360, 403] width 120 height 16
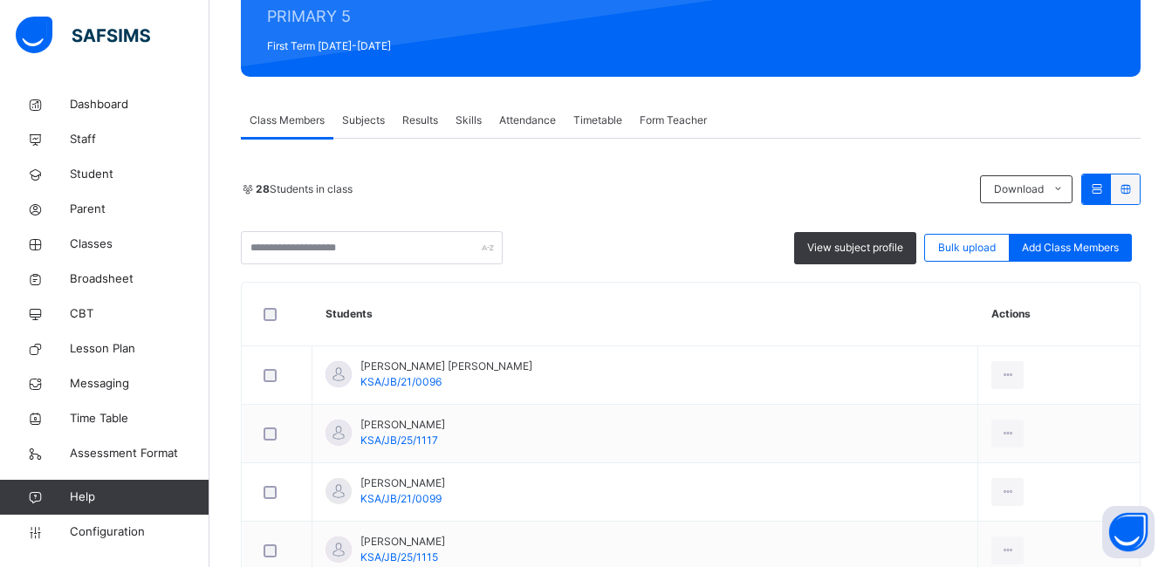
scroll to position [786, 0]
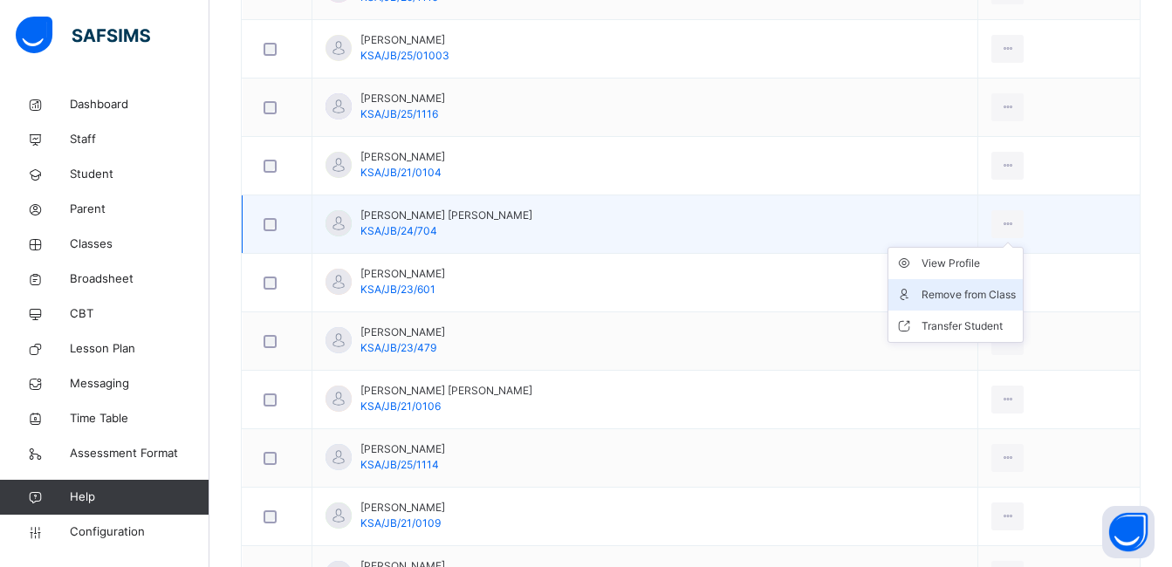
click at [966, 297] on div "Remove from Class" at bounding box center [969, 294] width 94 height 17
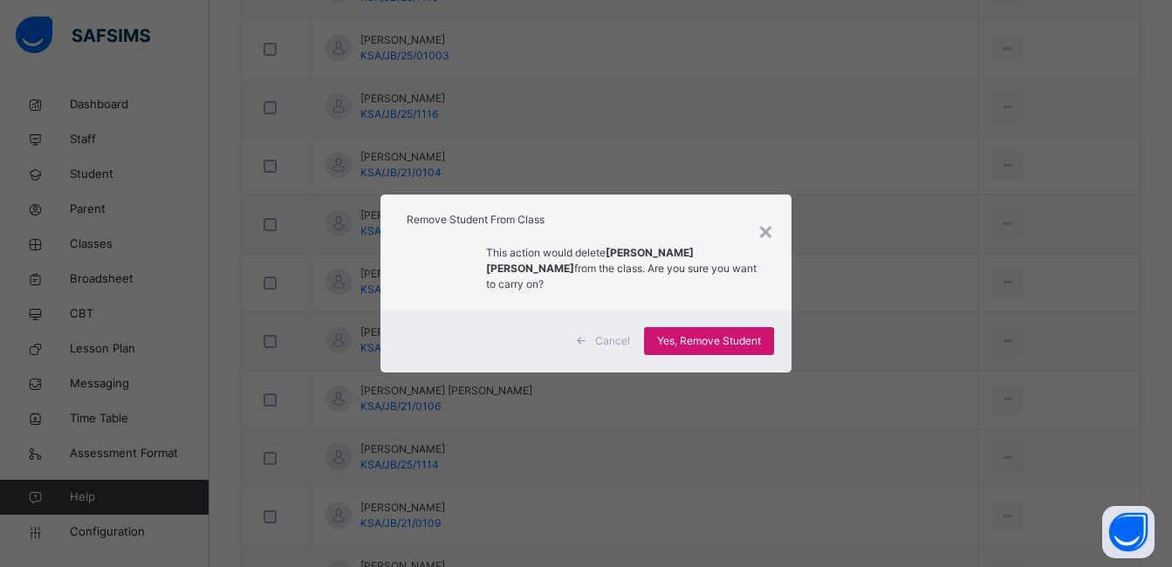
click at [718, 335] on span "Yes, Remove Student" at bounding box center [709, 341] width 104 height 16
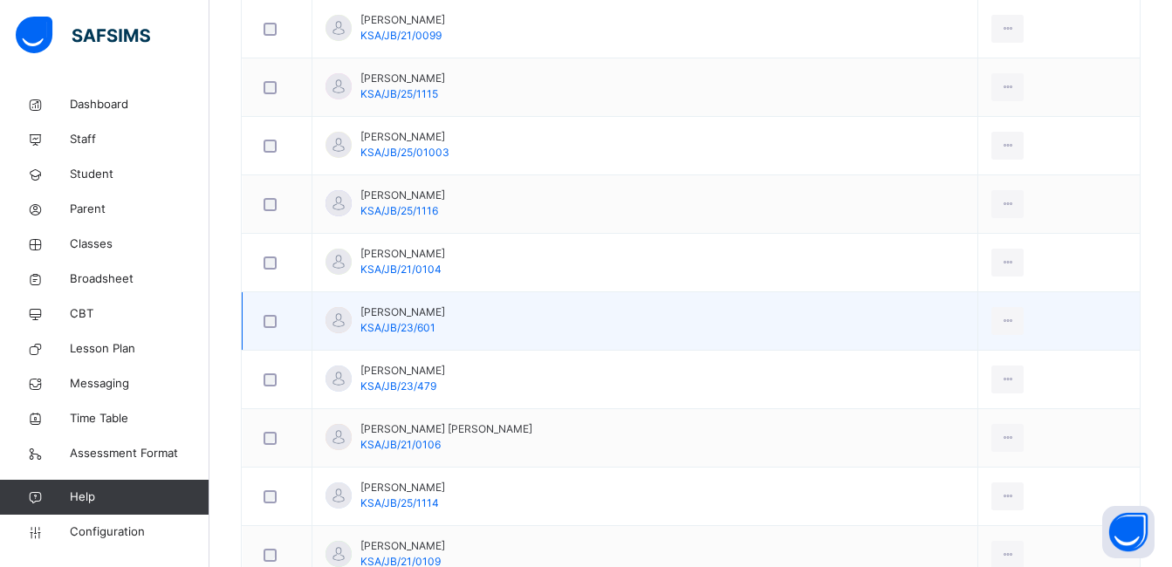
scroll to position [698, 0]
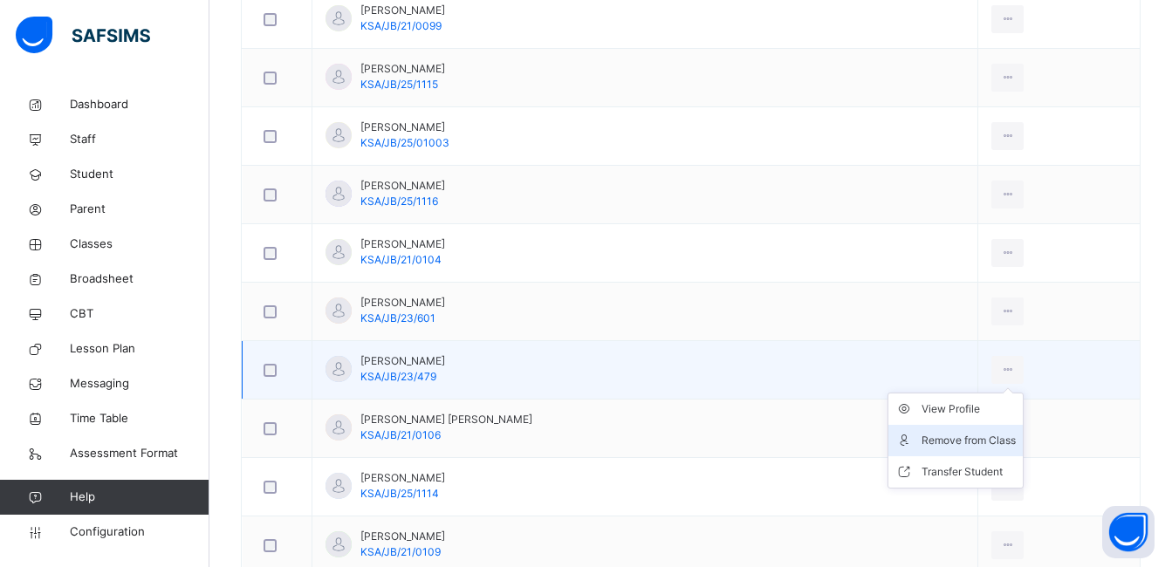
click at [948, 441] on div "Remove from Class" at bounding box center [969, 440] width 94 height 17
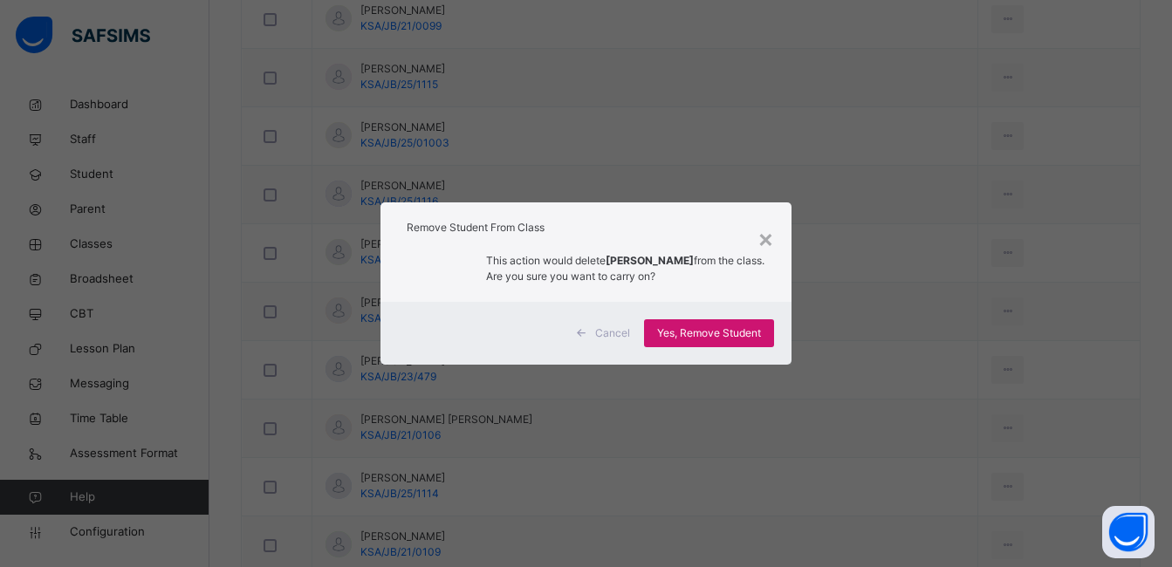
click at [724, 331] on span "Yes, Remove Student" at bounding box center [709, 334] width 104 height 16
click at [737, 336] on span "Yes, Remove Student" at bounding box center [709, 334] width 104 height 16
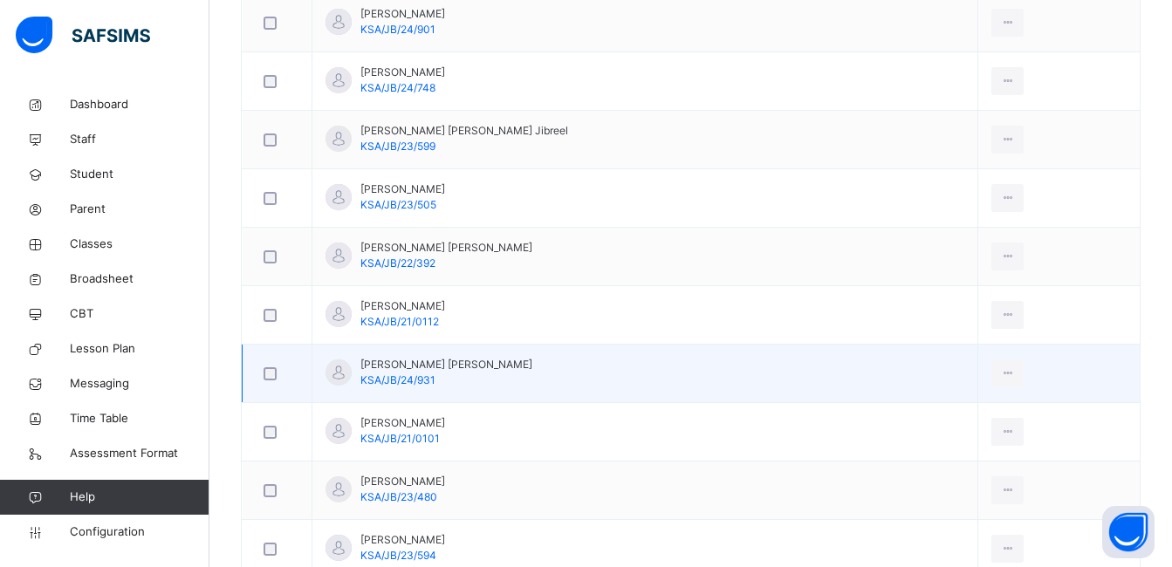
scroll to position [1222, 0]
click at [954, 443] on div "Remove from Class" at bounding box center [969, 443] width 94 height 17
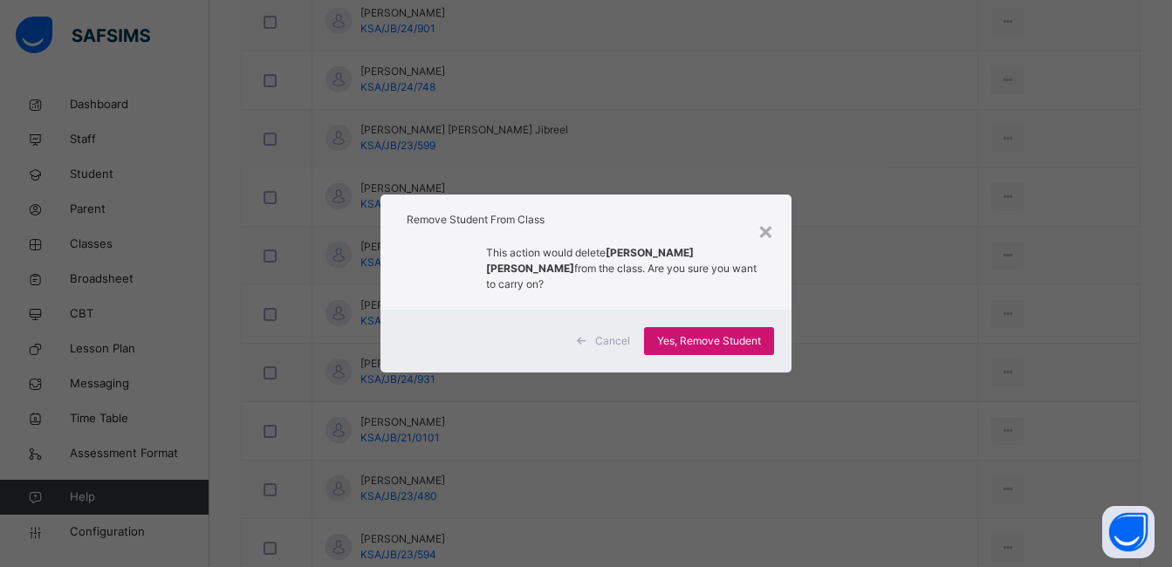
click at [738, 336] on span "Yes, Remove Student" at bounding box center [709, 341] width 104 height 16
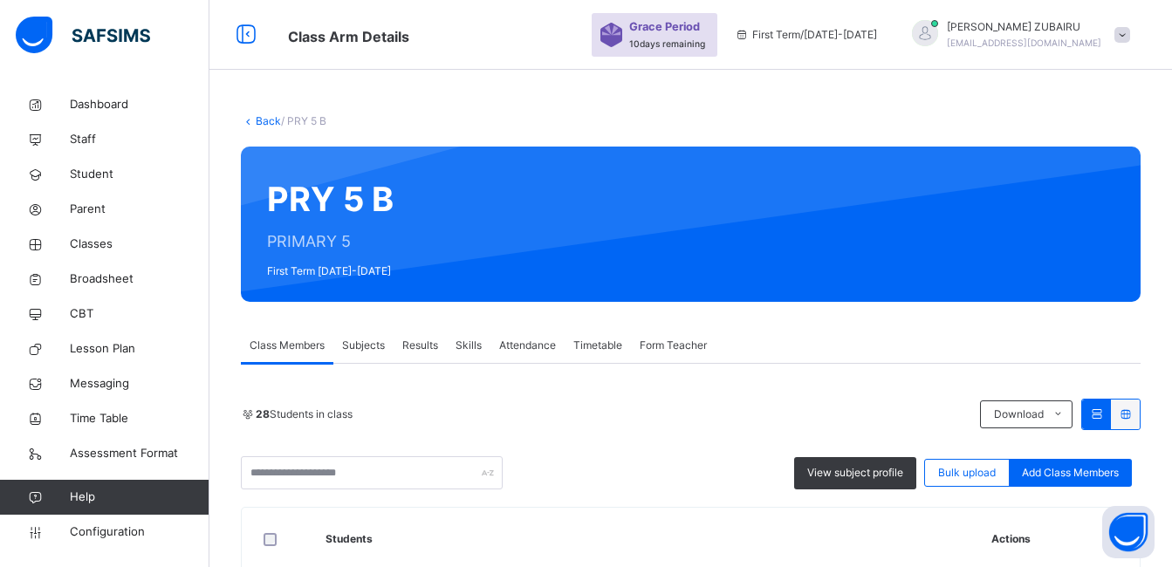
scroll to position [873, 0]
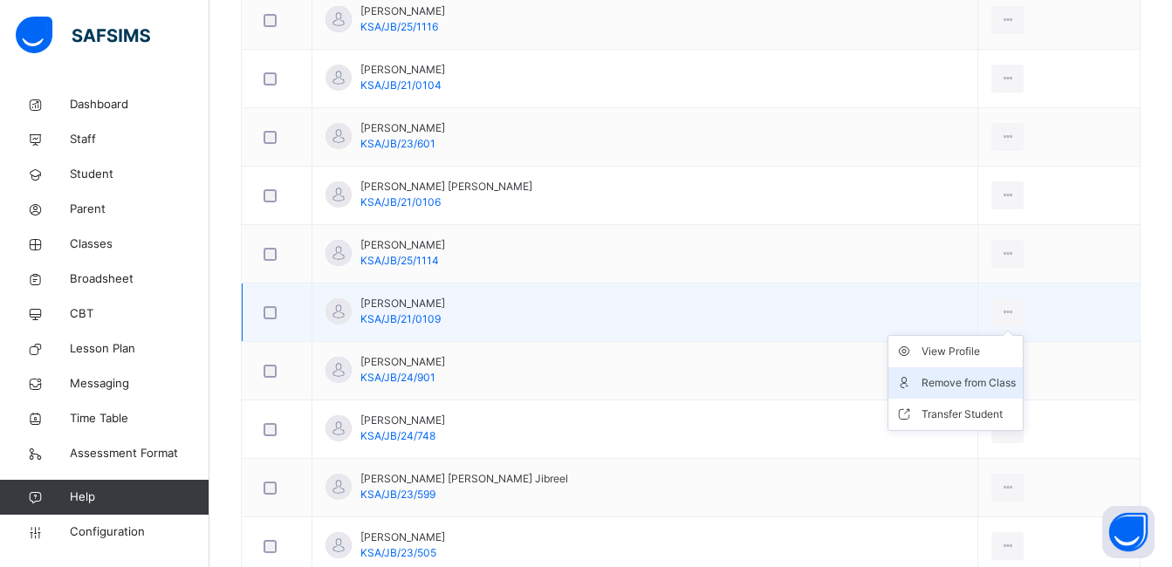
click at [958, 387] on div "Remove from Class" at bounding box center [969, 383] width 94 height 17
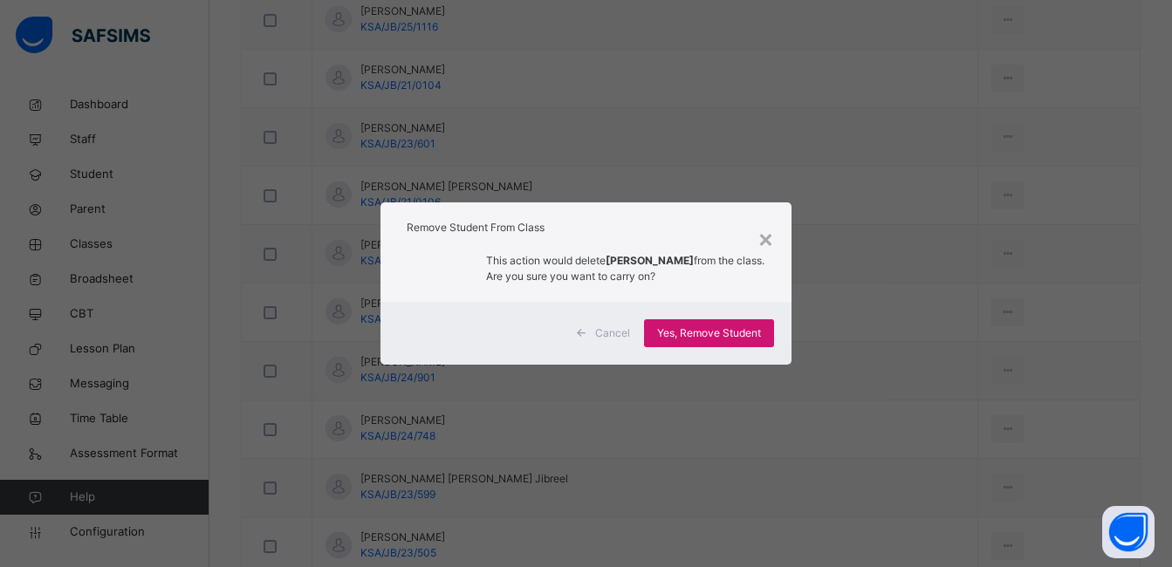
click at [707, 334] on span "Yes, Remove Student" at bounding box center [709, 334] width 104 height 16
click at [707, 334] on div "Yes, Remove Student" at bounding box center [709, 334] width 130 height 28
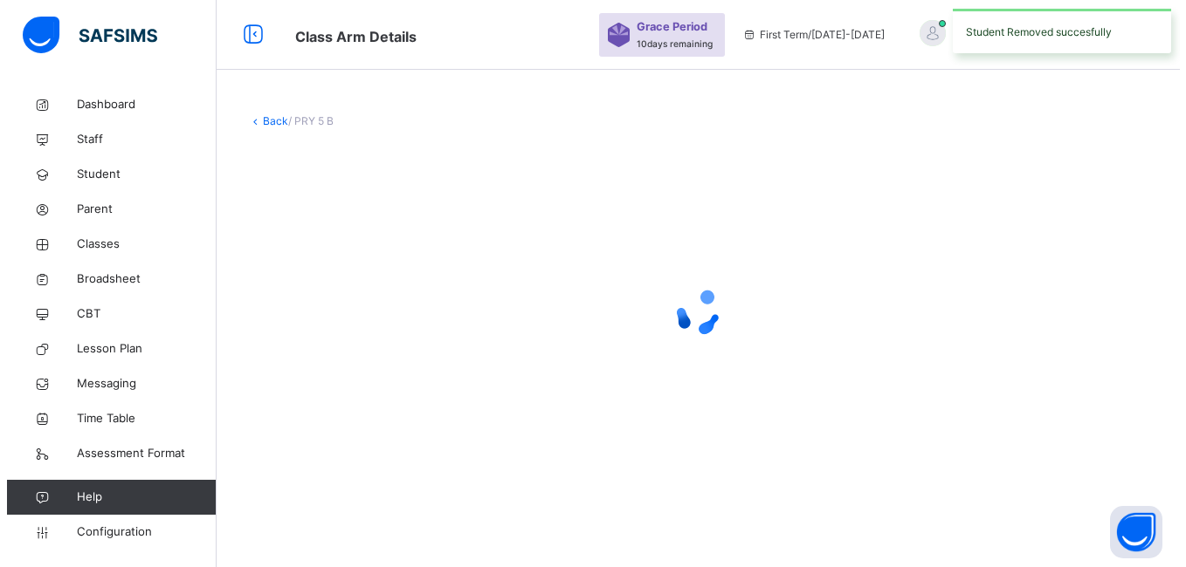
scroll to position [0, 0]
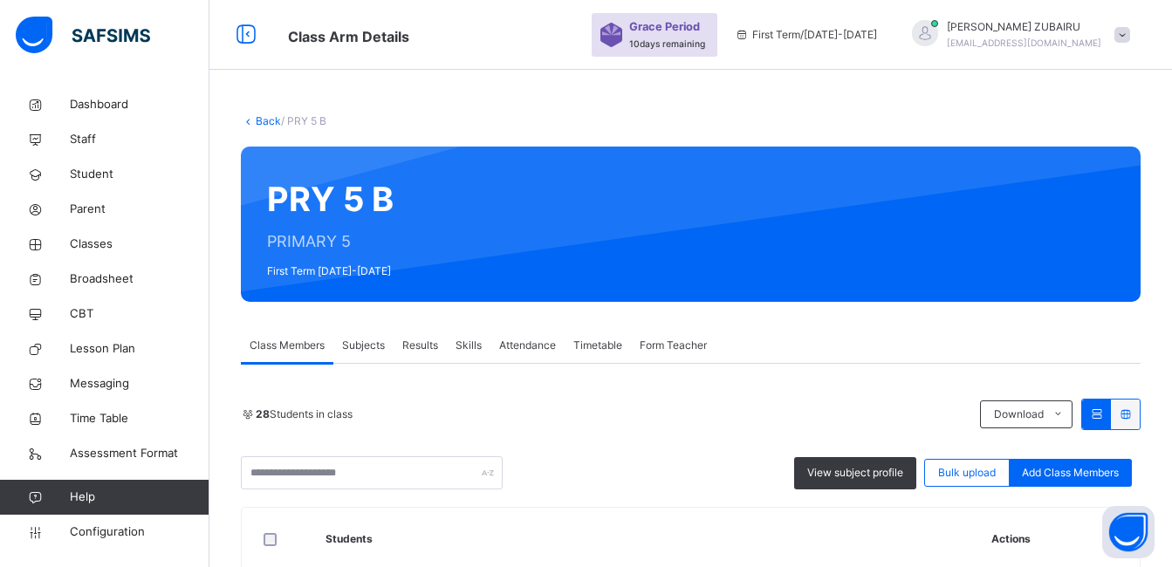
click at [258, 123] on link "Back" at bounding box center [268, 120] width 25 height 13
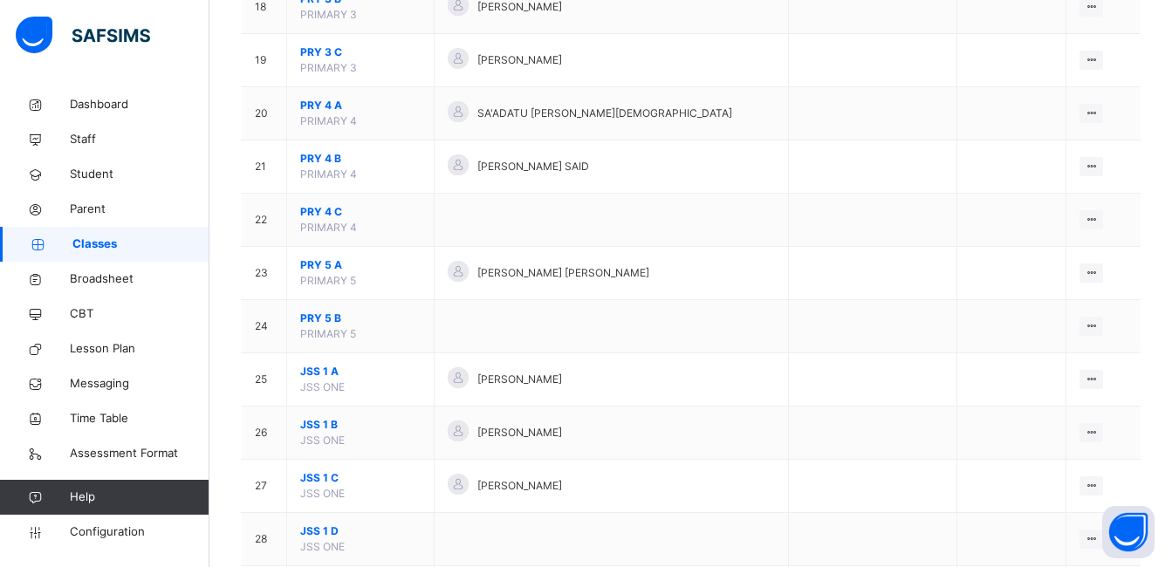
scroll to position [1135, 0]
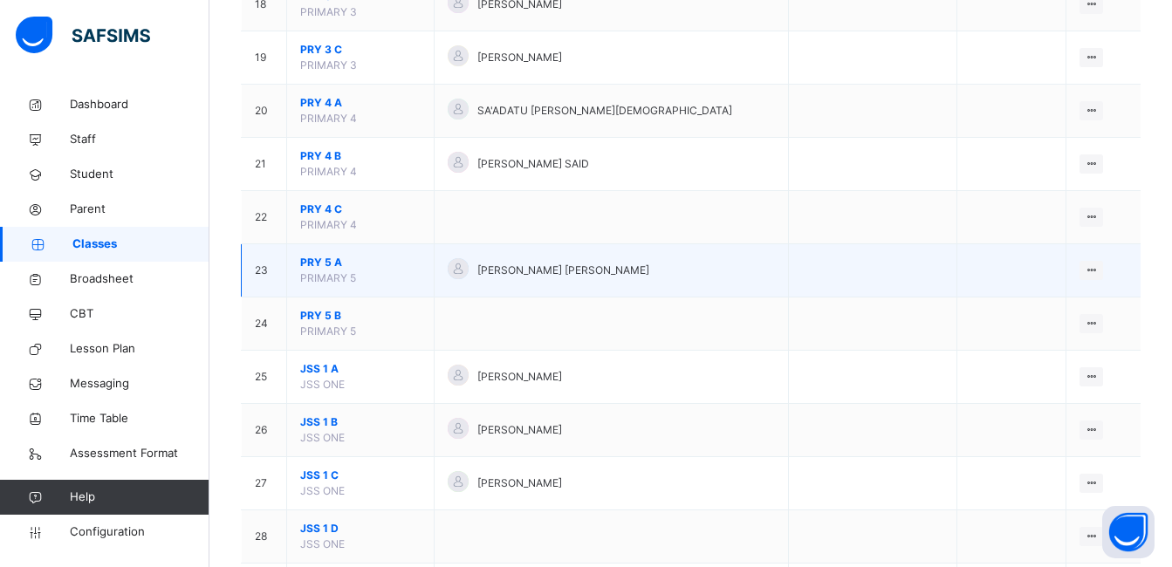
click at [316, 261] on span "PRY 5 A" at bounding box center [360, 263] width 120 height 16
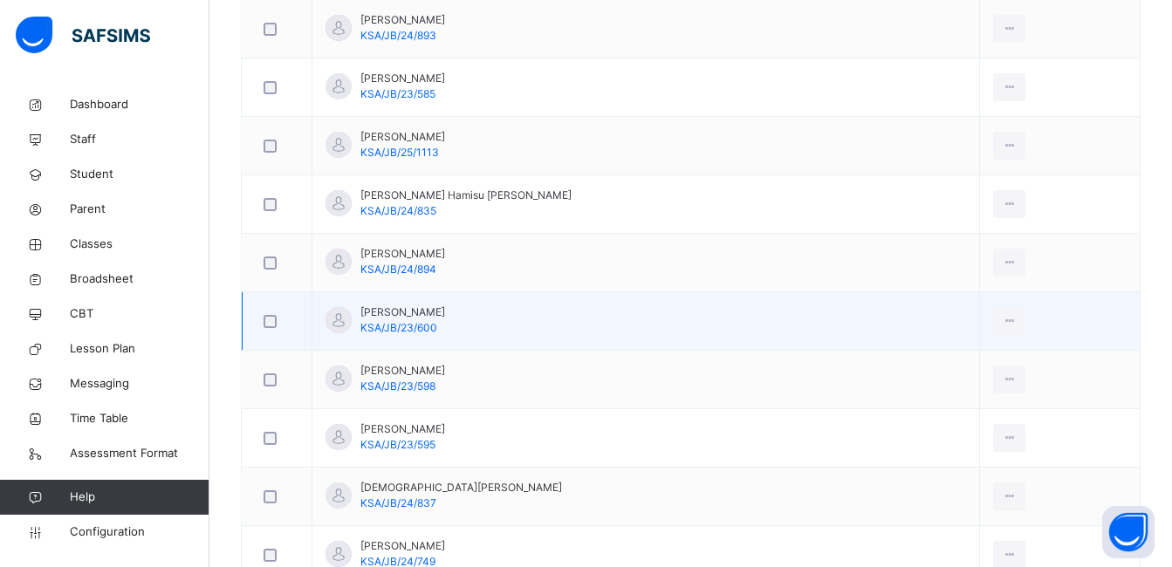
scroll to position [873, 0]
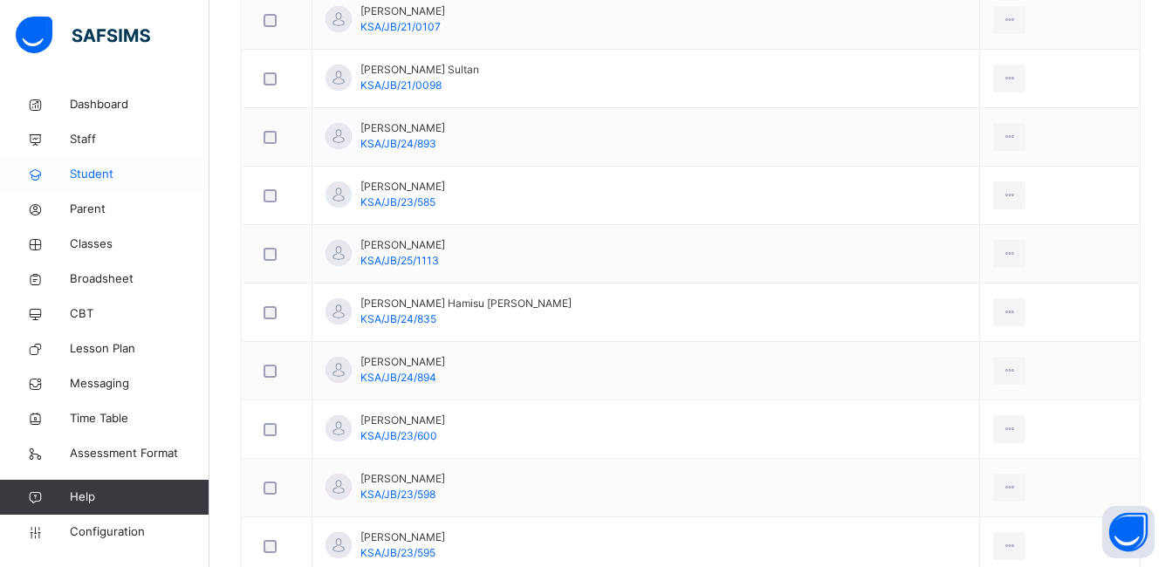
click at [110, 171] on span "Student" at bounding box center [140, 174] width 140 height 17
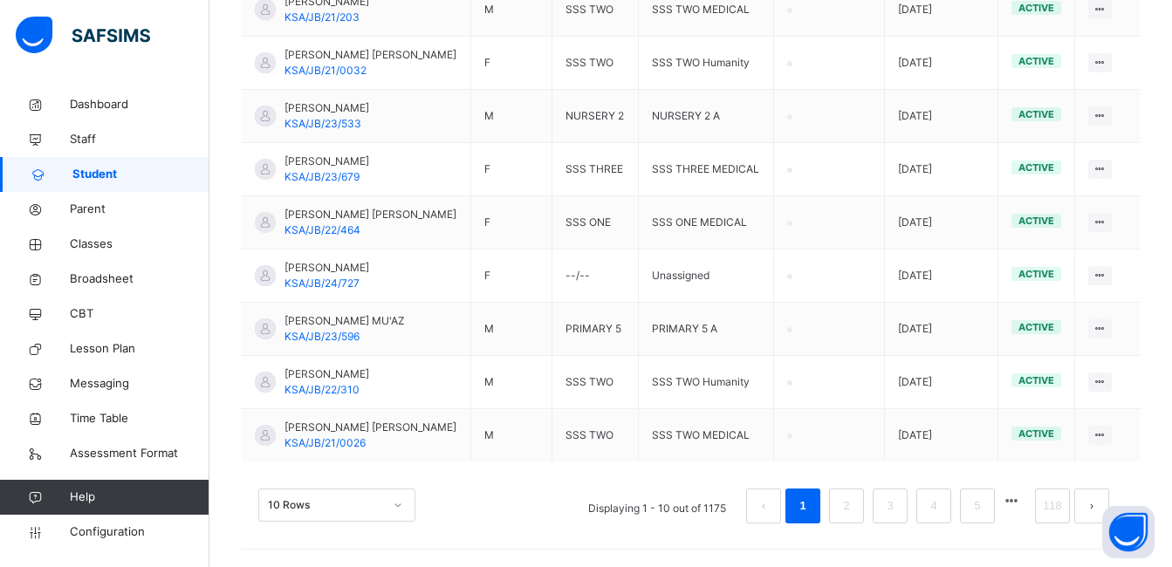
scroll to position [95, 0]
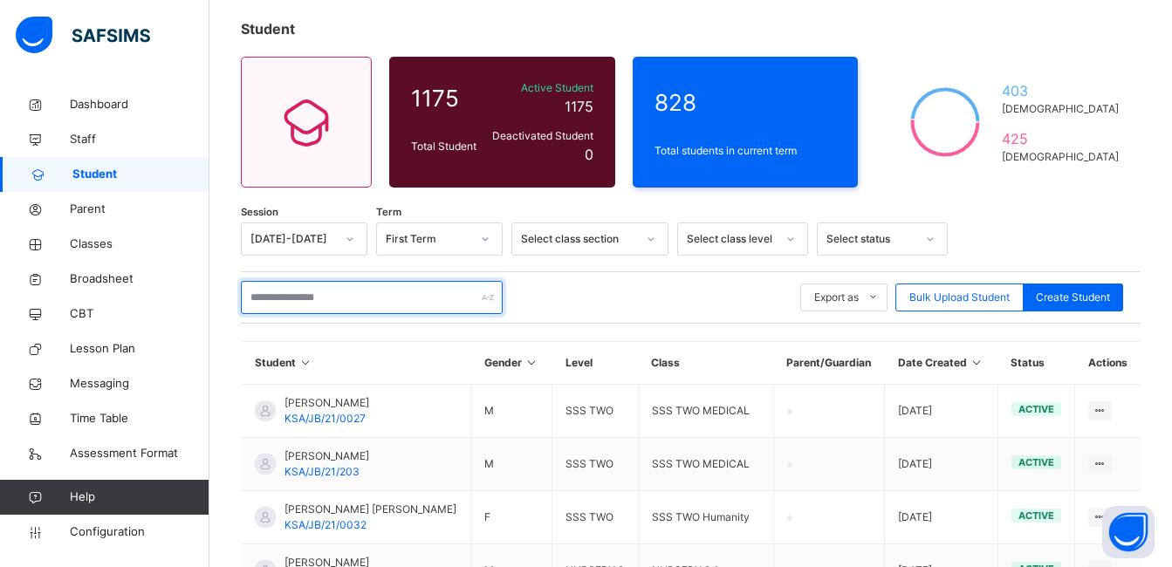
click at [366, 314] on input "text" at bounding box center [372, 297] width 262 height 33
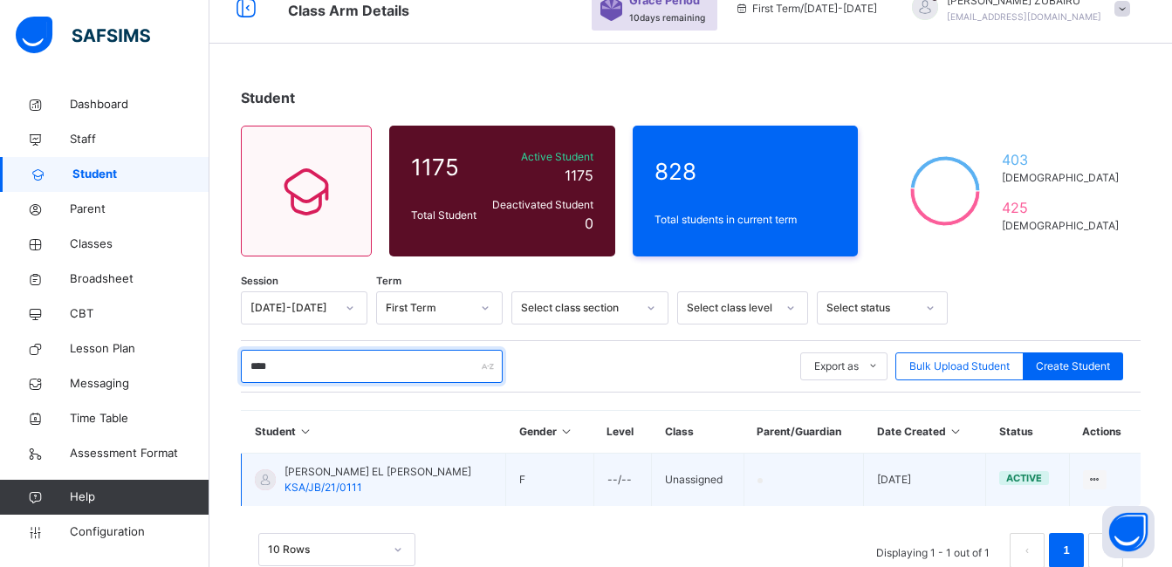
scroll to position [71, 0]
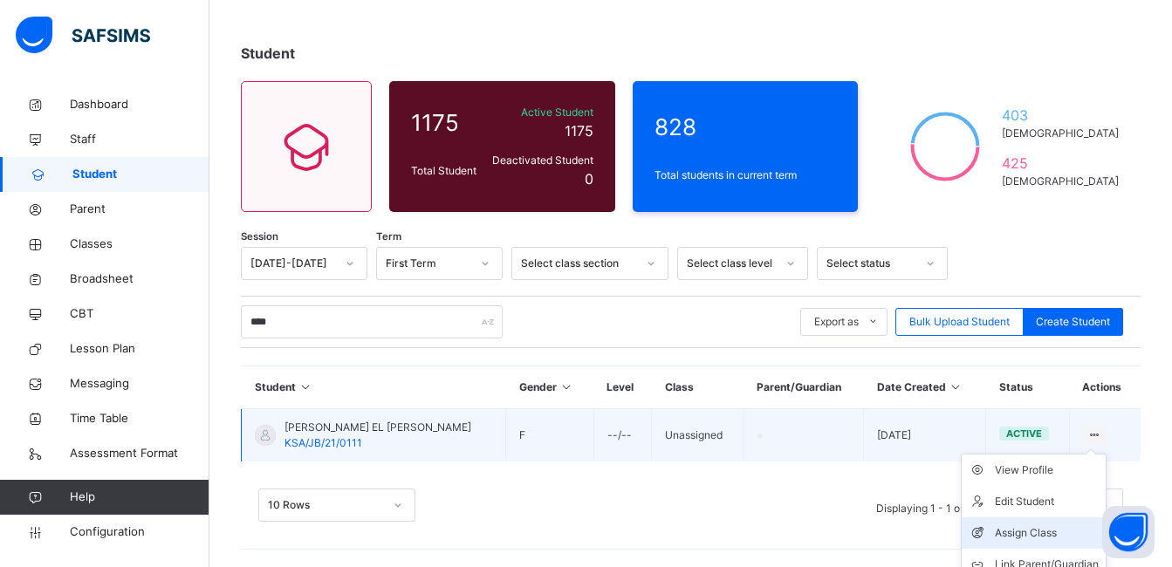
click at [1041, 528] on div "Assign Class" at bounding box center [1047, 533] width 104 height 17
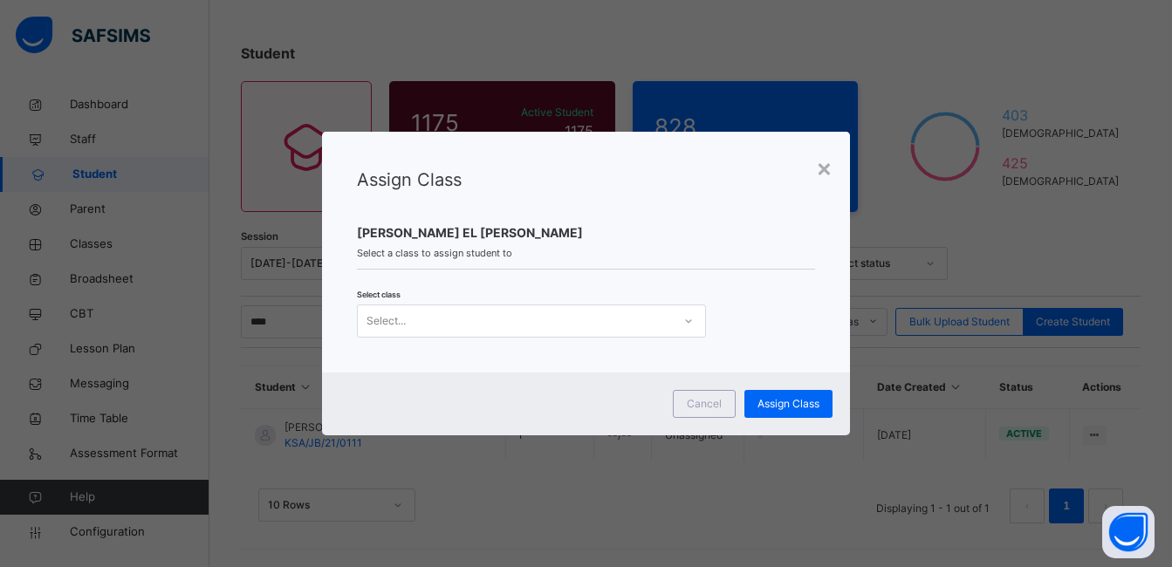
click at [676, 320] on div at bounding box center [689, 321] width 30 height 28
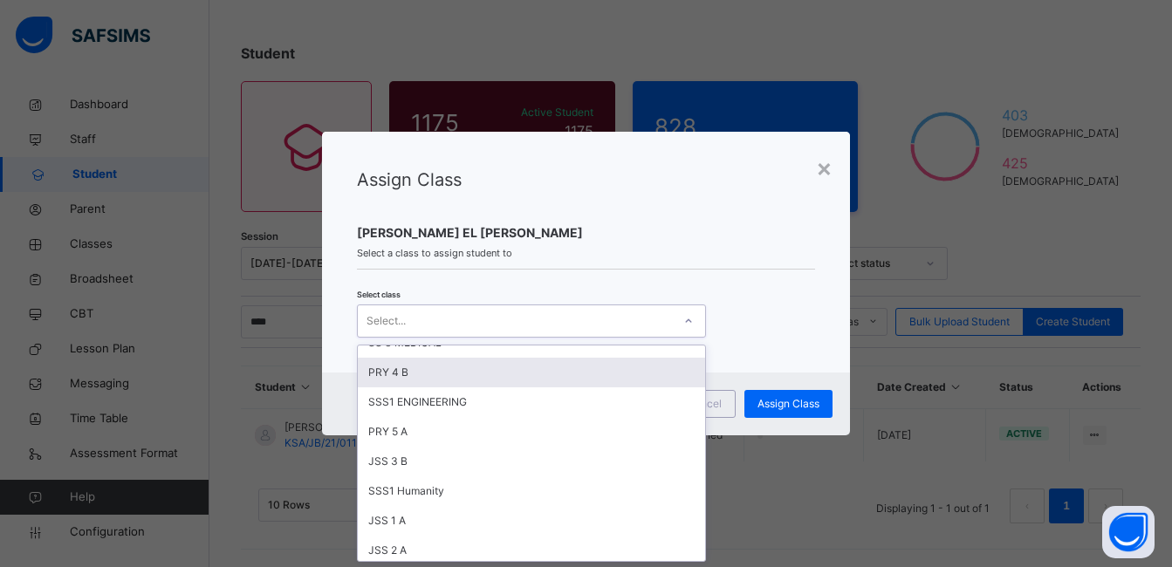
scroll to position [698, 0]
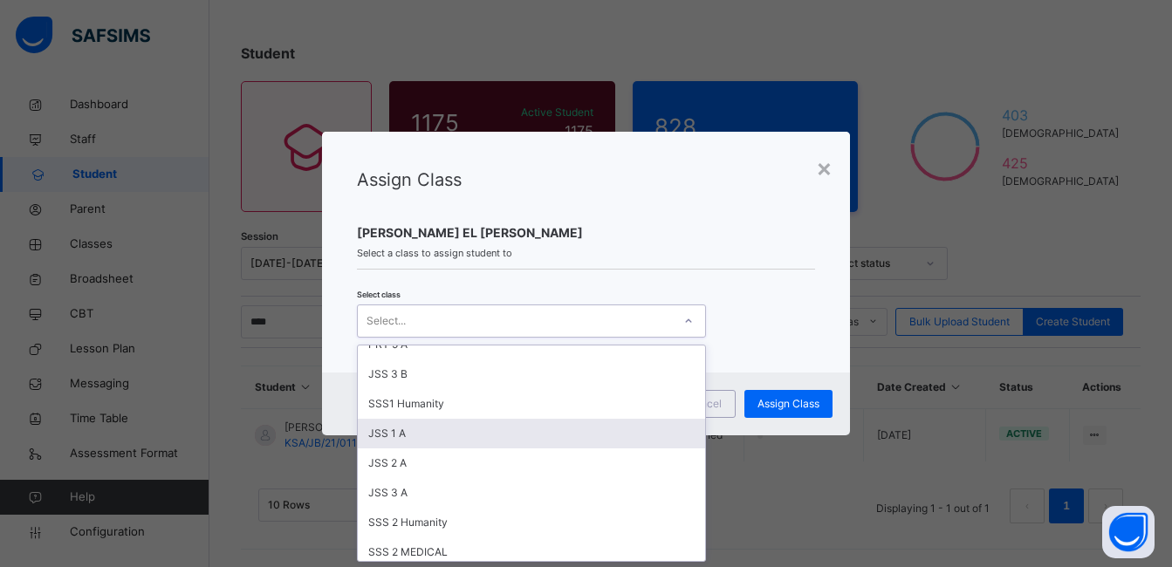
click at [456, 430] on div "JSS 1 A" at bounding box center [531, 434] width 347 height 30
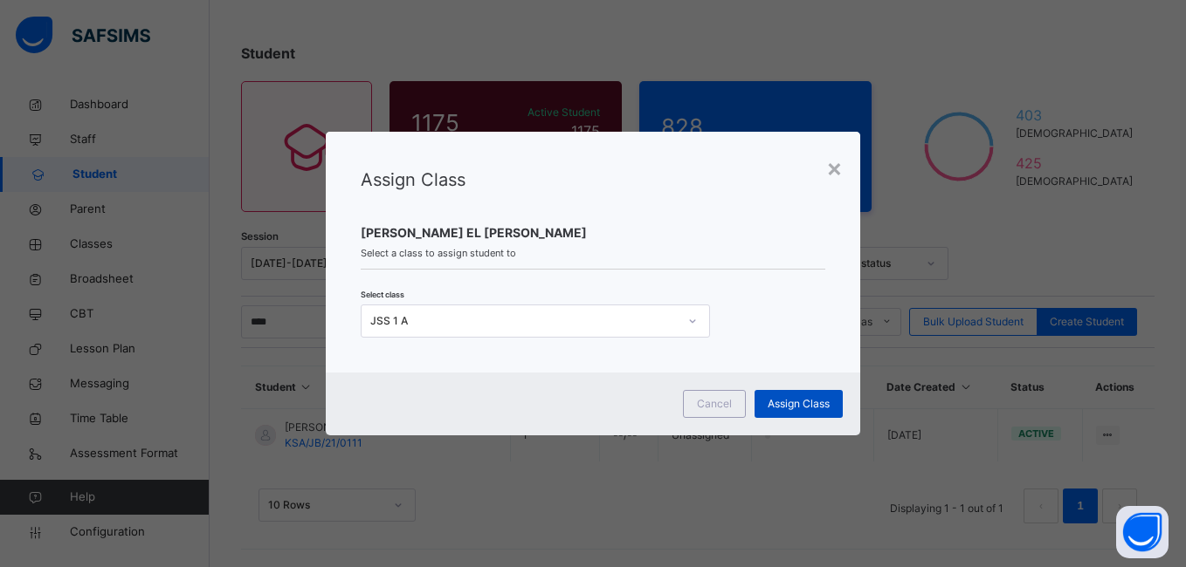
click at [797, 400] on span "Assign Class" at bounding box center [798, 404] width 62 height 16
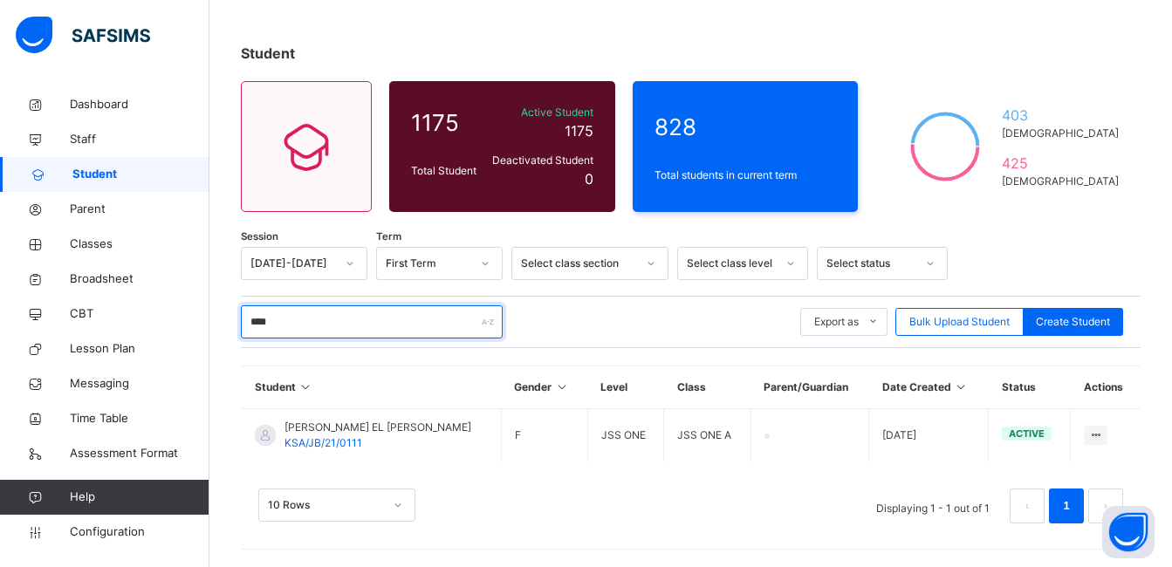
click at [332, 324] on input "****" at bounding box center [372, 322] width 262 height 33
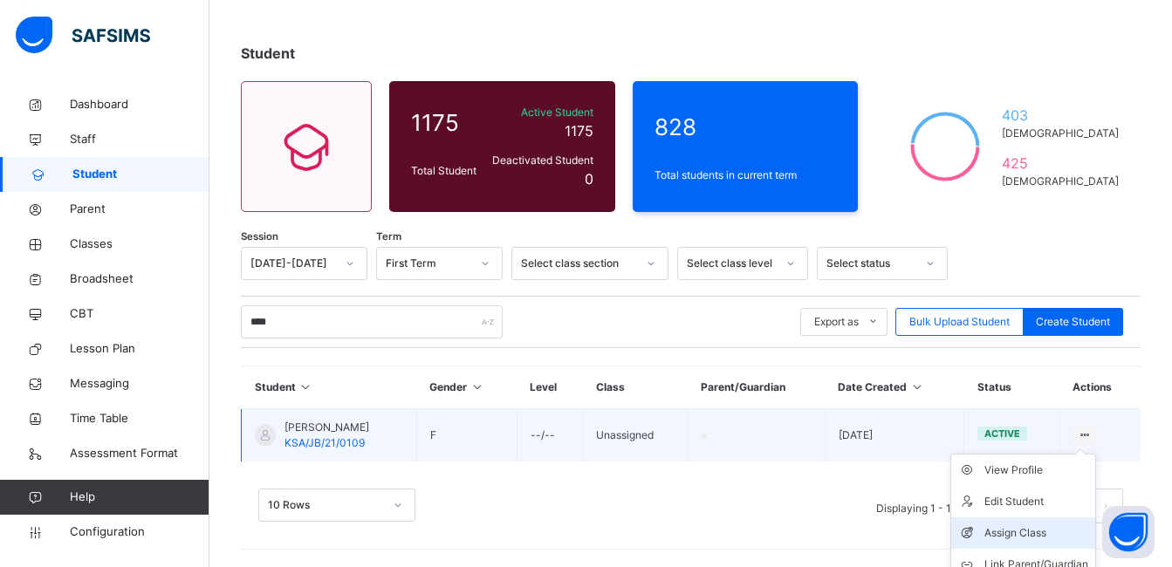
click at [1027, 531] on div "Assign Class" at bounding box center [1037, 533] width 104 height 17
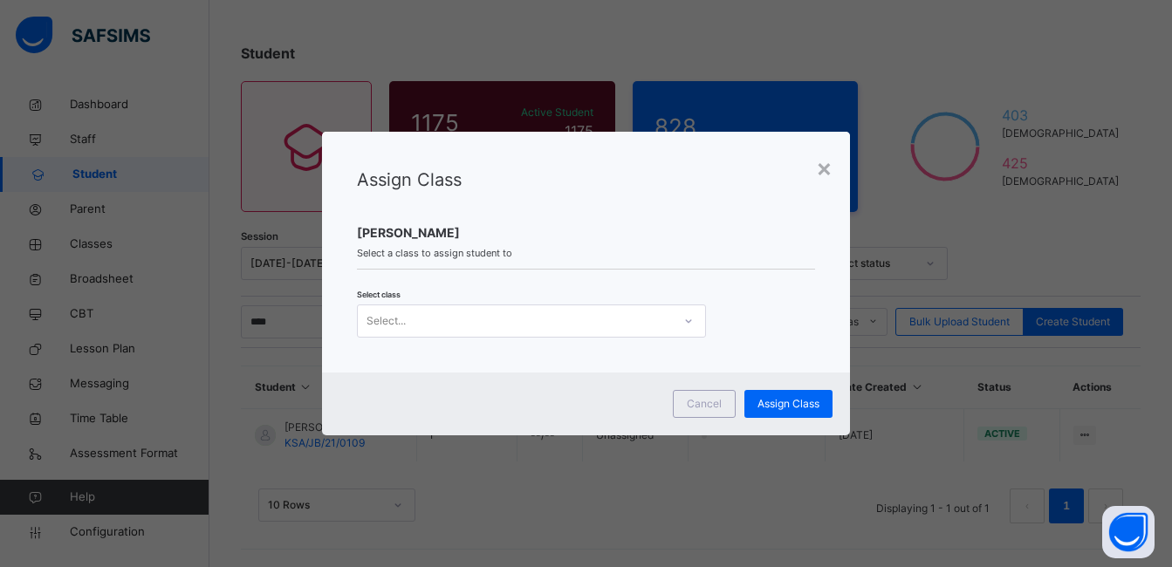
click at [687, 320] on icon at bounding box center [689, 321] width 10 height 17
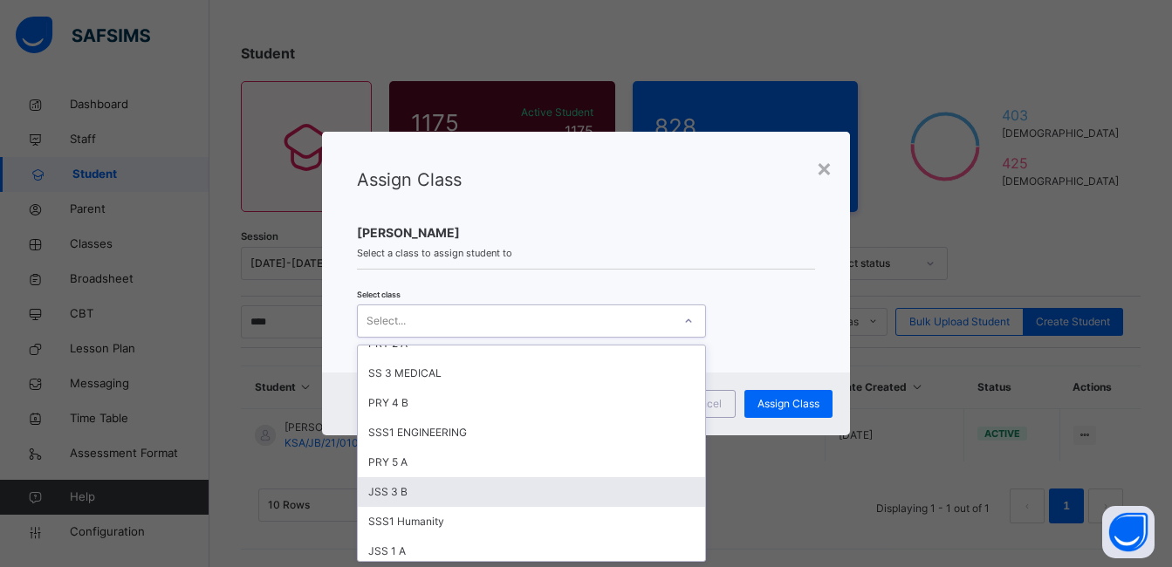
scroll to position [611, 0]
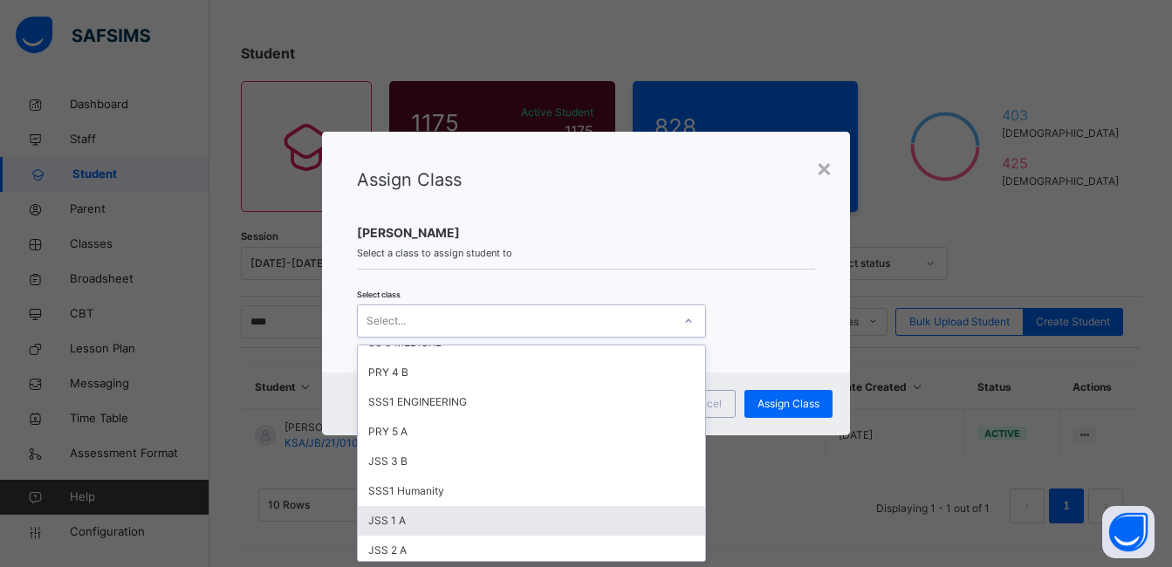
click at [498, 519] on div "JSS 1 A" at bounding box center [531, 521] width 347 height 30
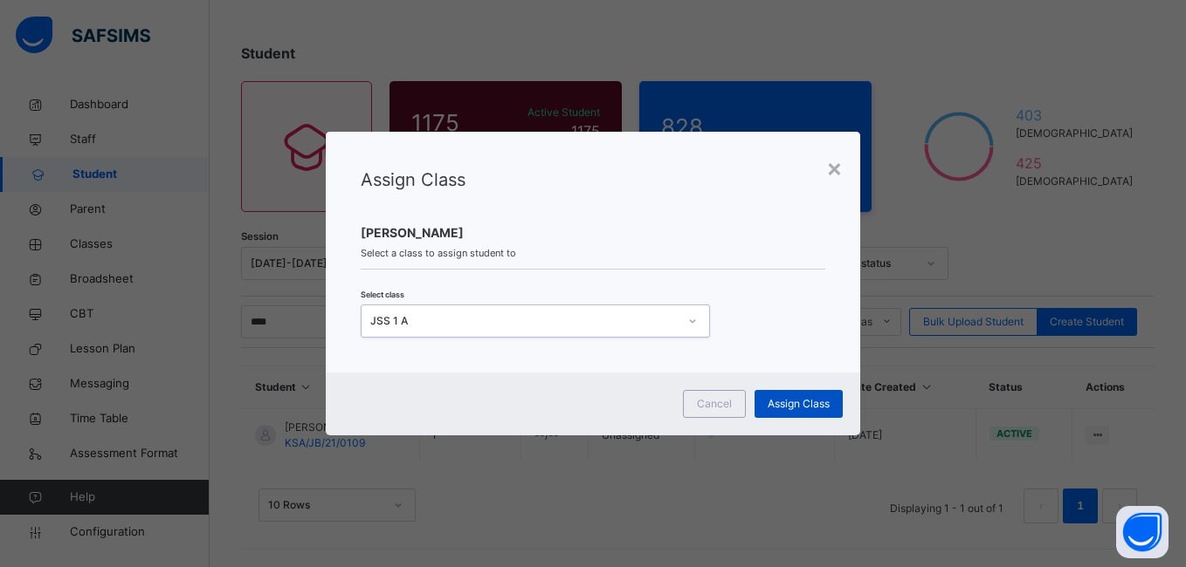
click at [803, 407] on span "Assign Class" at bounding box center [798, 404] width 62 height 16
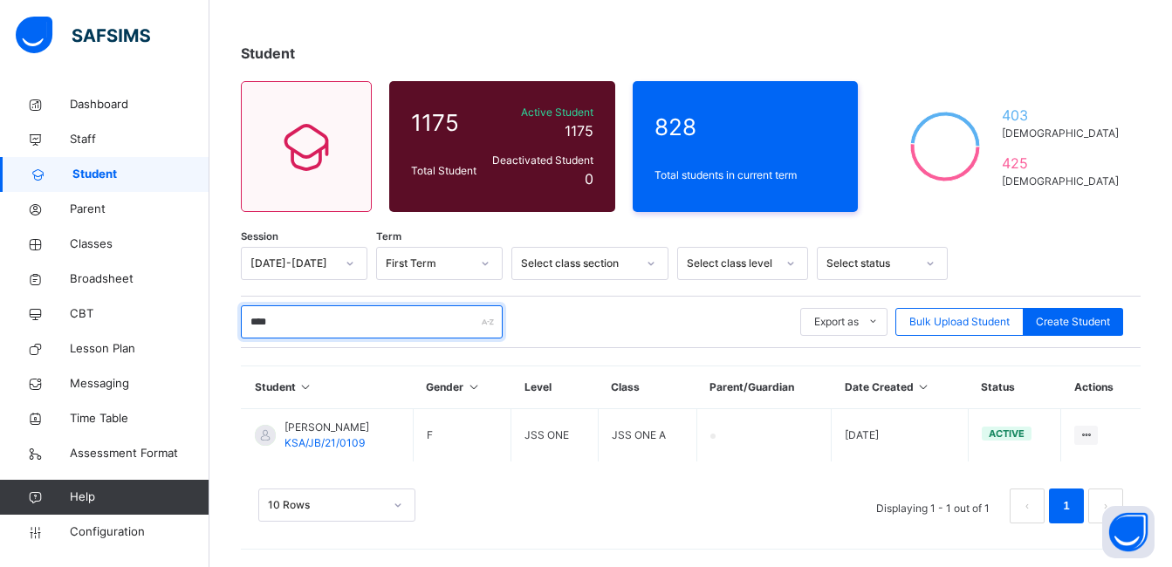
click at [324, 311] on input "****" at bounding box center [372, 322] width 262 height 33
type input "*"
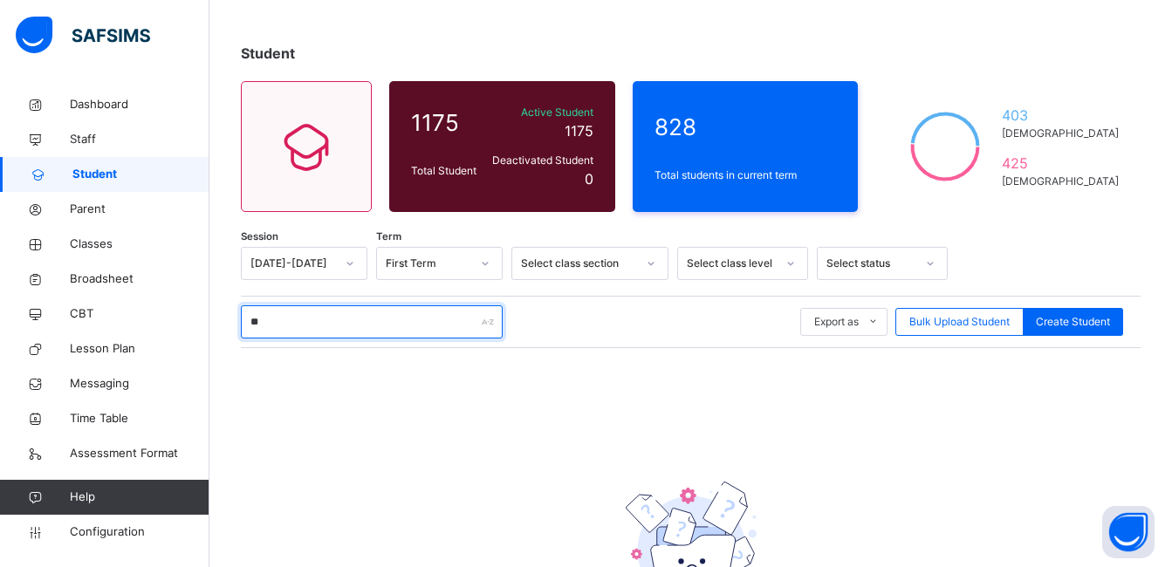
type input "*"
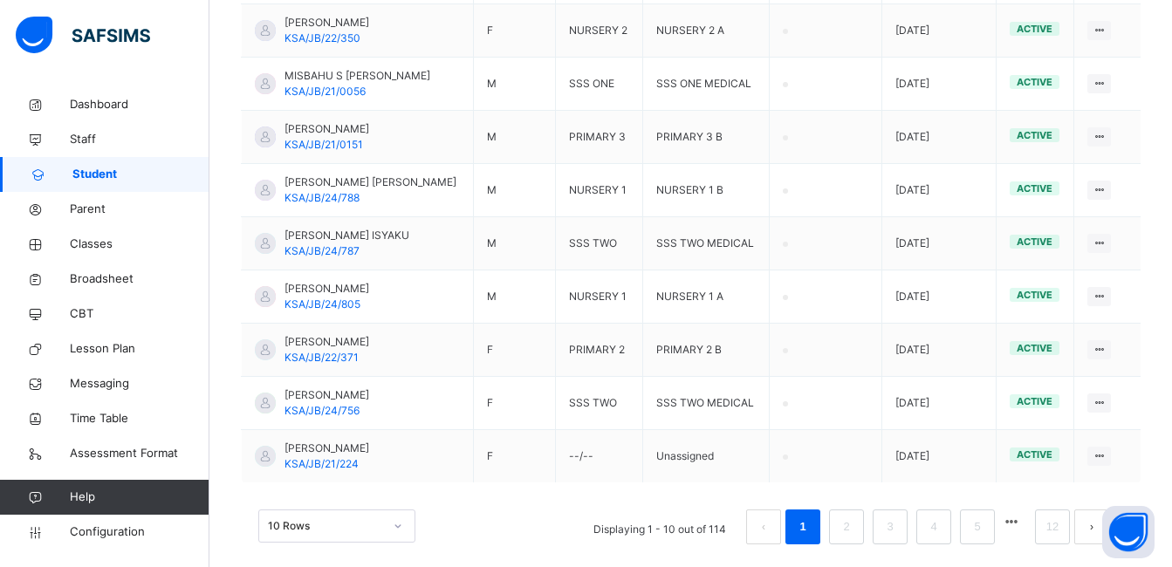
scroll to position [550, 0]
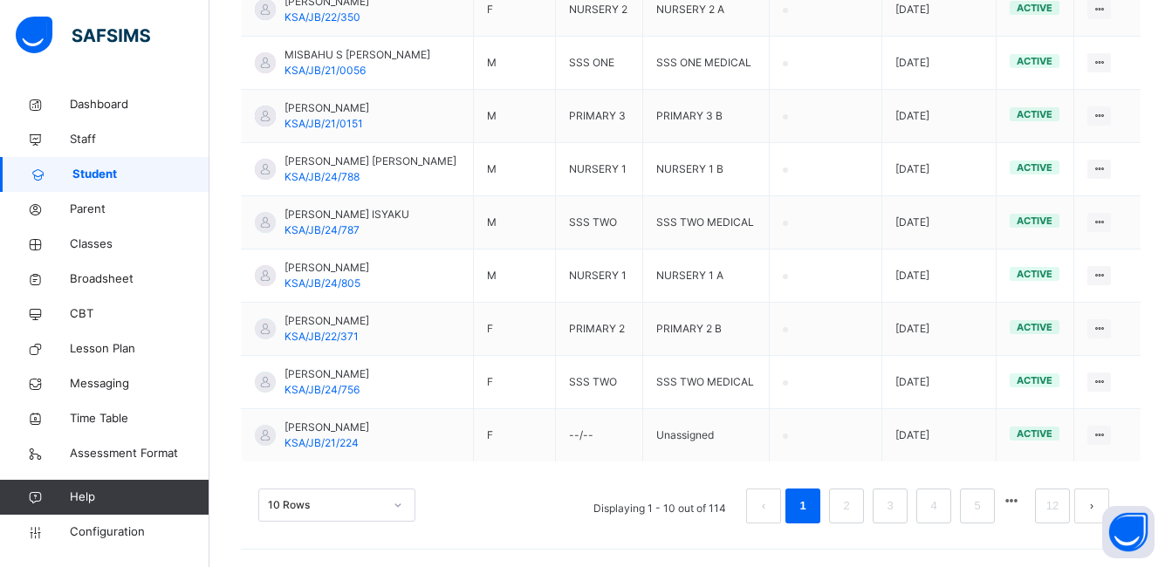
click at [394, 508] on div "10 Rows" at bounding box center [336, 505] width 157 height 33
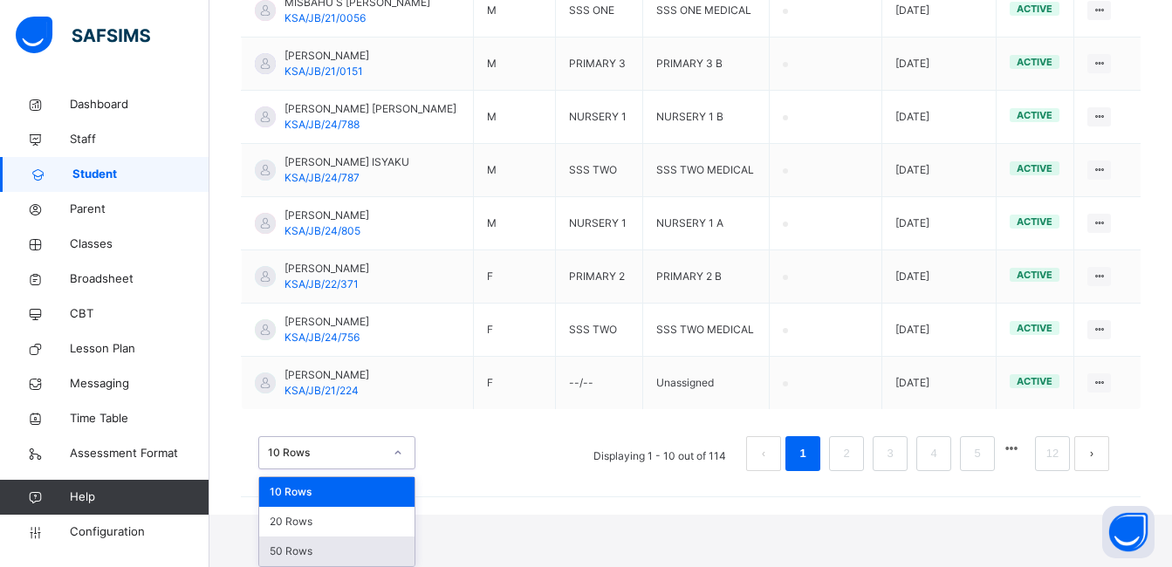
click at [370, 549] on div "50 Rows" at bounding box center [336, 552] width 155 height 30
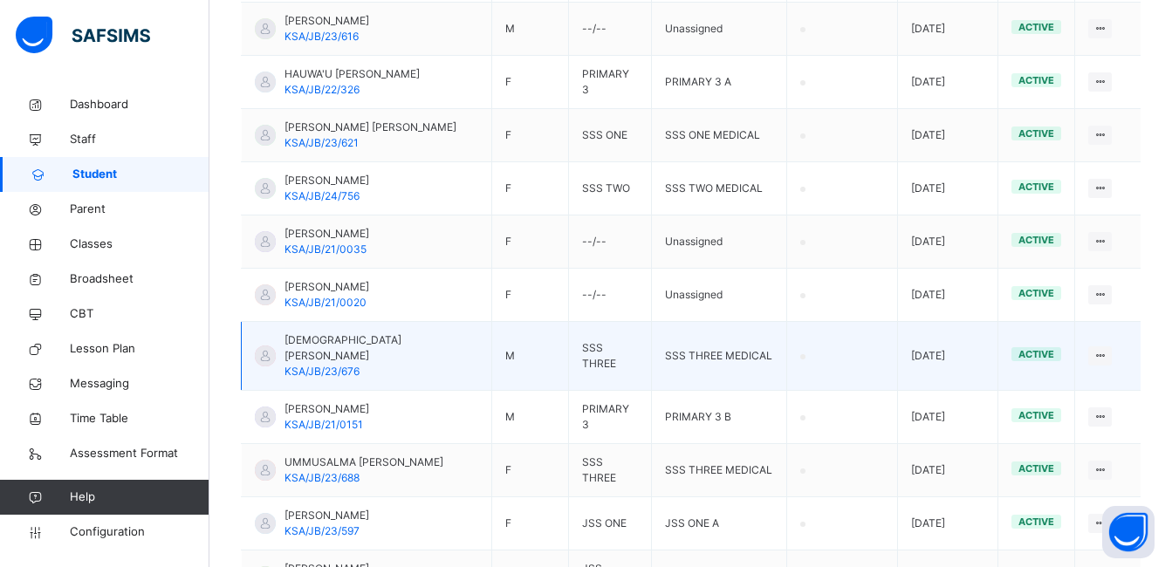
scroll to position [2680, 0]
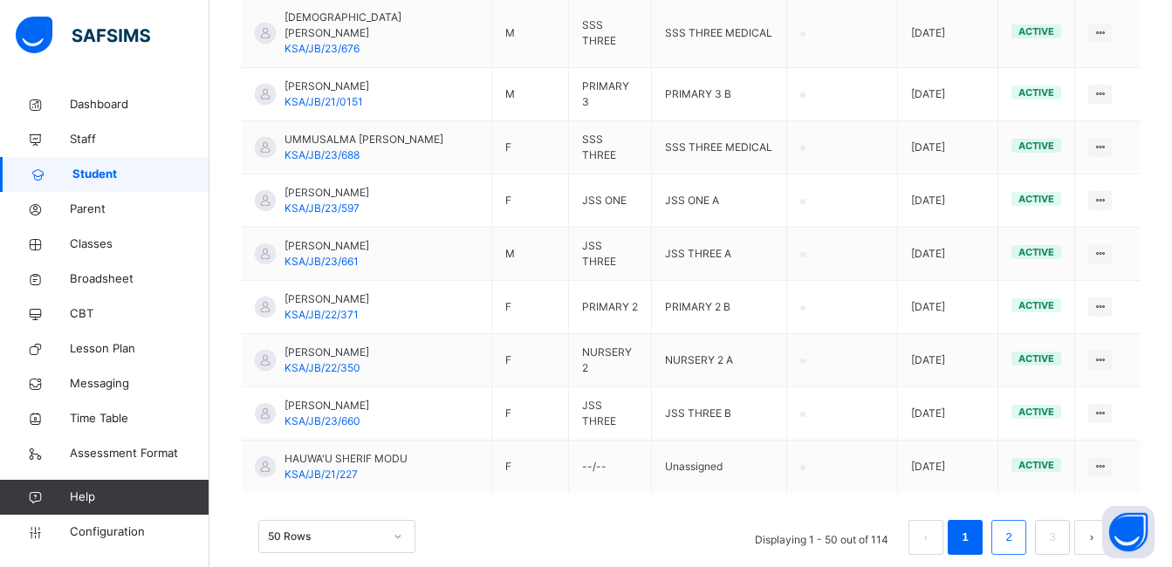
click at [1017, 526] on link "2" at bounding box center [1008, 537] width 17 height 23
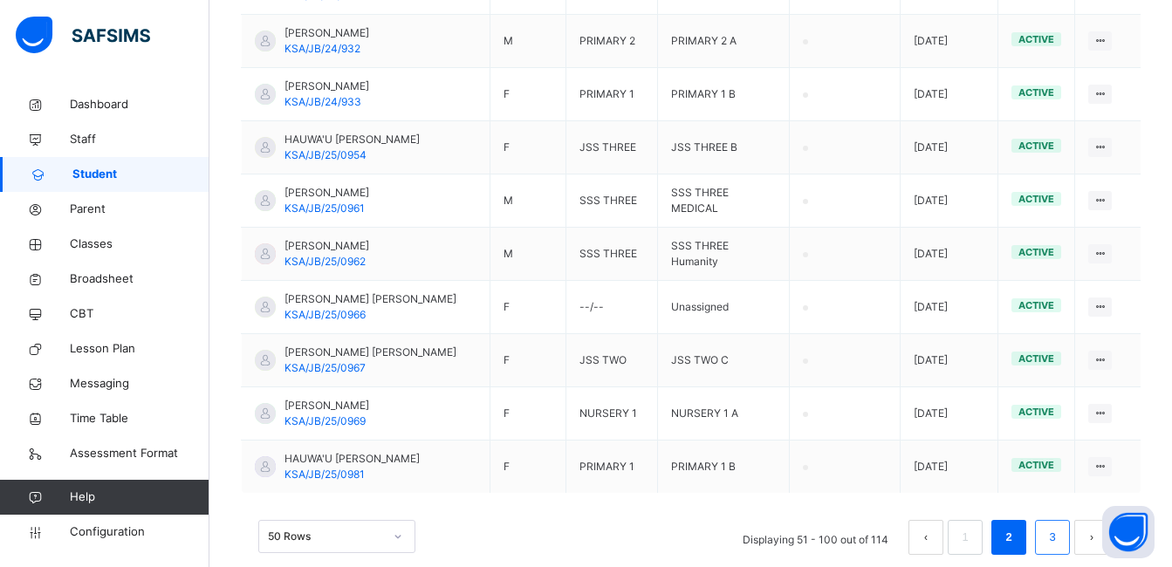
click at [1059, 526] on link "3" at bounding box center [1052, 537] width 17 height 23
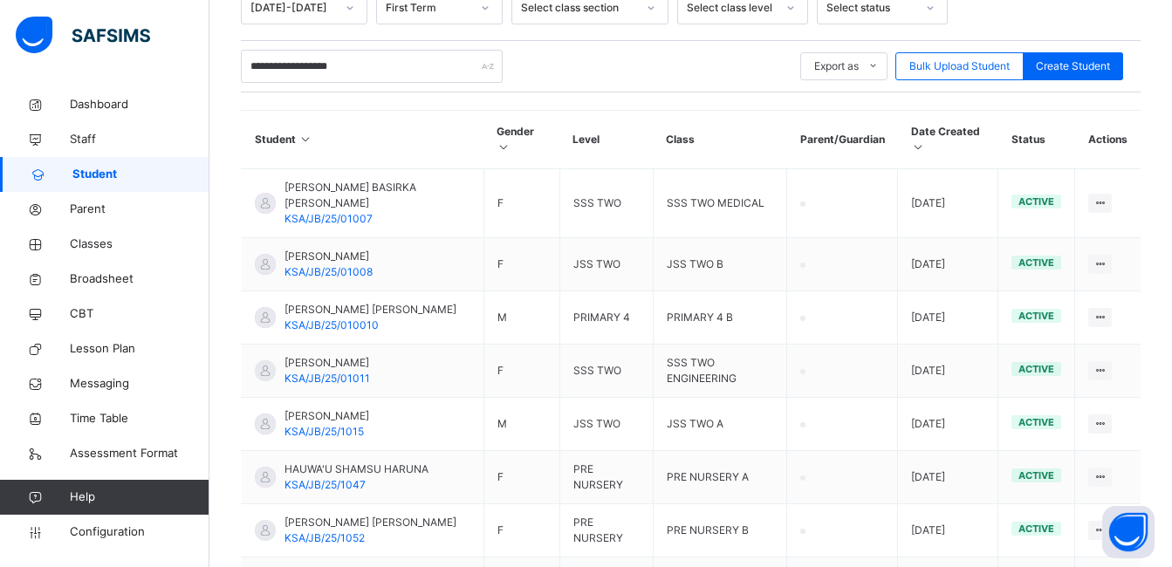
scroll to position [239, 0]
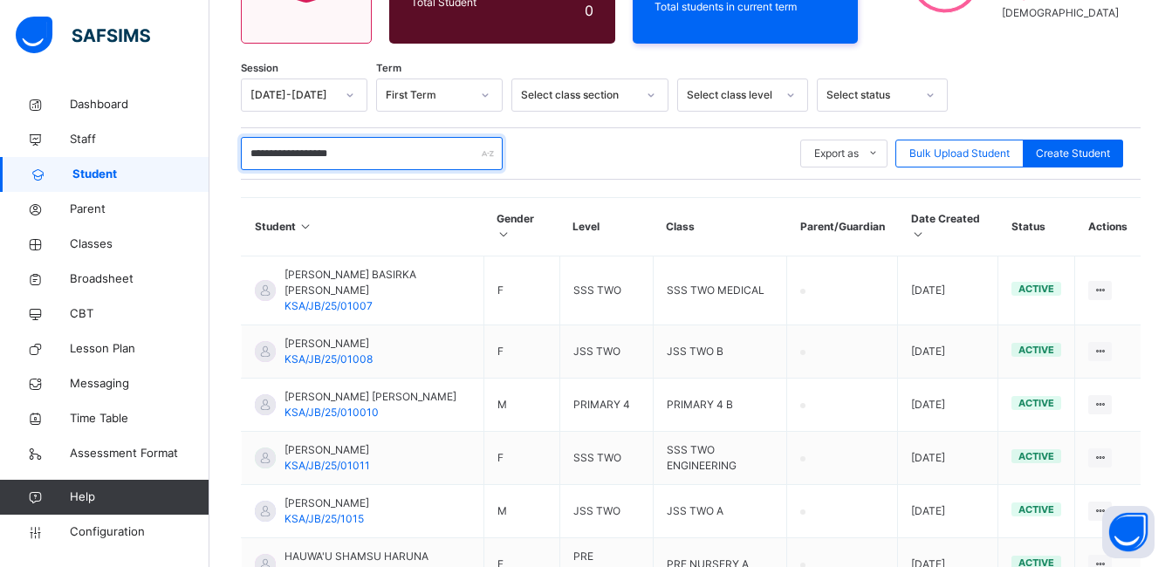
click at [291, 155] on input "**********" at bounding box center [372, 153] width 262 height 33
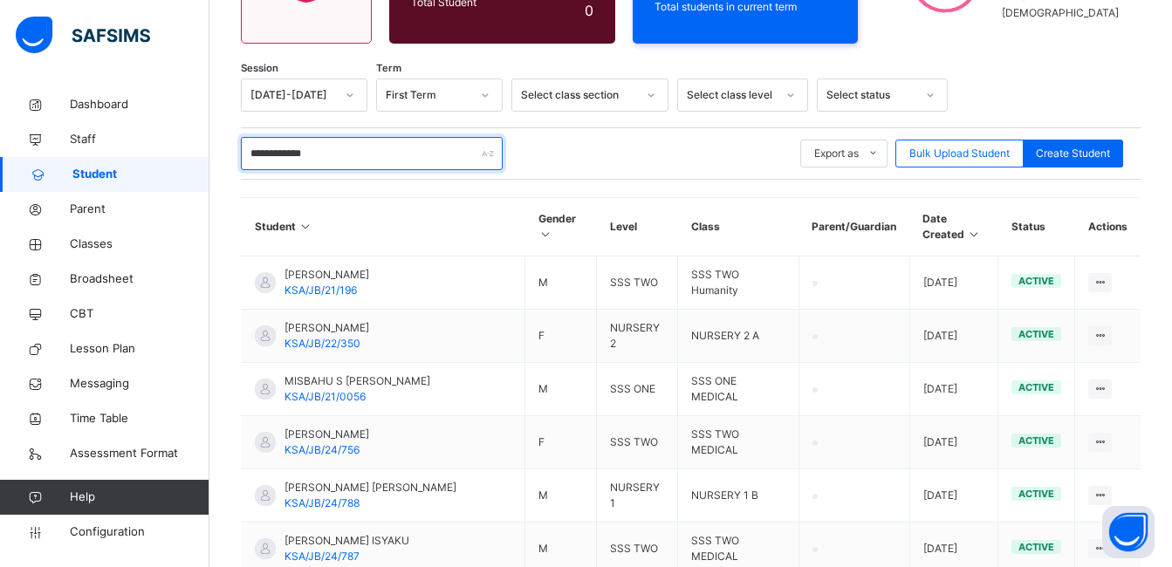
click at [299, 153] on input "**********" at bounding box center [372, 153] width 262 height 33
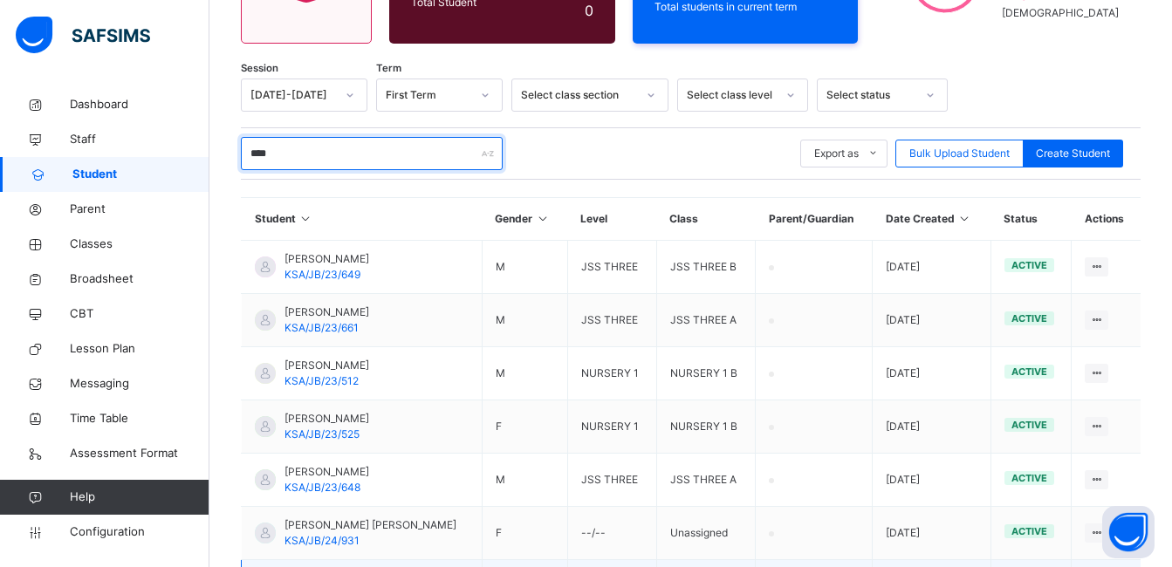
scroll to position [414, 0]
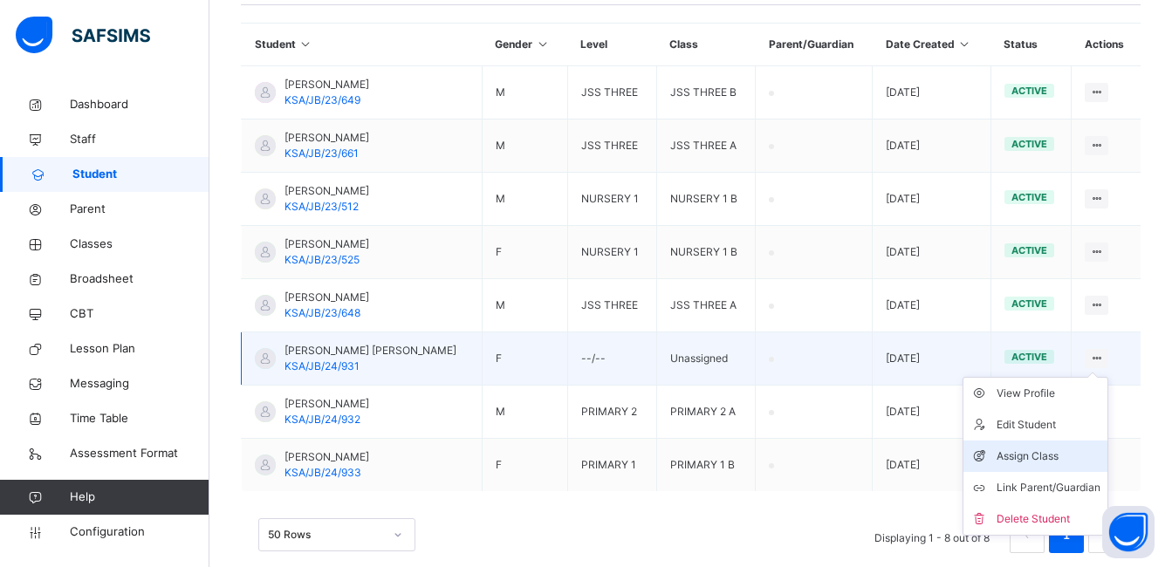
click at [1042, 454] on div "Assign Class" at bounding box center [1049, 456] width 104 height 17
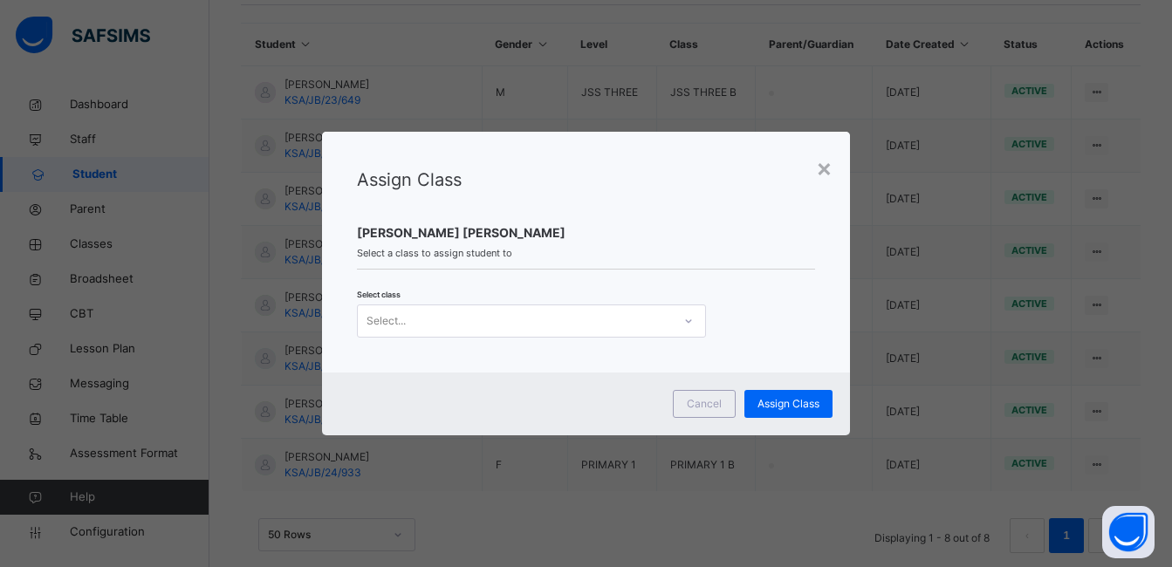
click at [686, 323] on icon at bounding box center [689, 321] width 10 height 17
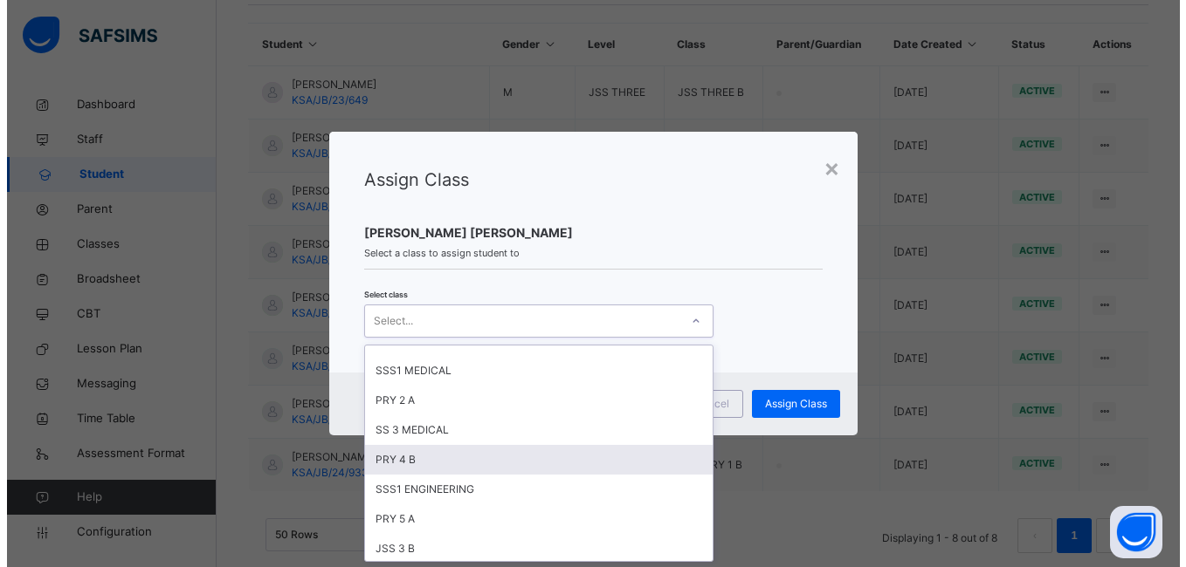
scroll to position [611, 0]
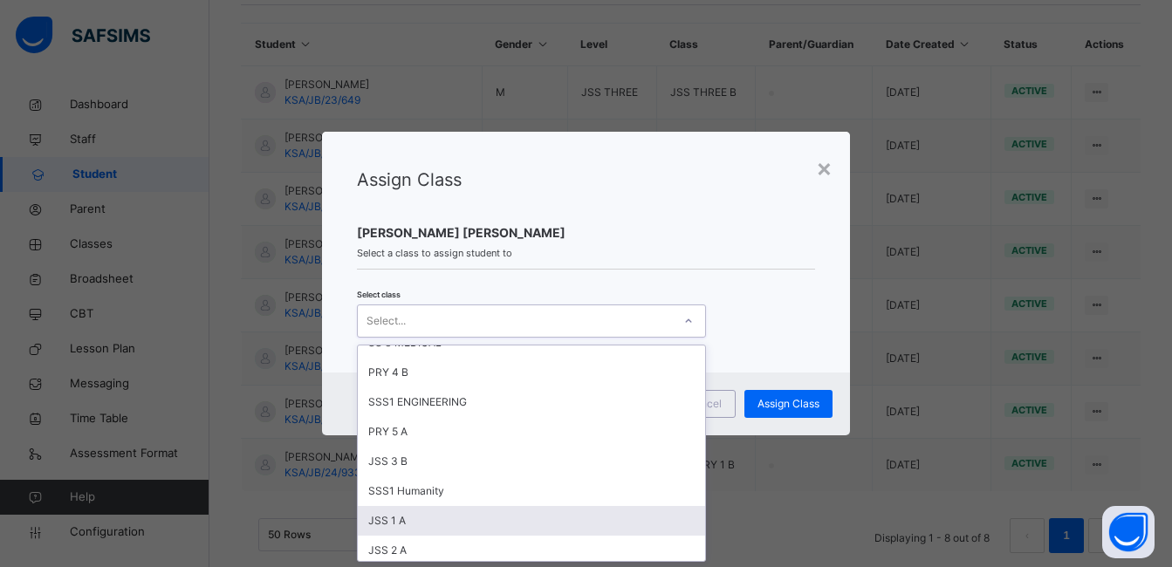
click at [430, 522] on div "JSS 1 A" at bounding box center [531, 521] width 347 height 30
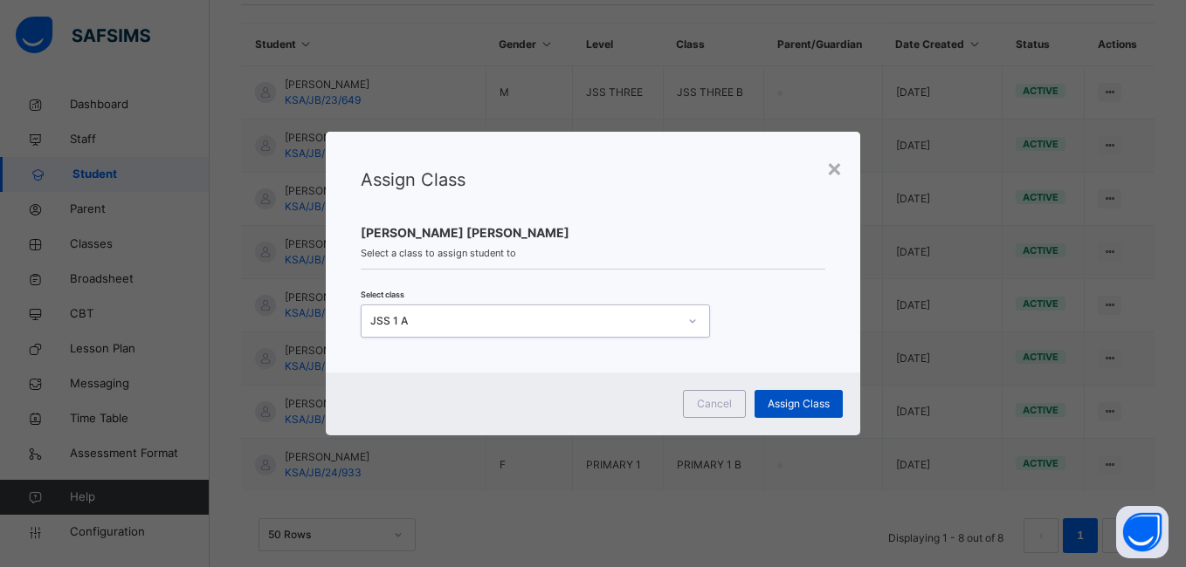
click at [822, 402] on span "Assign Class" at bounding box center [798, 404] width 62 height 16
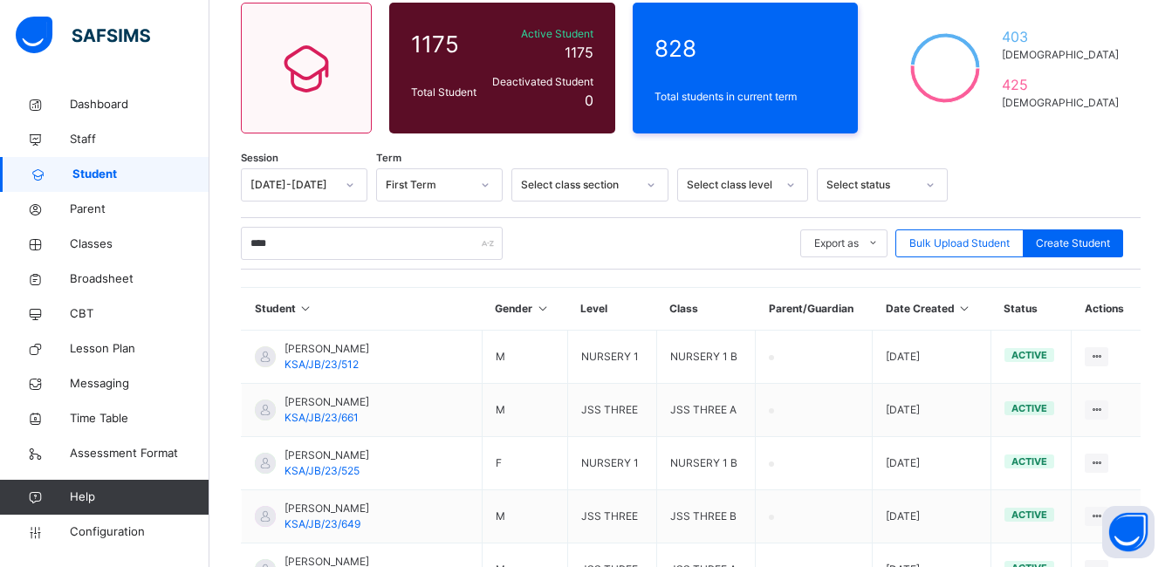
scroll to position [65, 0]
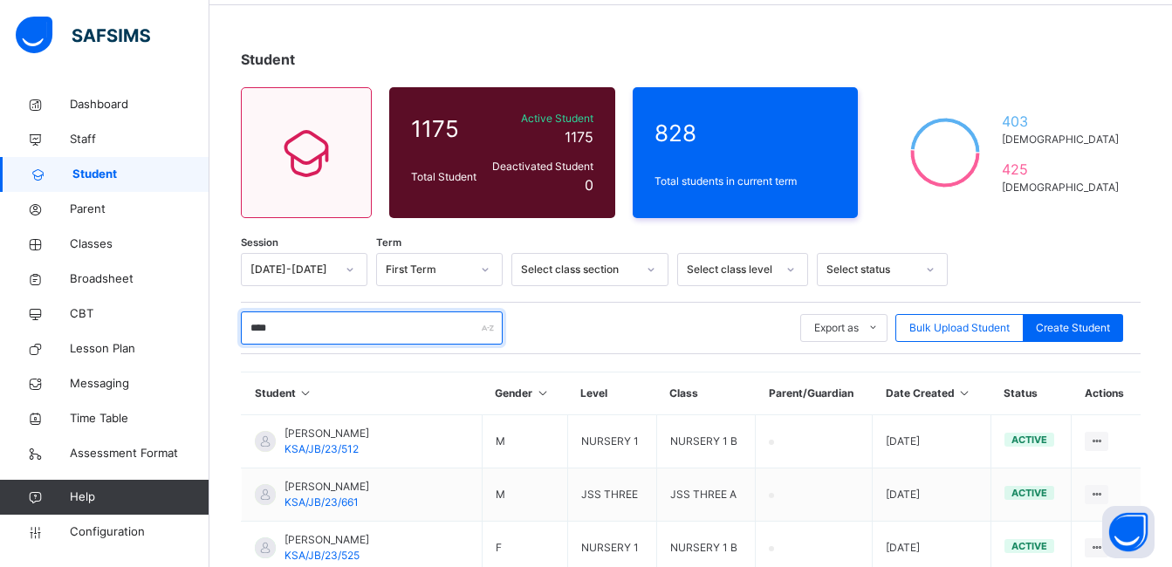
click at [326, 330] on input "****" at bounding box center [372, 328] width 262 height 33
type input "*"
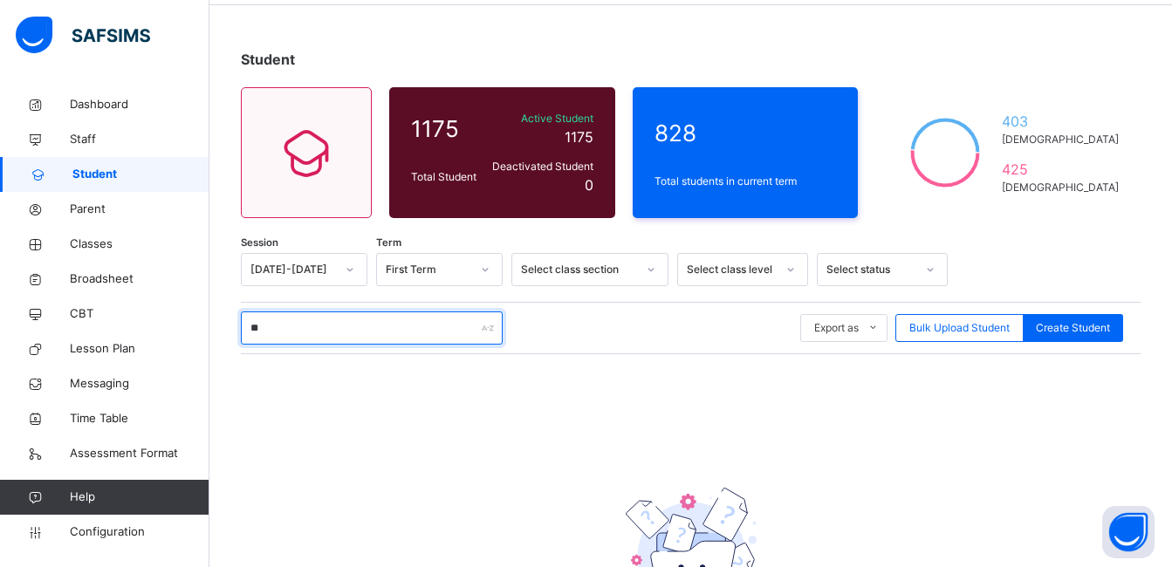
type input "*"
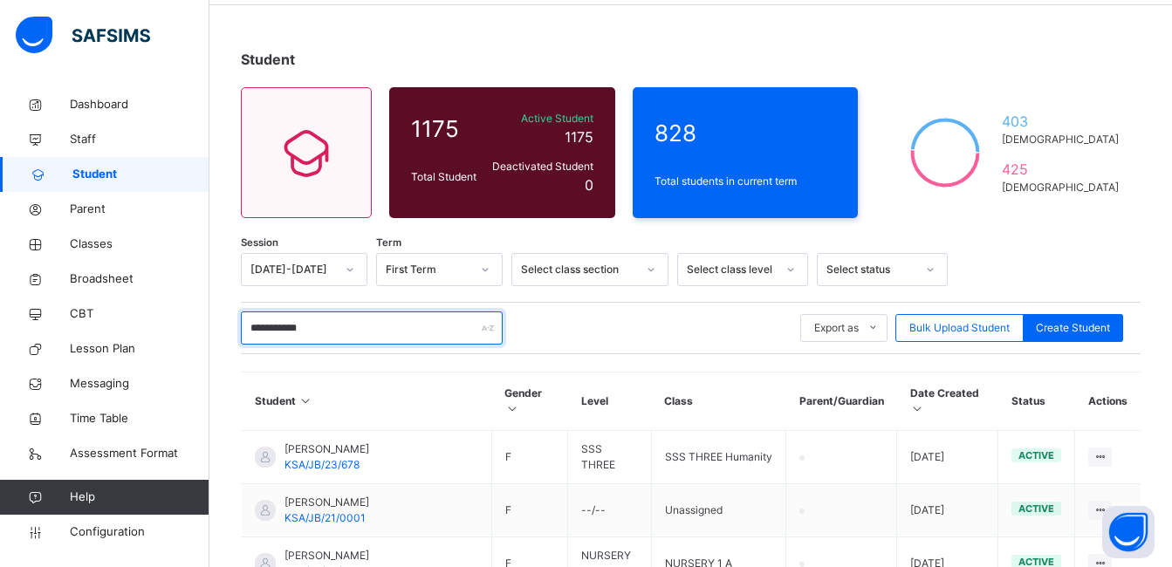
scroll to position [2680, 0]
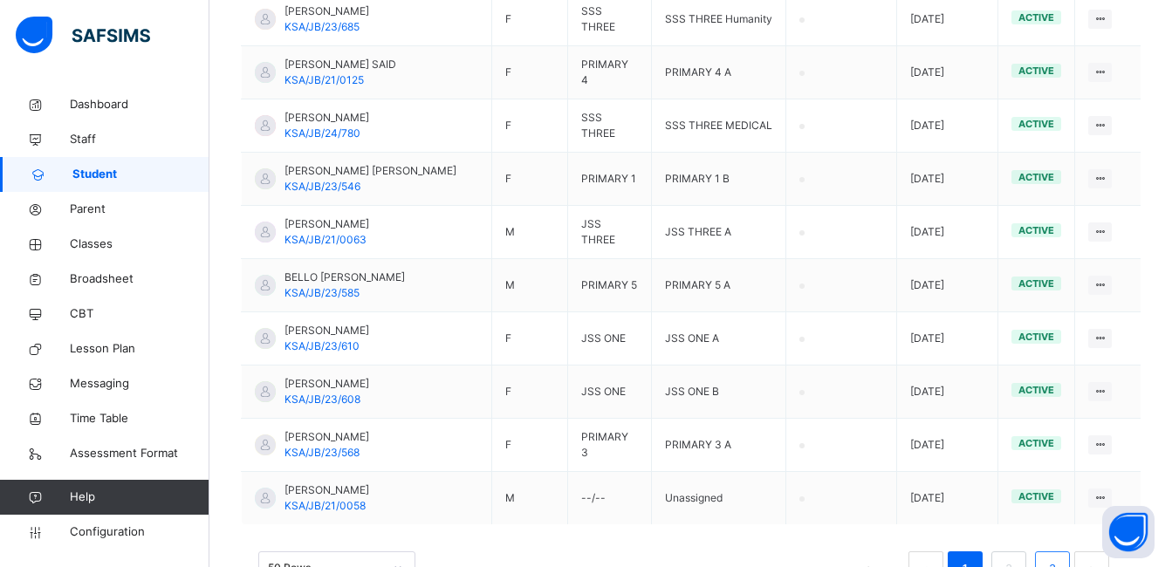
click at [1061, 558] on link "3" at bounding box center [1052, 569] width 17 height 23
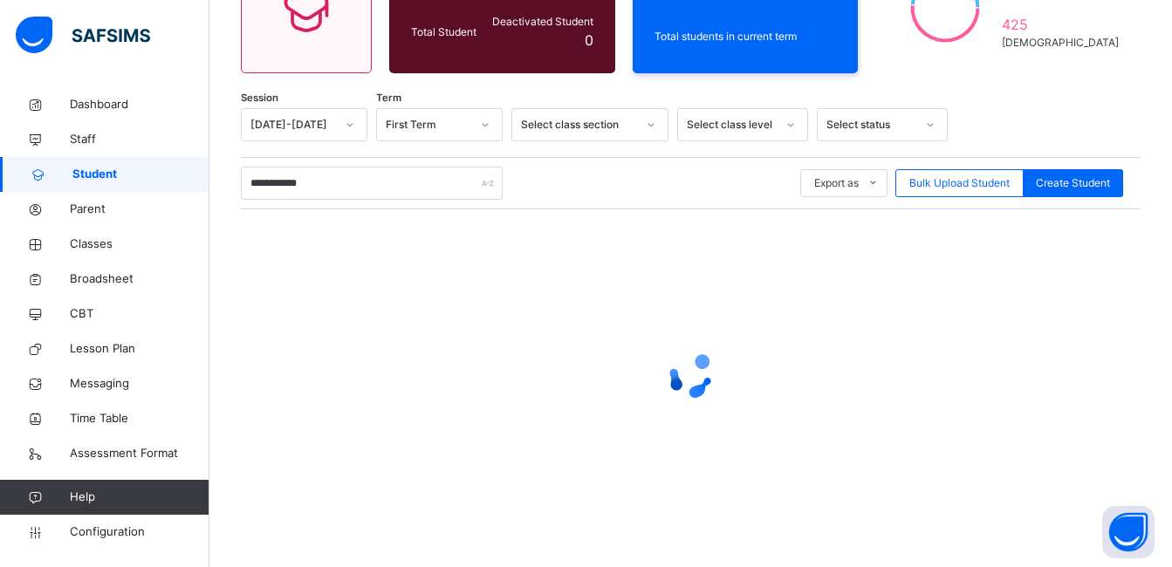
scroll to position [0, 0]
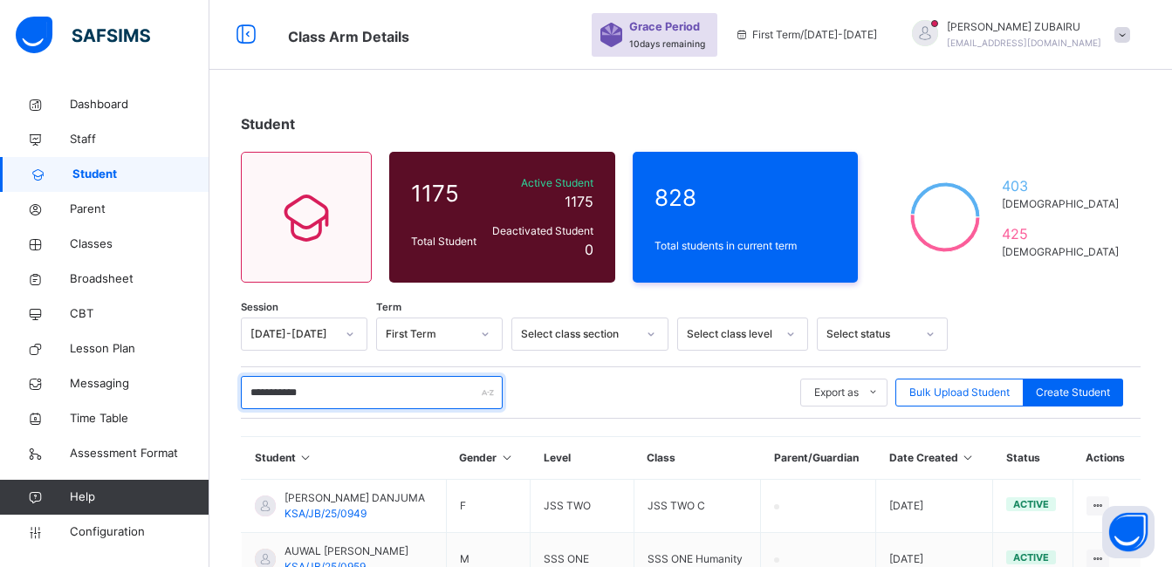
click at [287, 393] on input "**********" at bounding box center [372, 392] width 262 height 33
type input "**********"
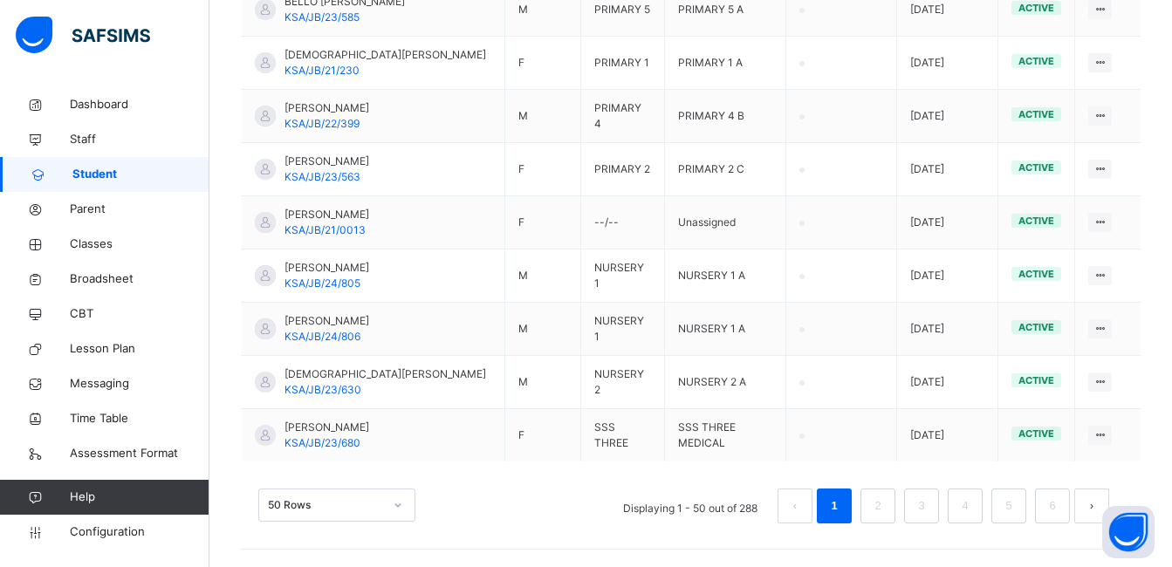
scroll to position [529, 0]
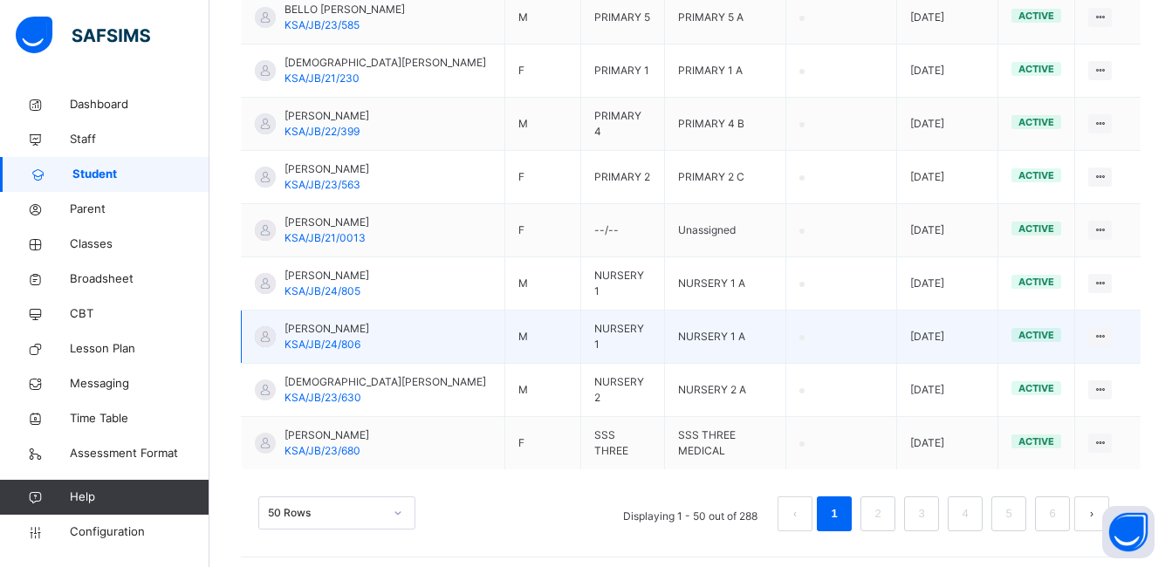
scroll to position [2712, 0]
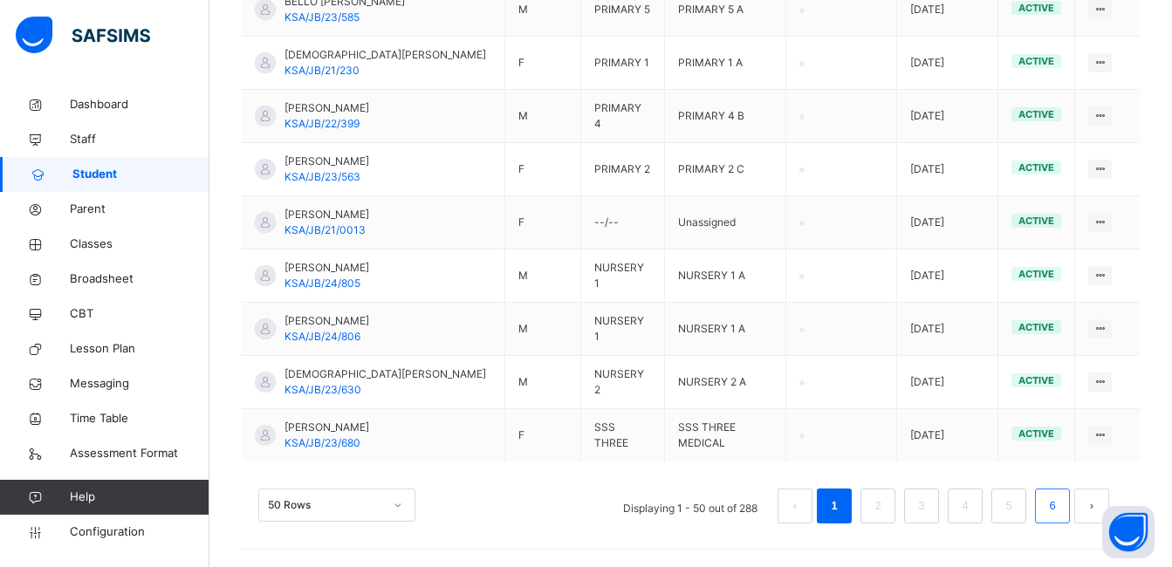
click at [1058, 502] on link "6" at bounding box center [1052, 506] width 17 height 23
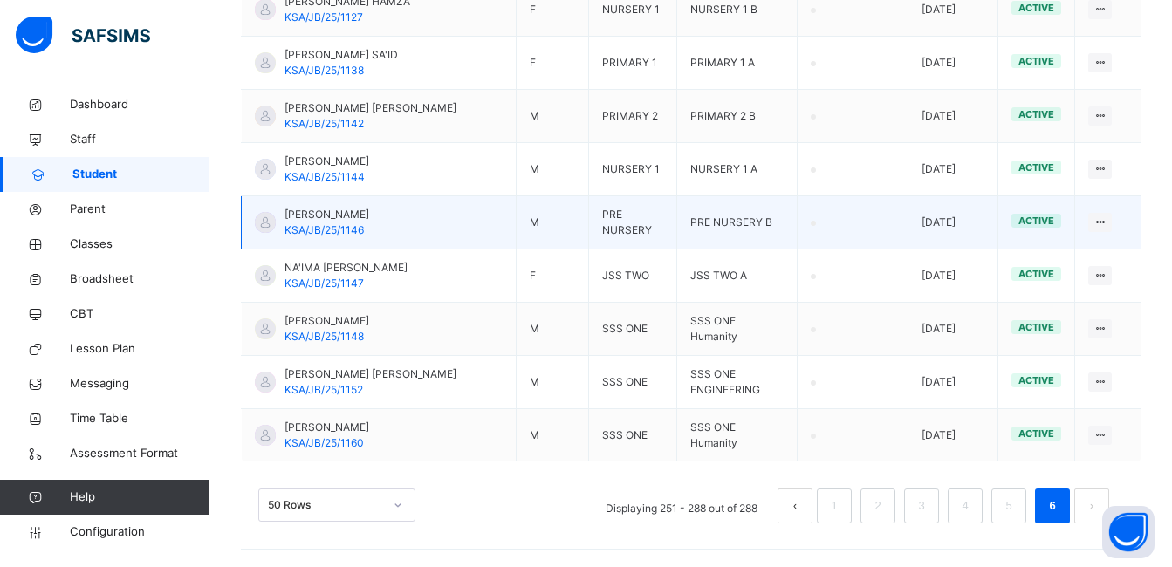
scroll to position [2104, 0]
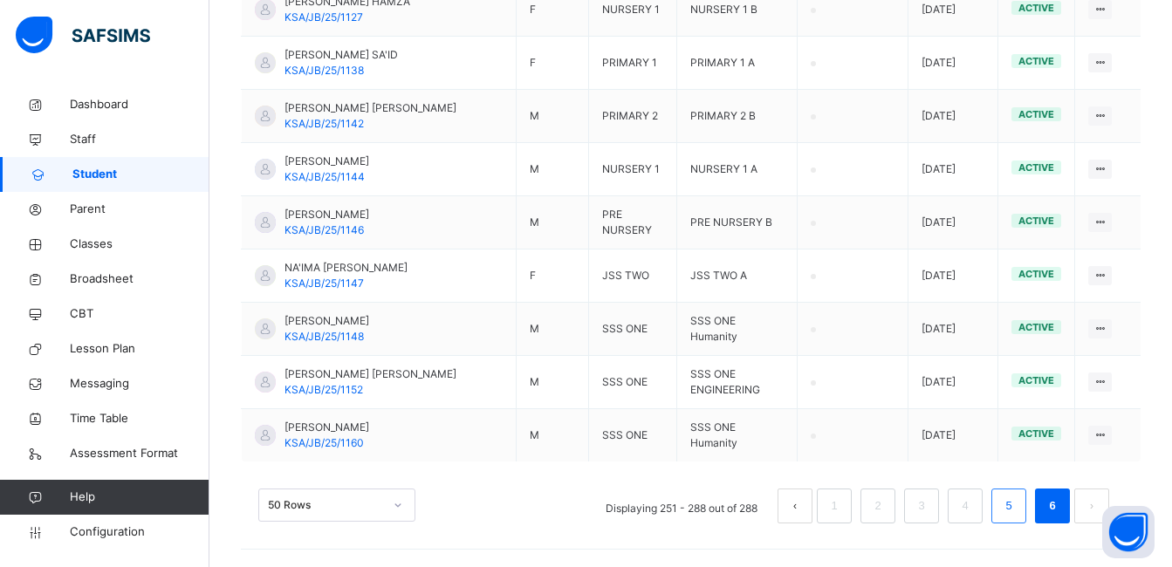
click at [1017, 504] on link "5" at bounding box center [1008, 506] width 17 height 23
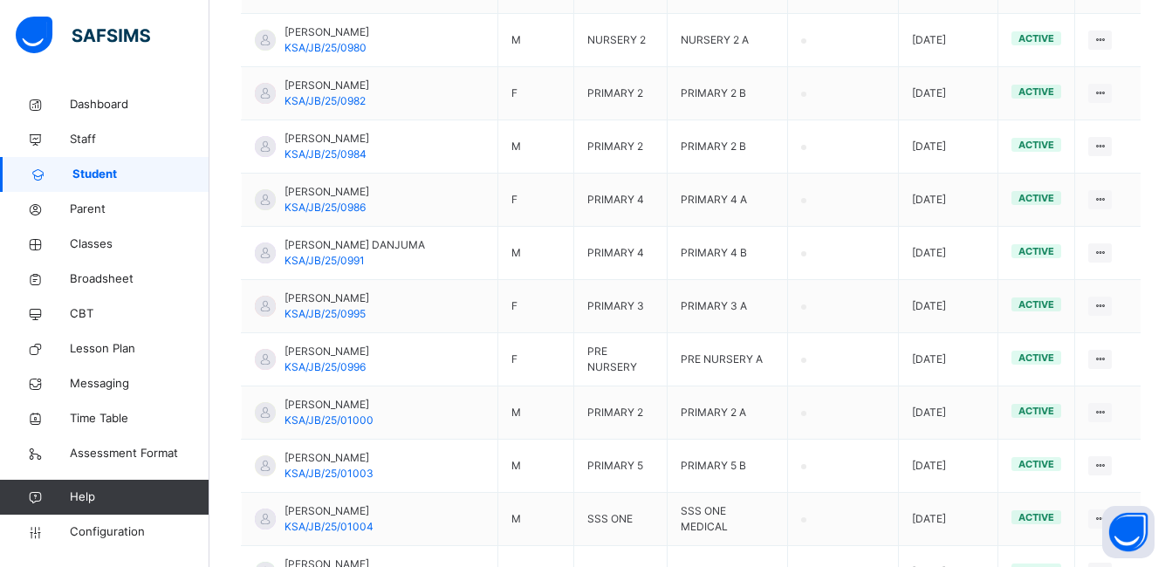
scroll to position [269, 0]
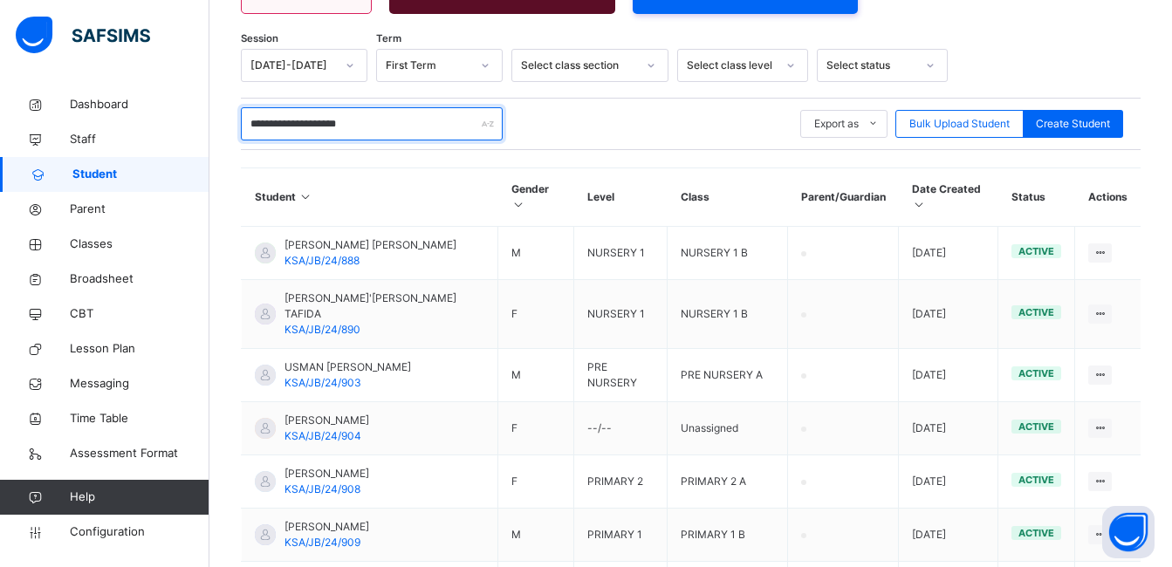
click at [412, 141] on input "**********" at bounding box center [372, 123] width 262 height 33
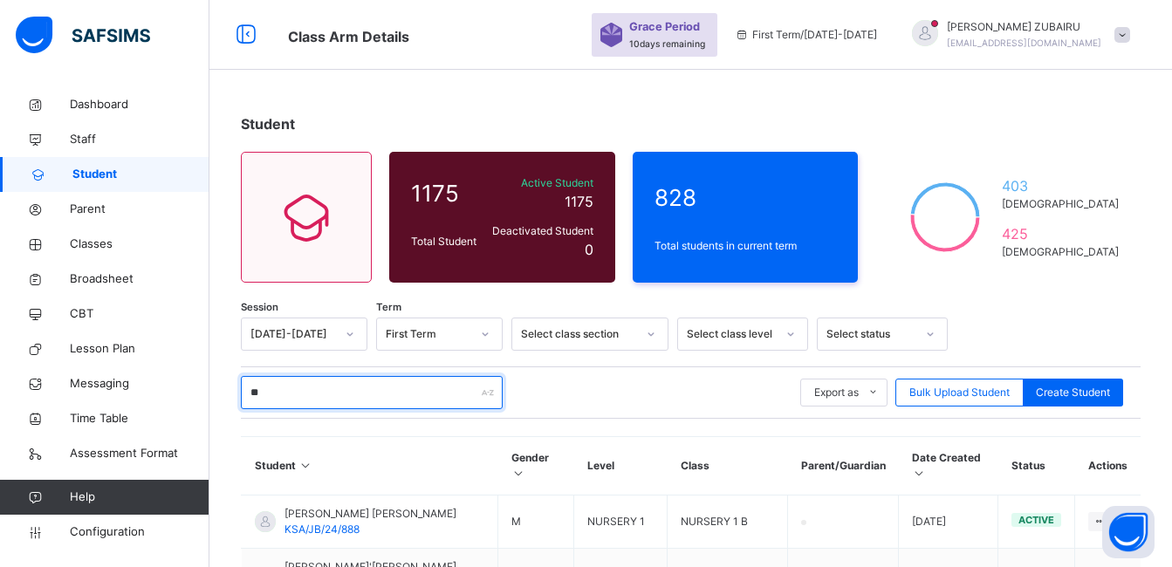
type input "*"
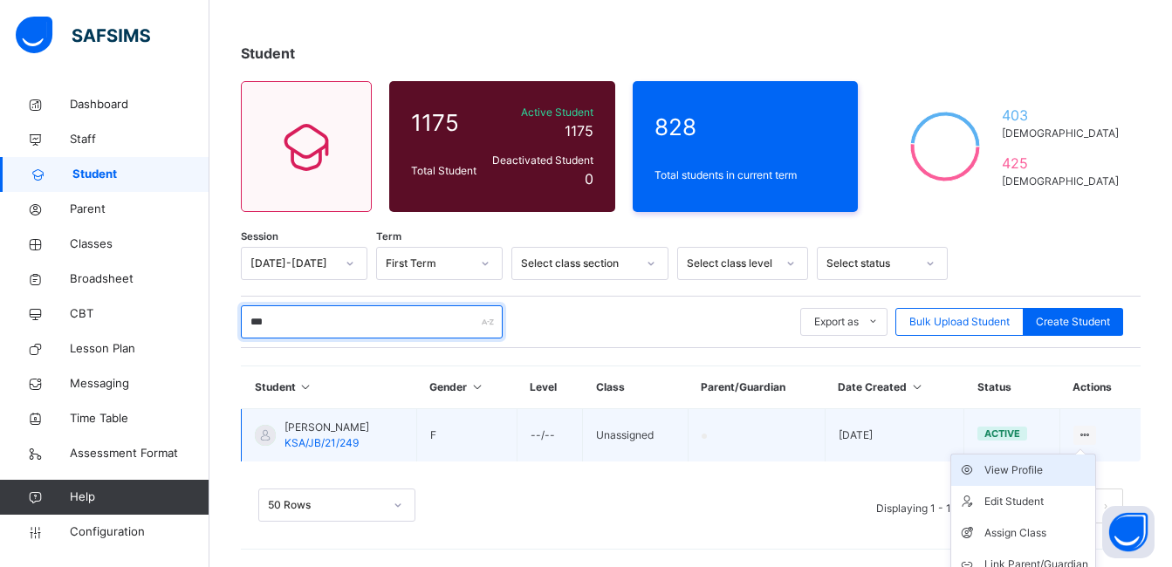
scroll to position [116, 0]
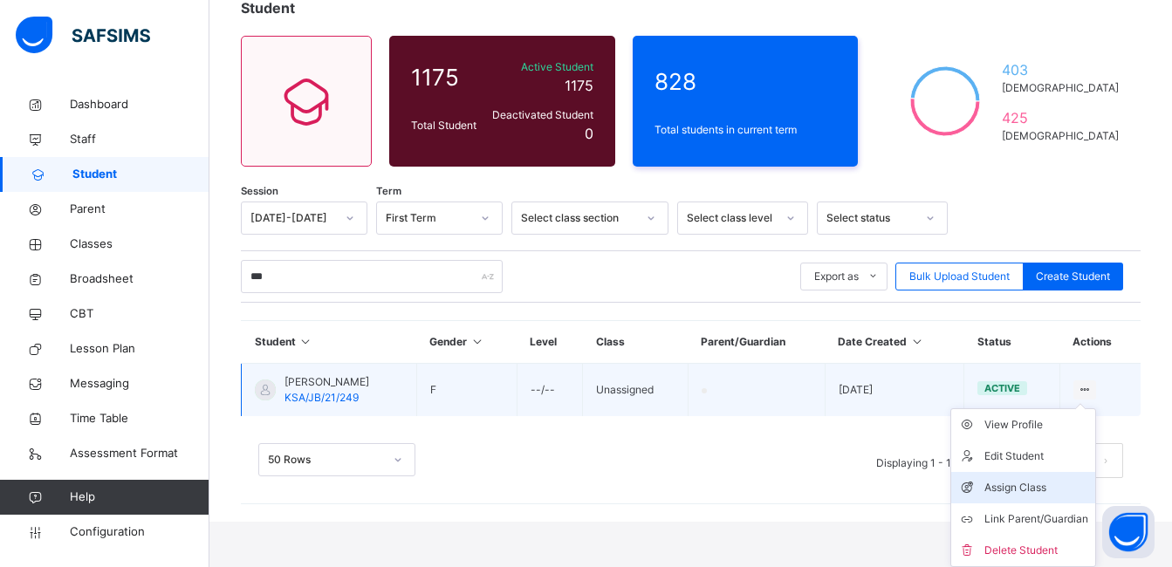
click at [1046, 491] on div "Assign Class" at bounding box center [1037, 487] width 104 height 17
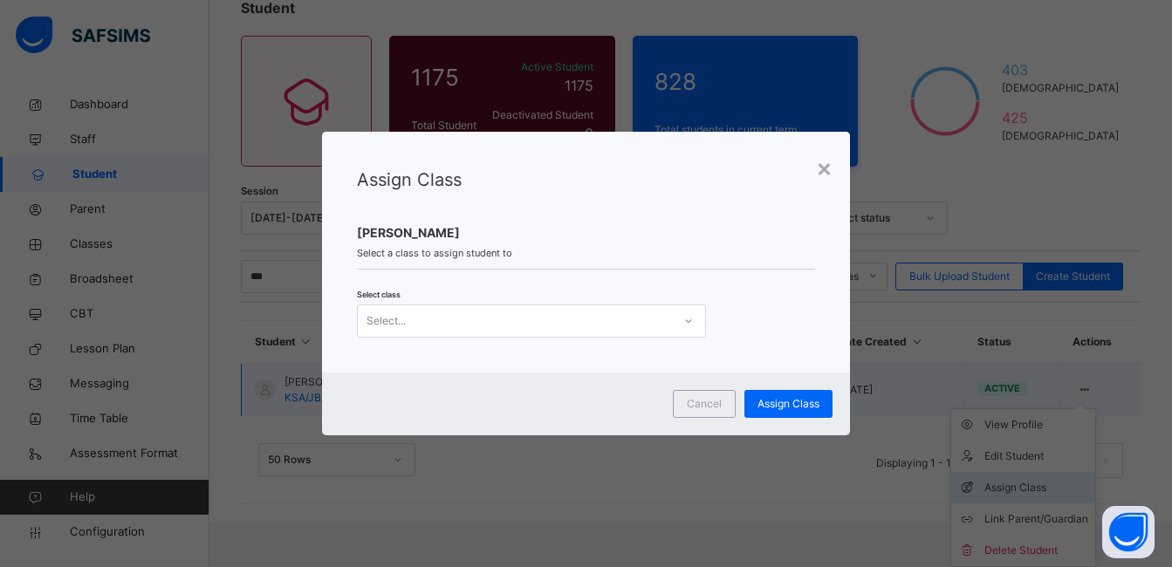
scroll to position [71, 0]
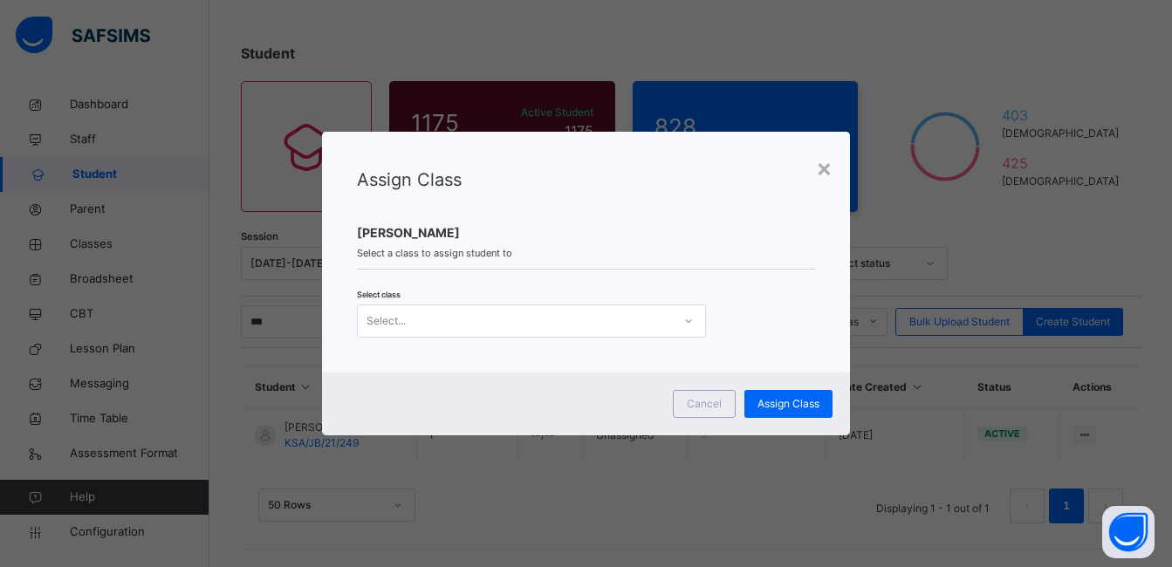
click at [687, 320] on icon at bounding box center [689, 321] width 10 height 17
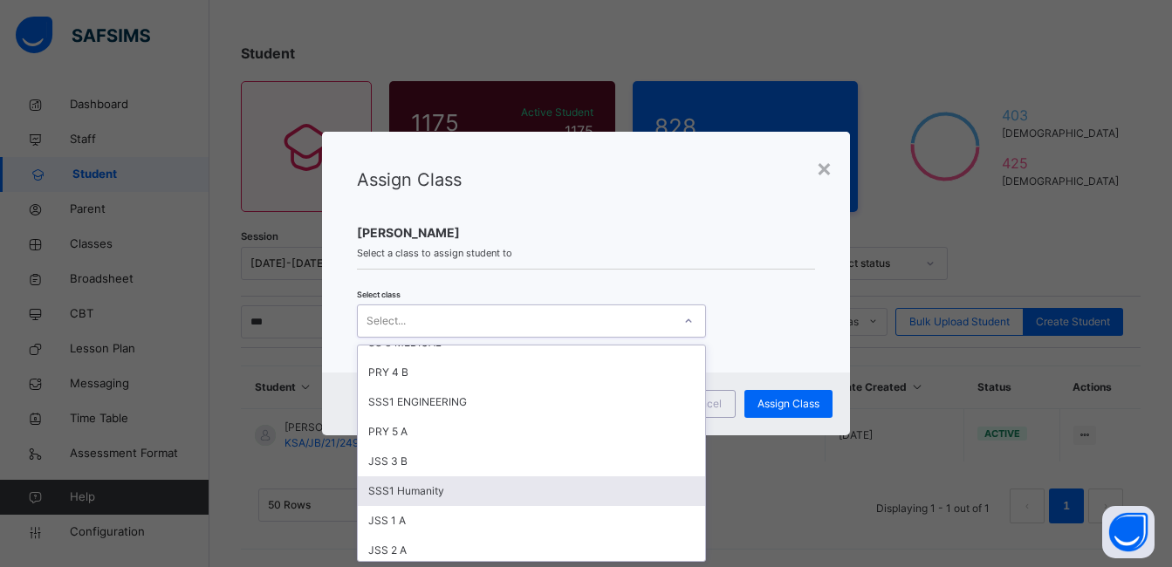
scroll to position [698, 0]
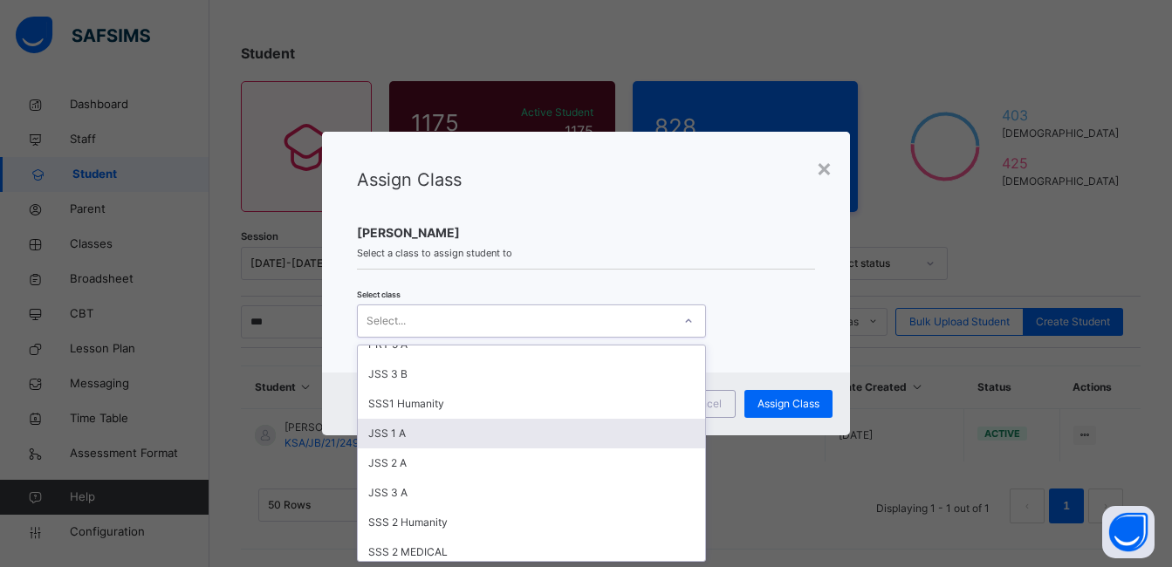
click at [421, 436] on div "JSS 1 A" at bounding box center [531, 434] width 347 height 30
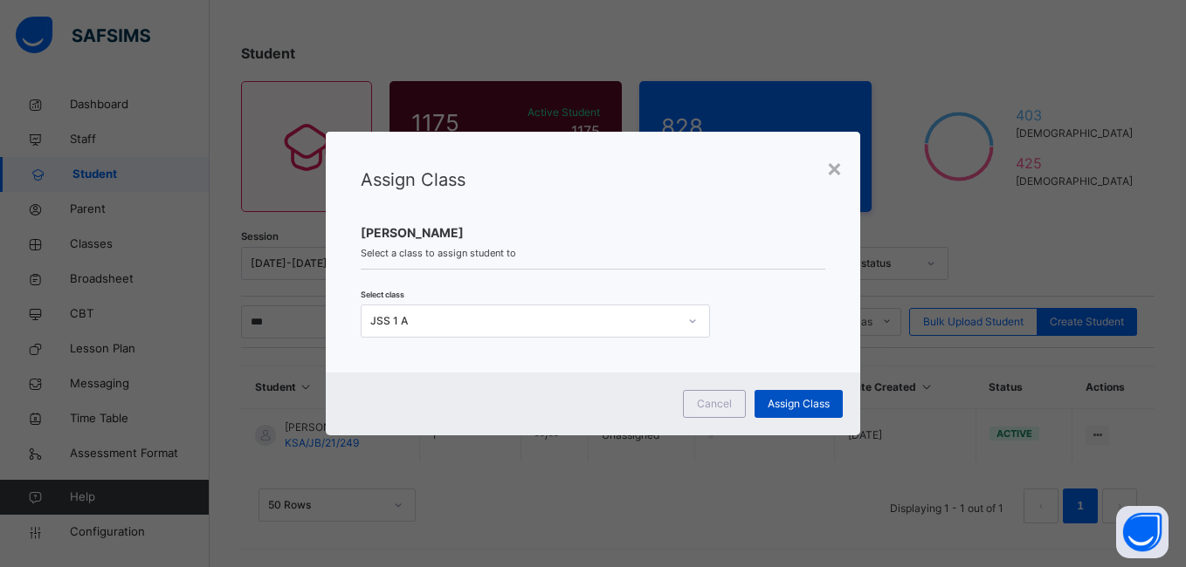
click at [786, 400] on span "Assign Class" at bounding box center [798, 404] width 62 height 16
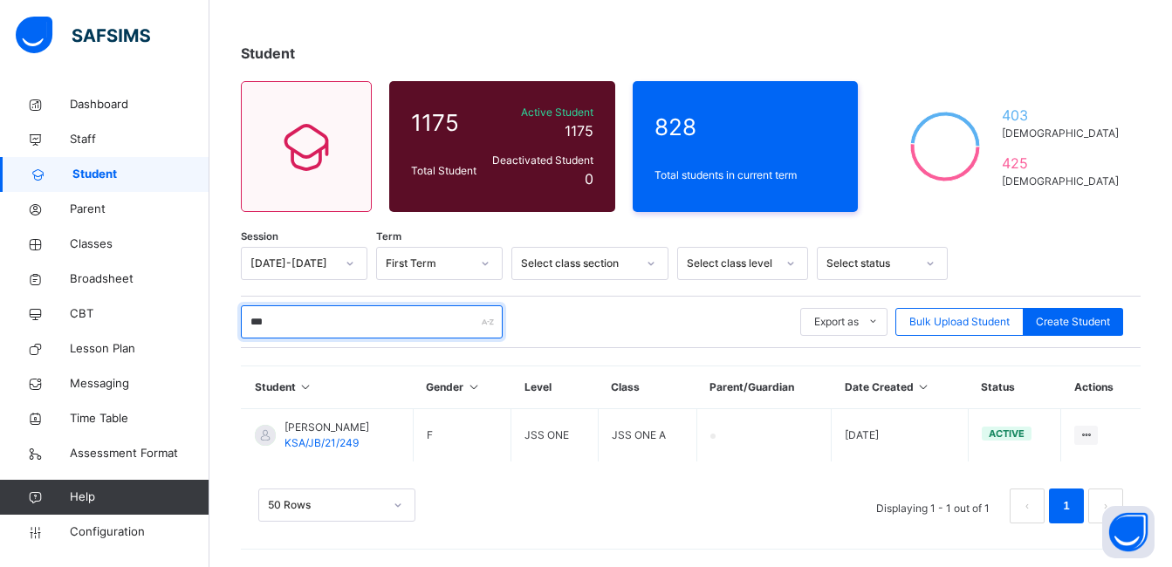
click at [295, 321] on input "***" at bounding box center [372, 322] width 262 height 33
type input "*"
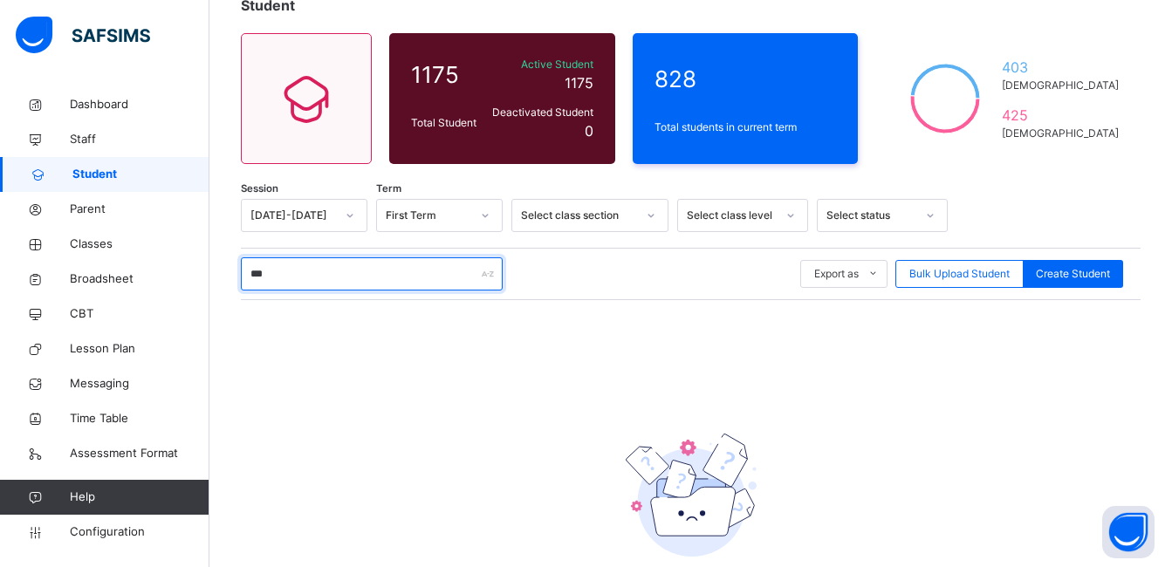
scroll to position [223, 0]
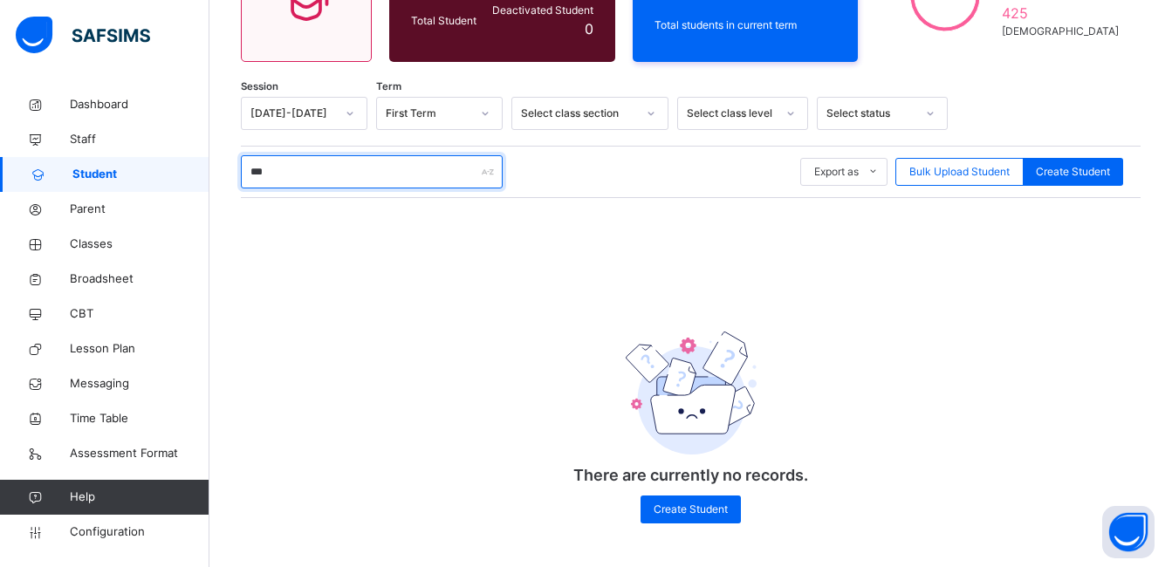
click at [291, 180] on input "***" at bounding box center [372, 171] width 262 height 33
type input "*"
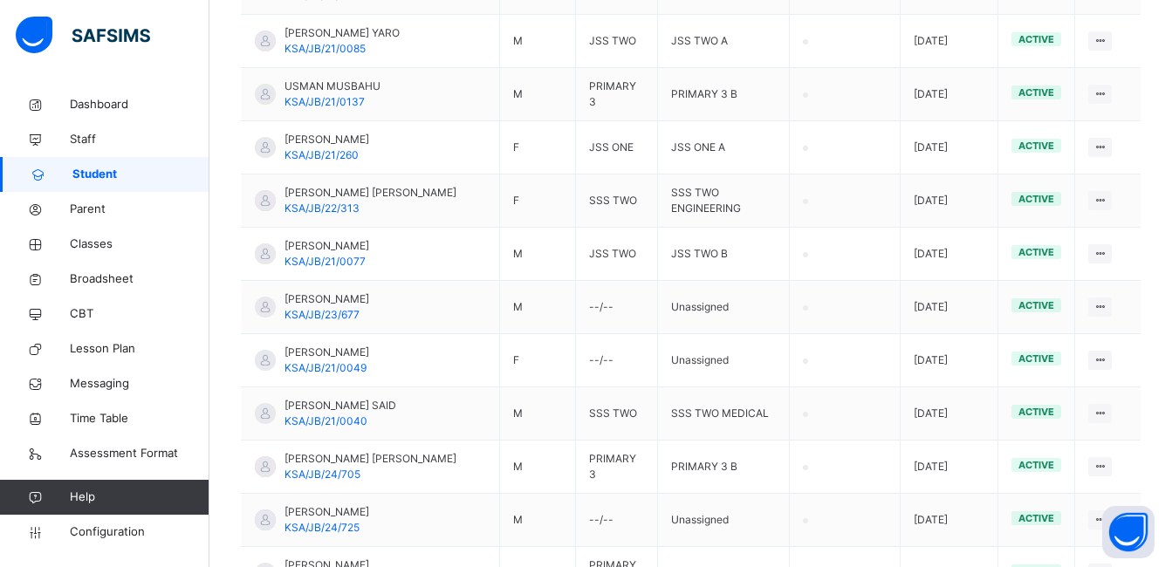
scroll to position [2230, 0]
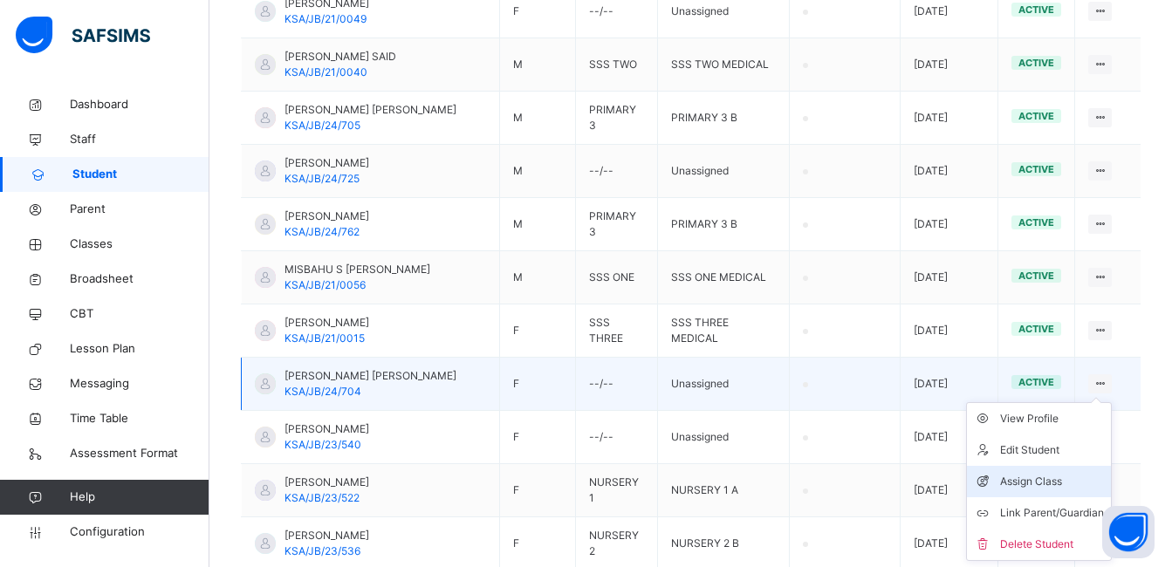
click at [1027, 482] on div "Assign Class" at bounding box center [1052, 481] width 104 height 17
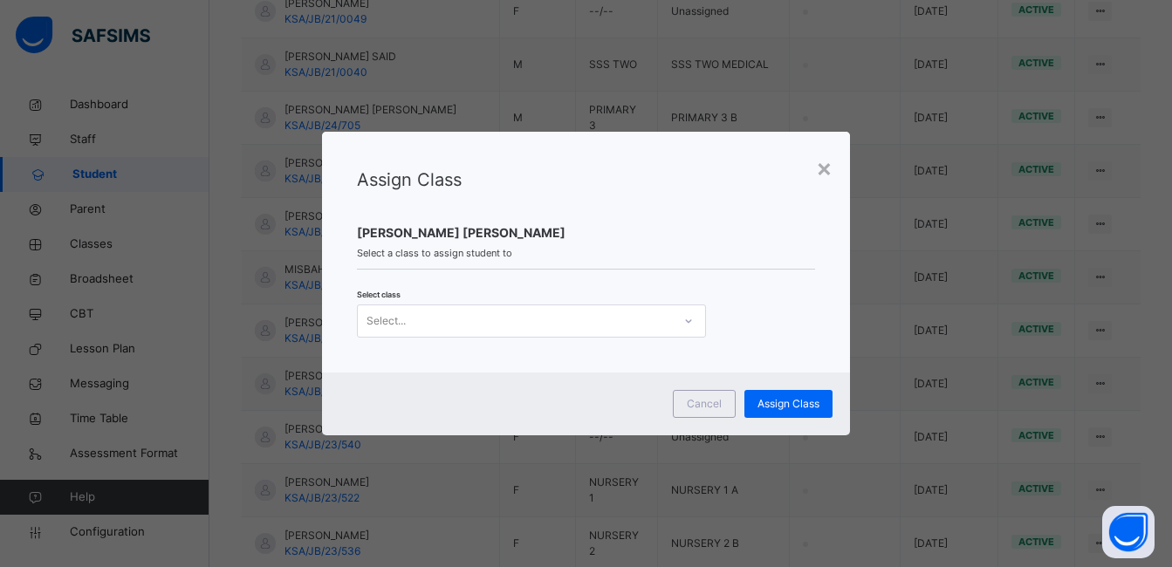
click at [688, 324] on icon at bounding box center [689, 321] width 10 height 17
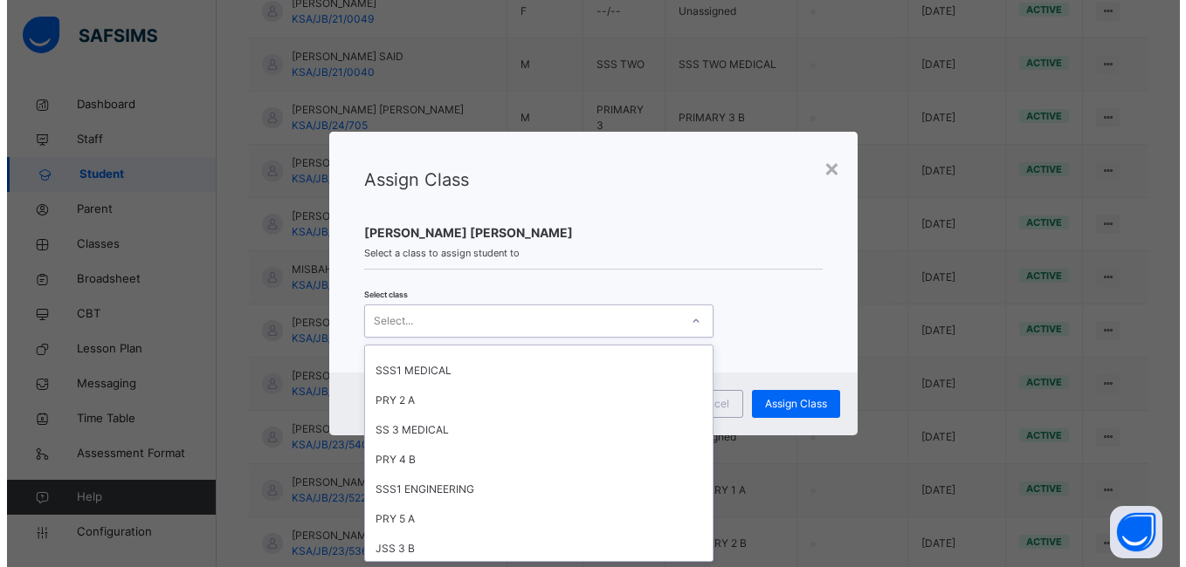
scroll to position [611, 0]
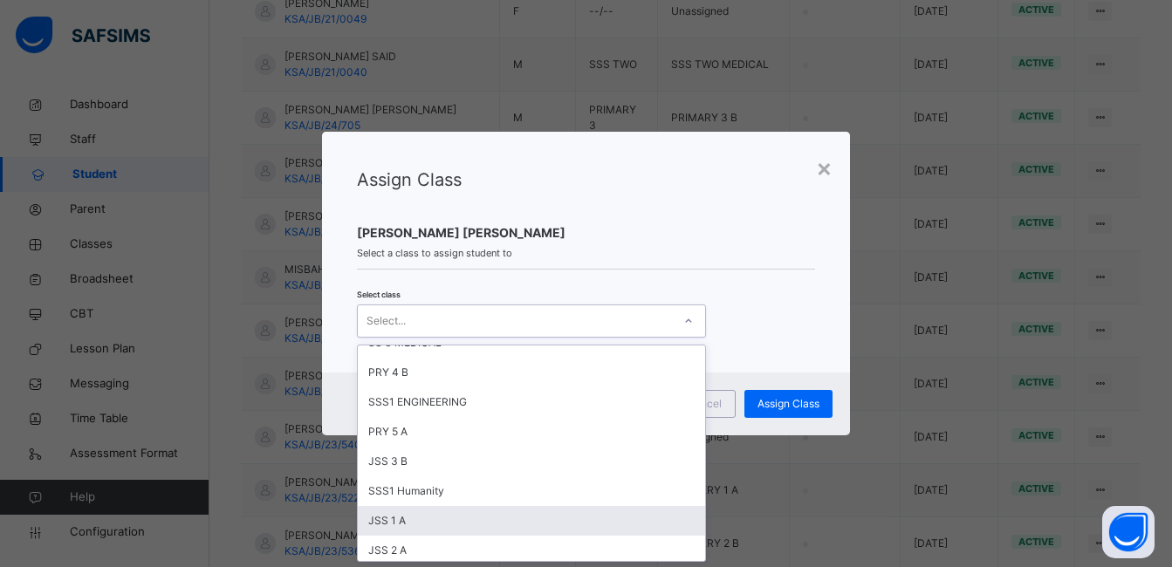
click at [441, 519] on div "JSS 1 A" at bounding box center [531, 521] width 347 height 30
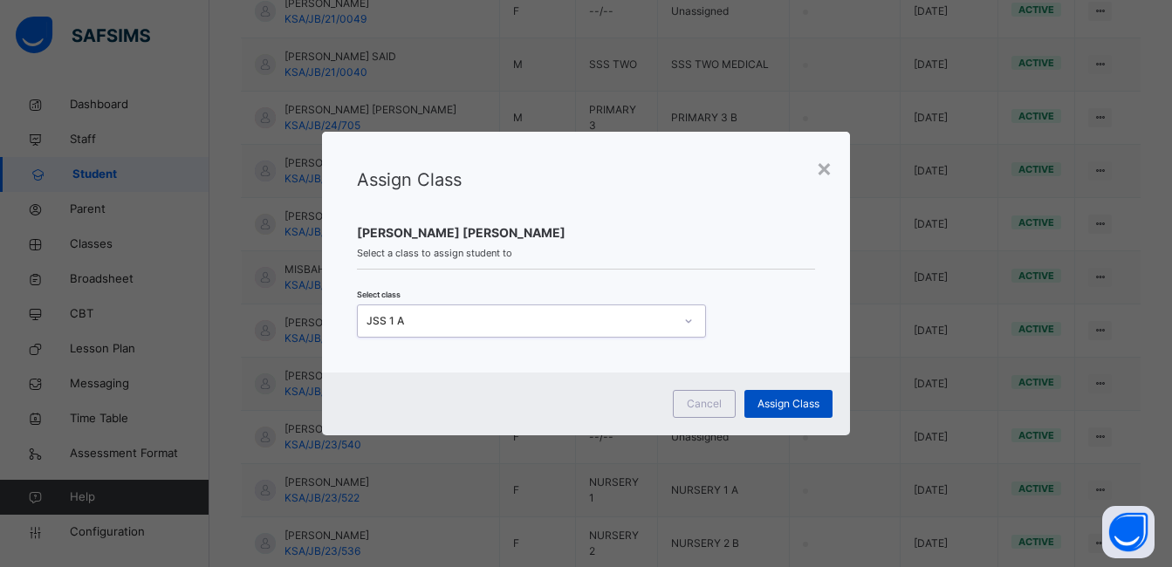
click at [794, 401] on span "Assign Class" at bounding box center [789, 404] width 62 height 16
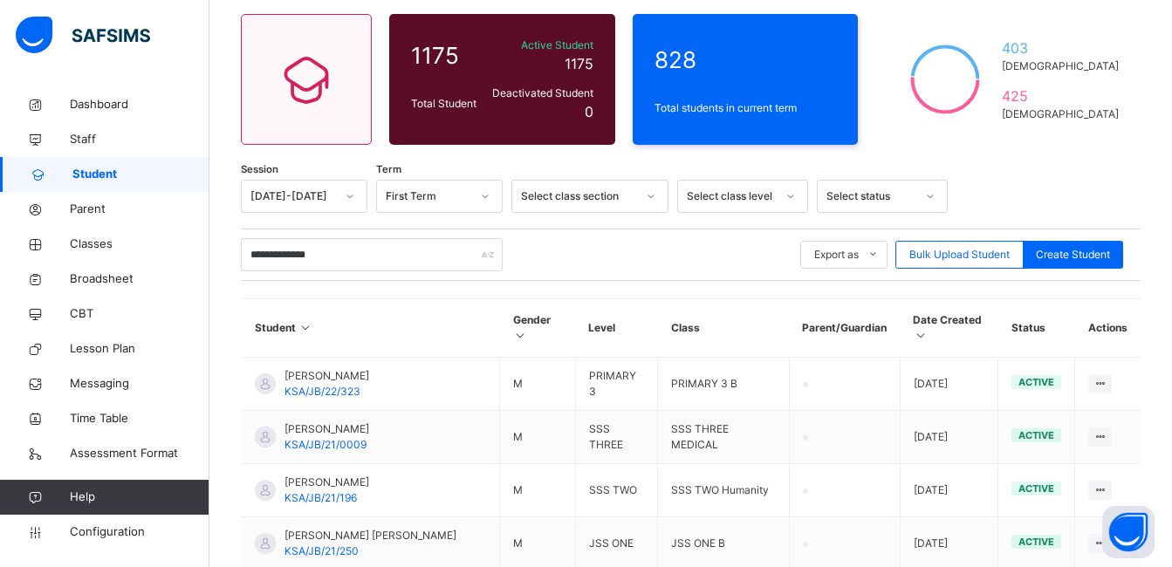
scroll to position [87, 0]
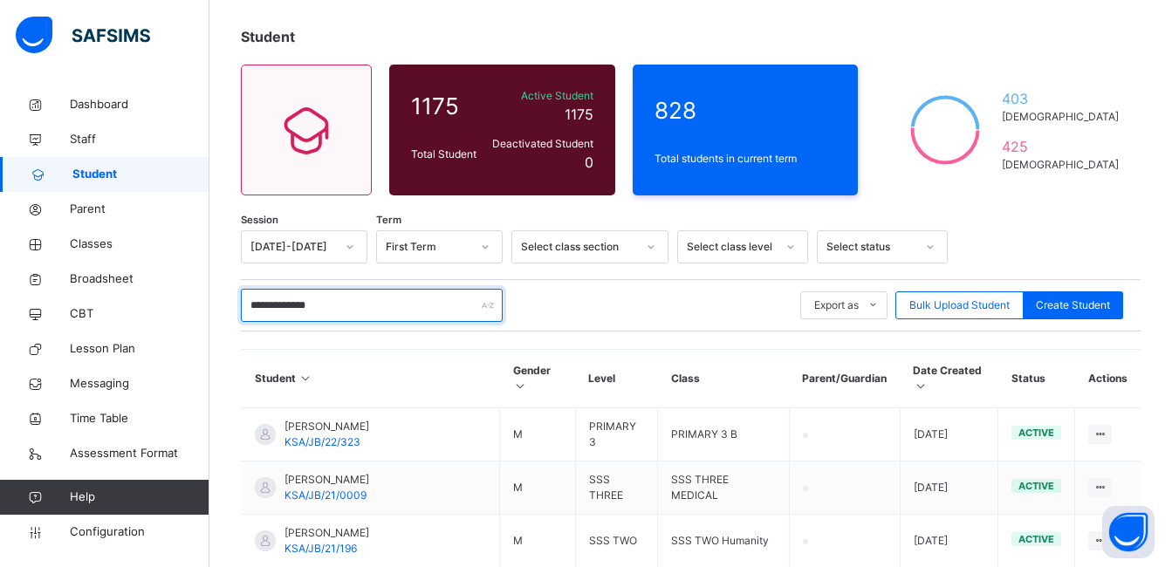
click at [376, 303] on input "**********" at bounding box center [372, 305] width 262 height 33
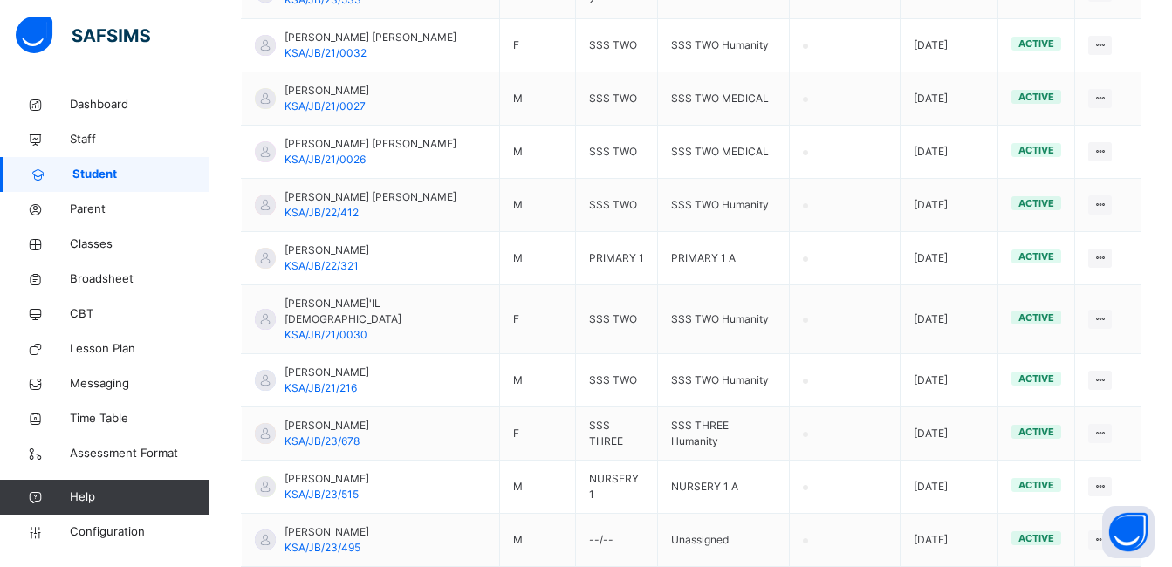
scroll to position [2270, 0]
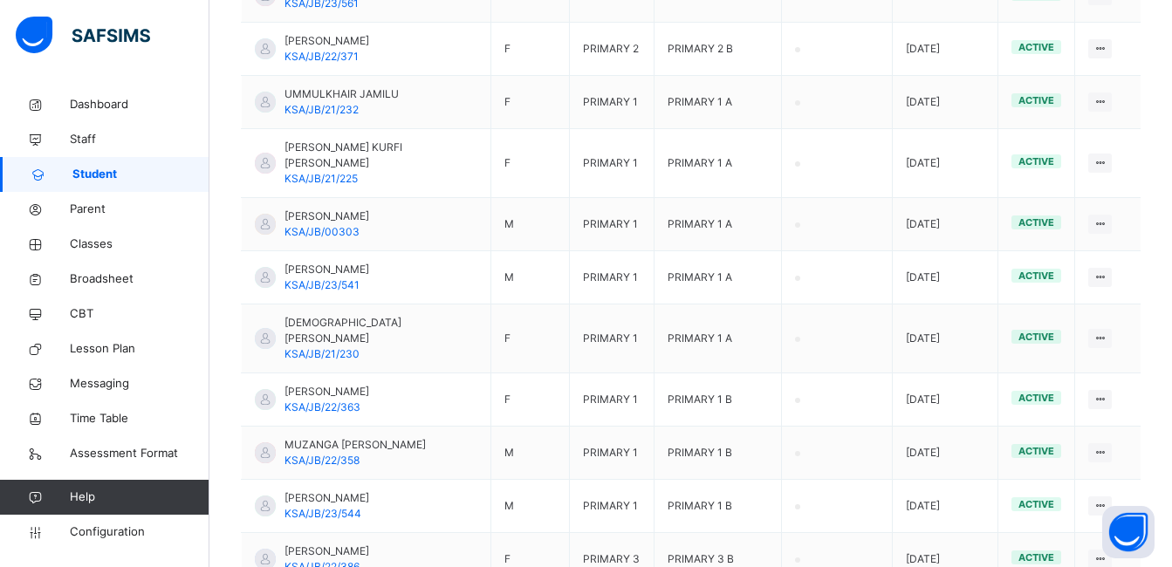
scroll to position [2680, 0]
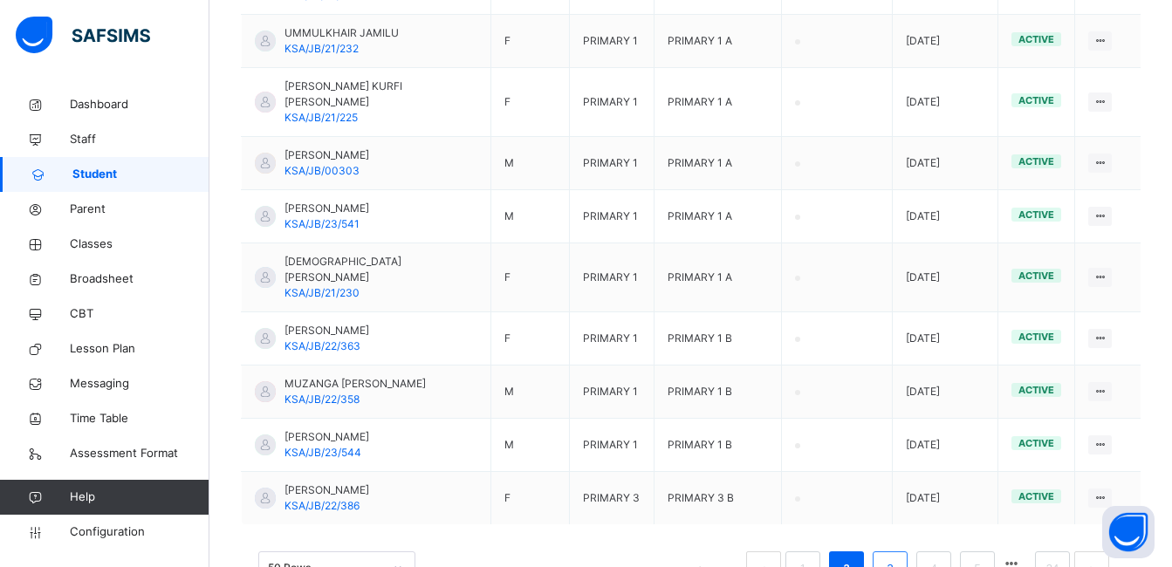
click at [891, 552] on li "3" at bounding box center [890, 569] width 35 height 35
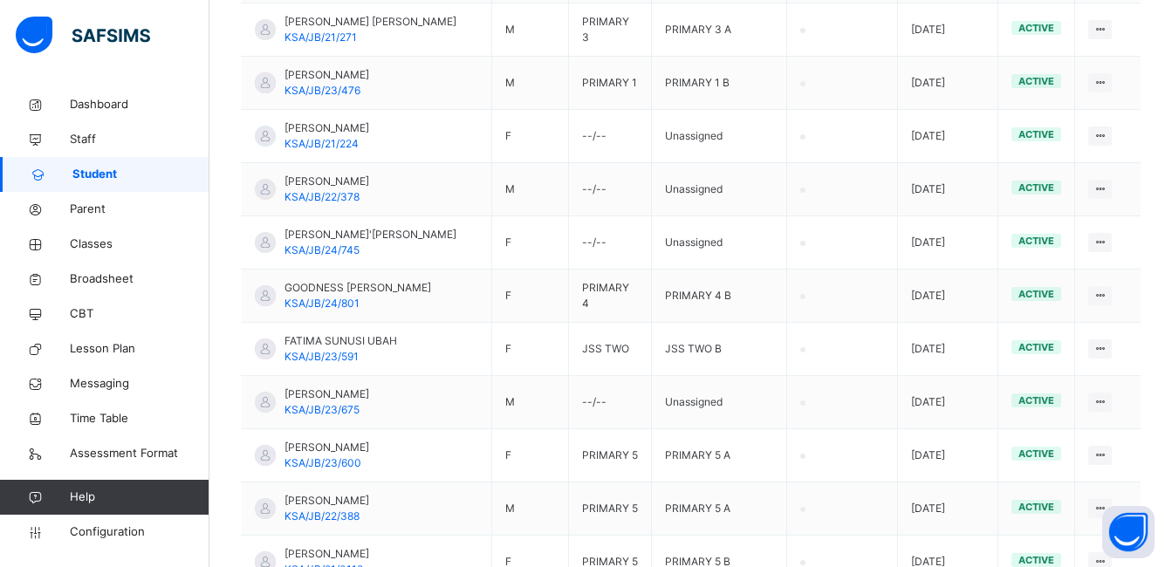
scroll to position [2712, 0]
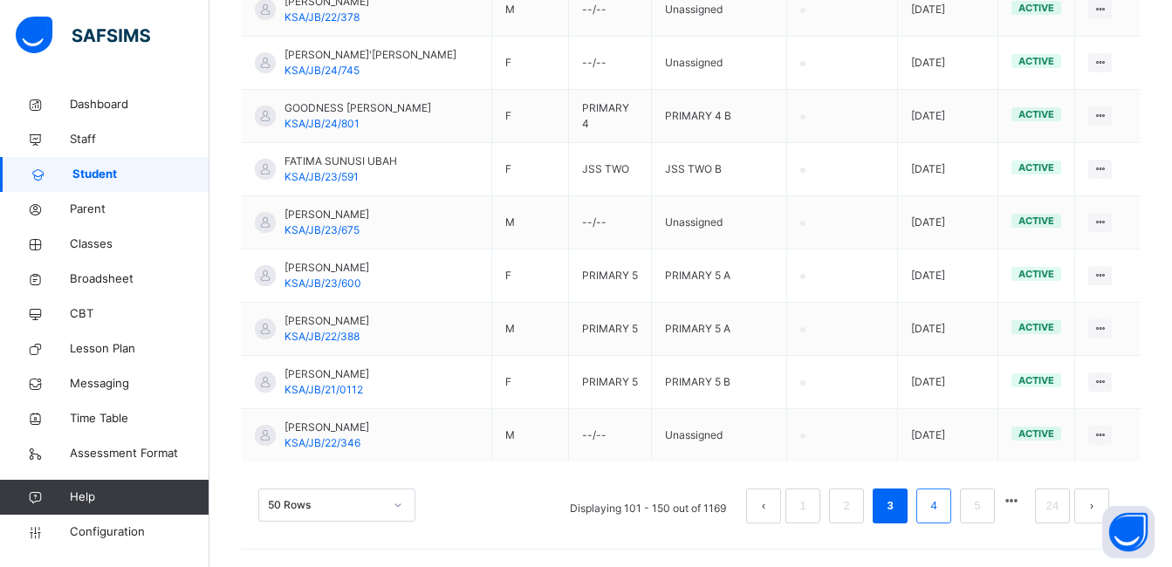
click at [942, 507] on link "4" at bounding box center [933, 506] width 17 height 23
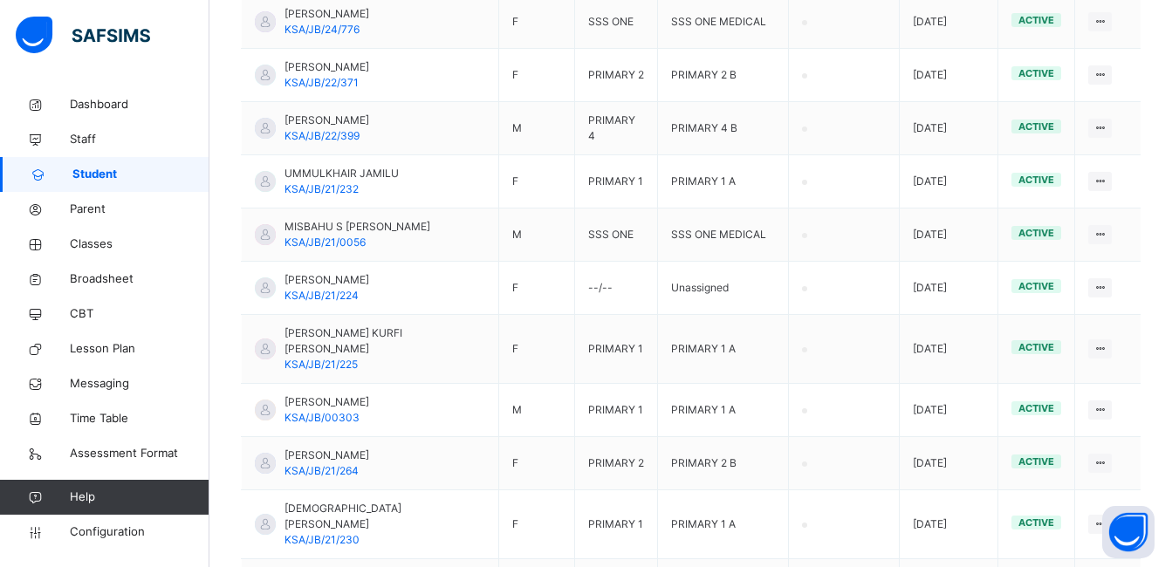
scroll to position [2727, 0]
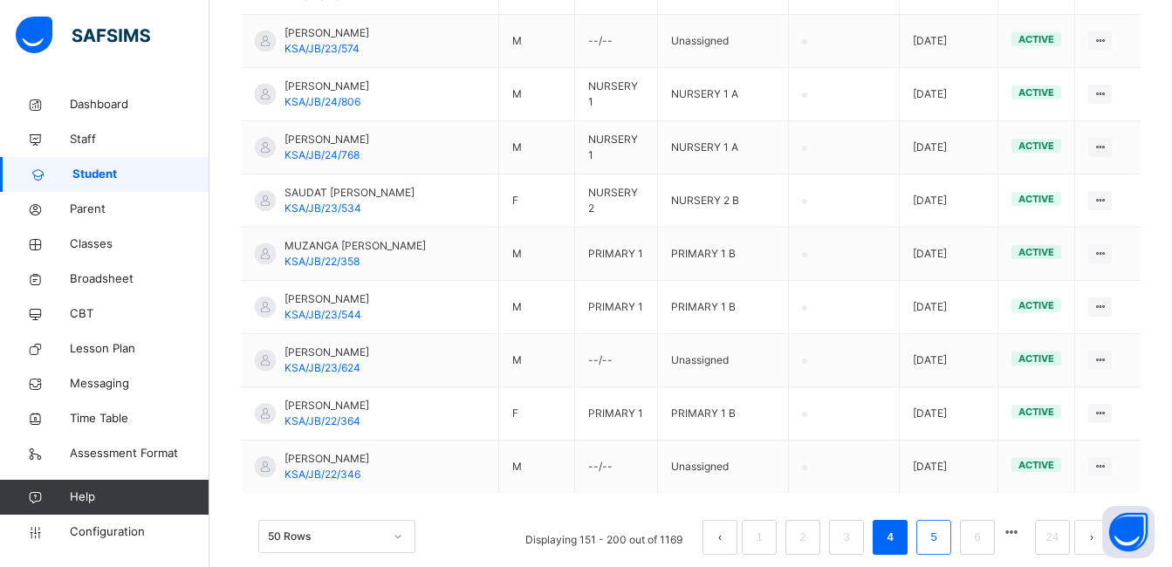
click at [942, 526] on link "5" at bounding box center [933, 537] width 17 height 23
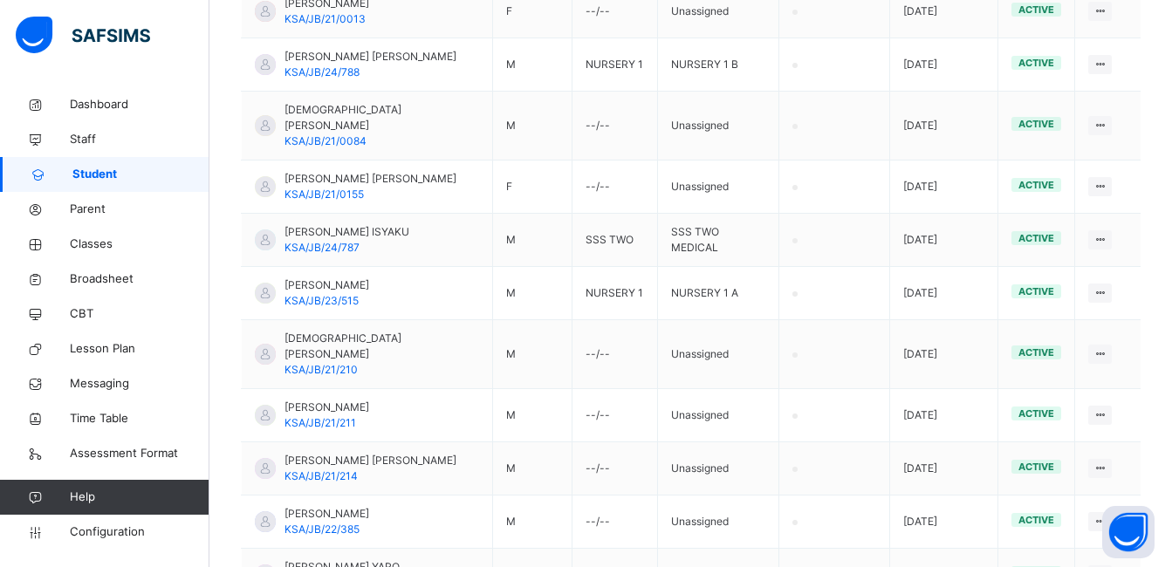
scroll to position [2680, 0]
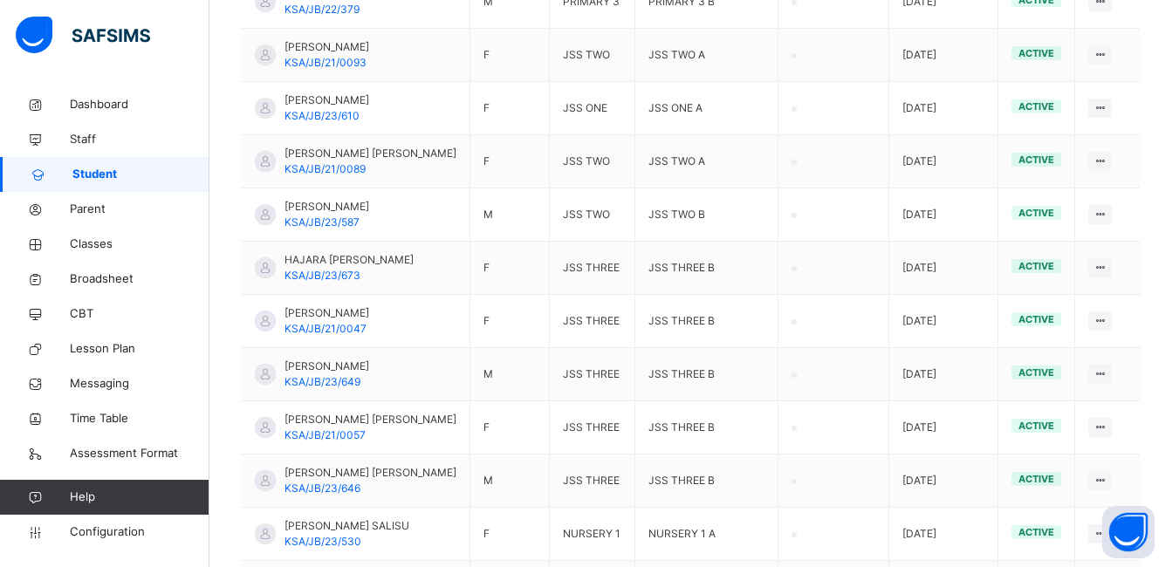
scroll to position [2727, 0]
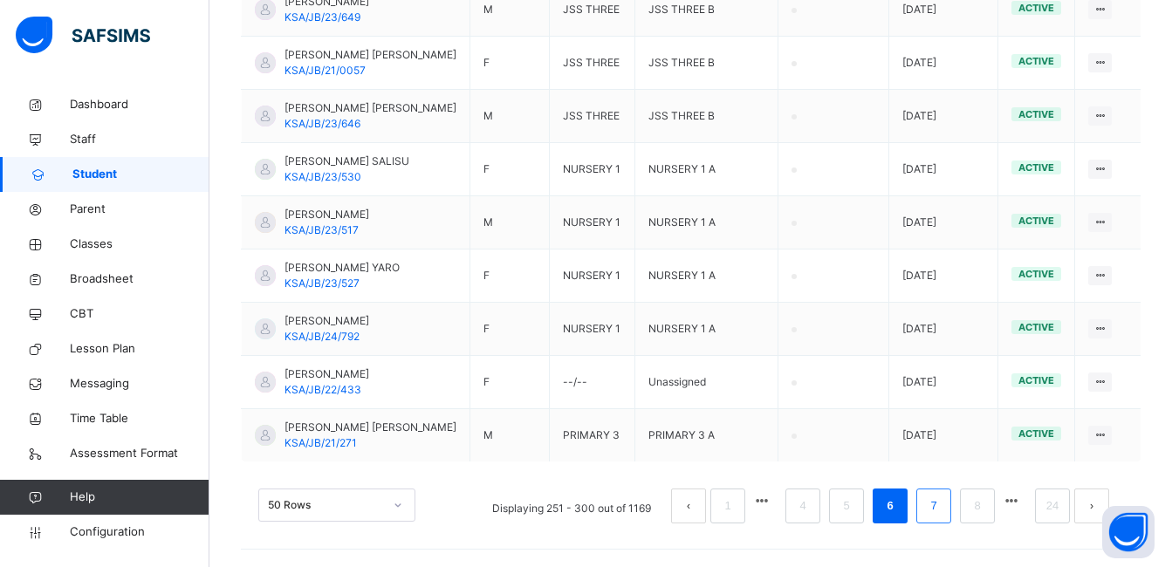
click at [942, 499] on link "7" at bounding box center [933, 506] width 17 height 23
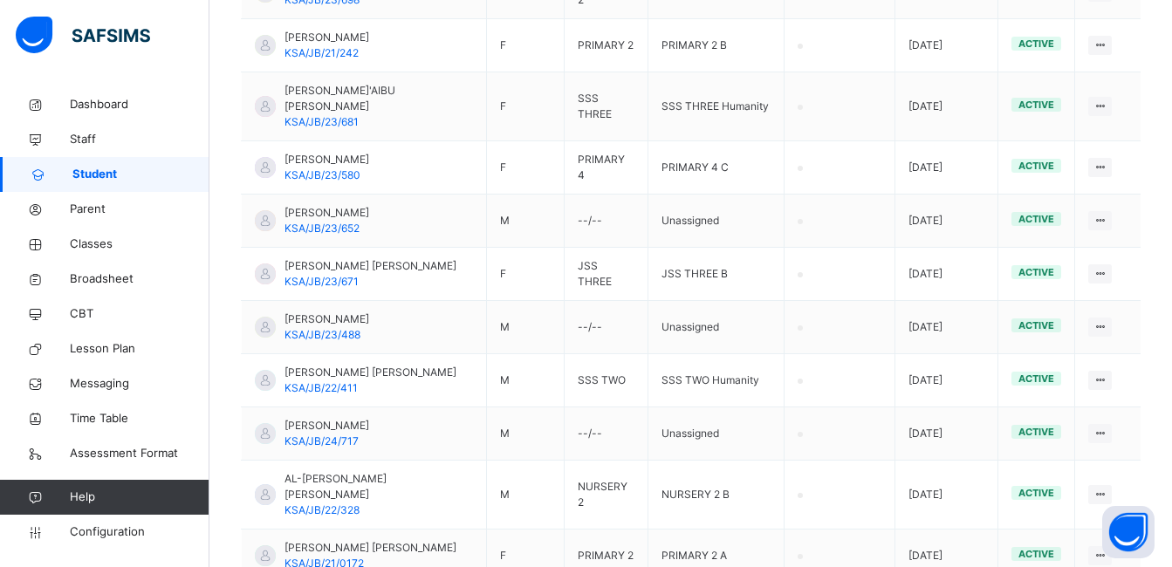
scroll to position [2357, 0]
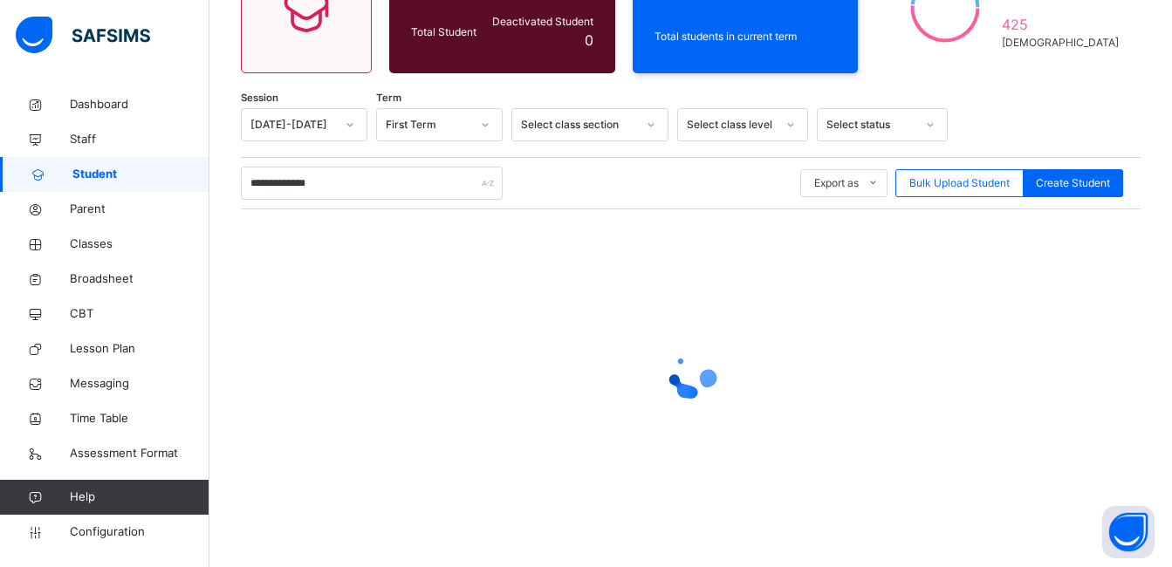
scroll to position [0, 0]
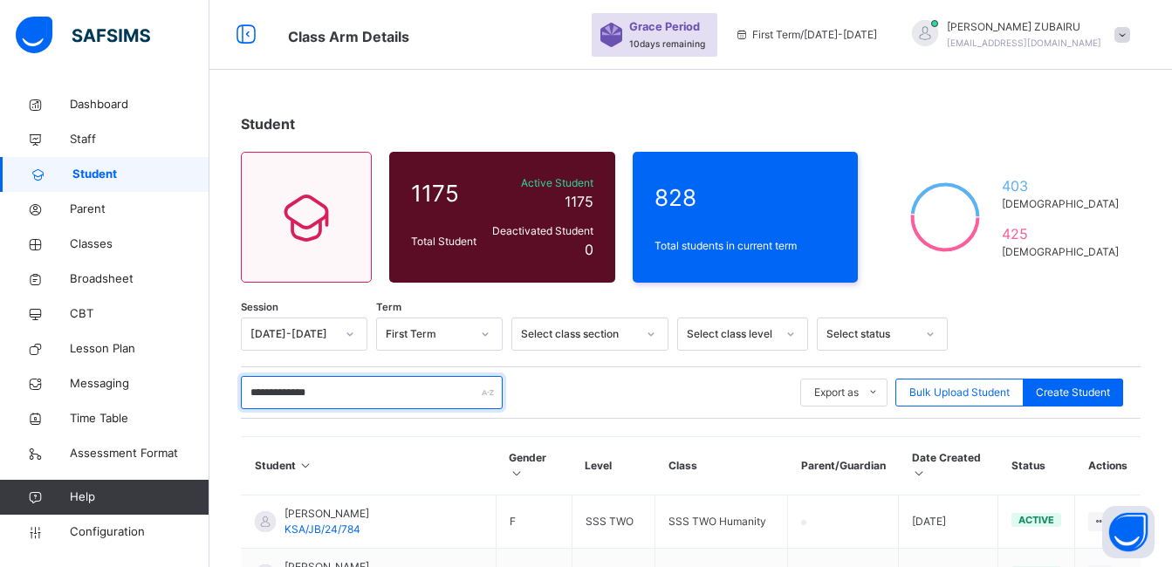
drag, startPoint x: 365, startPoint y: 398, endPoint x: 366, endPoint y: 388, distance: 10.5
click at [366, 396] on input "**********" at bounding box center [372, 392] width 262 height 33
type input "*"
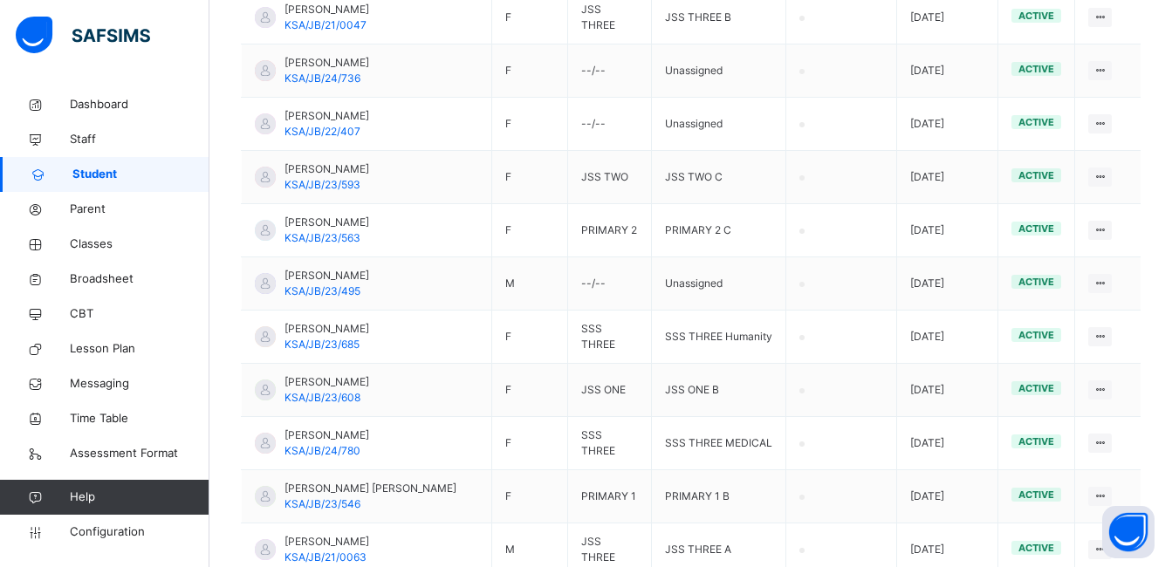
scroll to position [2680, 0]
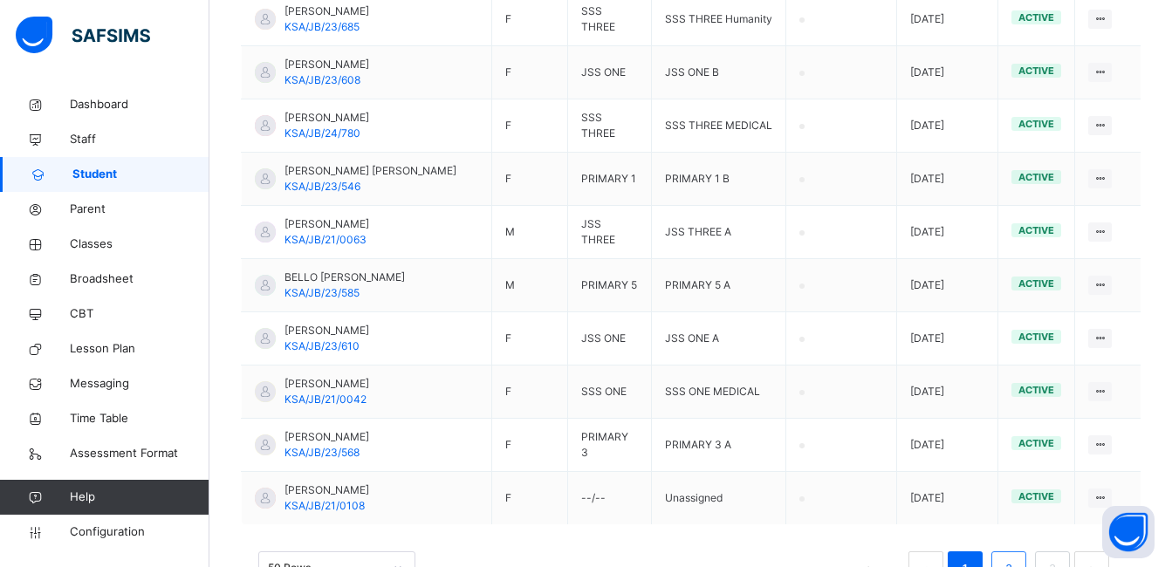
type input "**********"
click at [1017, 558] on link "2" at bounding box center [1008, 569] width 17 height 23
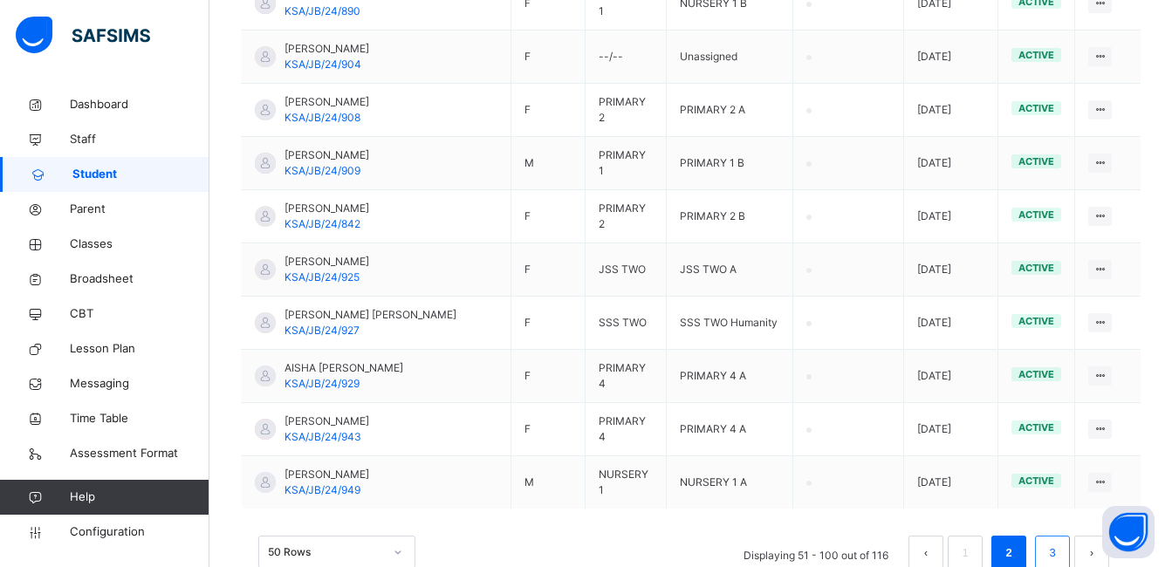
click at [1061, 542] on link "3" at bounding box center [1052, 553] width 17 height 23
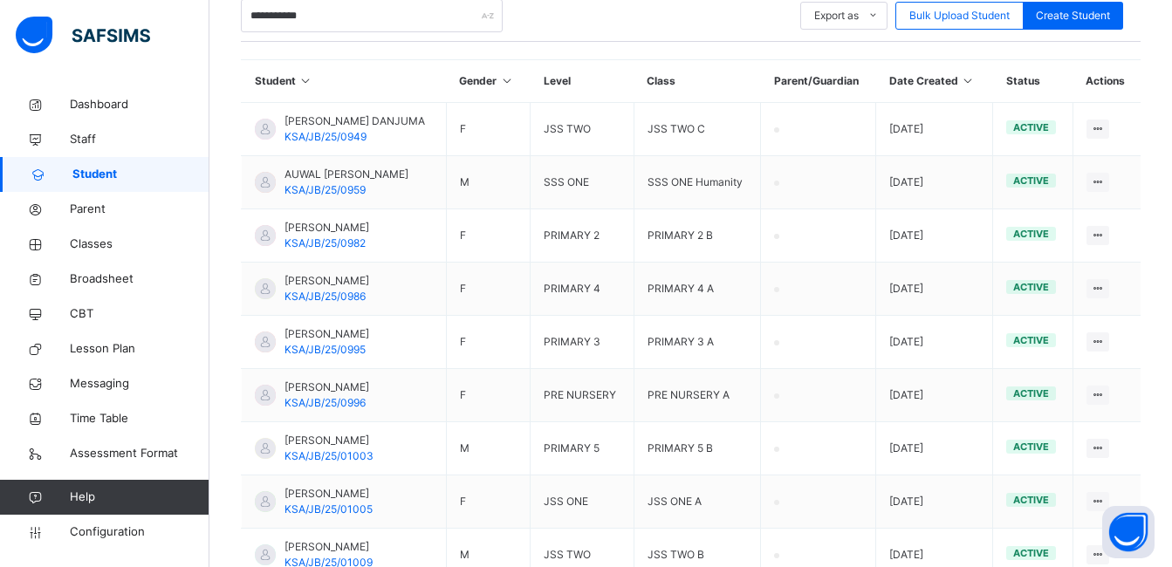
scroll to position [115, 0]
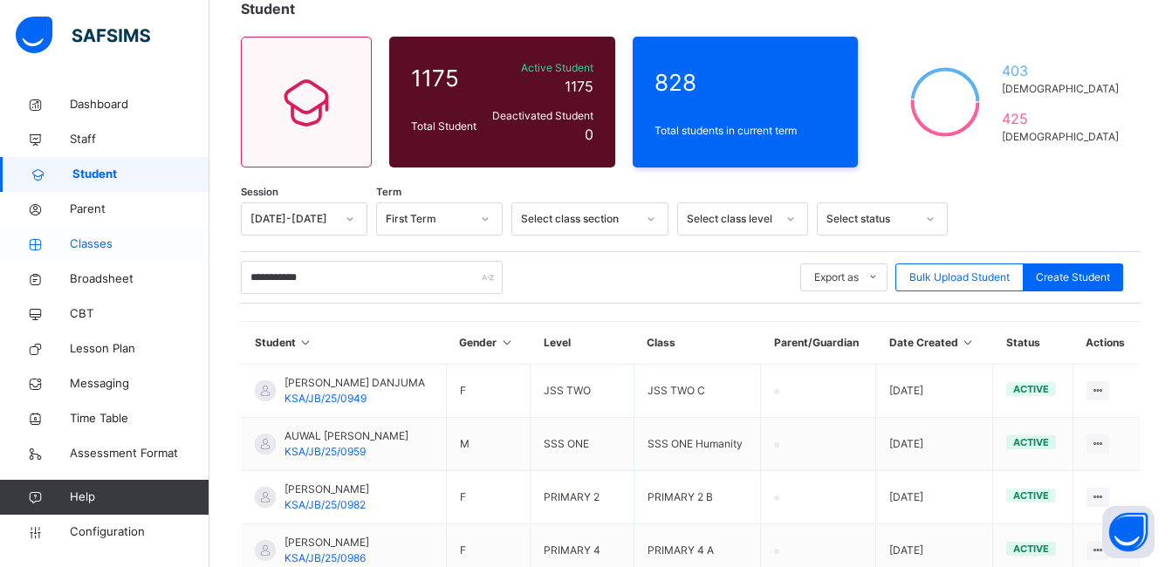
click at [97, 243] on span "Classes" at bounding box center [140, 244] width 140 height 17
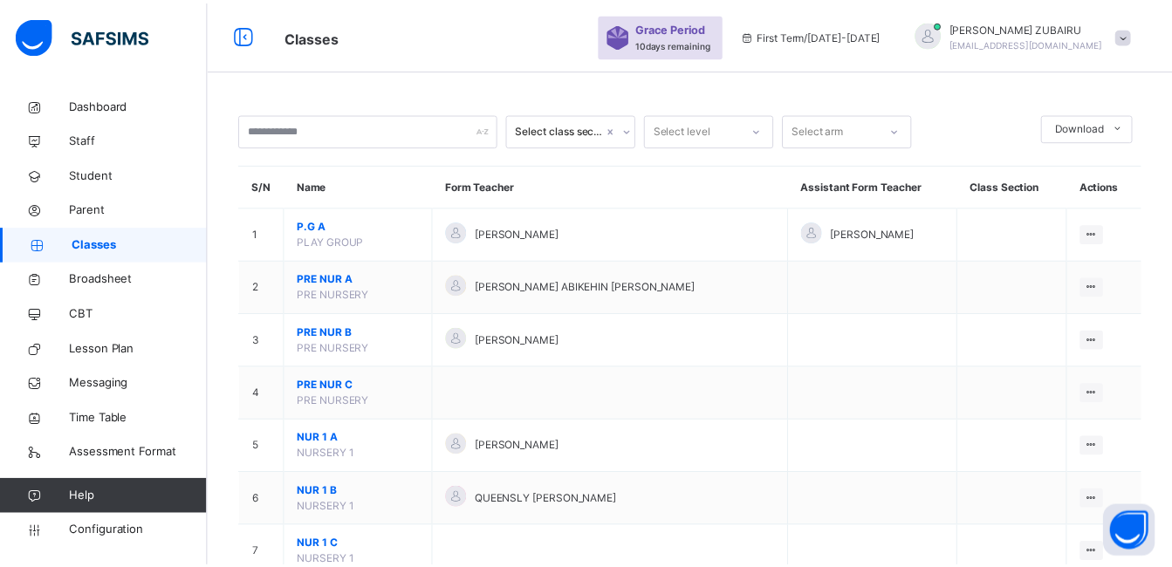
scroll to position [436, 0]
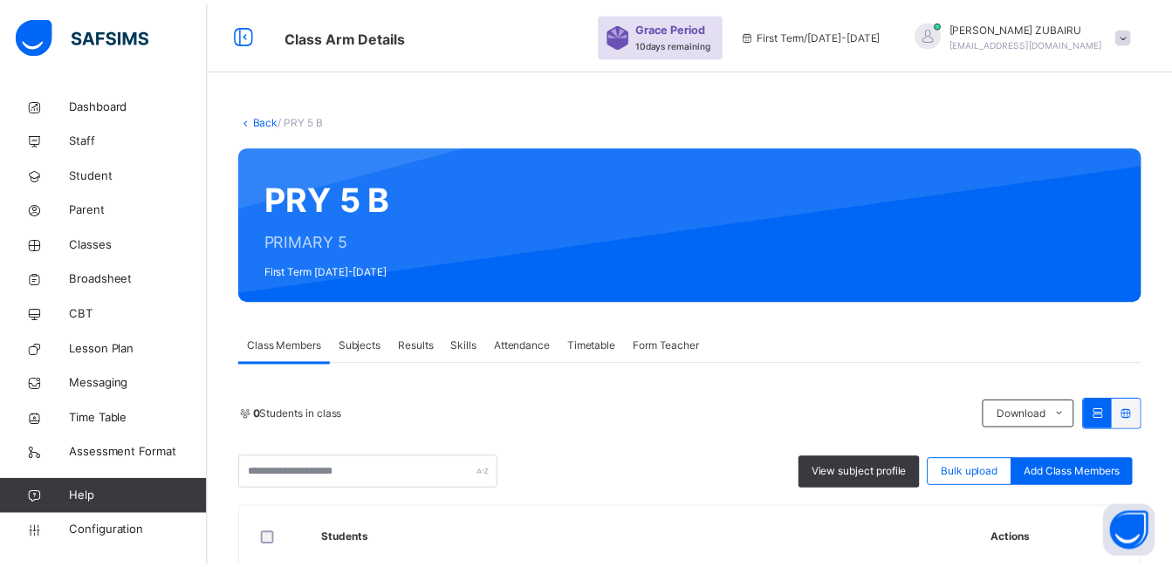
scroll to position [611, 0]
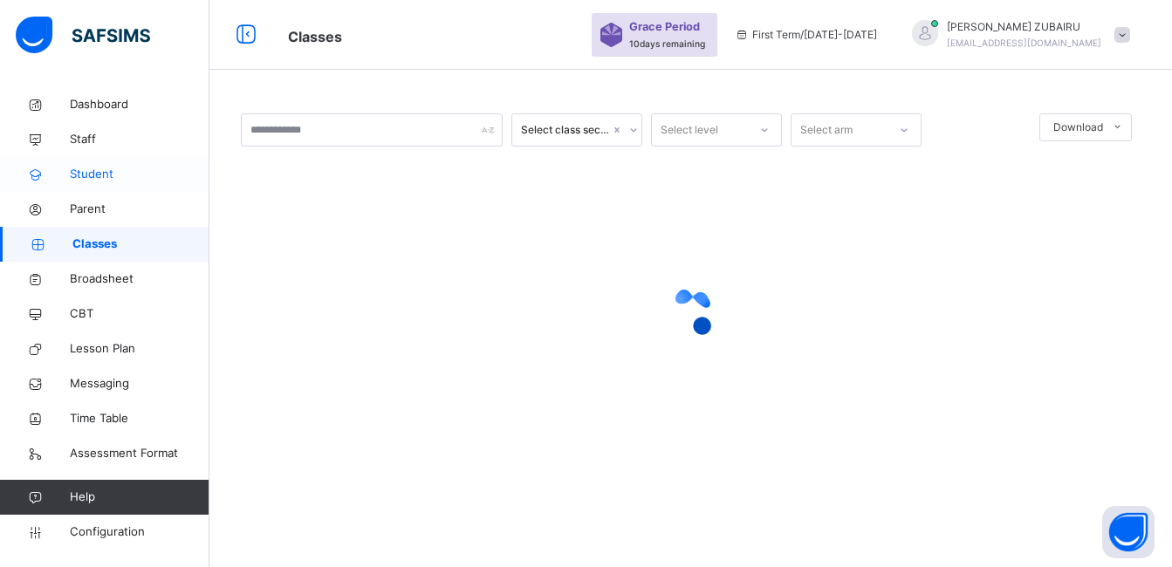
click at [94, 177] on span "Student" at bounding box center [140, 174] width 140 height 17
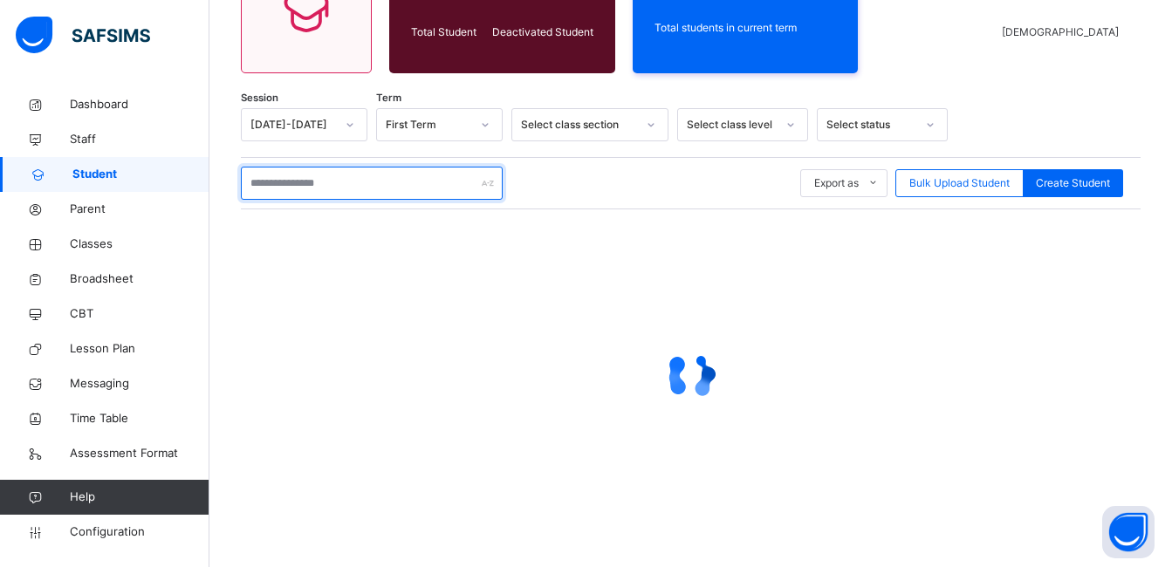
click at [368, 200] on input "text" at bounding box center [372, 183] width 262 height 33
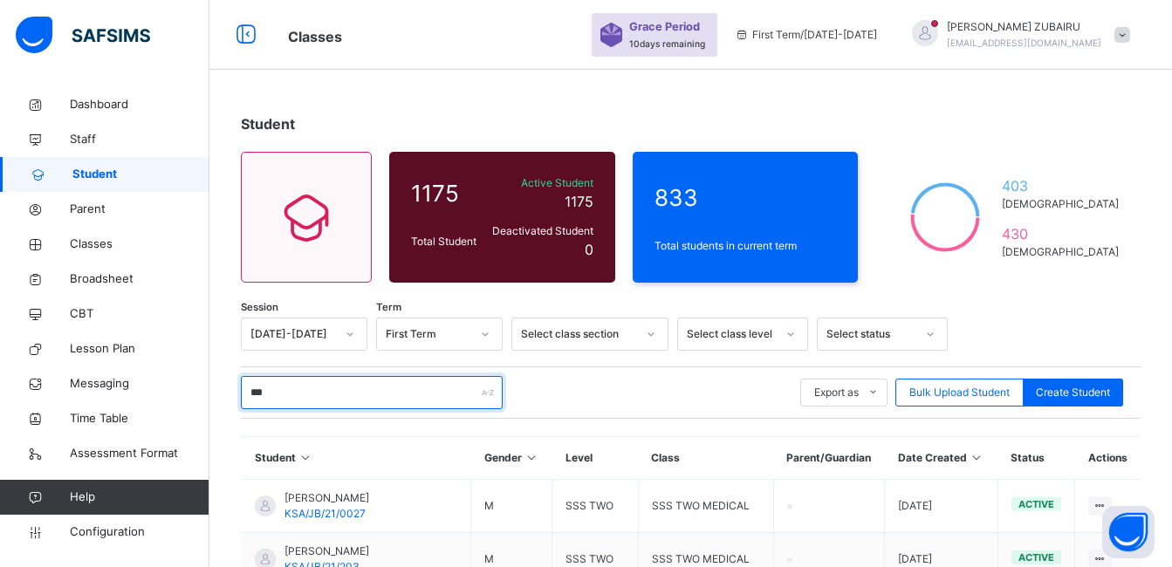
scroll to position [175, 0]
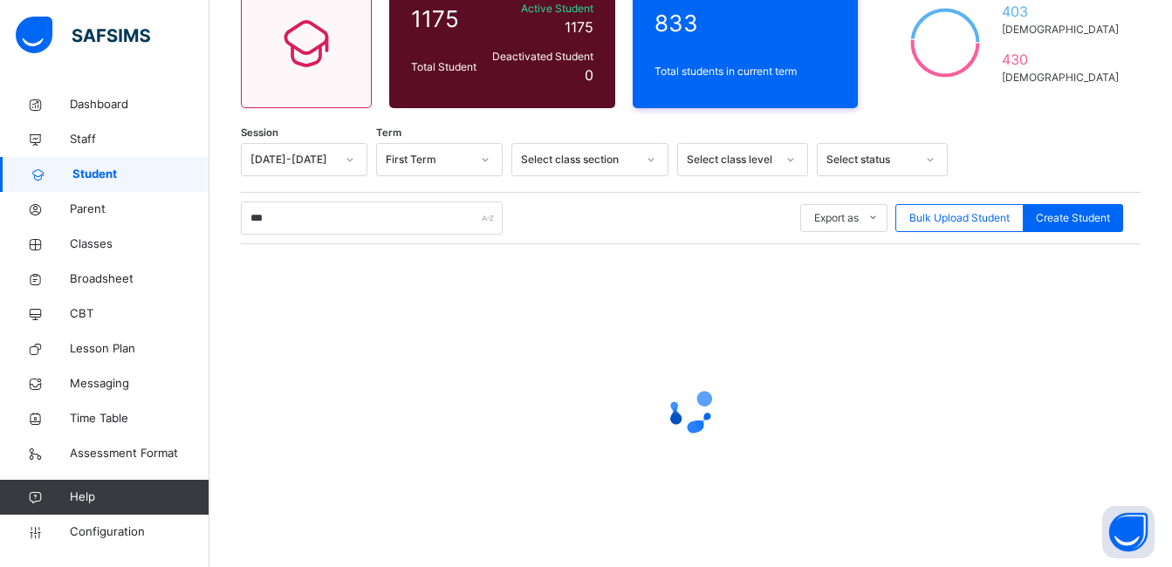
scroll to position [0, 0]
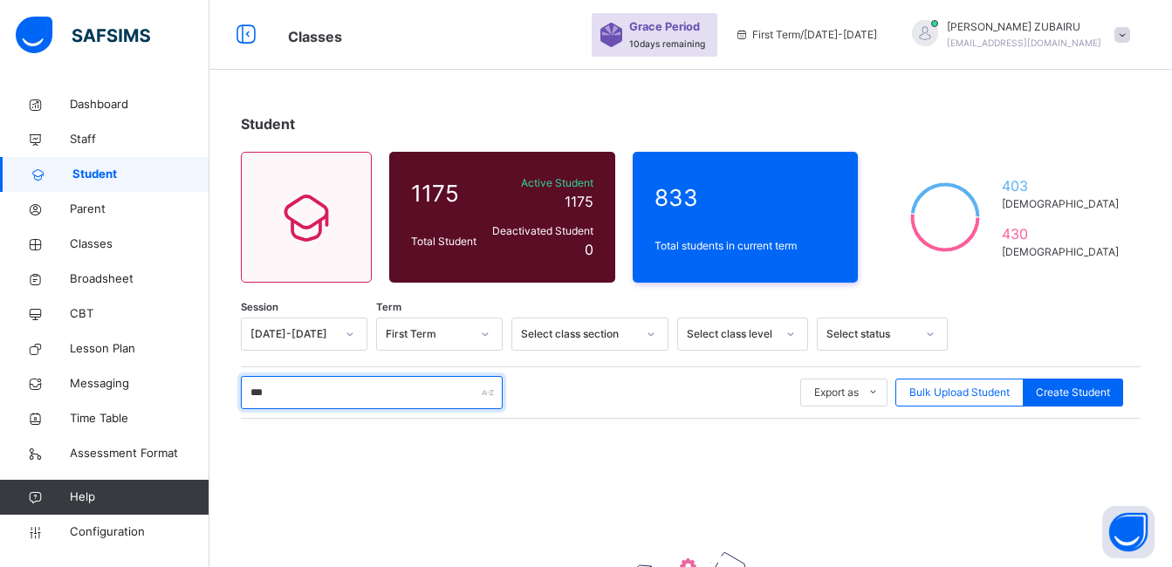
click at [249, 376] on input "***" at bounding box center [372, 392] width 262 height 33
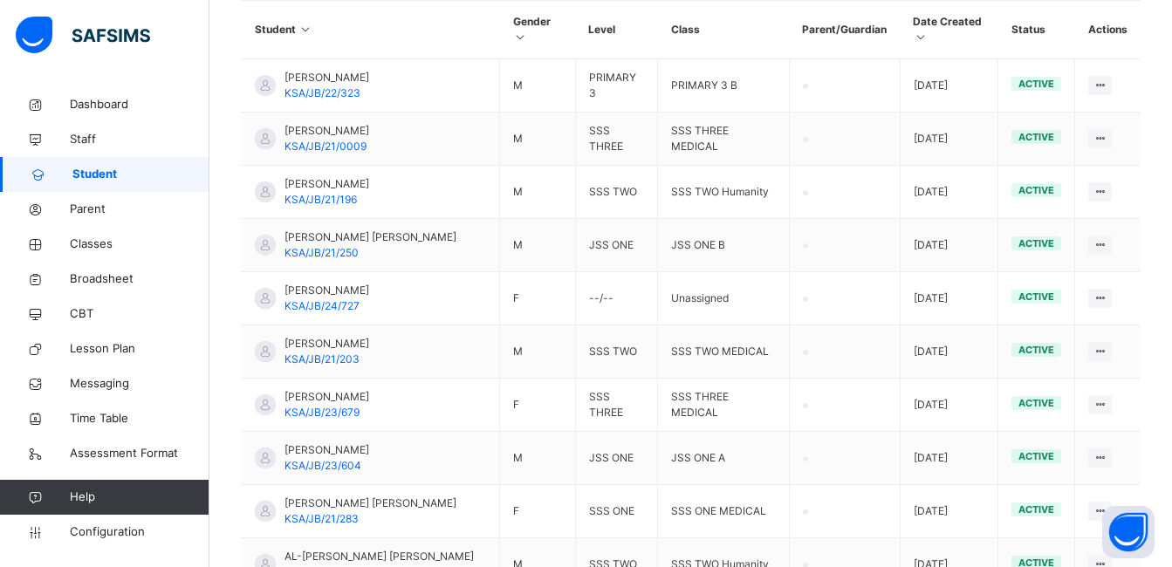
scroll to position [2440, 0]
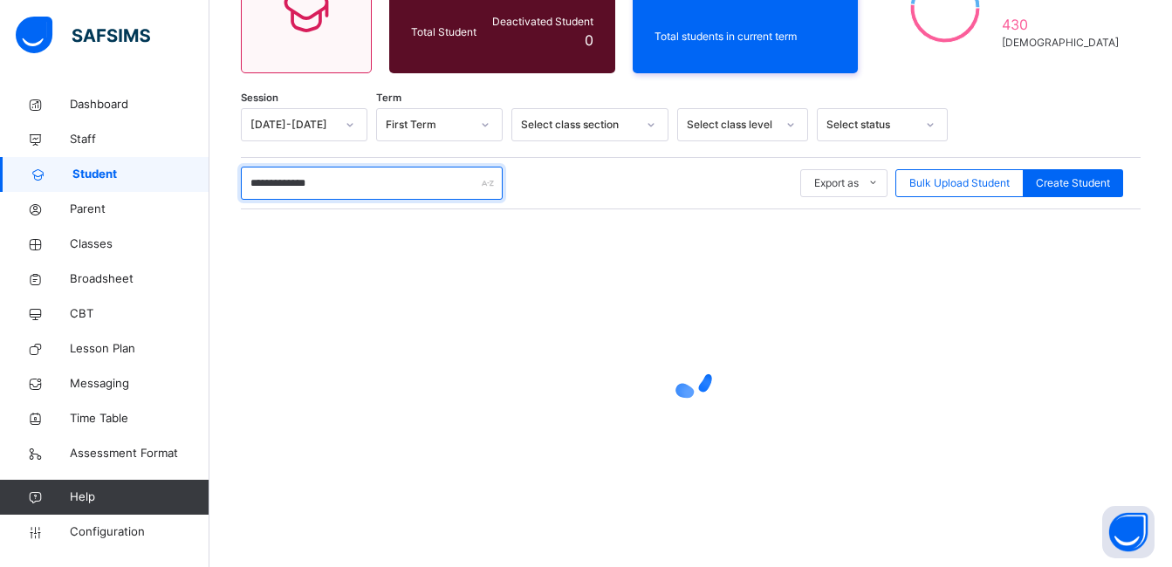
click at [350, 200] on input "**********" at bounding box center [372, 183] width 262 height 33
type input "*"
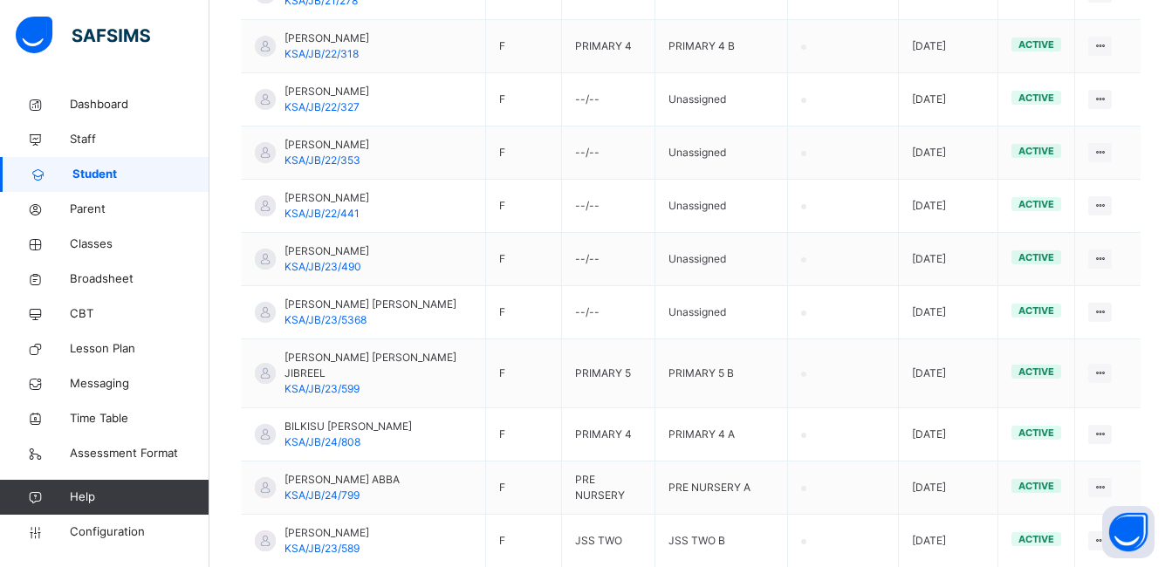
scroll to position [2357, 0]
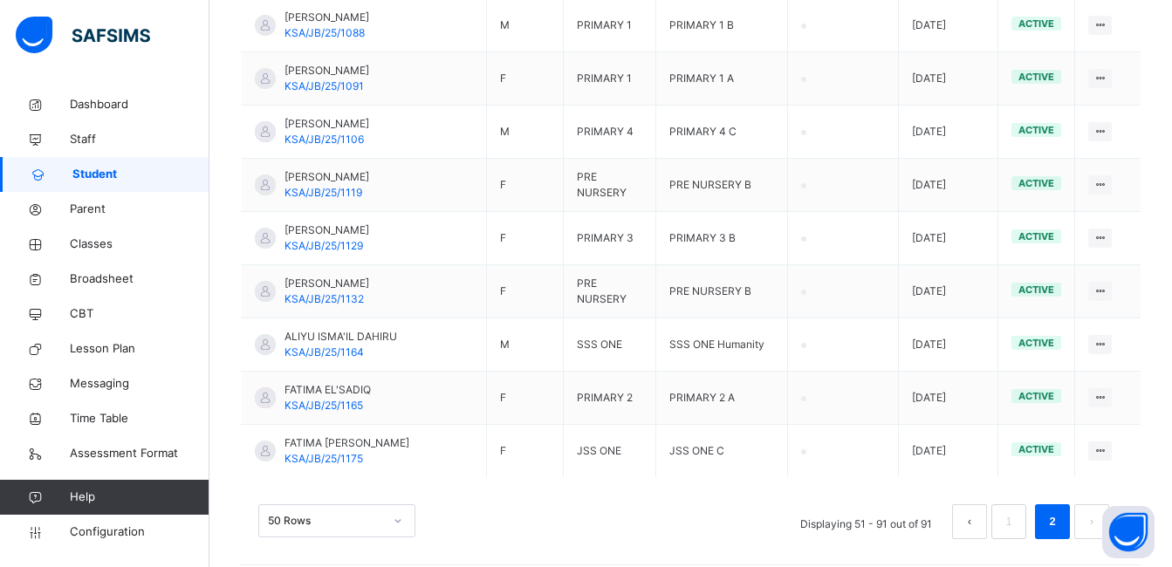
scroll to position [0, 0]
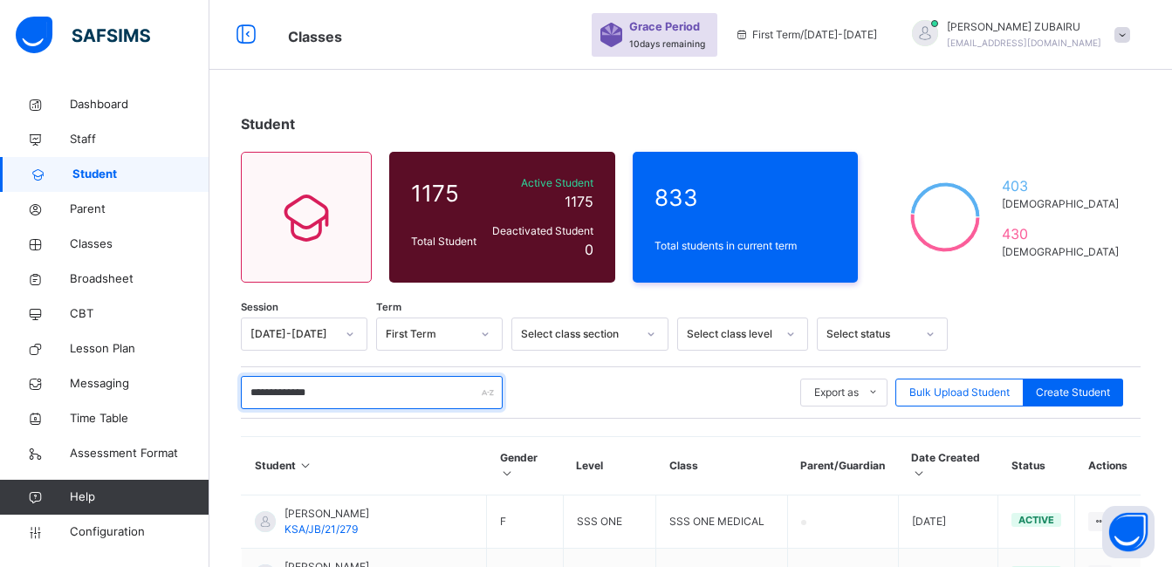
click at [290, 394] on input "**********" at bounding box center [372, 392] width 262 height 33
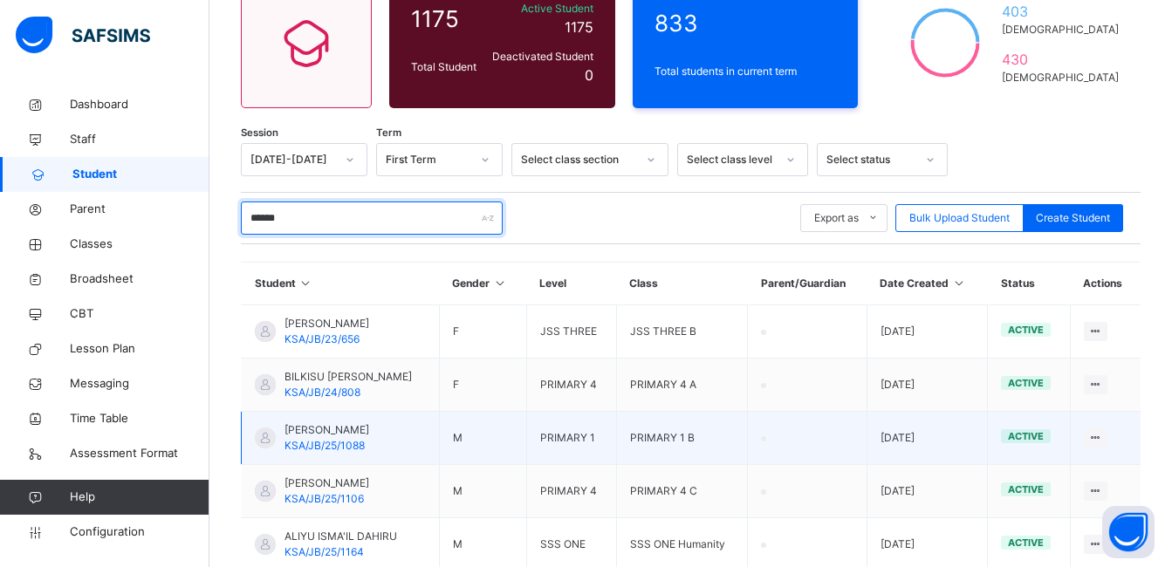
scroll to position [284, 0]
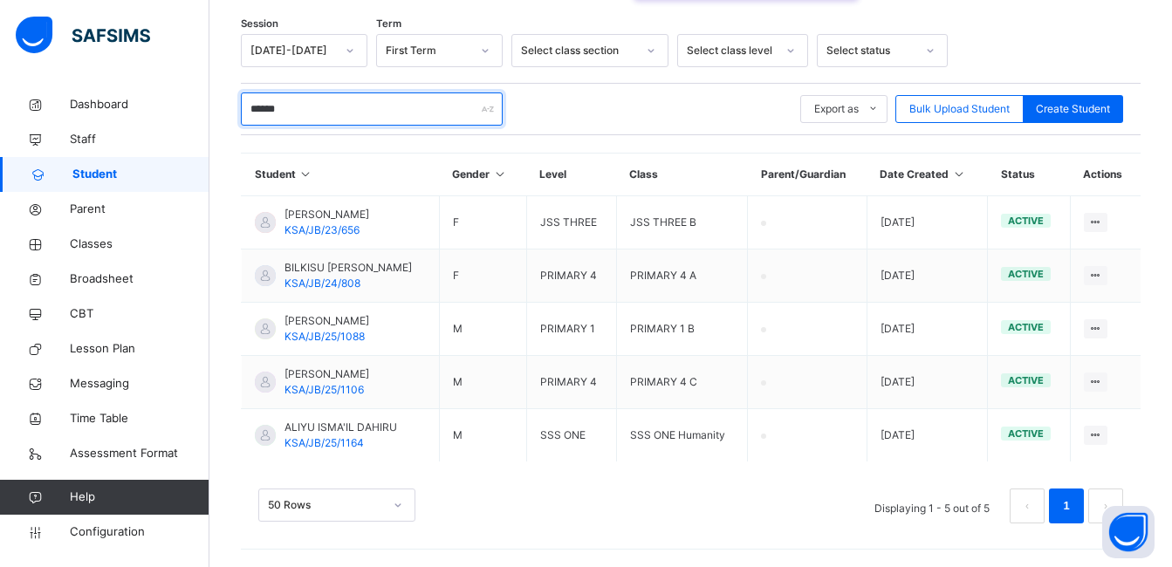
click at [311, 115] on input "******" at bounding box center [372, 109] width 262 height 33
type input "******"
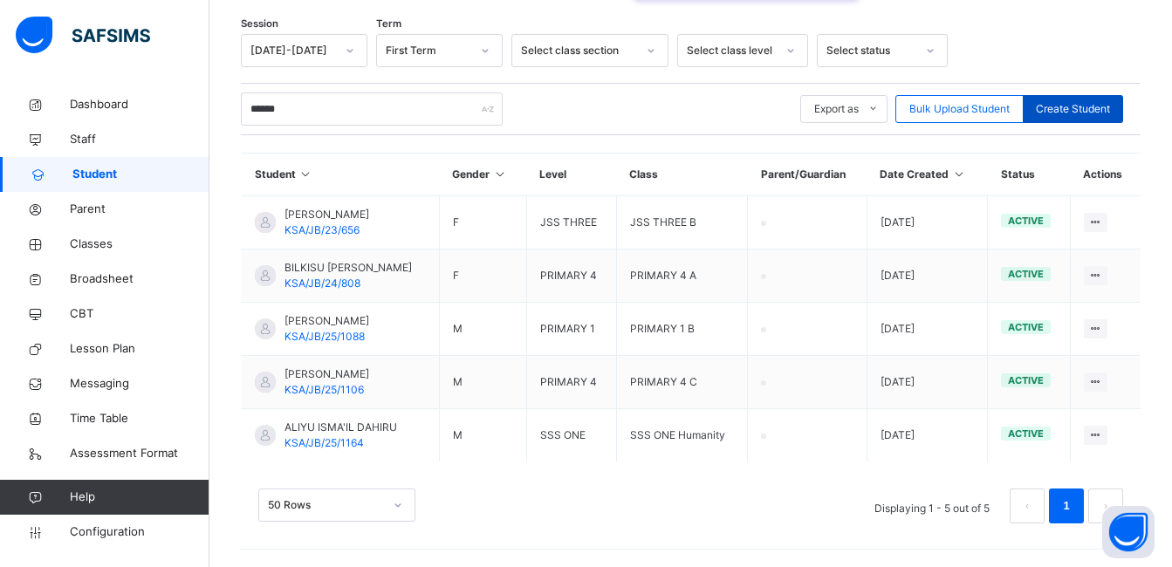
click at [1062, 117] on span "Create Student" at bounding box center [1073, 109] width 74 height 16
select select "**"
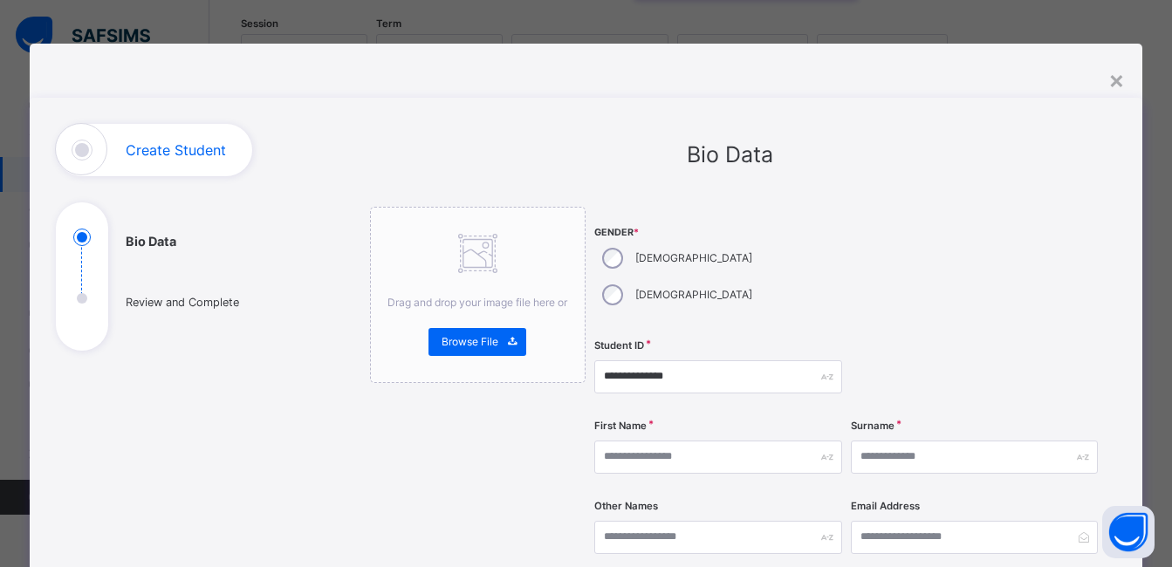
scroll to position [0, 0]
type input "**********"
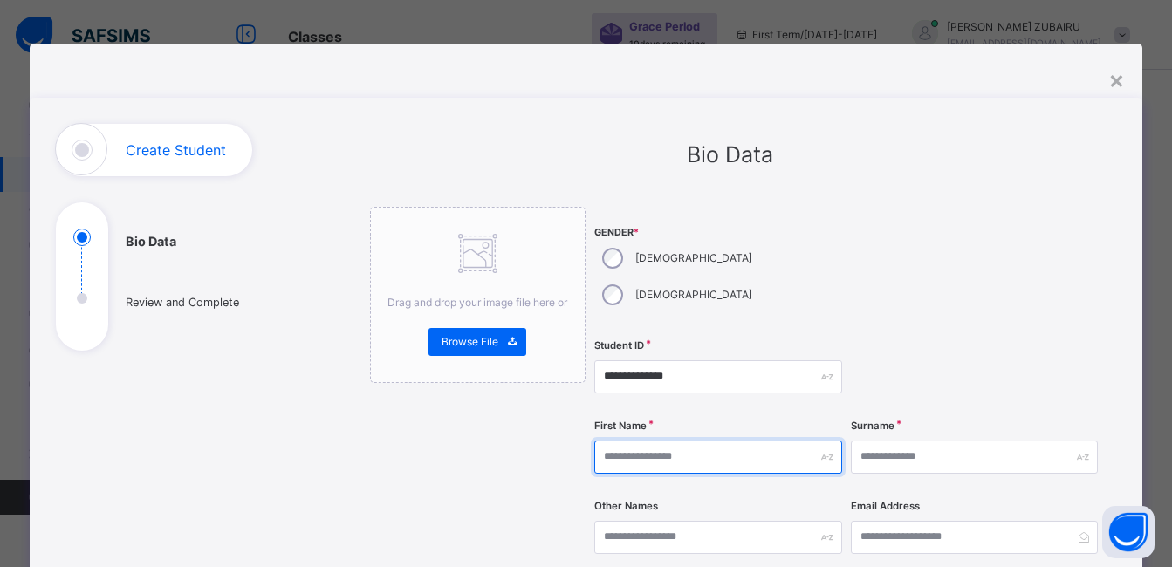
click at [691, 441] on input "text" at bounding box center [718, 457] width 247 height 33
type input "******"
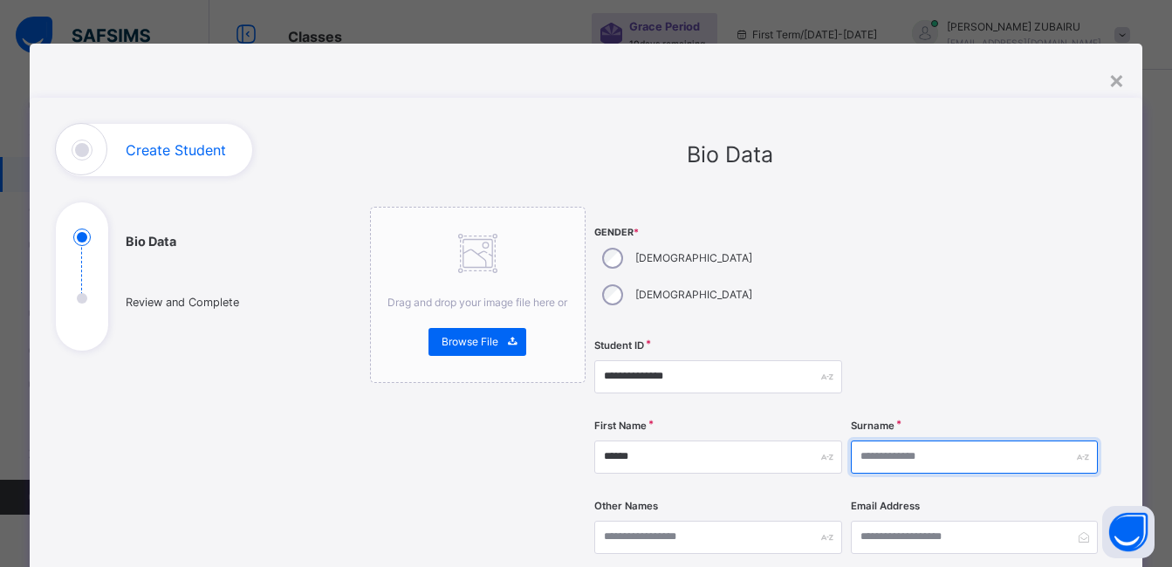
click at [945, 441] on input "text" at bounding box center [974, 457] width 247 height 33
type input "******"
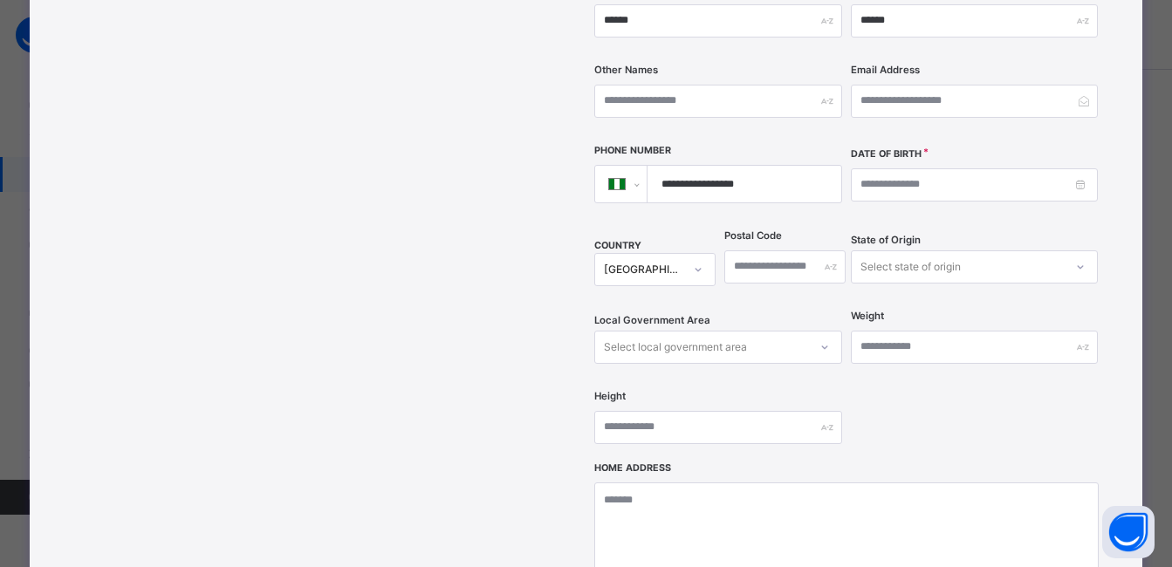
type input "**********"
click at [896, 168] on input at bounding box center [974, 184] width 247 height 33
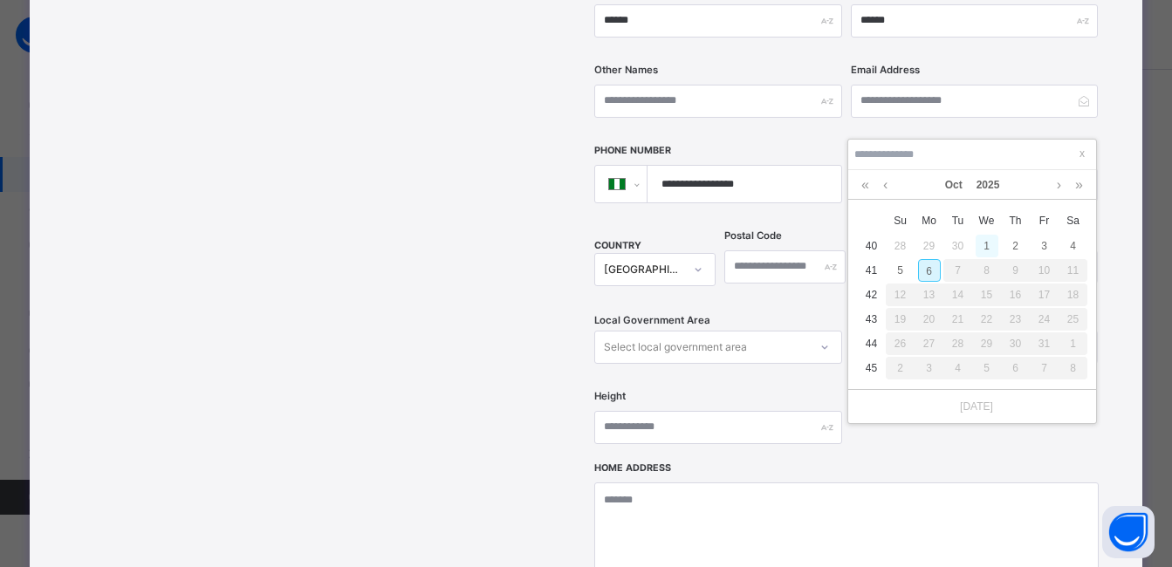
click at [984, 244] on div "1" at bounding box center [987, 246] width 23 height 23
type input "**********"
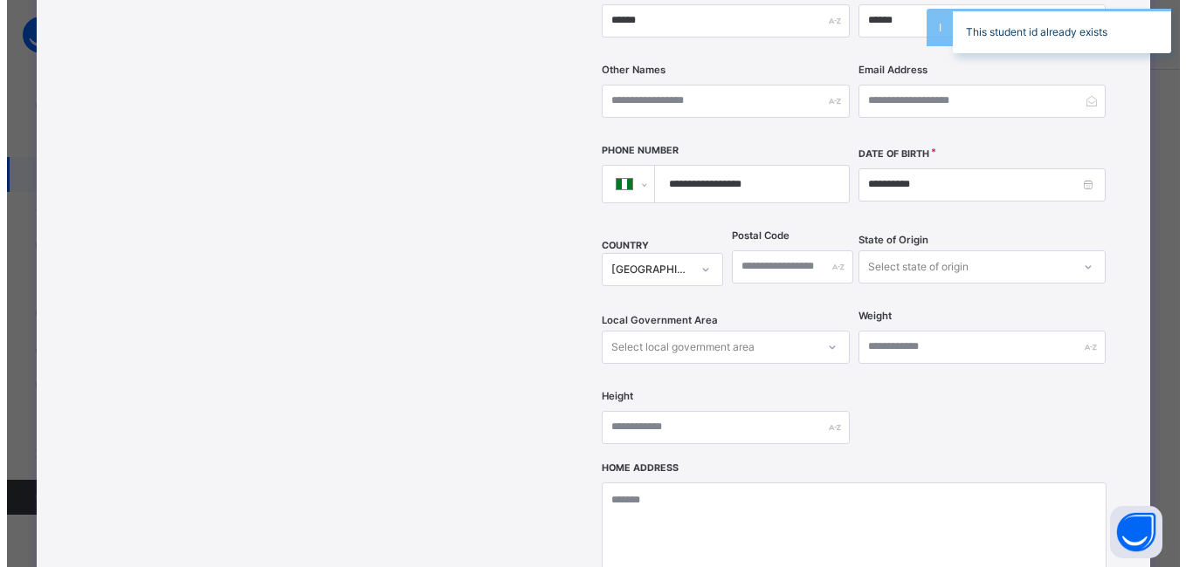
scroll to position [0, 0]
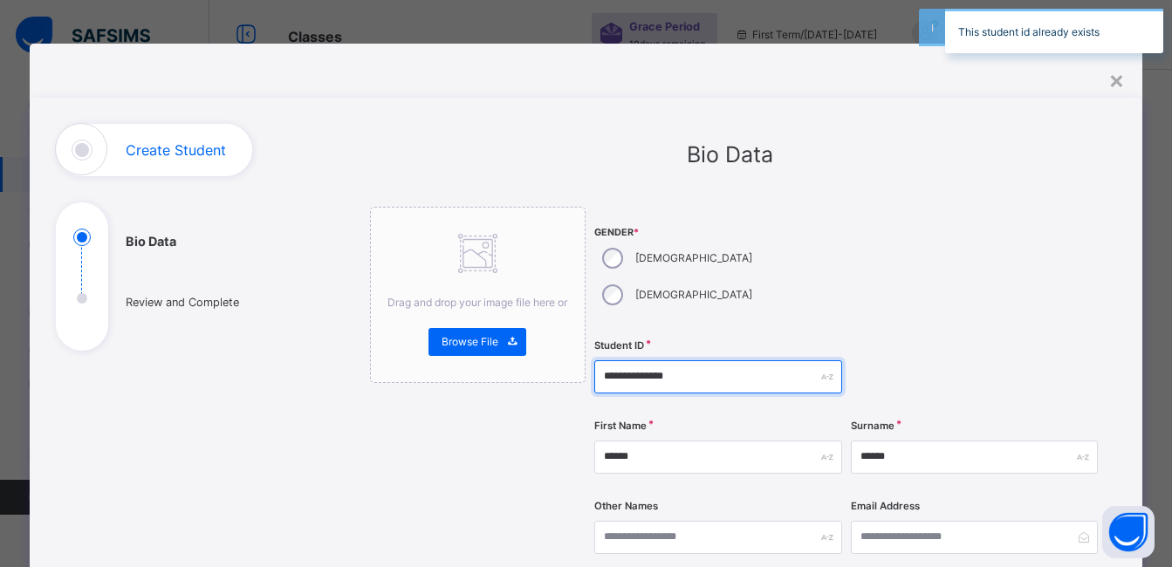
click at [696, 361] on input "**********" at bounding box center [718, 377] width 247 height 33
type input "**********"
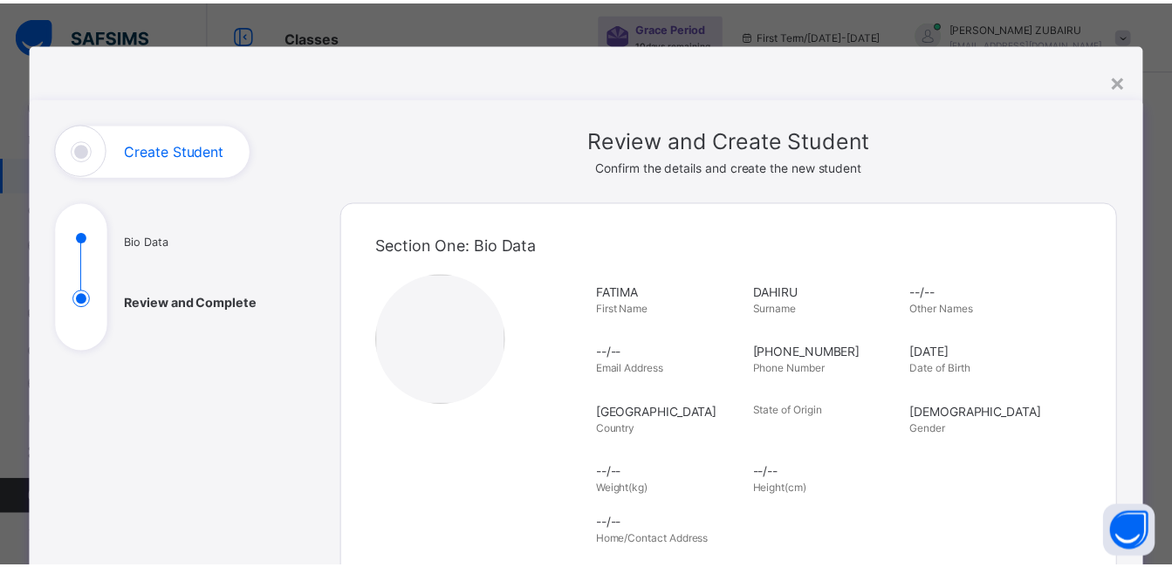
scroll to position [393, 0]
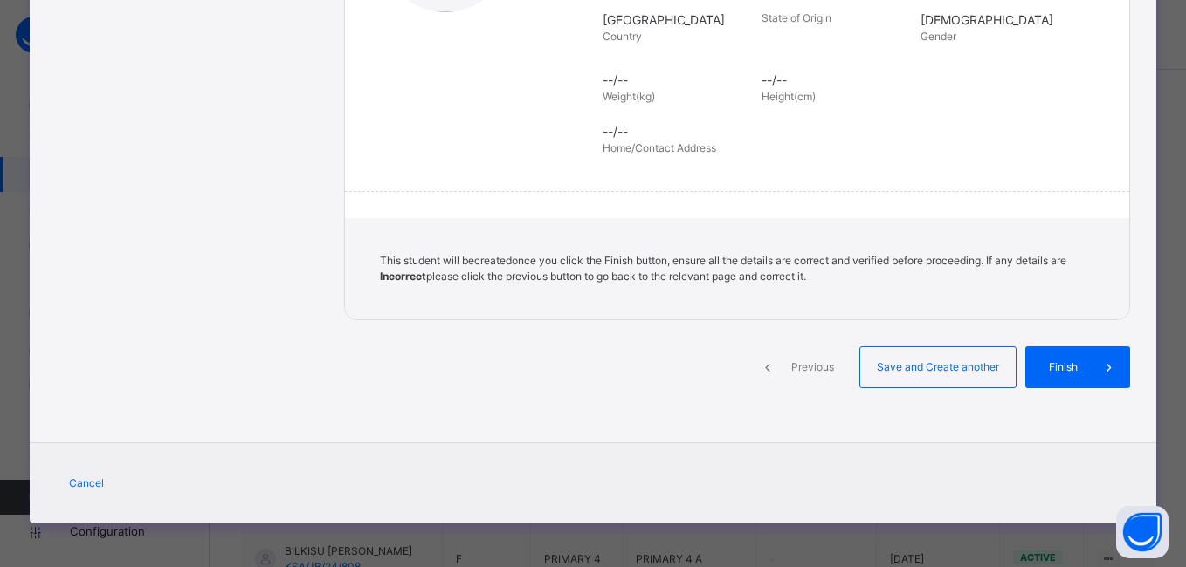
click at [1042, 408] on div "Previous Save and Create another Finish" at bounding box center [737, 383] width 786 height 72
drag, startPoint x: 1039, startPoint y: 410, endPoint x: 1041, endPoint y: 374, distance: 36.7
click at [1041, 374] on span "Finish" at bounding box center [1063, 368] width 50 height 16
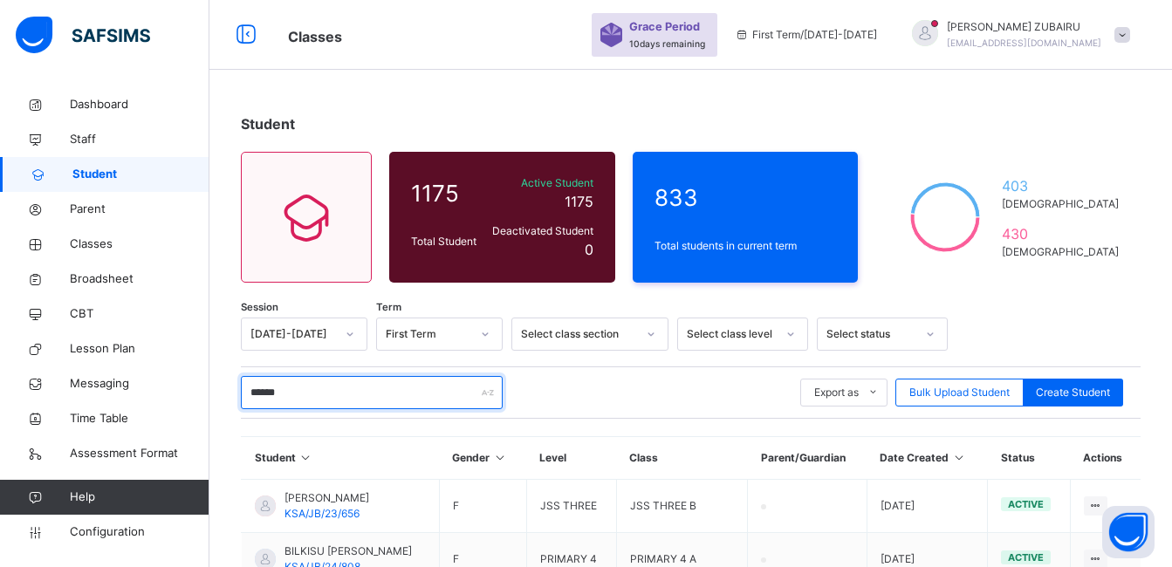
click at [333, 390] on input "******" at bounding box center [372, 392] width 262 height 33
type input "*"
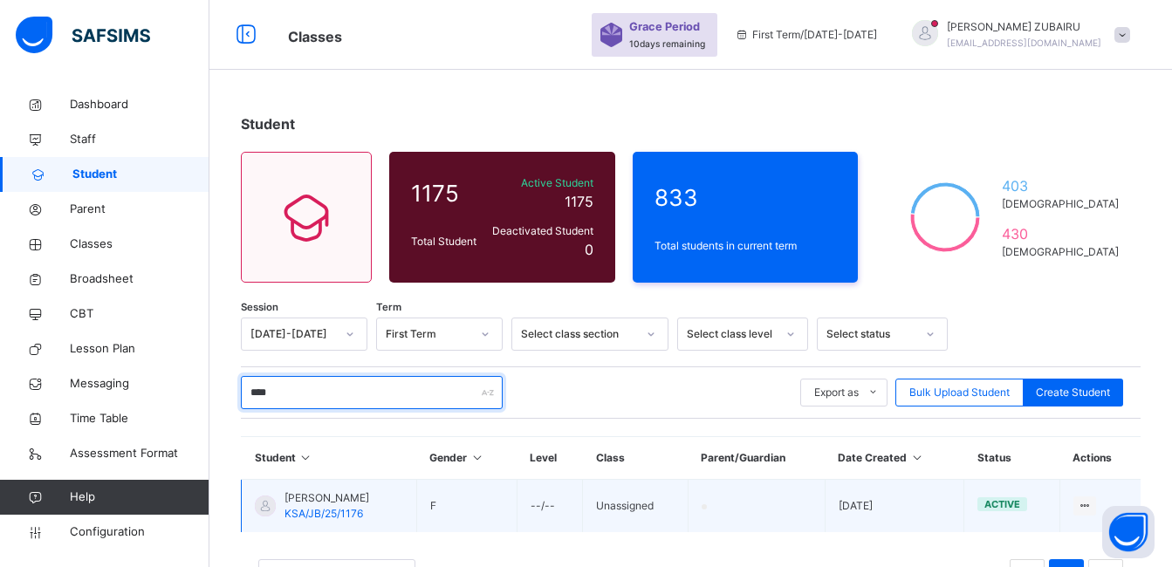
scroll to position [71, 0]
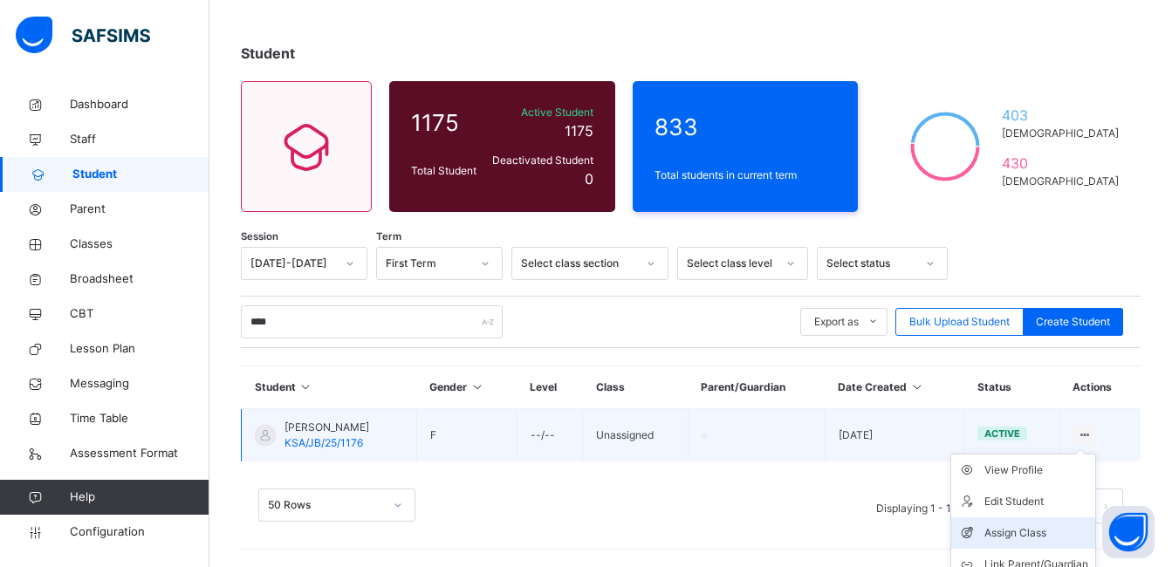
click at [1011, 531] on div "Assign Class" at bounding box center [1037, 533] width 104 height 17
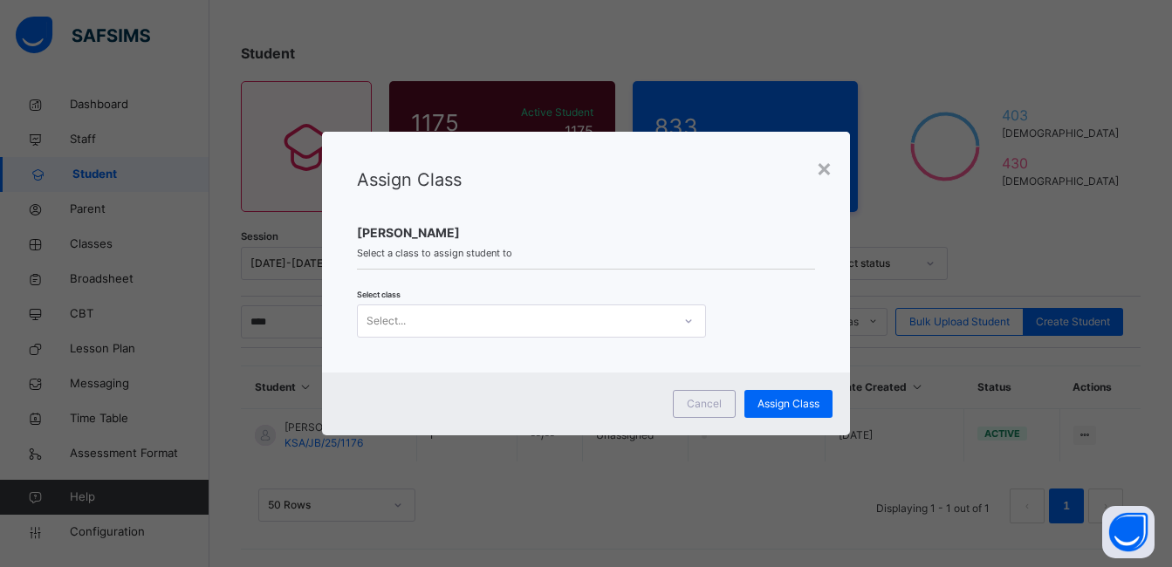
click at [688, 320] on icon at bounding box center [689, 321] width 10 height 17
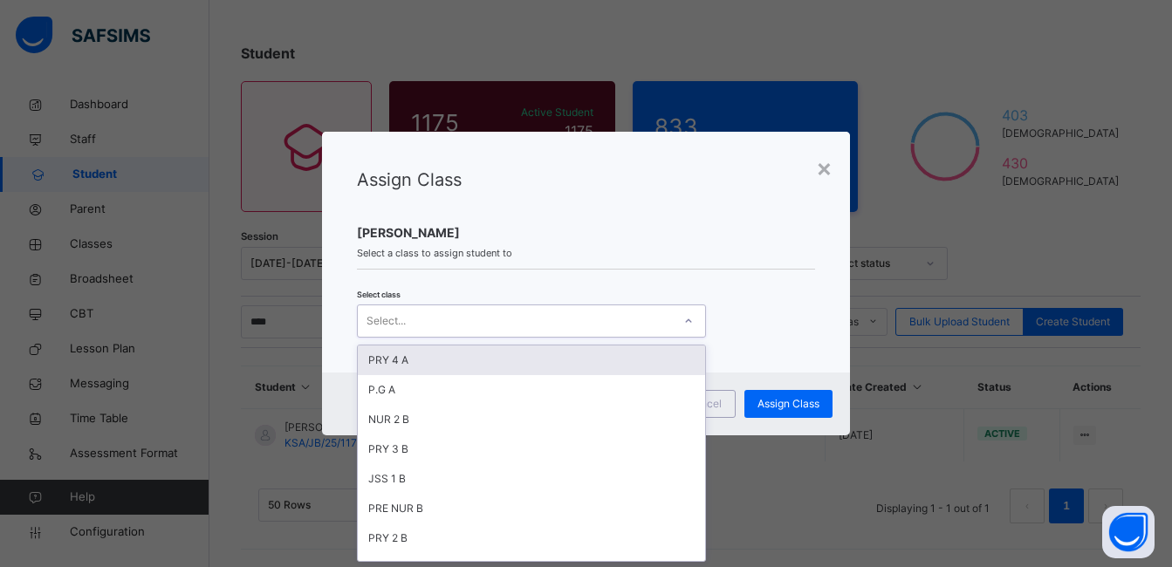
scroll to position [0, 0]
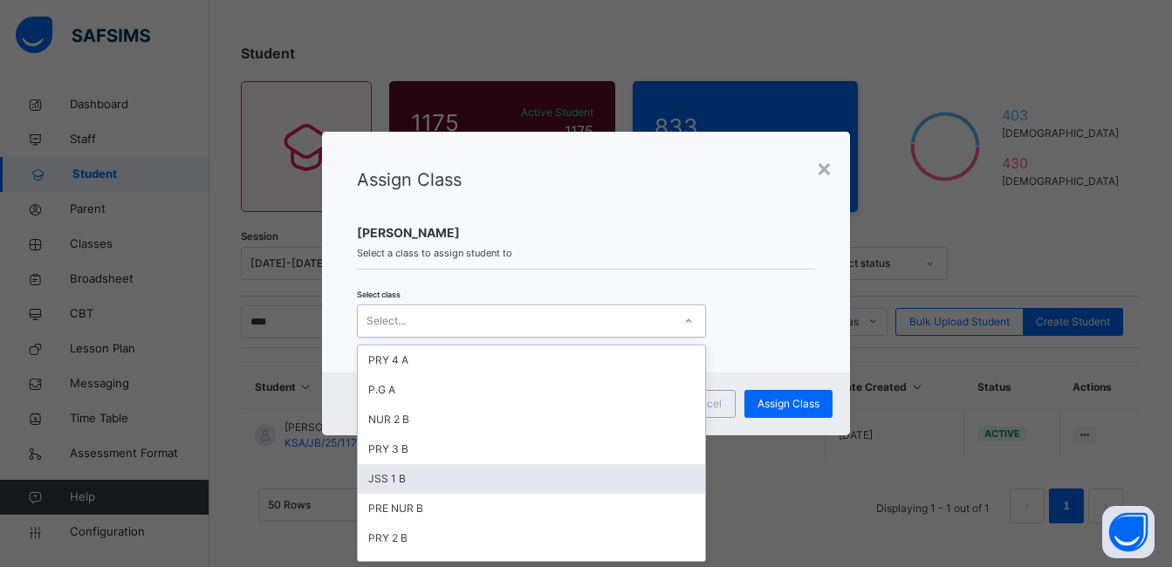
click at [524, 476] on div "JSS 1 B" at bounding box center [531, 479] width 347 height 30
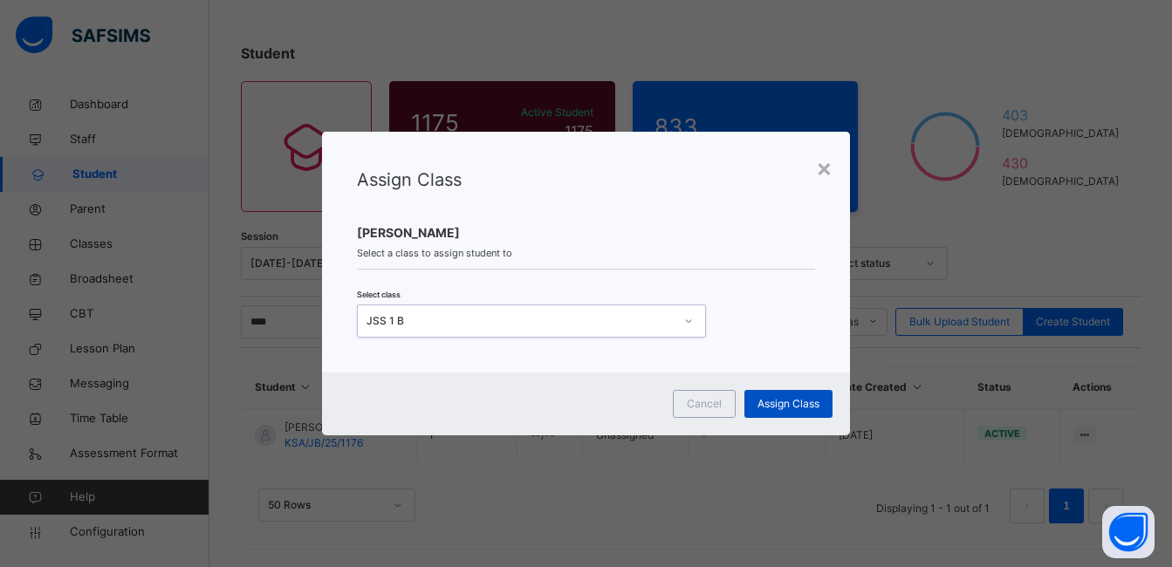
click at [804, 400] on span "Assign Class" at bounding box center [789, 404] width 62 height 16
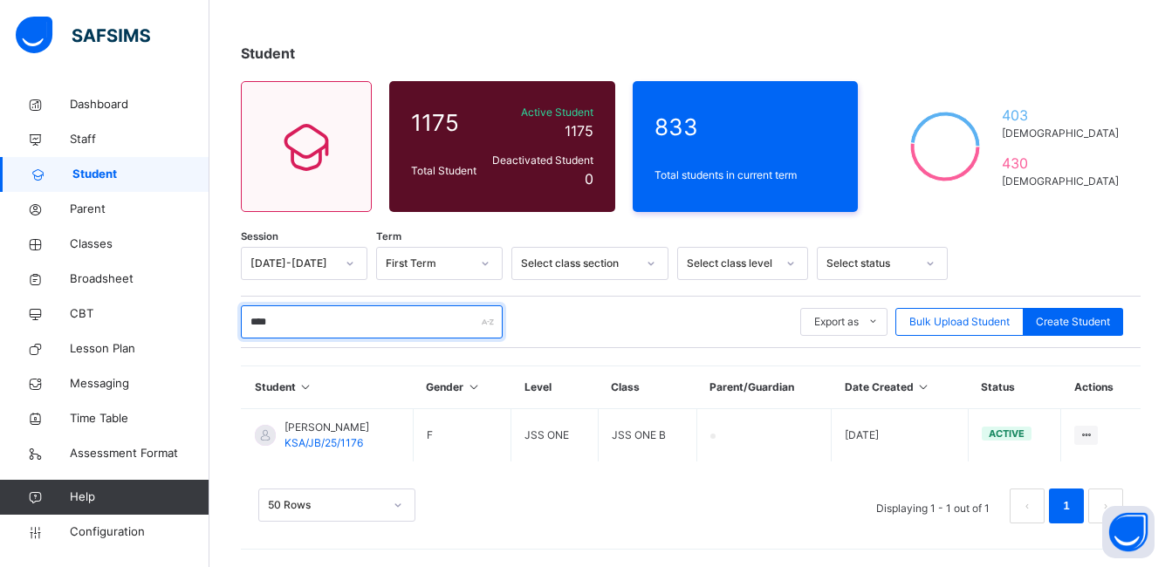
click at [330, 321] on input "****" at bounding box center [372, 322] width 262 height 33
type input "*"
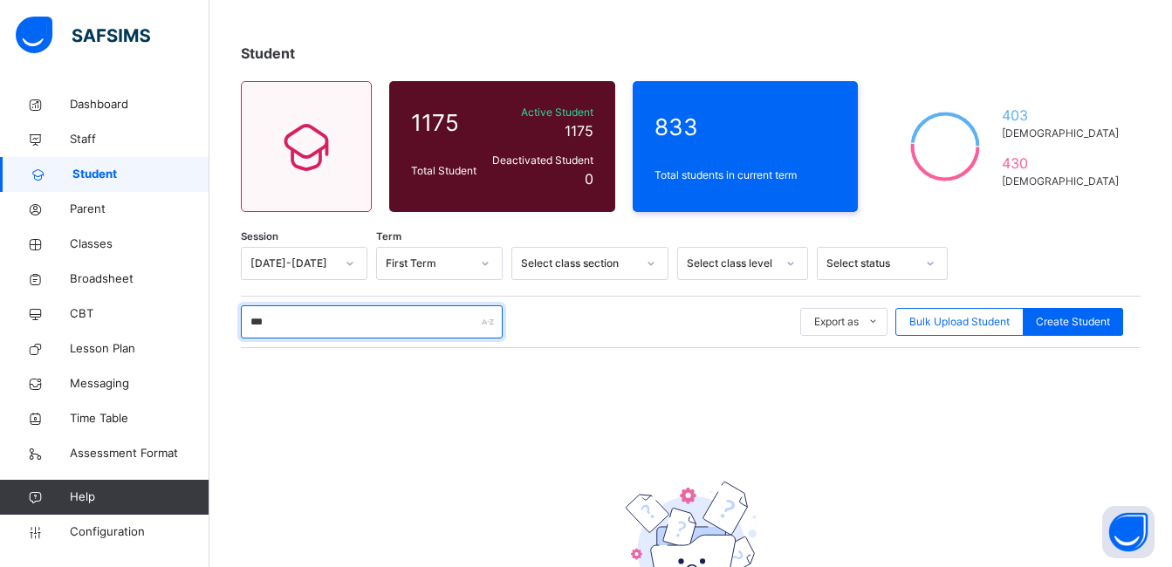
click at [315, 328] on input "***" at bounding box center [372, 322] width 262 height 33
type input "*"
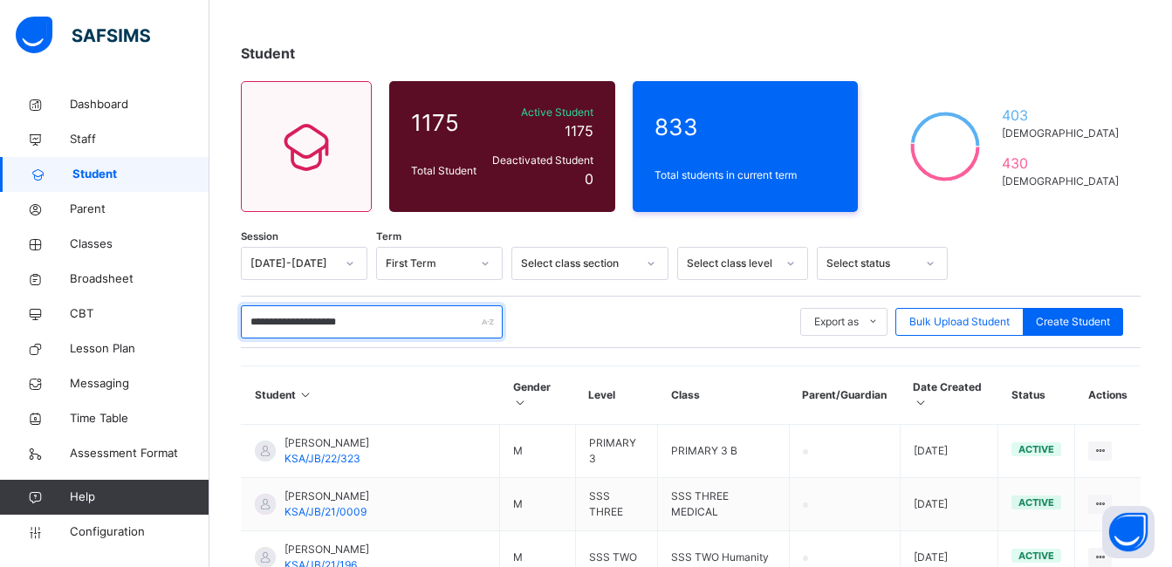
type input "**********"
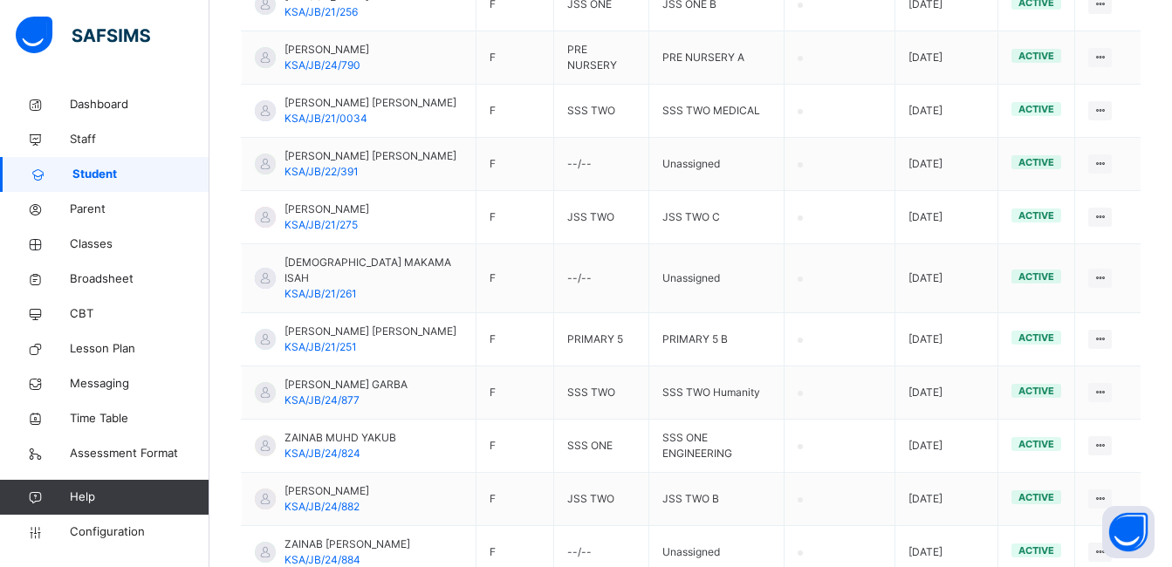
scroll to position [1136, 0]
